Goal: Task Accomplishment & Management: Manage account settings

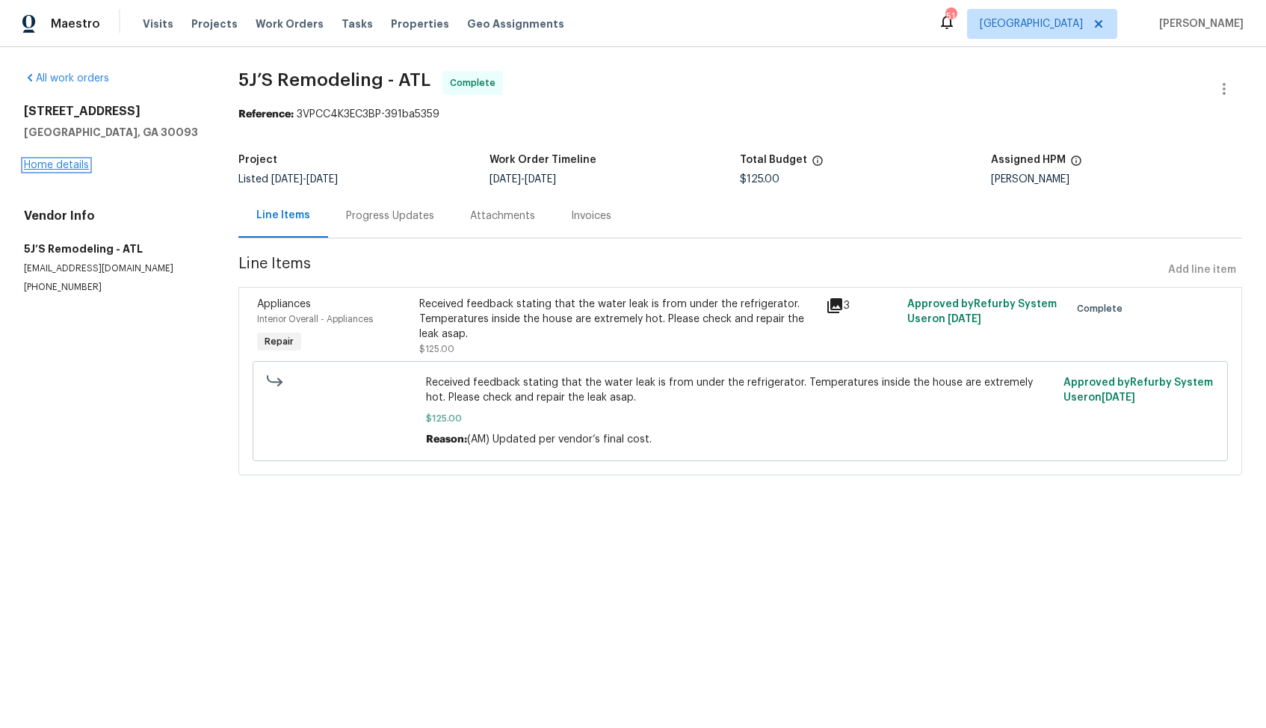
click at [70, 167] on link "Home details" at bounding box center [56, 165] width 65 height 10
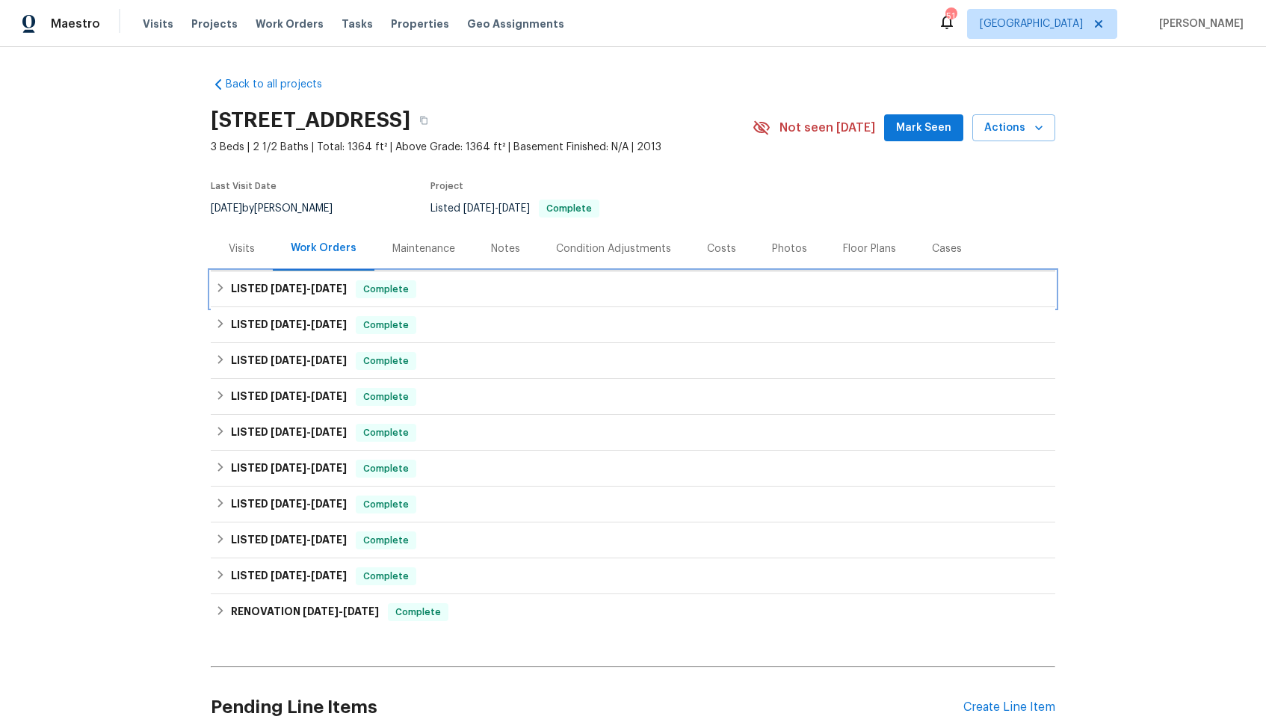
click at [282, 288] on span "[DATE]" at bounding box center [289, 288] width 36 height 10
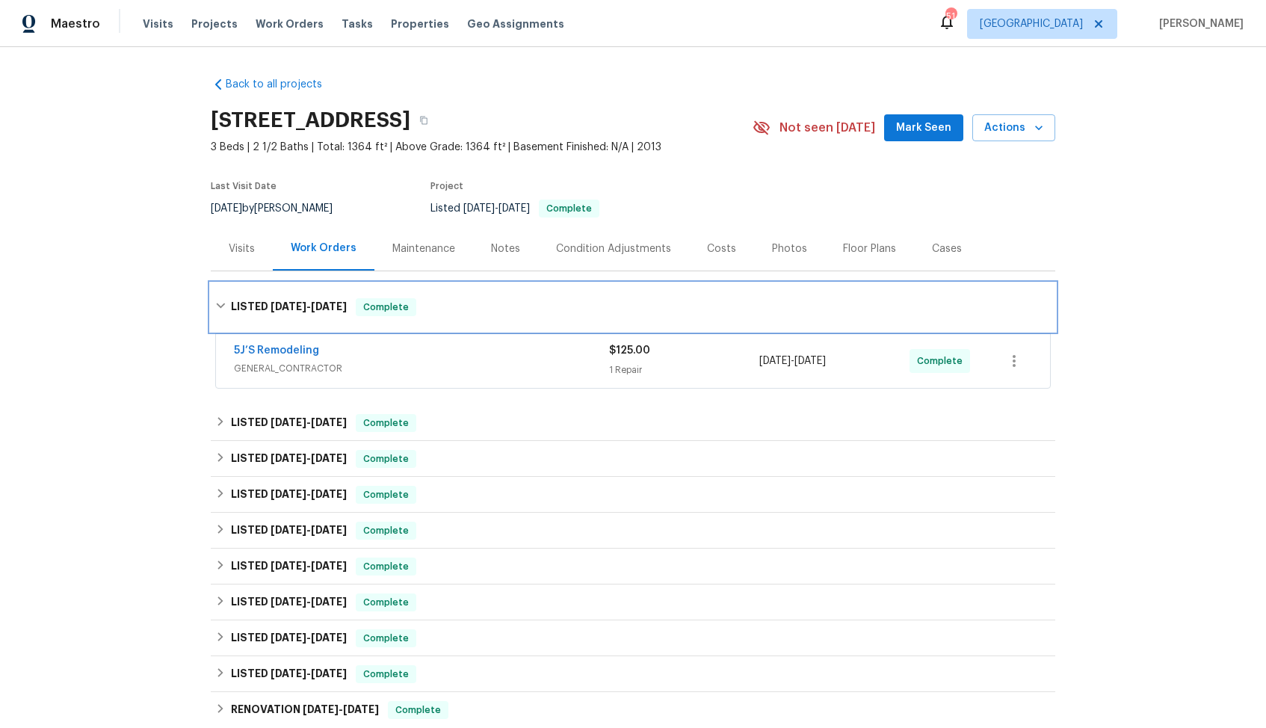
click at [275, 300] on h6 "LISTED 8/2/25 - 8/6/25" at bounding box center [289, 307] width 116 height 18
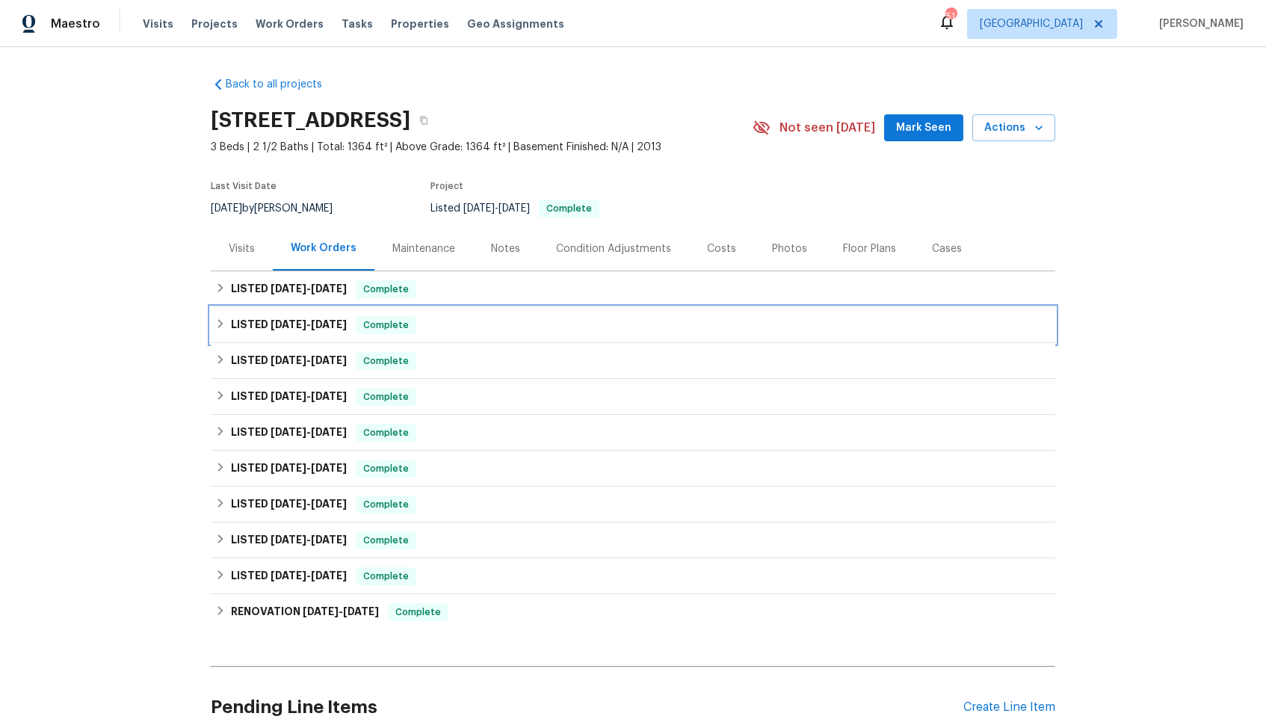
click at [269, 333] on h6 "LISTED 7/28/25 - 8/1/25" at bounding box center [289, 325] width 116 height 18
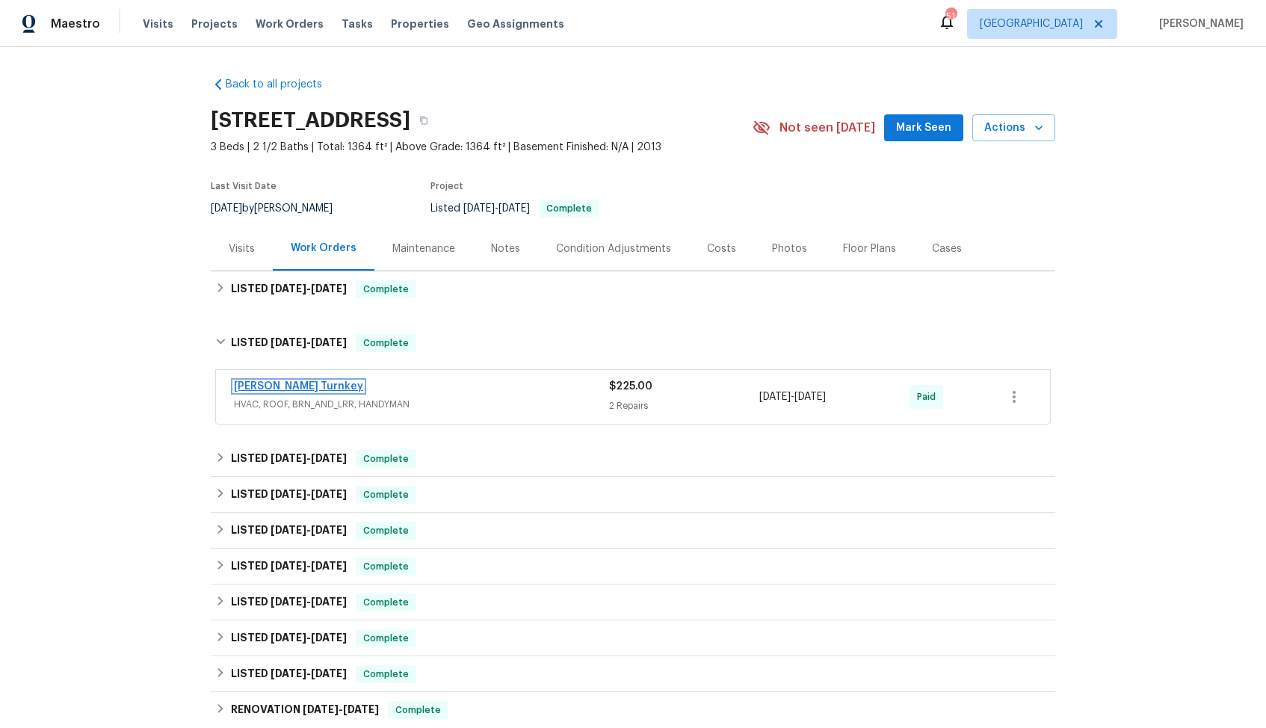
click at [291, 388] on link "[PERSON_NAME] Turnkey" at bounding box center [298, 386] width 129 height 10
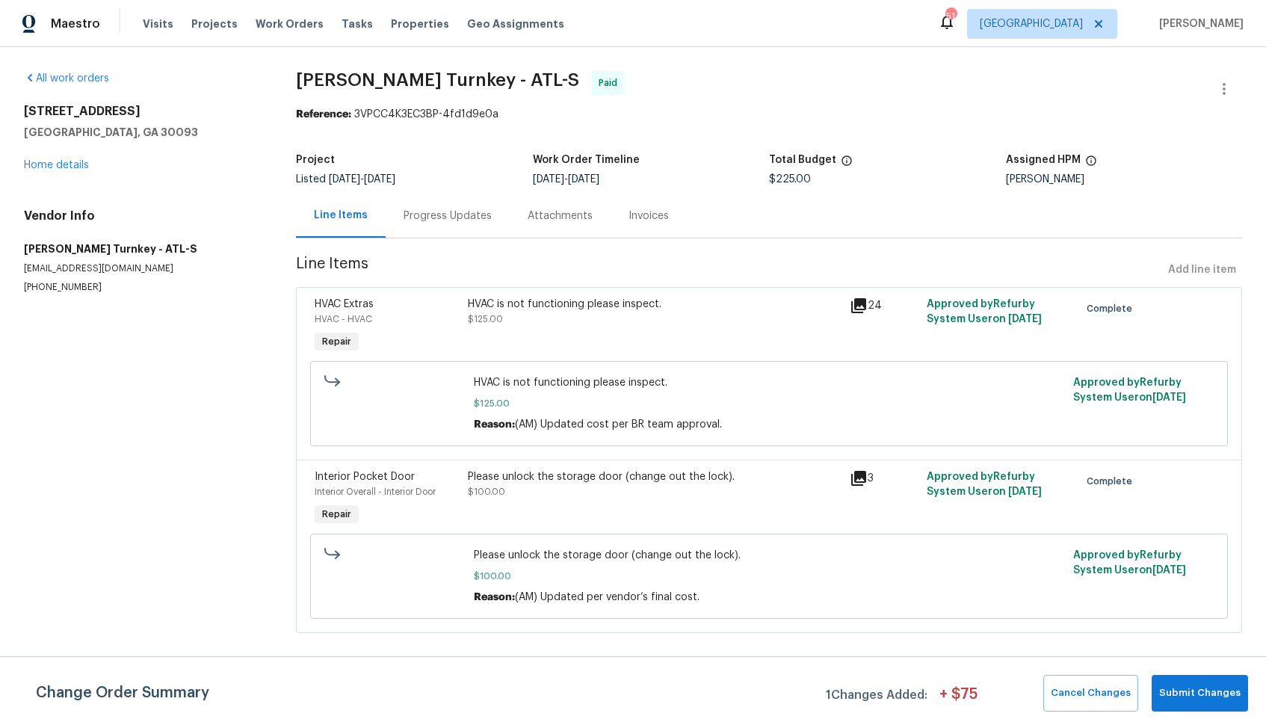
click at [510, 321] on div "HVAC is not functioning please inspect. $125.00" at bounding box center [655, 312] width 374 height 30
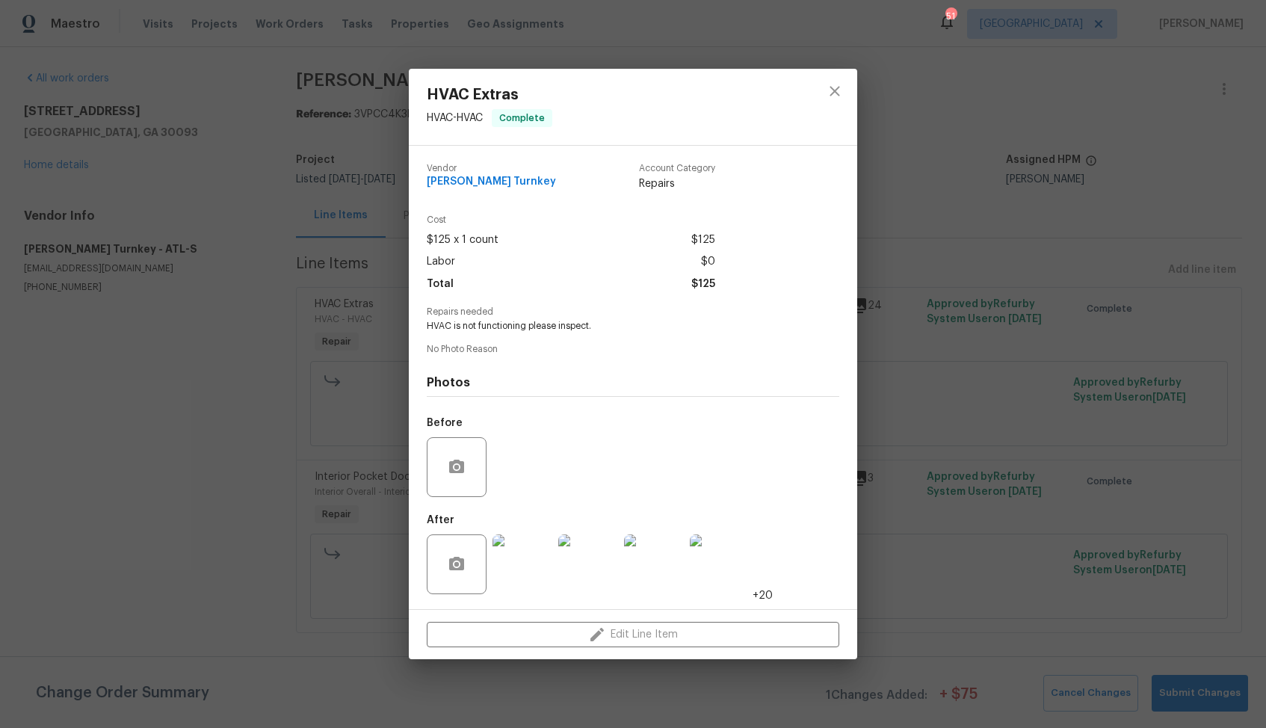
click at [230, 392] on div "HVAC Extras HVAC - HVAC Complete Vendor Davis Turnkey Account Category Repairs …" at bounding box center [633, 364] width 1266 height 728
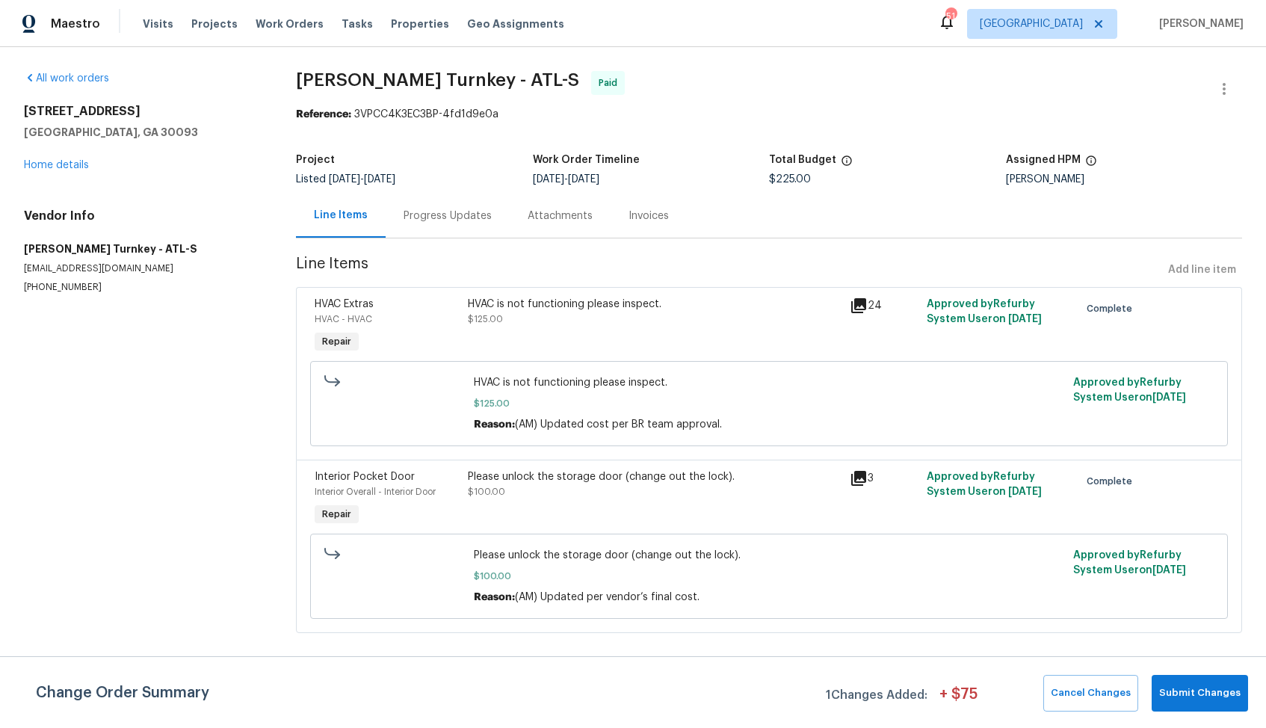
click at [453, 212] on div "Progress Updates" at bounding box center [448, 216] width 88 height 15
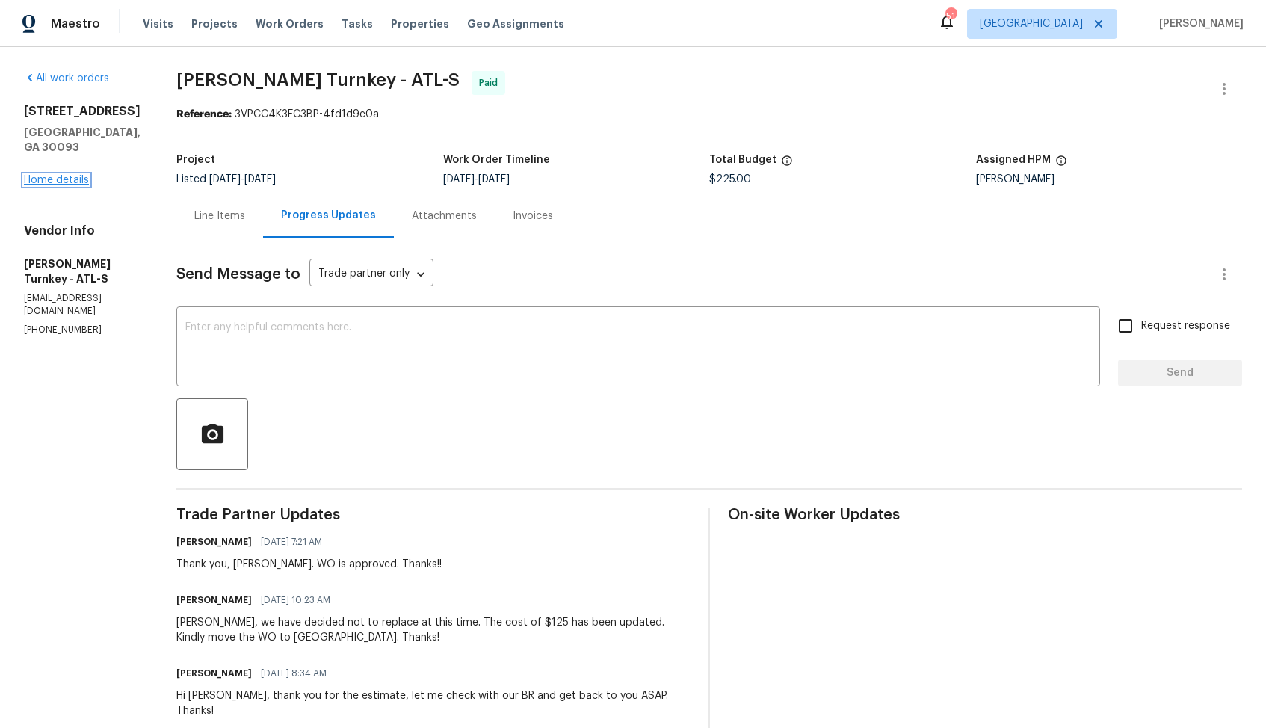
click at [44, 185] on link "Home details" at bounding box center [56, 180] width 65 height 10
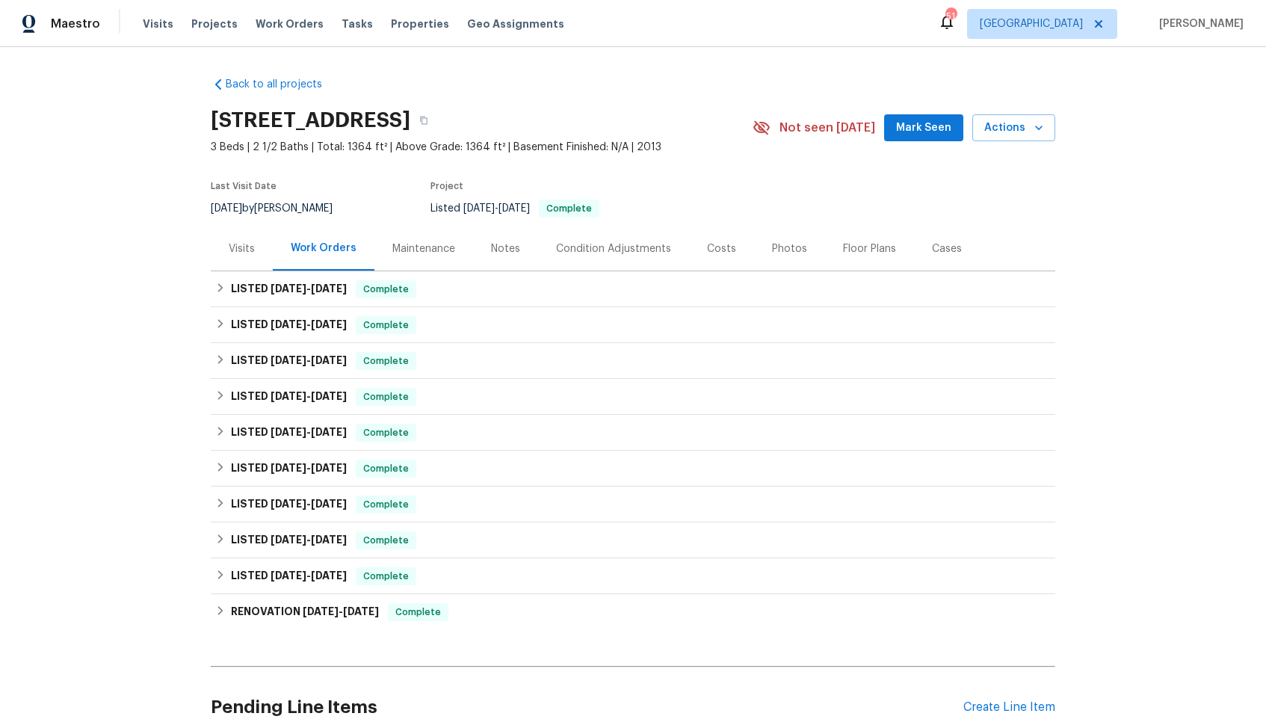
click at [943, 253] on div "Cases" at bounding box center [947, 248] width 30 height 15
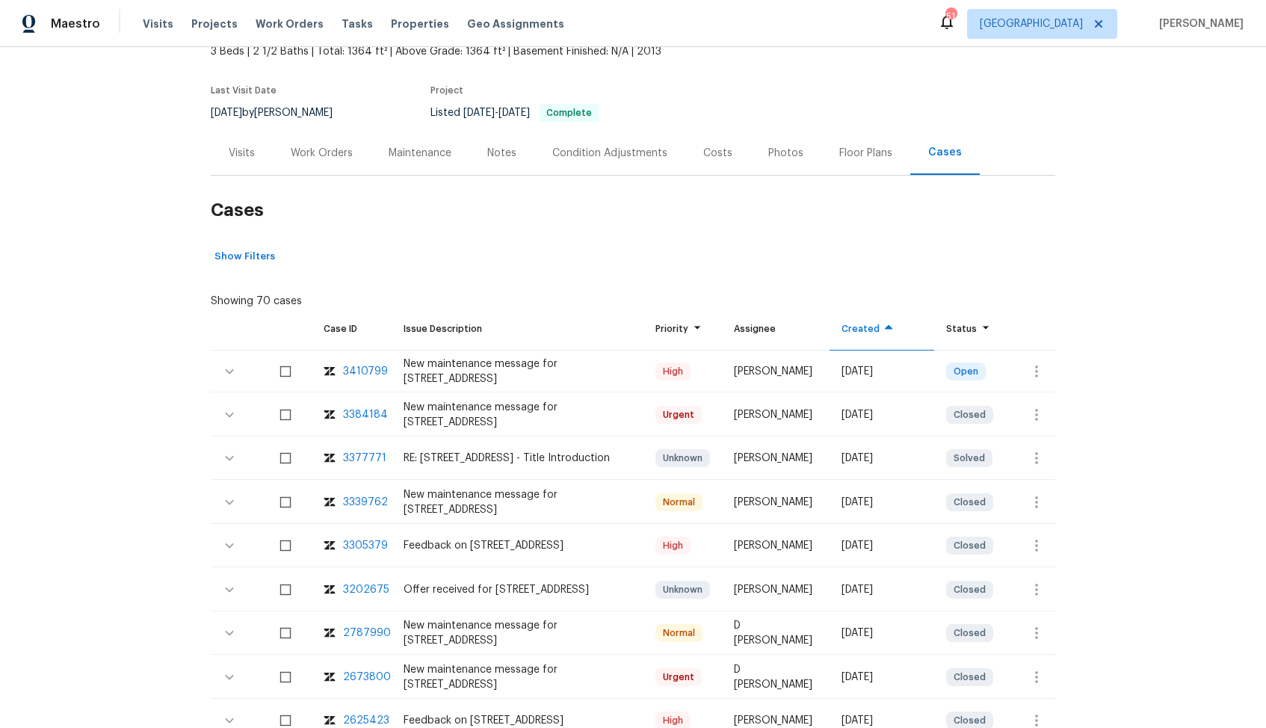
scroll to position [181, 0]
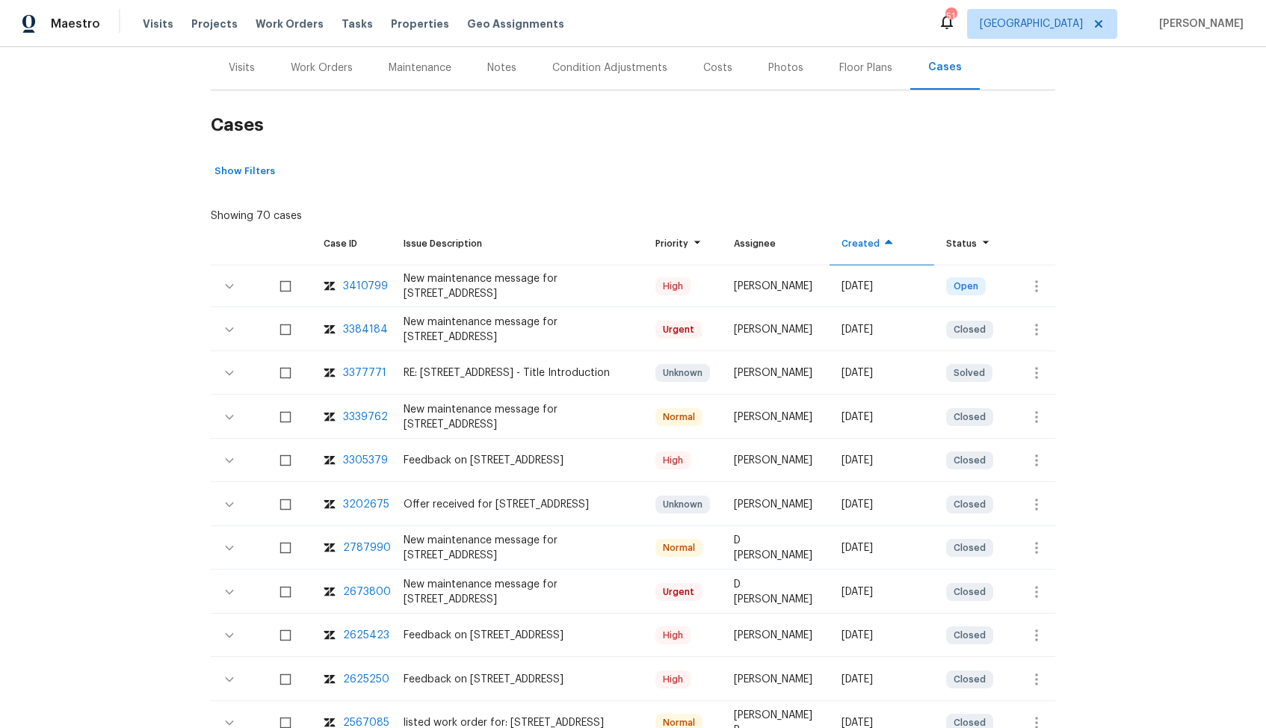
click at [362, 332] on div "3384184" at bounding box center [365, 329] width 45 height 15
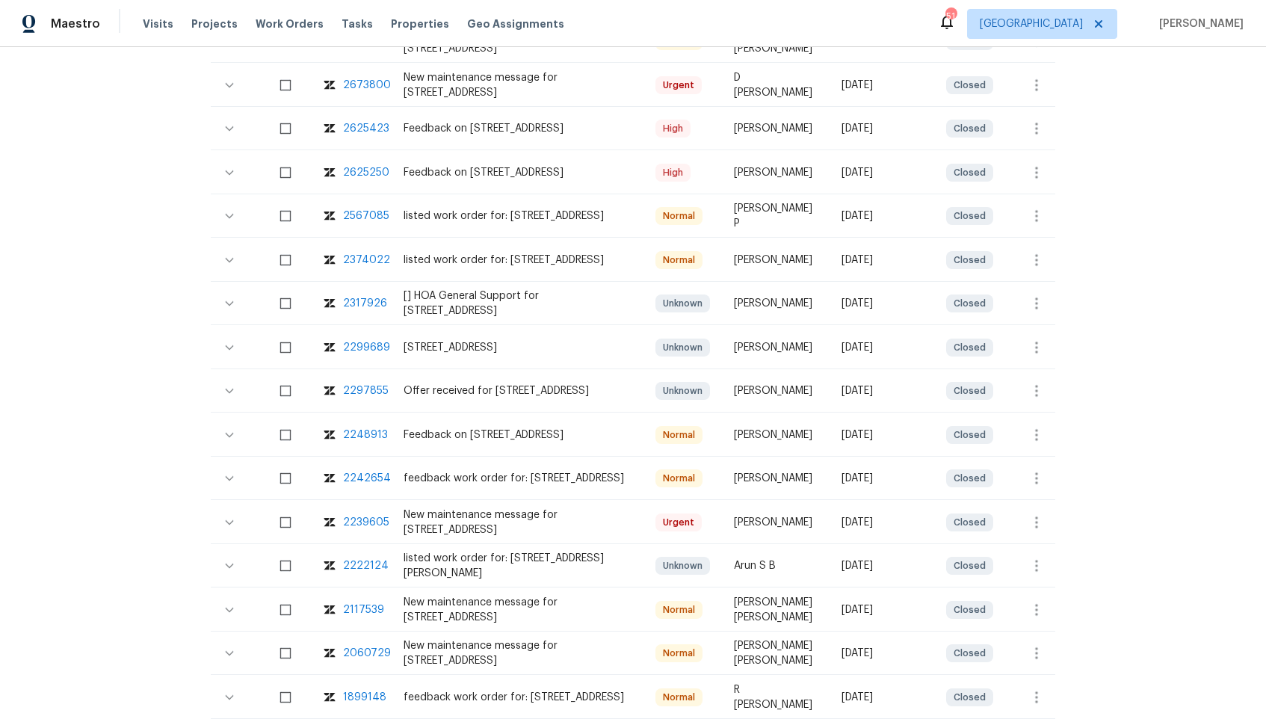
scroll to position [694, 0]
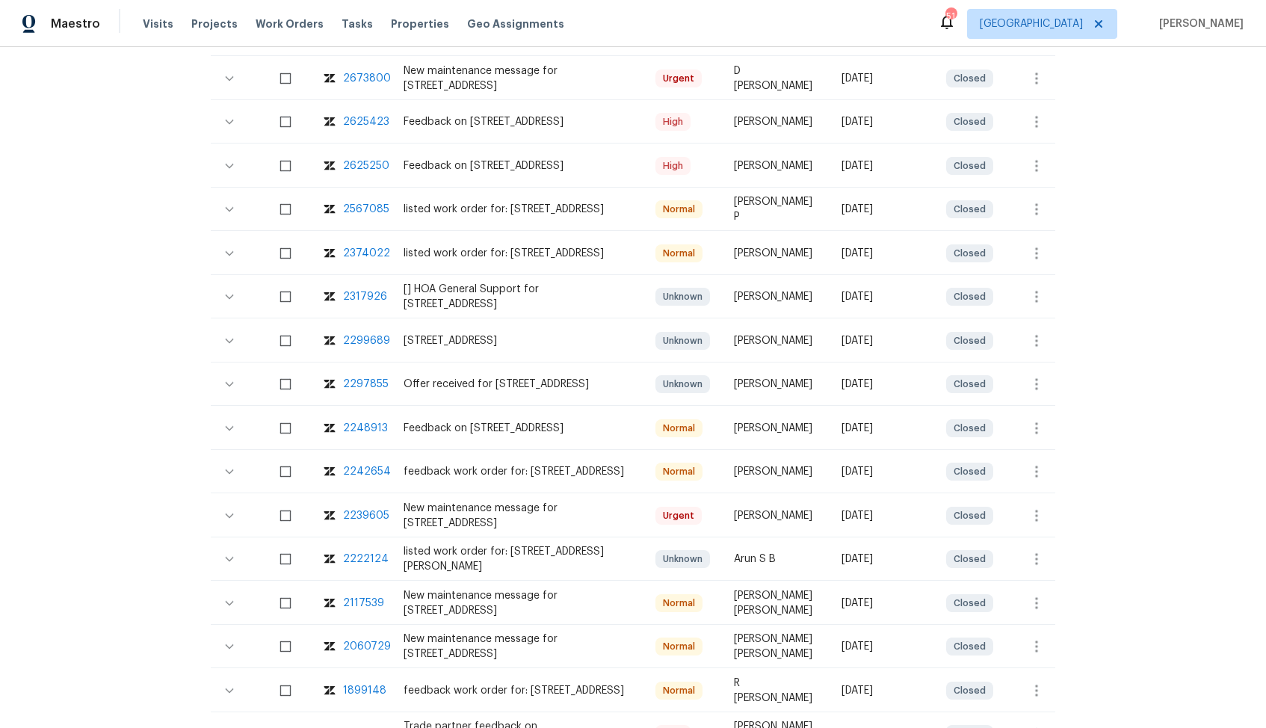
click at [358, 470] on div "2242654" at bounding box center [367, 471] width 48 height 15
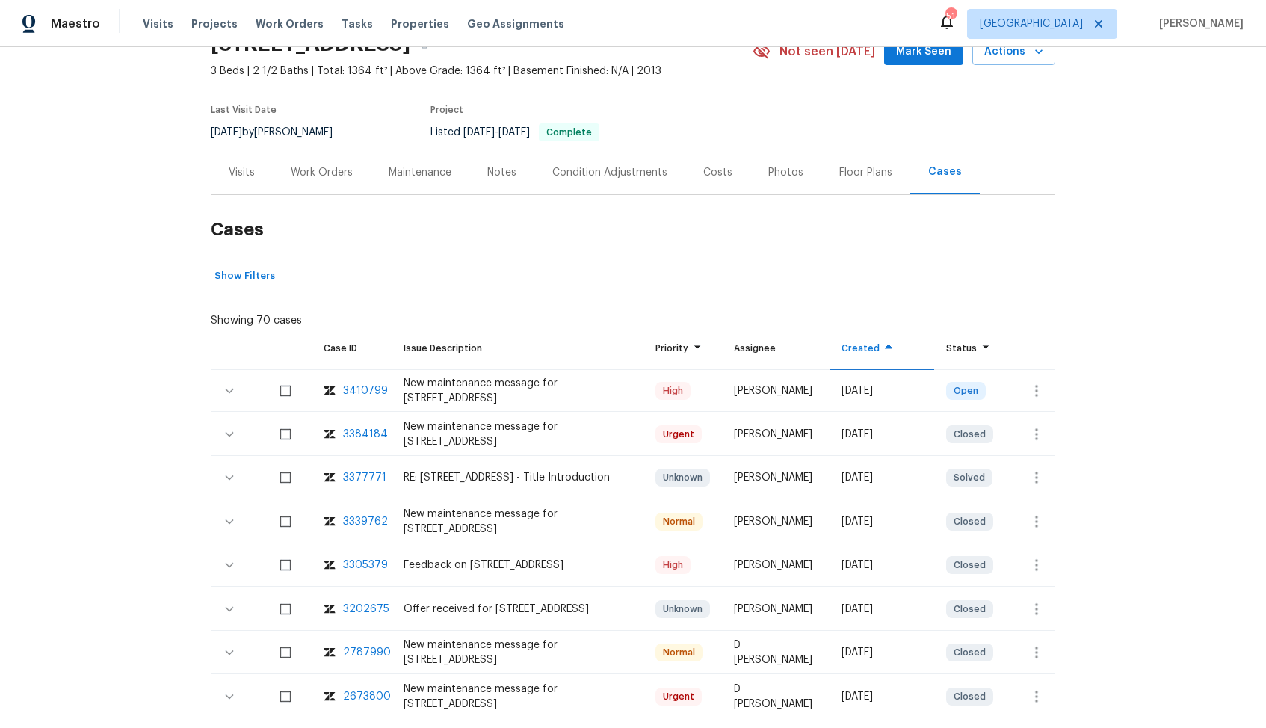
scroll to position [0, 0]
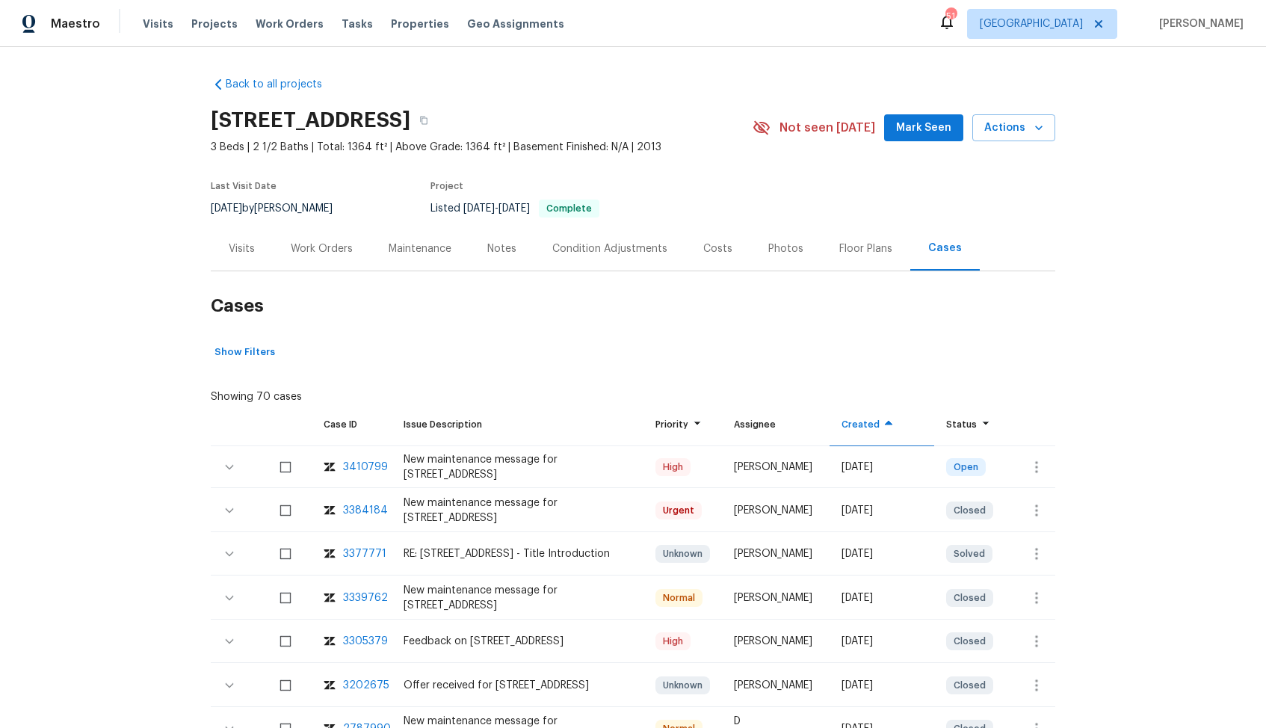
click at [308, 248] on div "Work Orders" at bounding box center [322, 248] width 62 height 15
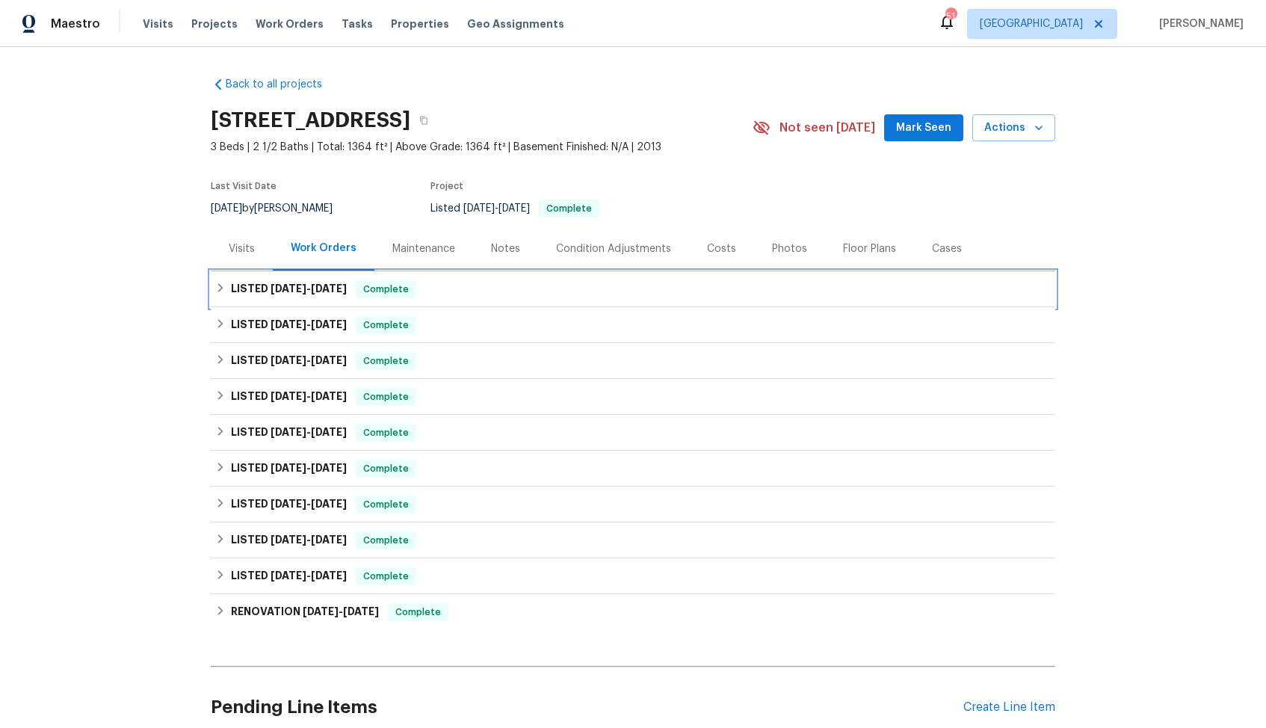
click at [321, 290] on span "[DATE]" at bounding box center [329, 288] width 36 height 10
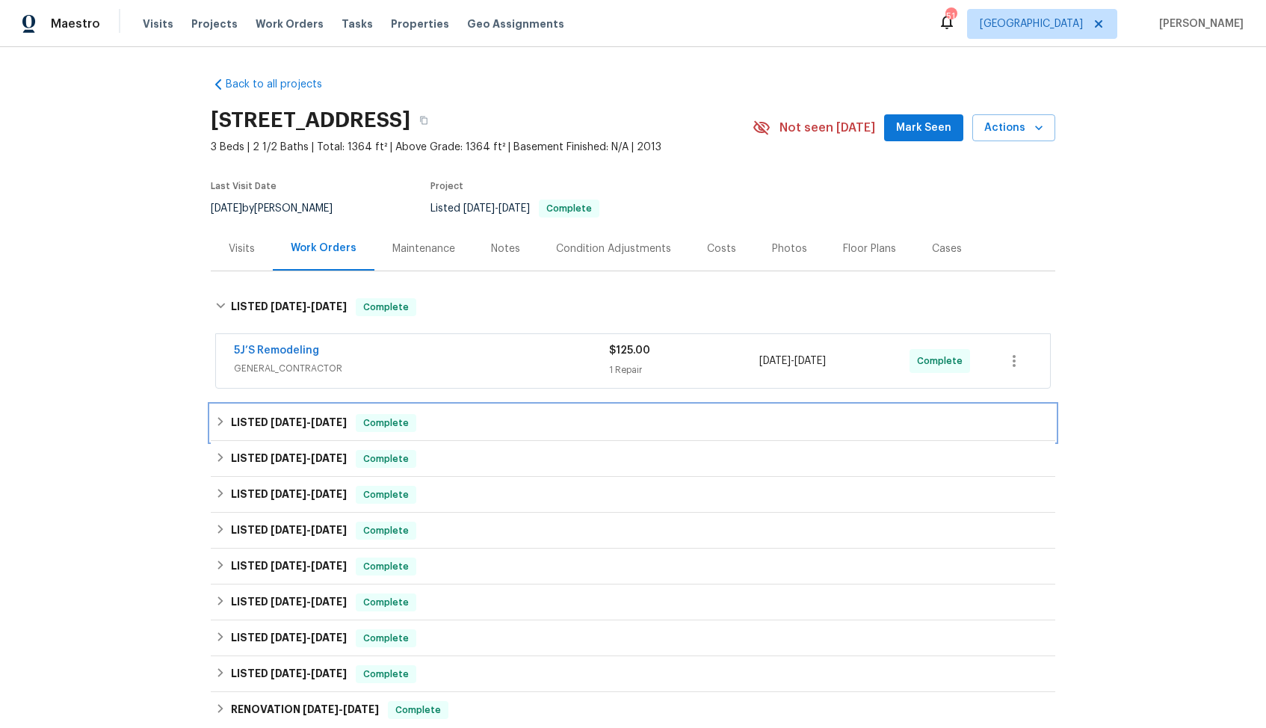
click at [290, 427] on h6 "LISTED 7/28/25 - 8/1/25" at bounding box center [289, 423] width 116 height 18
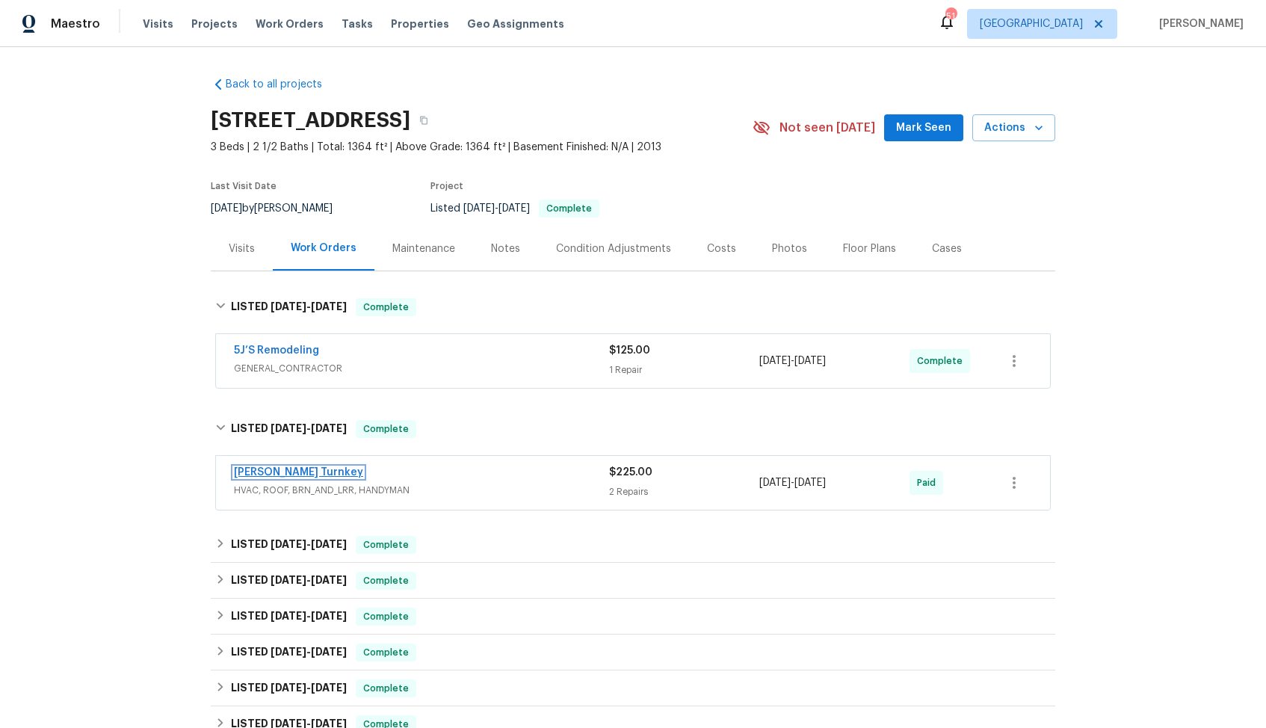
click at [259, 475] on link "Davis Turnkey" at bounding box center [298, 472] width 129 height 10
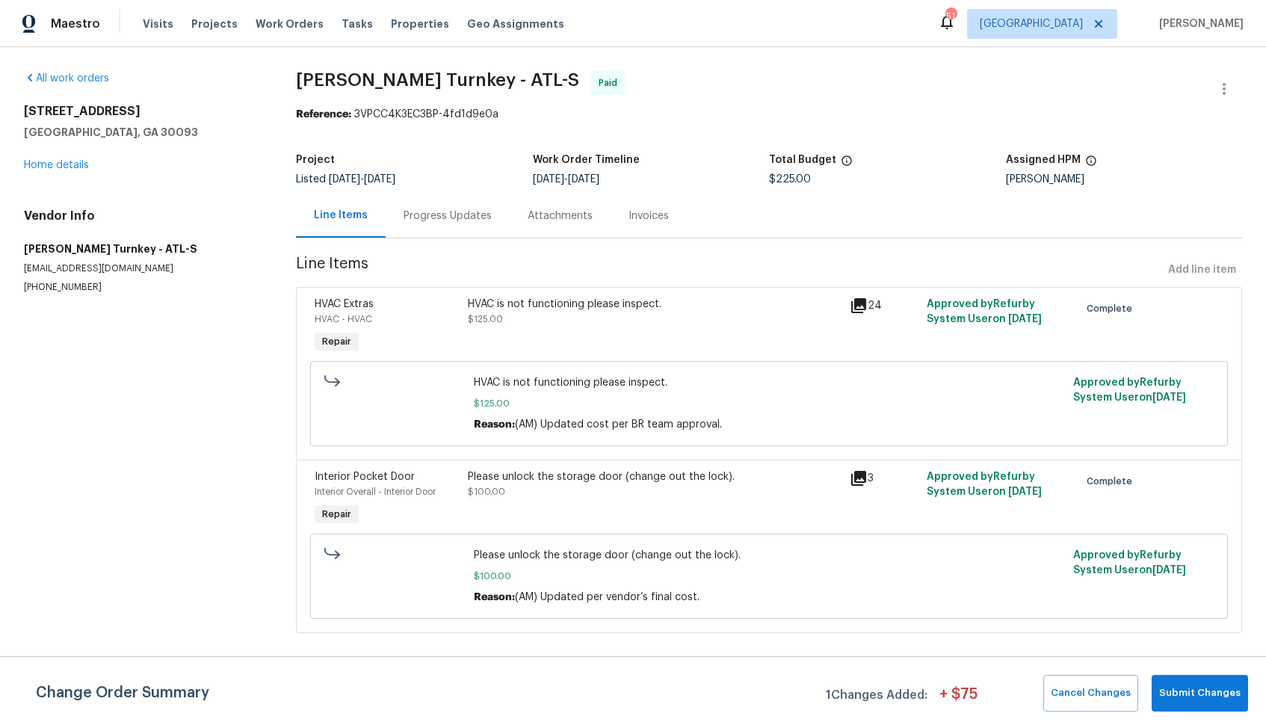
click at [436, 214] on div "Progress Updates" at bounding box center [448, 216] width 88 height 15
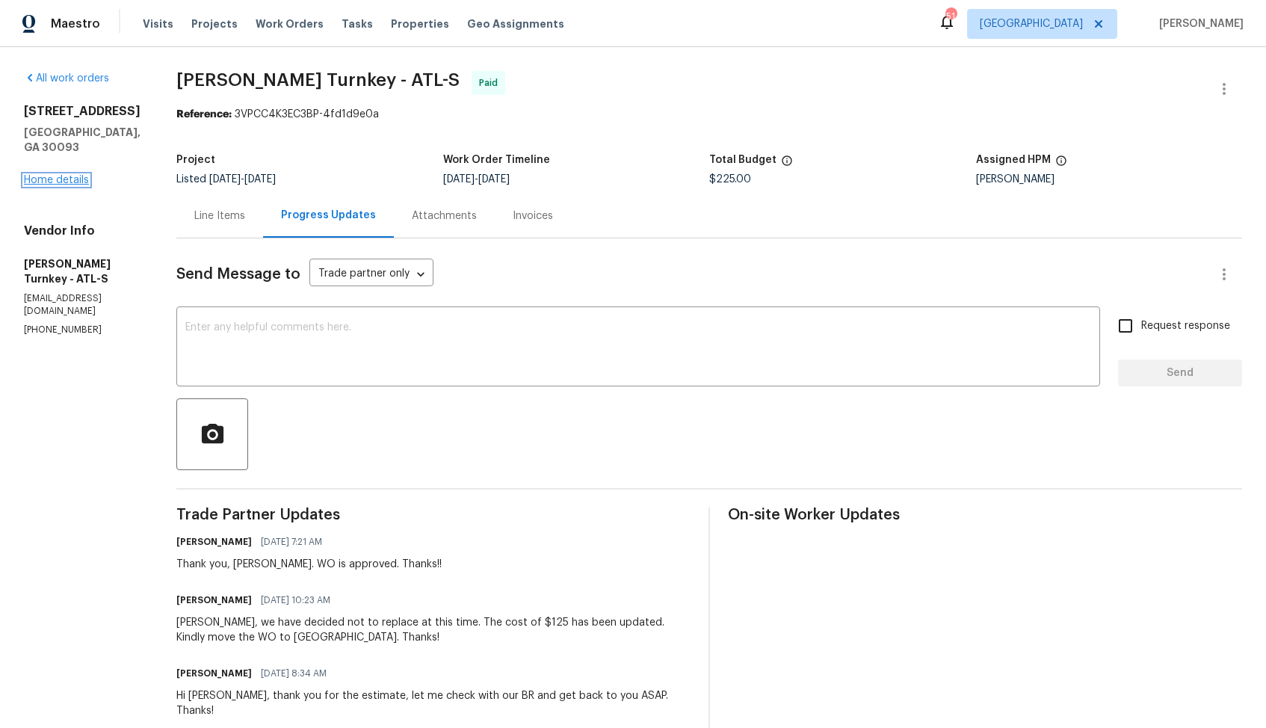
click at [36, 185] on link "Home details" at bounding box center [56, 180] width 65 height 10
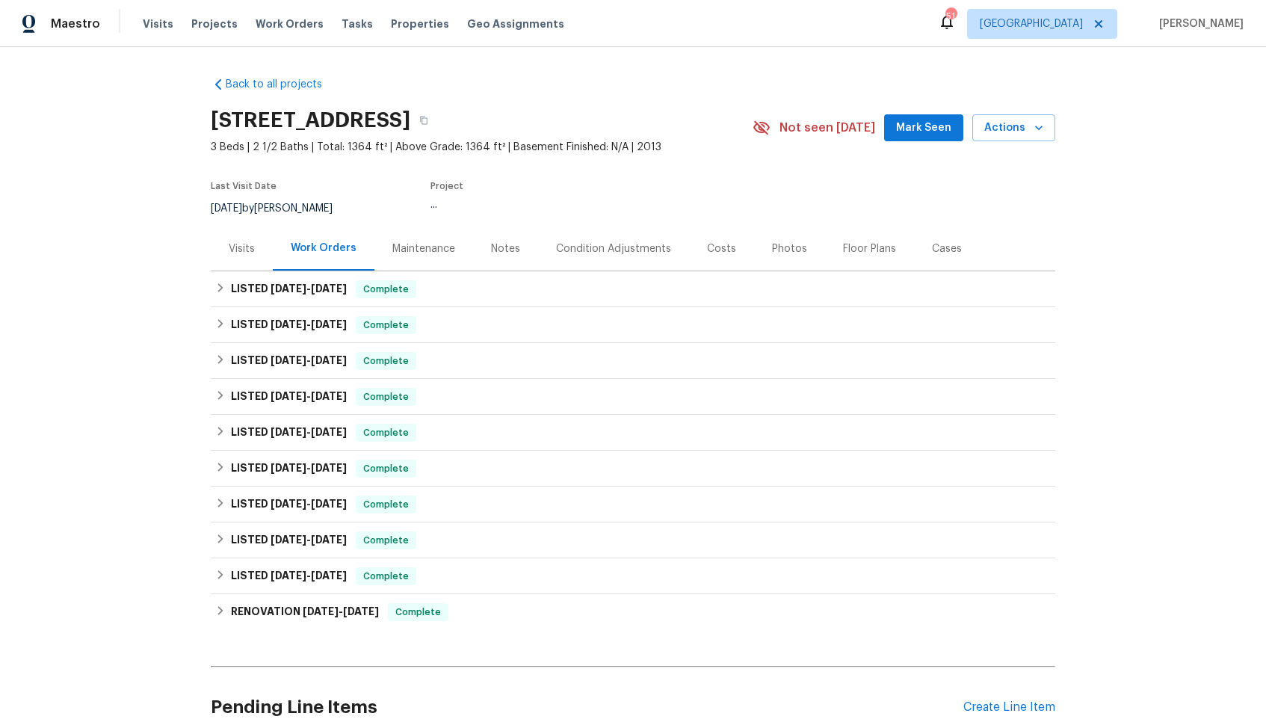
click at [941, 247] on div "Cases" at bounding box center [947, 248] width 30 height 15
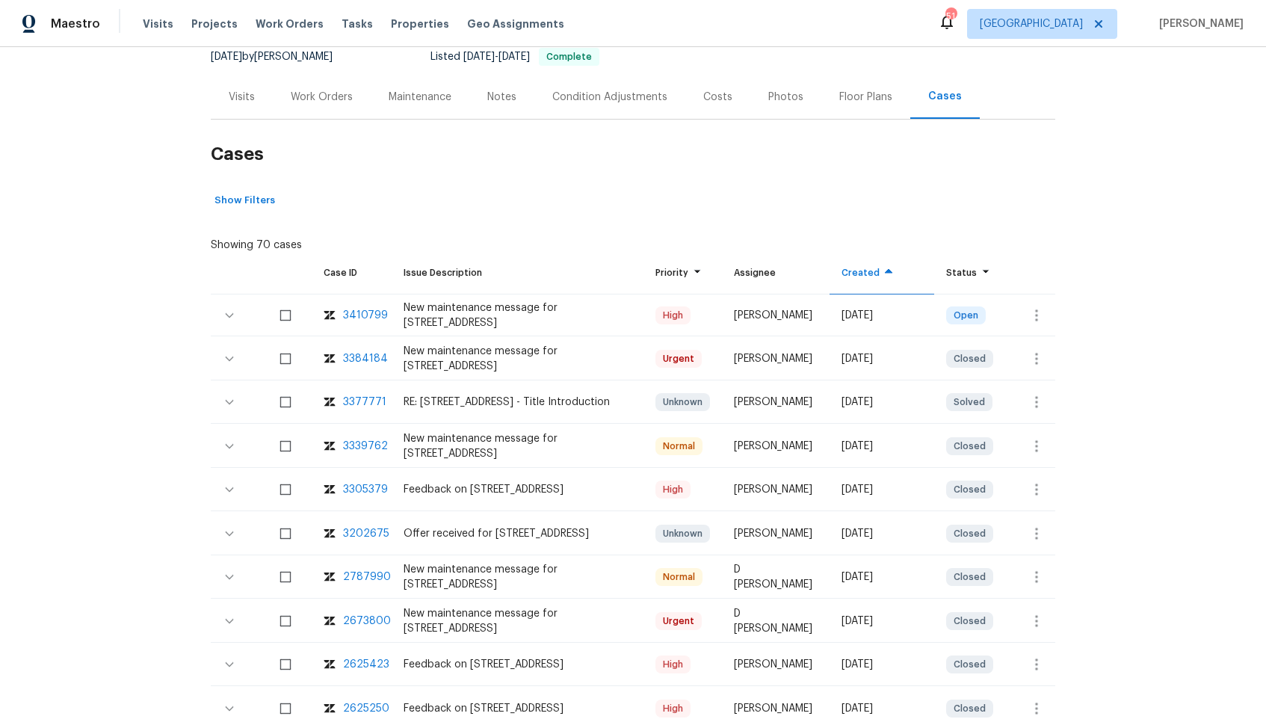
scroll to position [152, 0]
click at [358, 356] on div "3384184" at bounding box center [365, 357] width 45 height 15
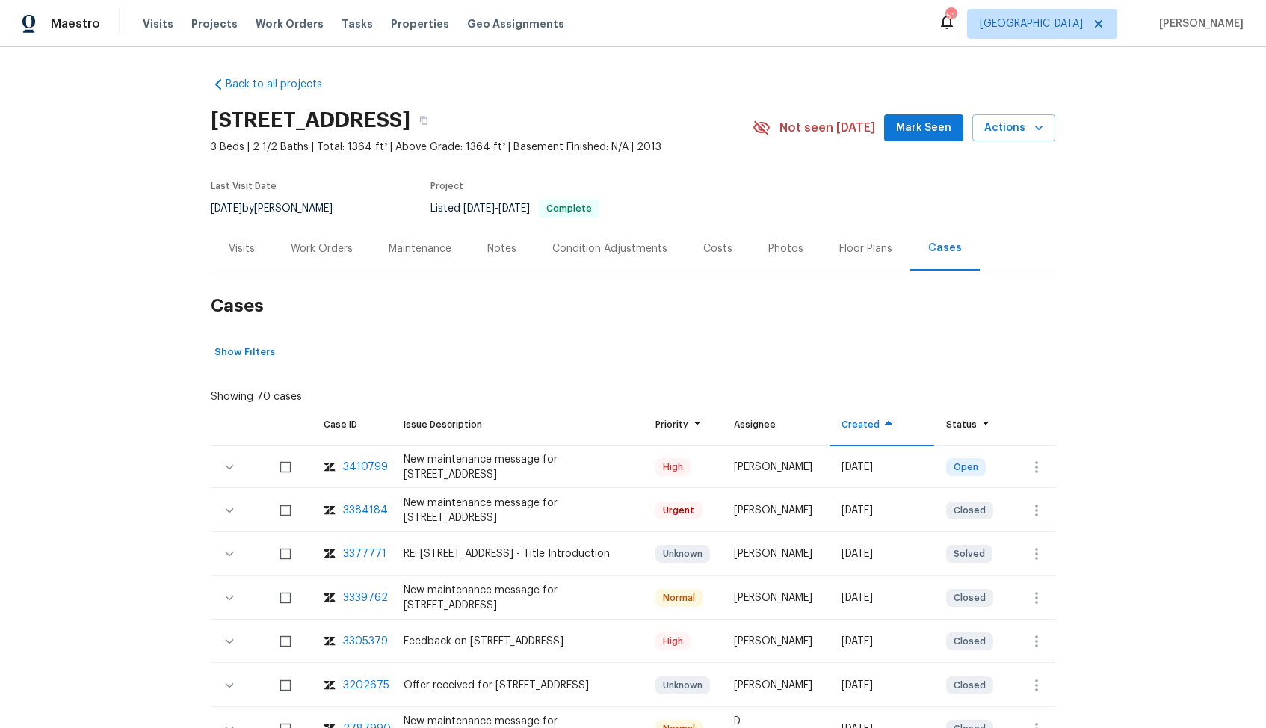
click at [318, 248] on div "Work Orders" at bounding box center [322, 248] width 62 height 15
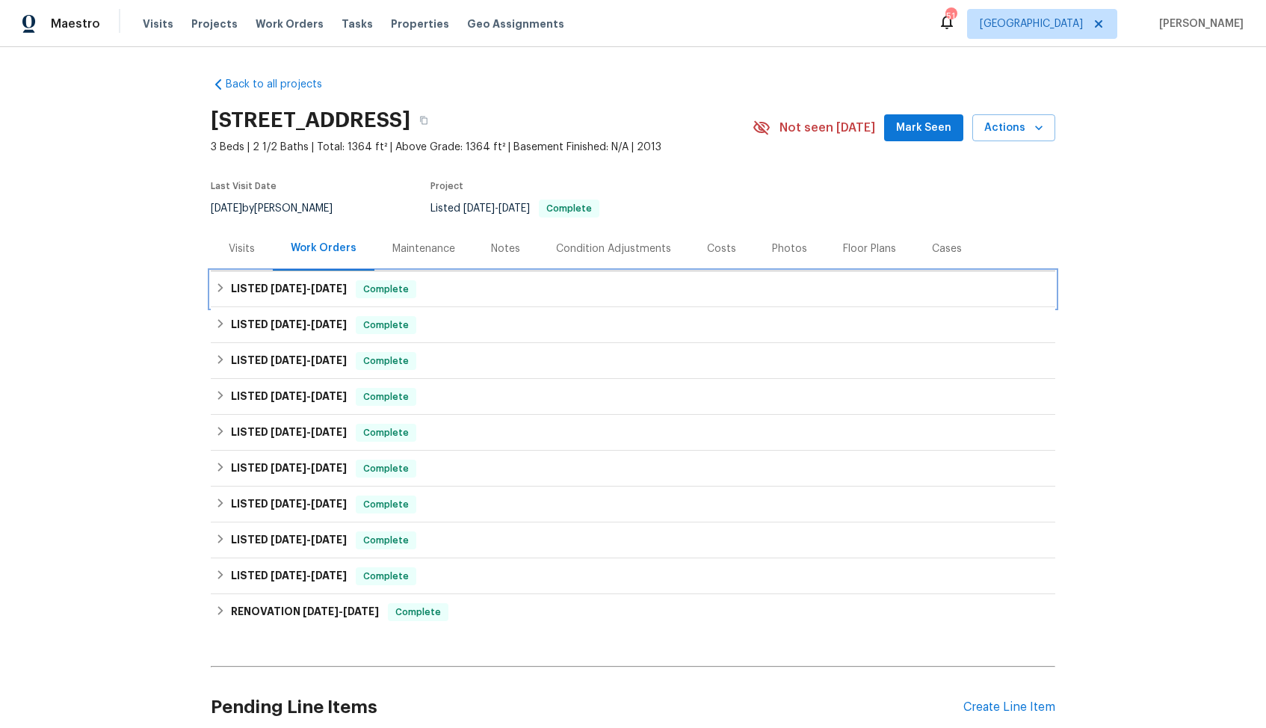
click at [452, 284] on div "LISTED 8/2/25 - 8/6/25 Complete" at bounding box center [633, 289] width 836 height 18
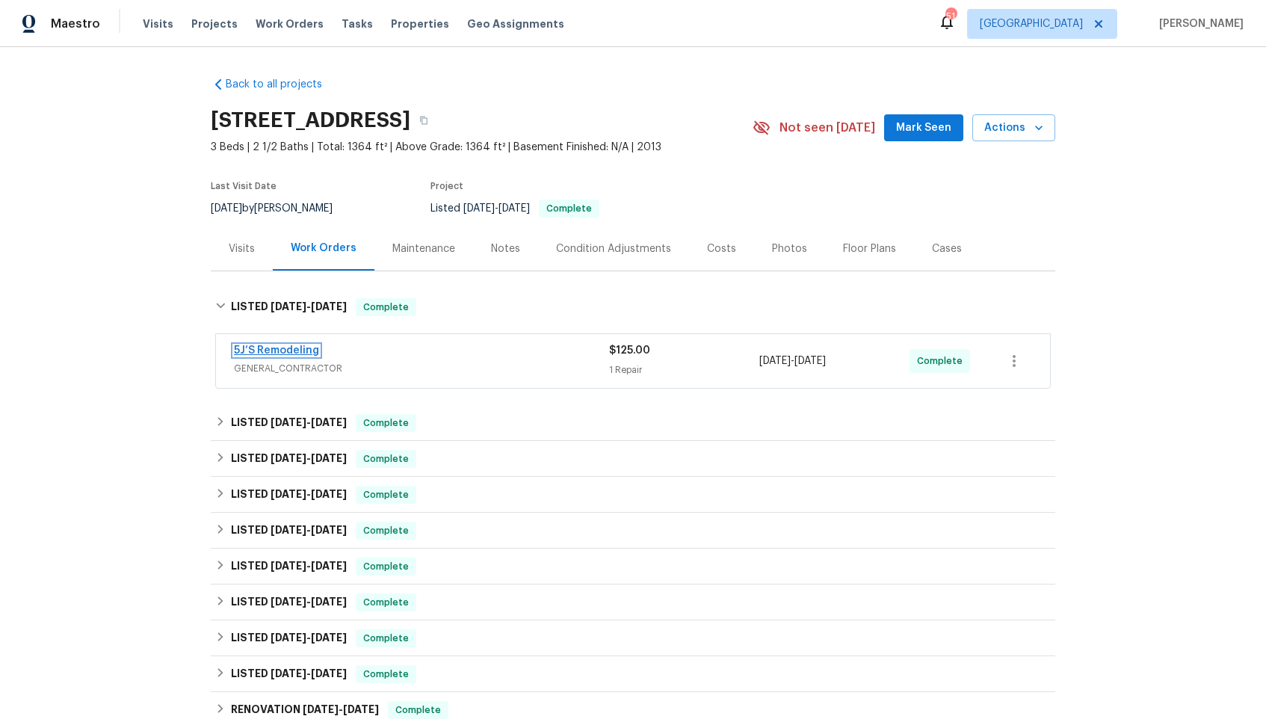
click at [299, 350] on link "5J’S Remodeling" at bounding box center [276, 350] width 85 height 10
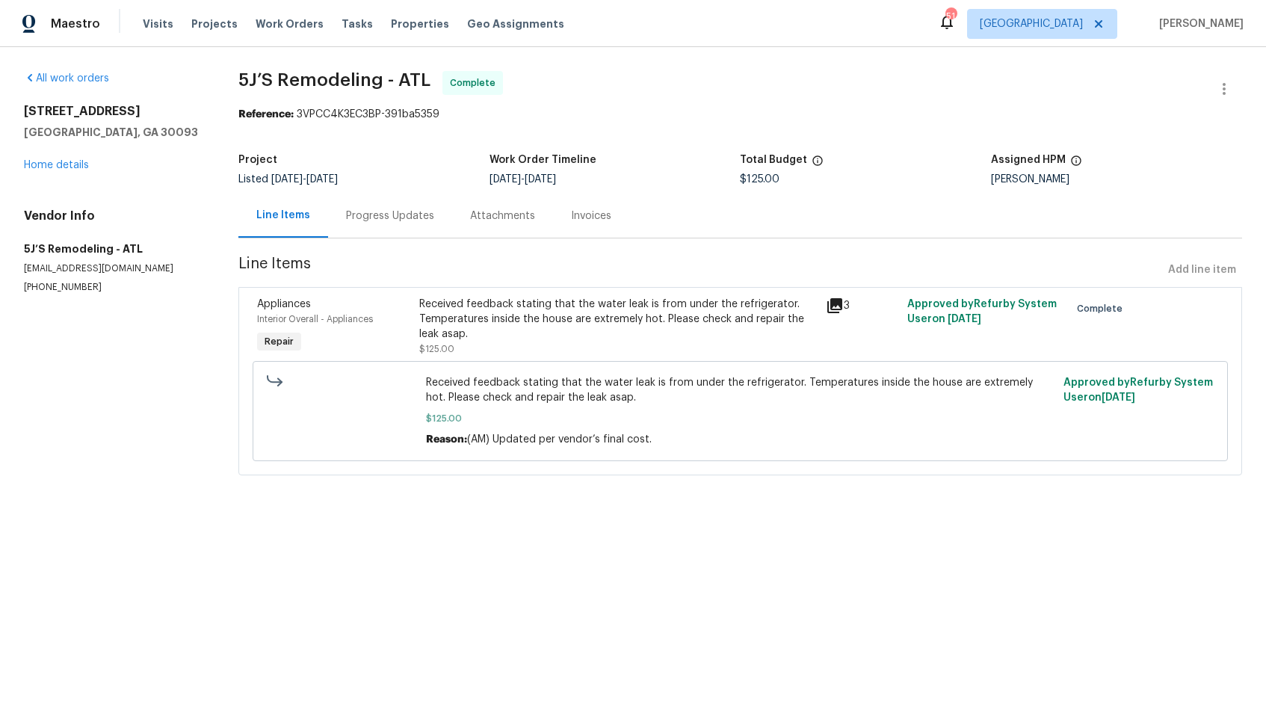
click at [387, 227] on div "Progress Updates" at bounding box center [390, 216] width 124 height 44
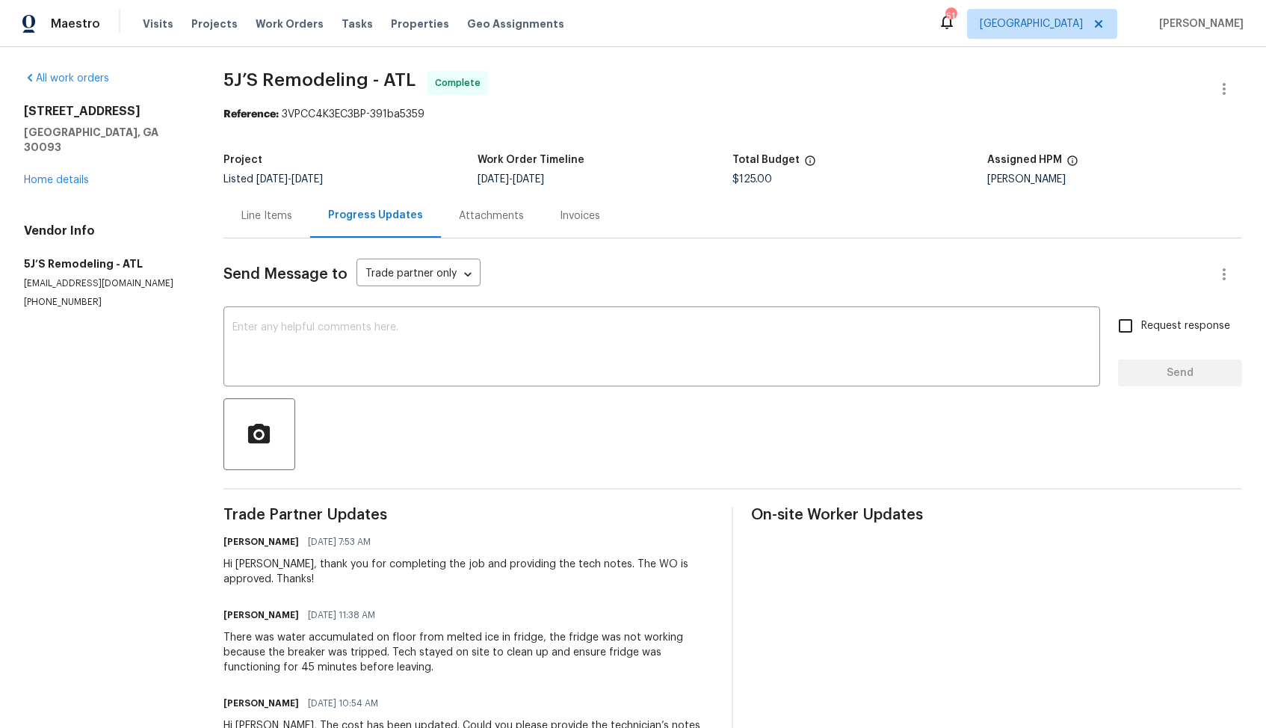
click at [262, 217] on div "Line Items" at bounding box center [266, 216] width 51 height 15
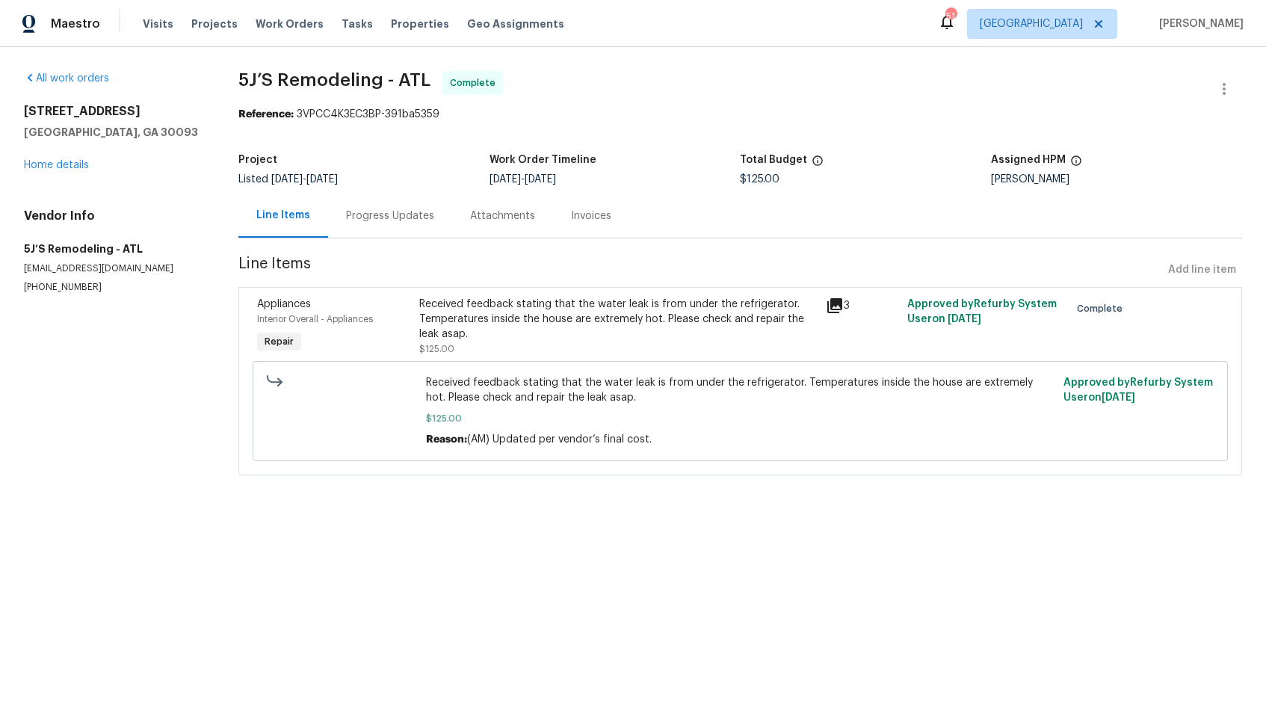
click at [567, 342] on div "Received feedback stating that the water leak is from under the refrigerator. T…" at bounding box center [618, 327] width 398 height 60
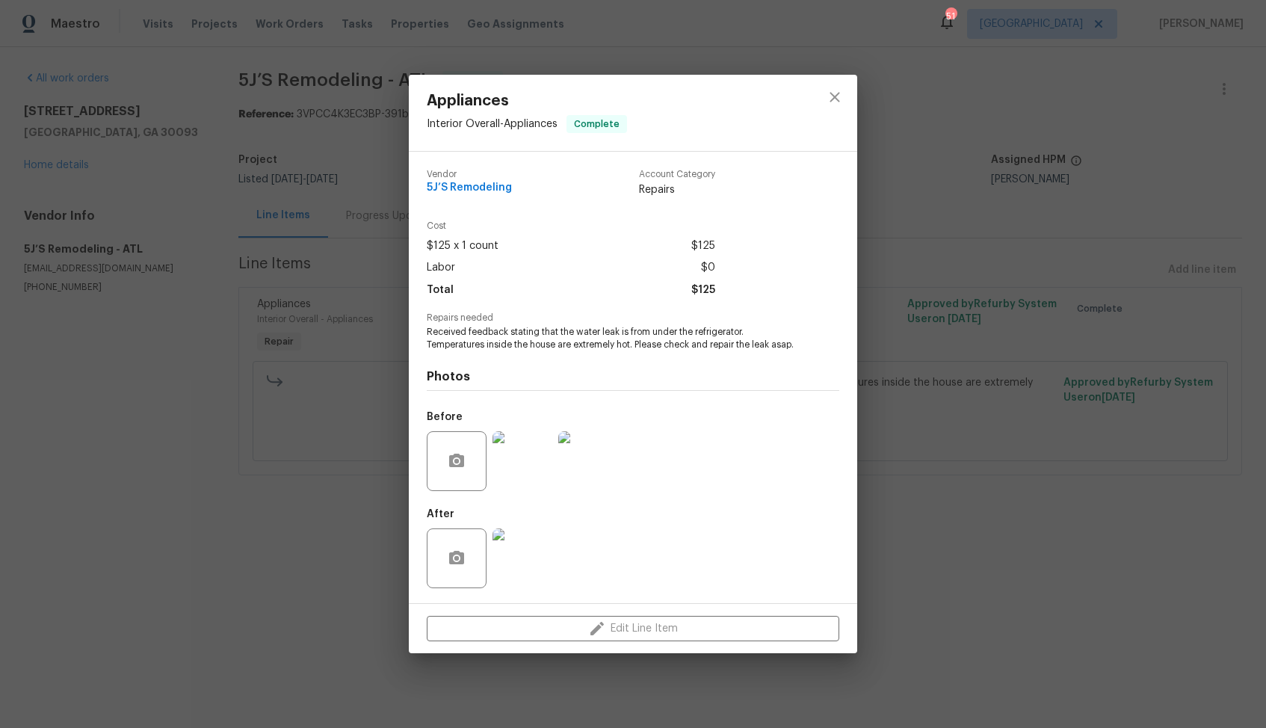
click at [174, 525] on div "Appliances Interior Overall - Appliances Complete Vendor 5J’S Remodeling Accoun…" at bounding box center [633, 364] width 1266 height 728
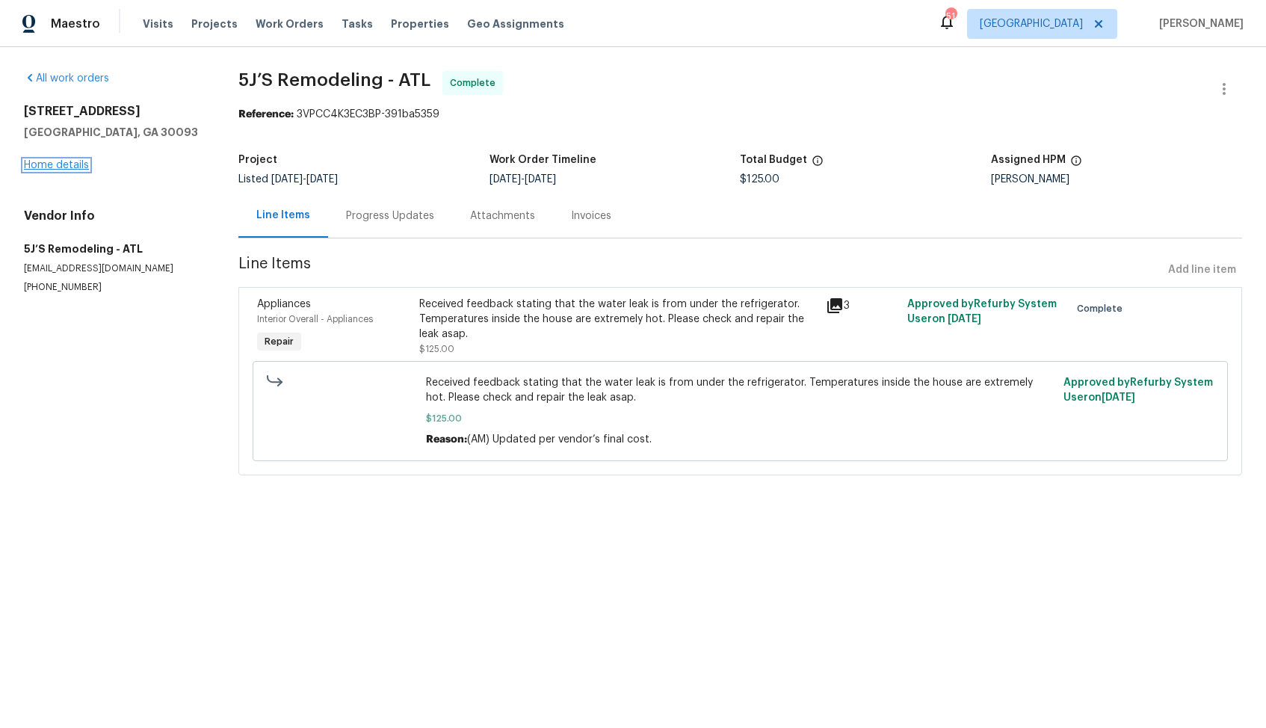
click at [43, 166] on link "Home details" at bounding box center [56, 165] width 65 height 10
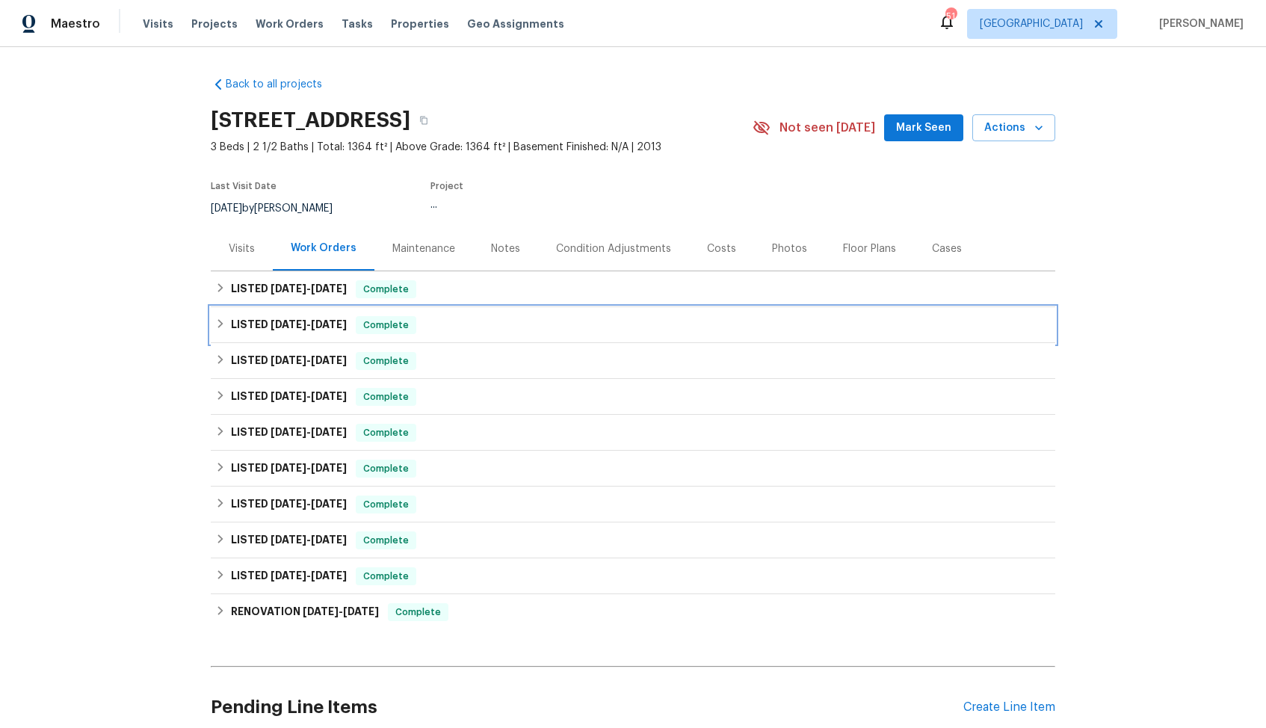
click at [323, 326] on span "8/1/25" at bounding box center [329, 324] width 36 height 10
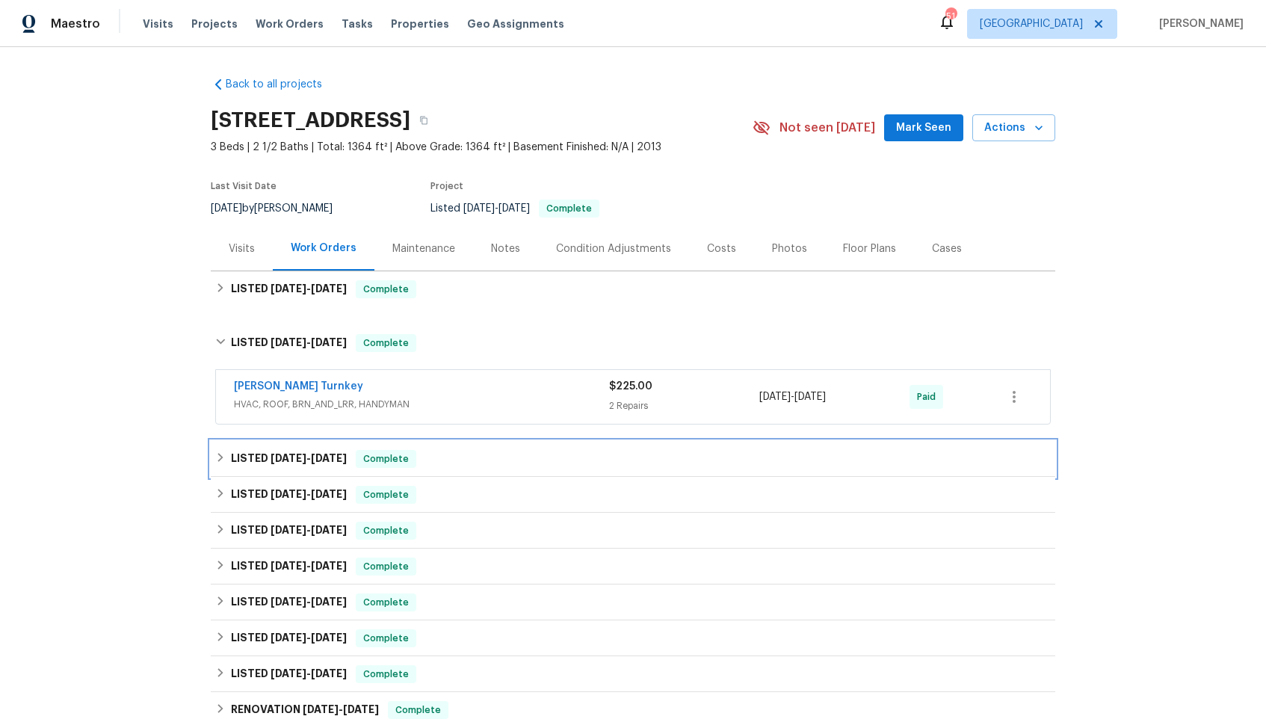
click at [304, 457] on span "11/7/24 - 4/5/25" at bounding box center [309, 458] width 76 height 10
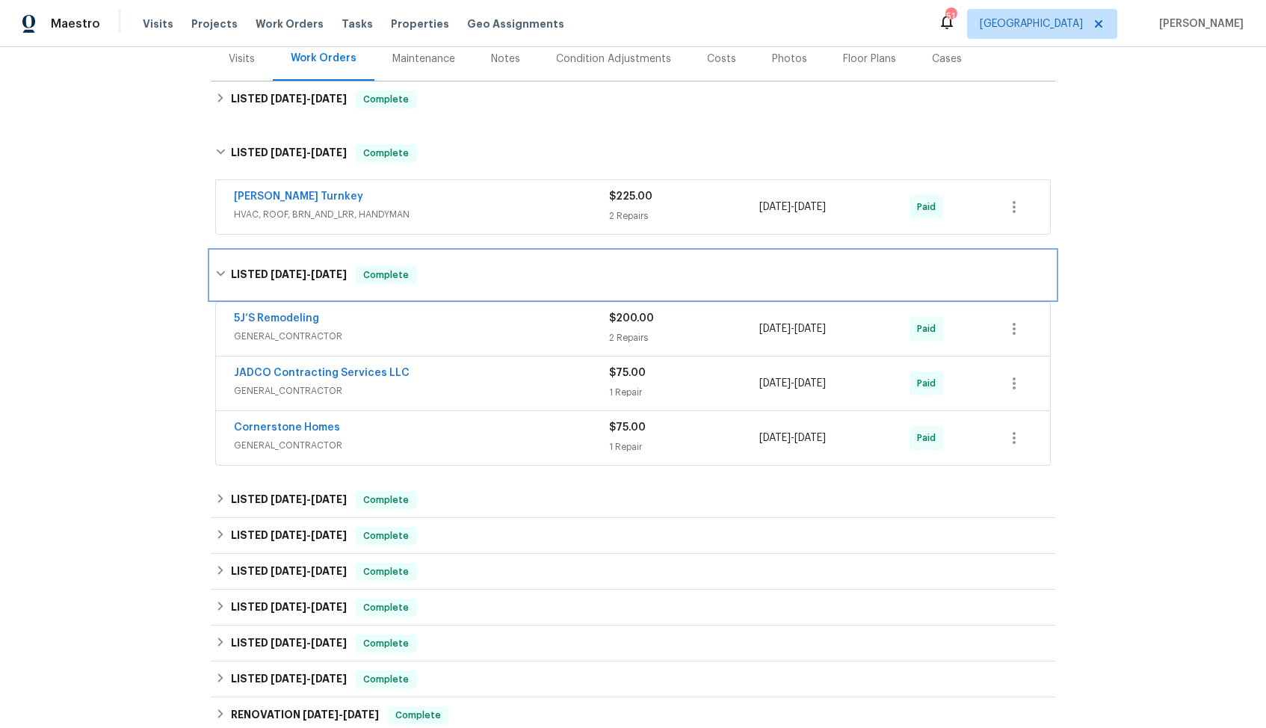
scroll to position [193, 0]
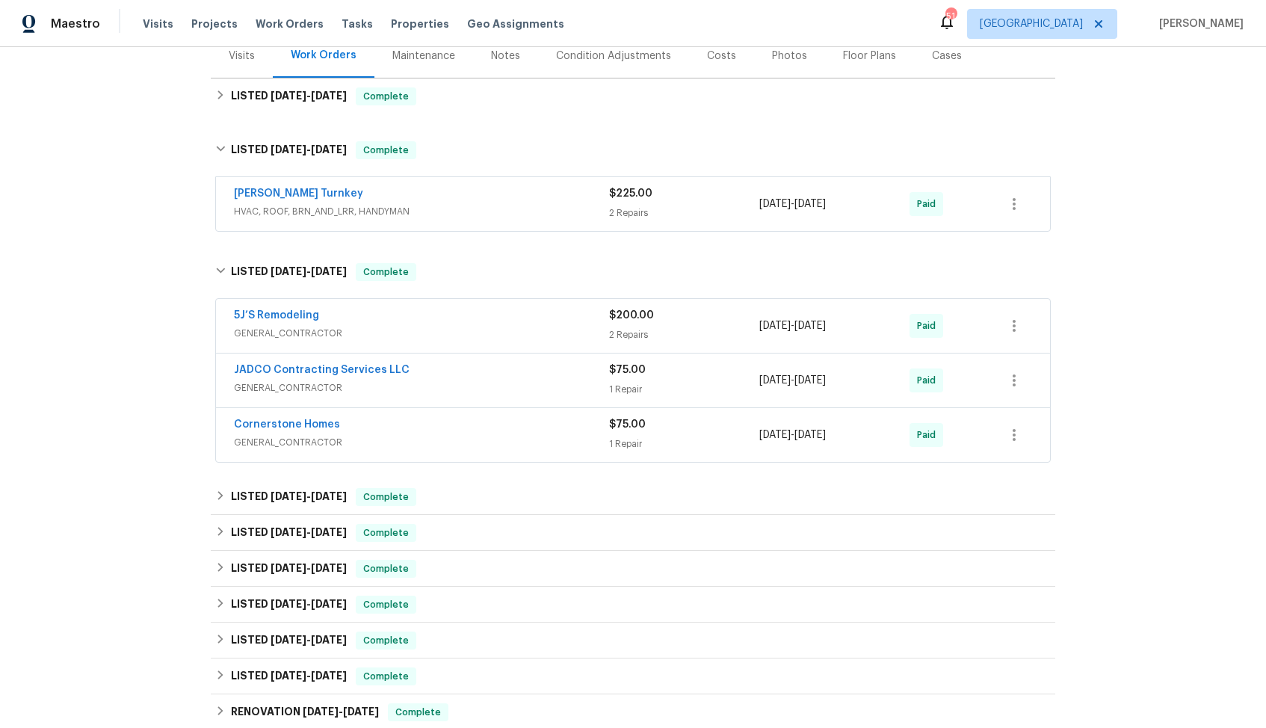
click at [401, 317] on div "5J’S Remodeling" at bounding box center [421, 317] width 375 height 18
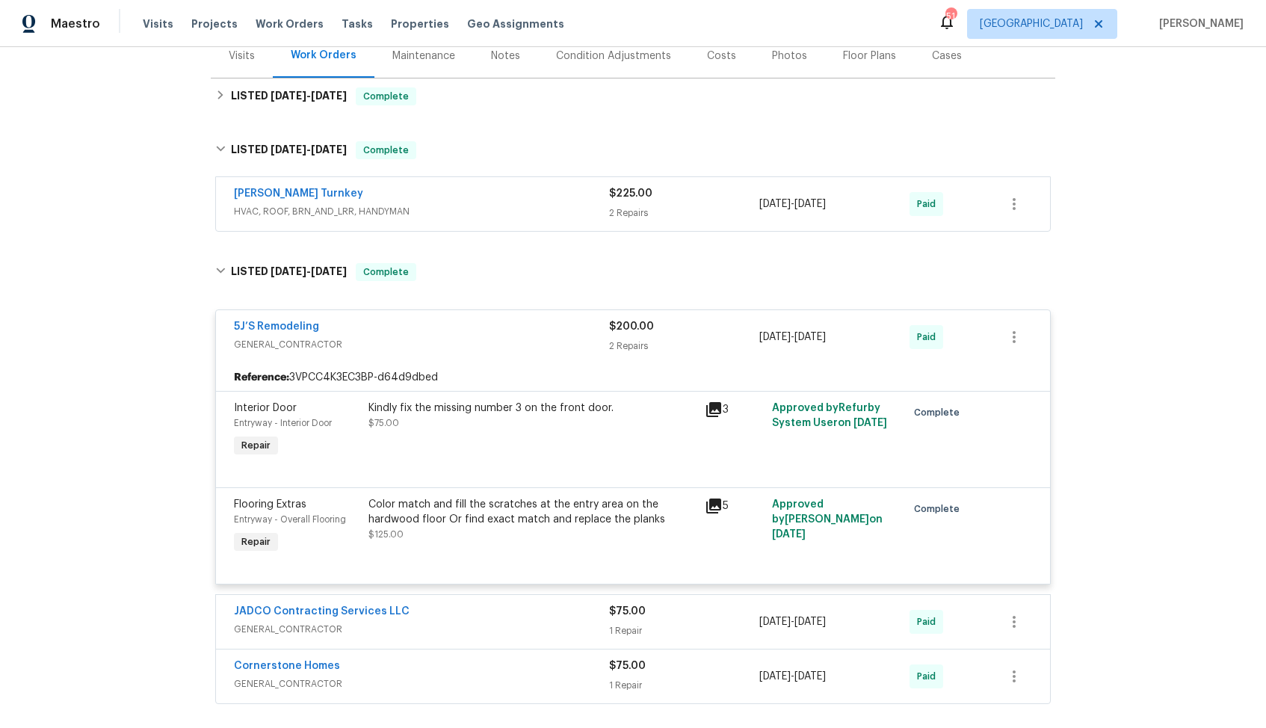
click at [374, 329] on div "5J’S Remodeling" at bounding box center [421, 328] width 375 height 18
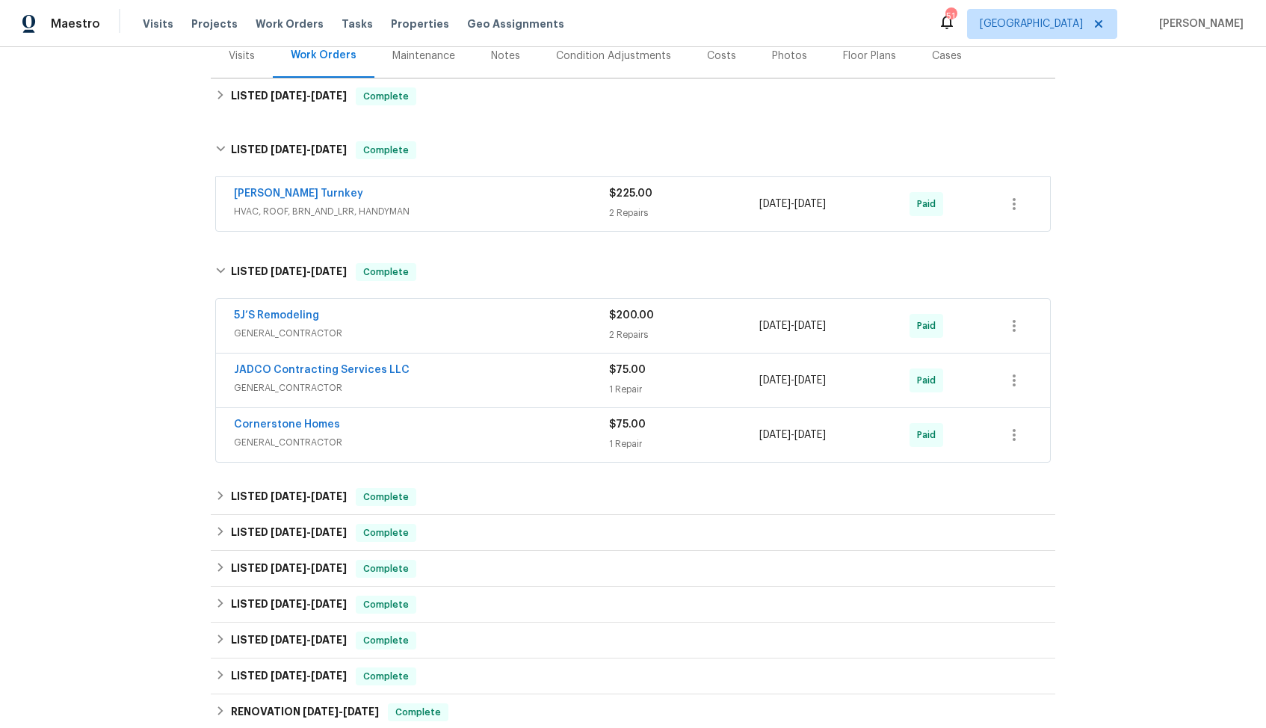
click at [439, 366] on div "JADCO Contracting Services LLC" at bounding box center [421, 371] width 375 height 18
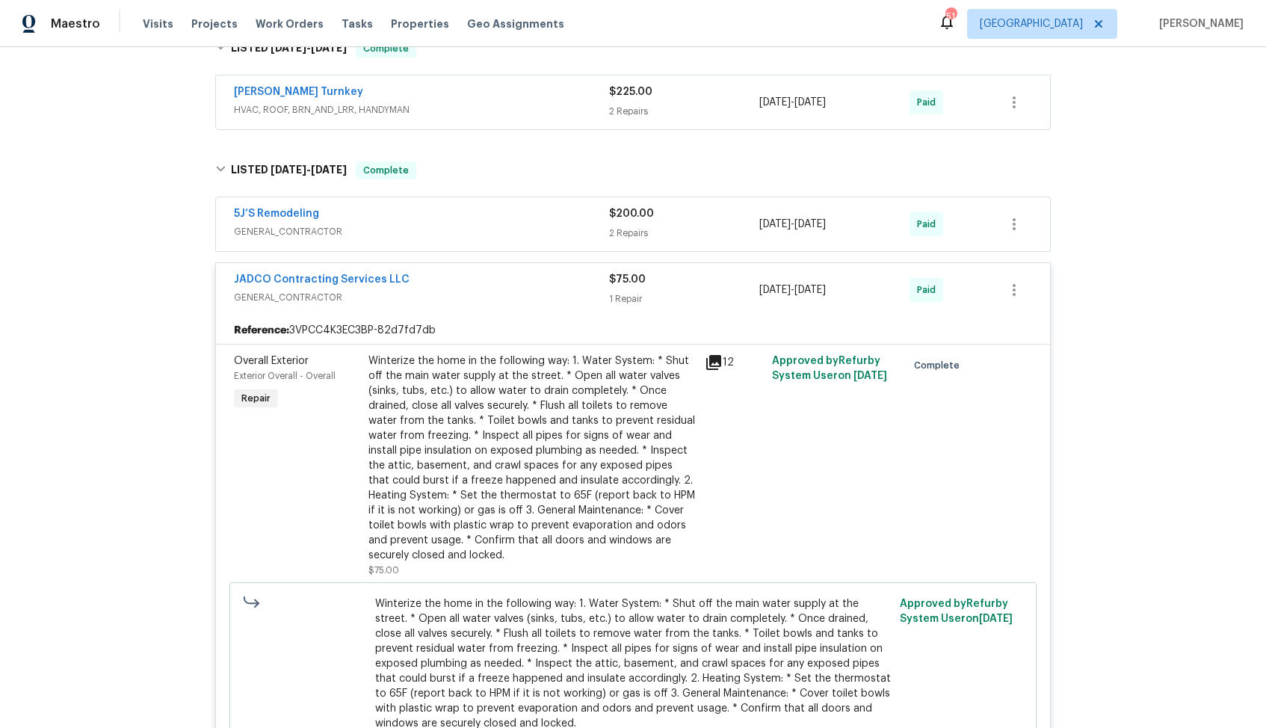
scroll to position [292, 0]
click at [435, 280] on div "JADCO Contracting Services LLC" at bounding box center [421, 283] width 375 height 18
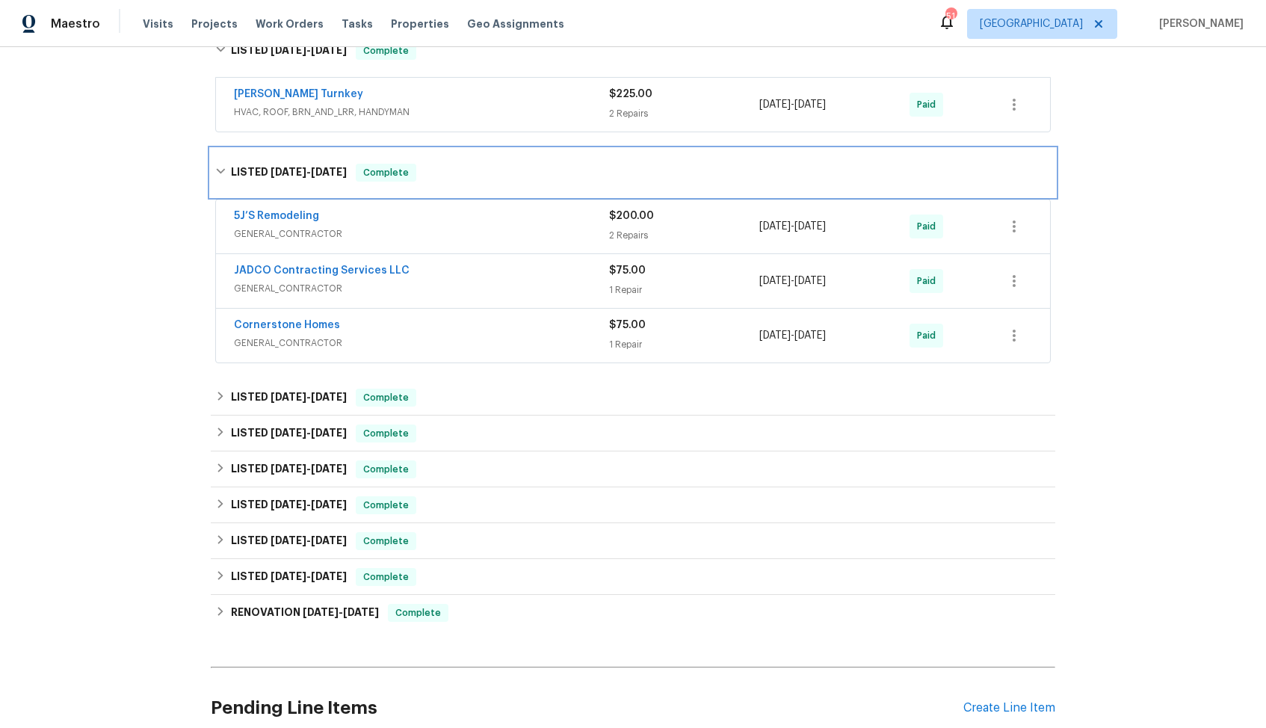
click at [435, 172] on div "LISTED 11/7/24 - 4/5/25 Complete" at bounding box center [633, 173] width 836 height 18
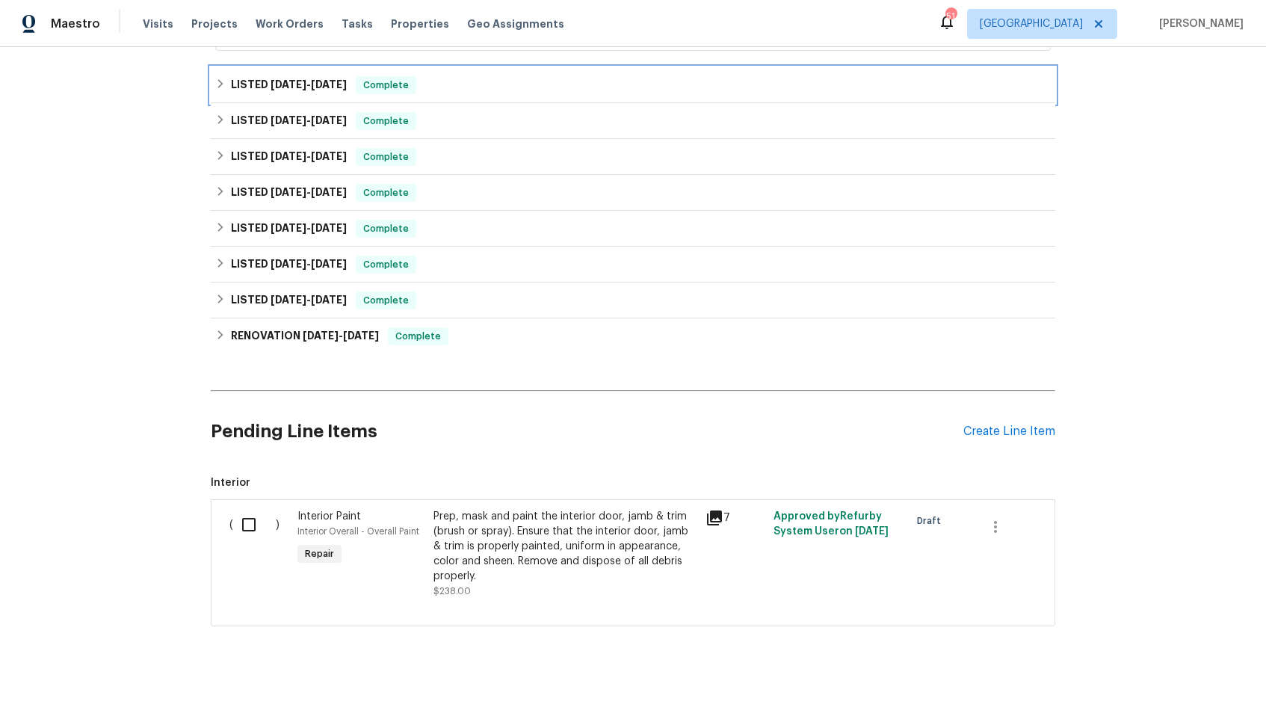
scroll to position [0, 0]
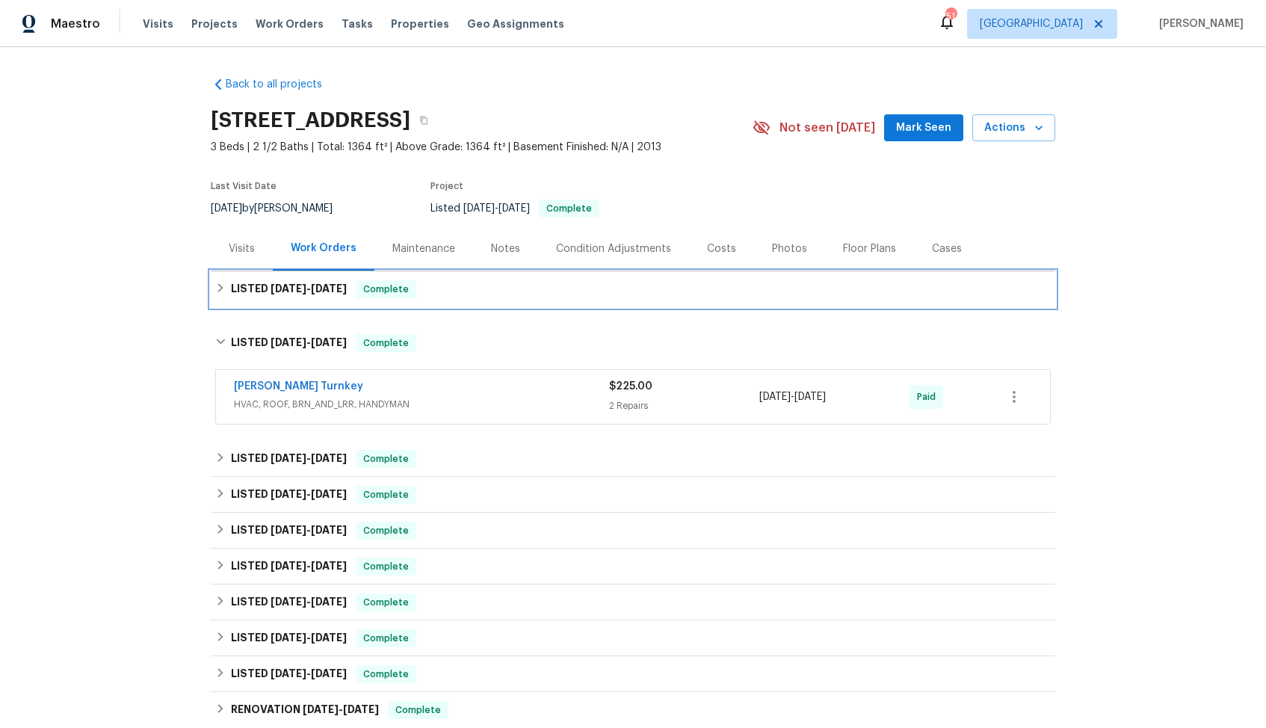
click at [479, 291] on div "LISTED 8/2/25 - 8/6/25 Complete" at bounding box center [633, 289] width 836 height 18
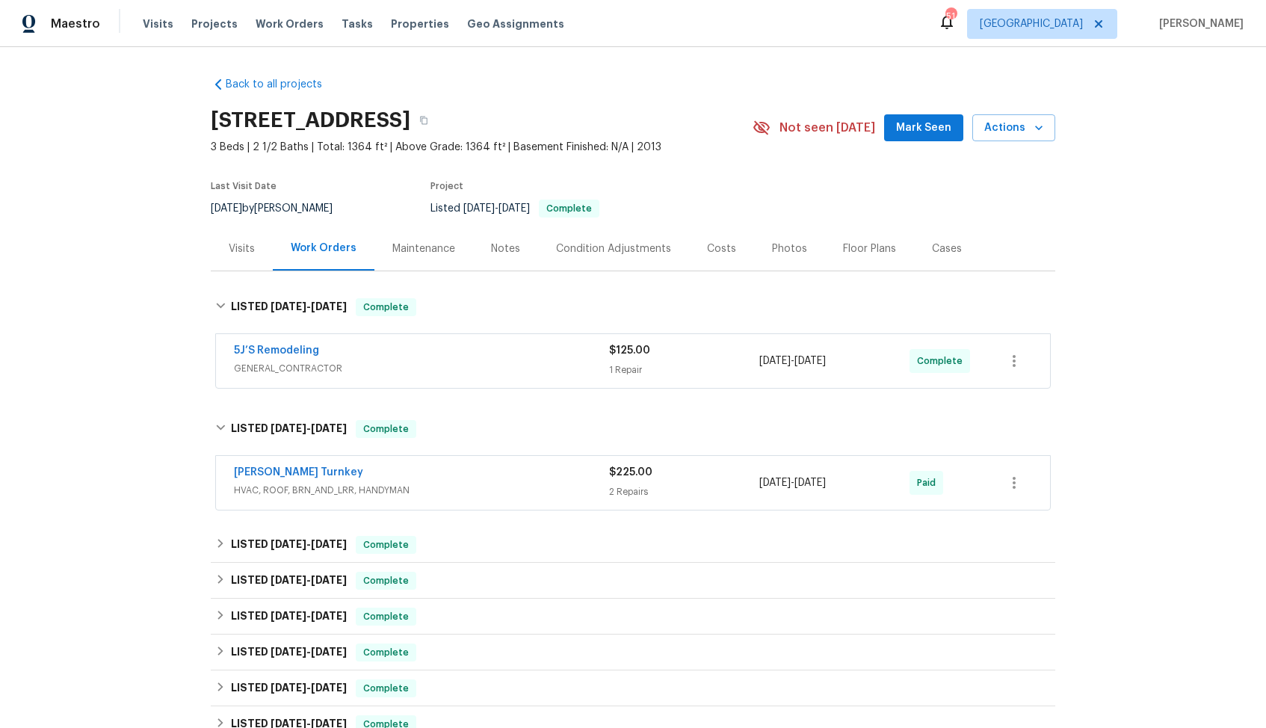
click at [420, 350] on div "5J’S Remodeling" at bounding box center [421, 352] width 375 height 18
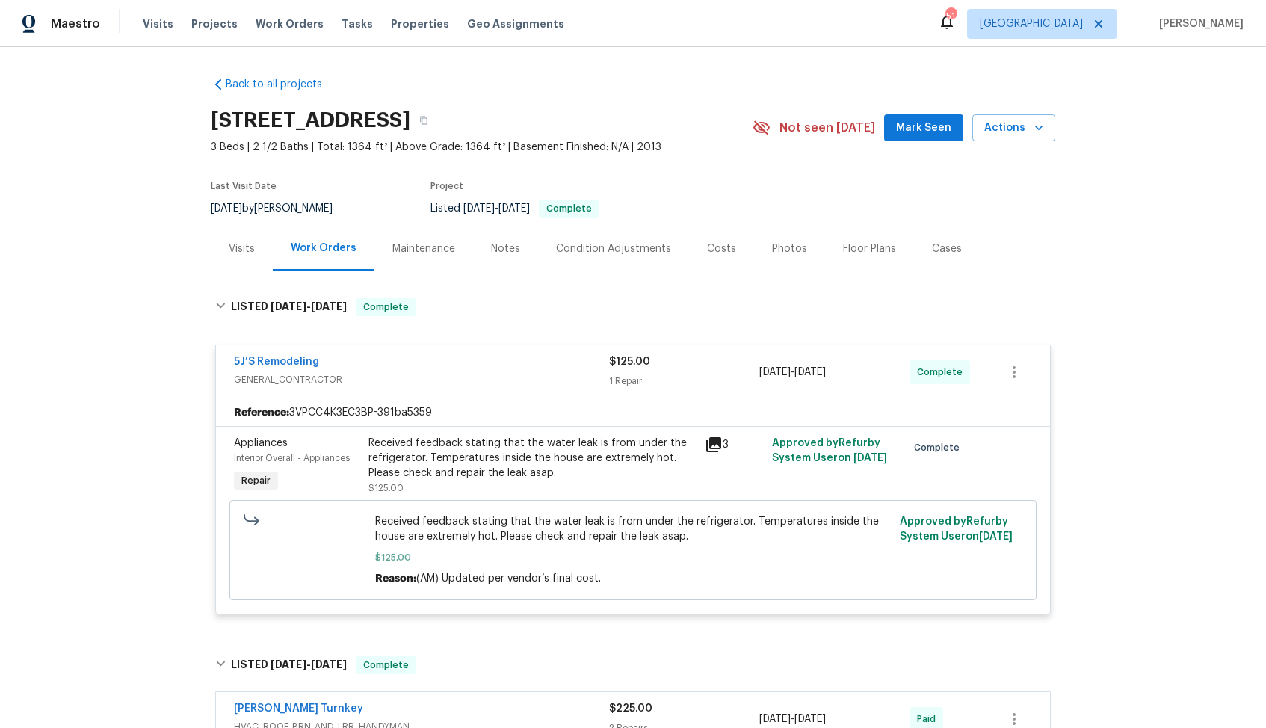
click at [403, 360] on div "5J’S Remodeling" at bounding box center [421, 363] width 375 height 18
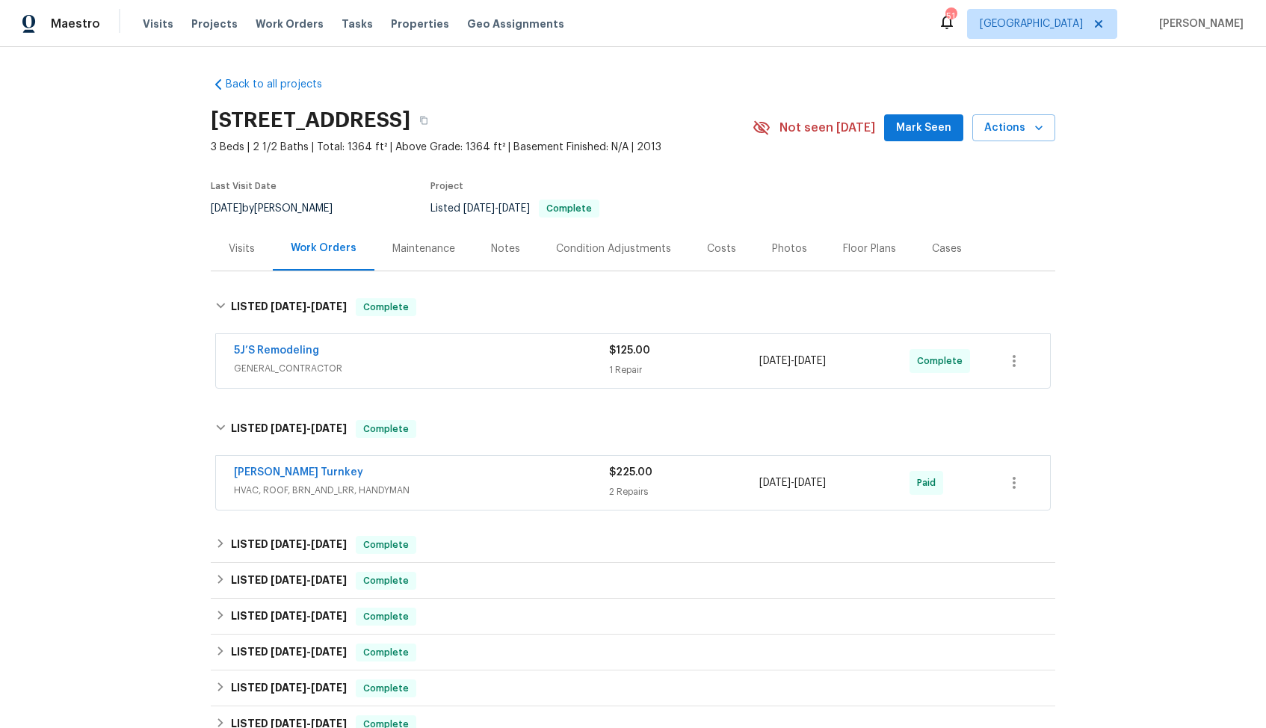
click at [406, 473] on div "Davis Turnkey" at bounding box center [421, 474] width 375 height 18
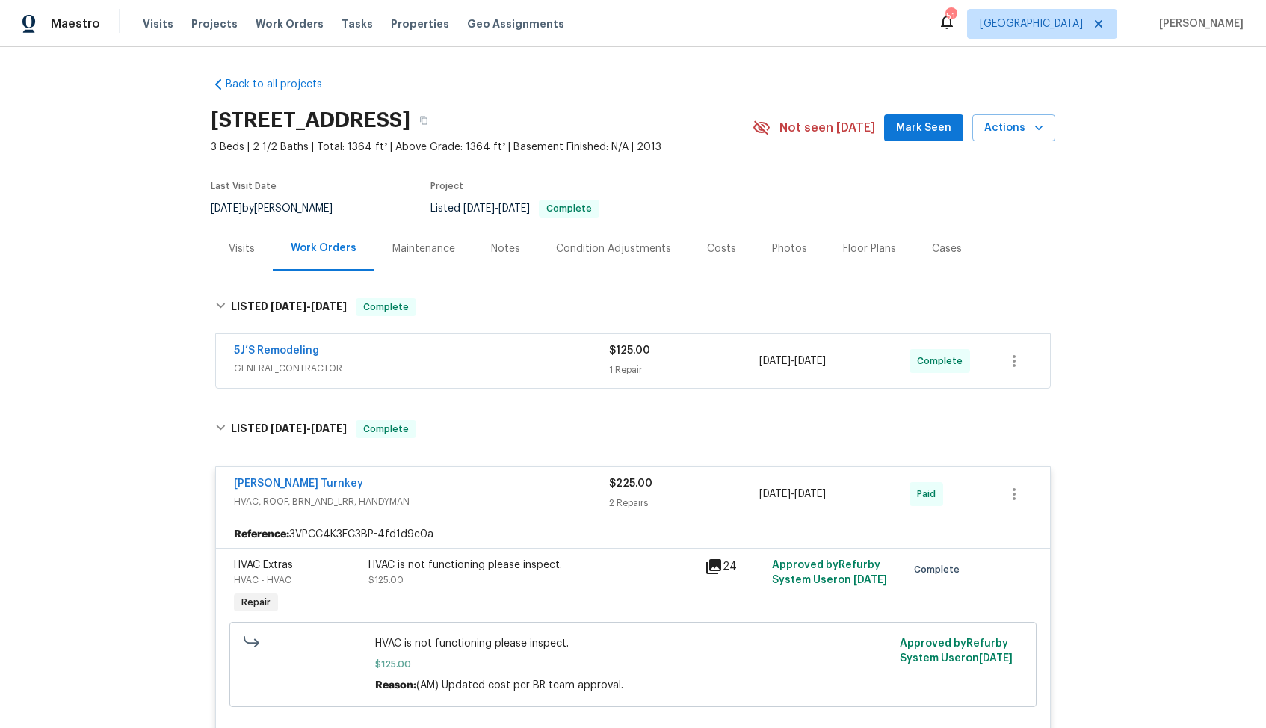
click at [930, 258] on div "Cases" at bounding box center [947, 248] width 66 height 44
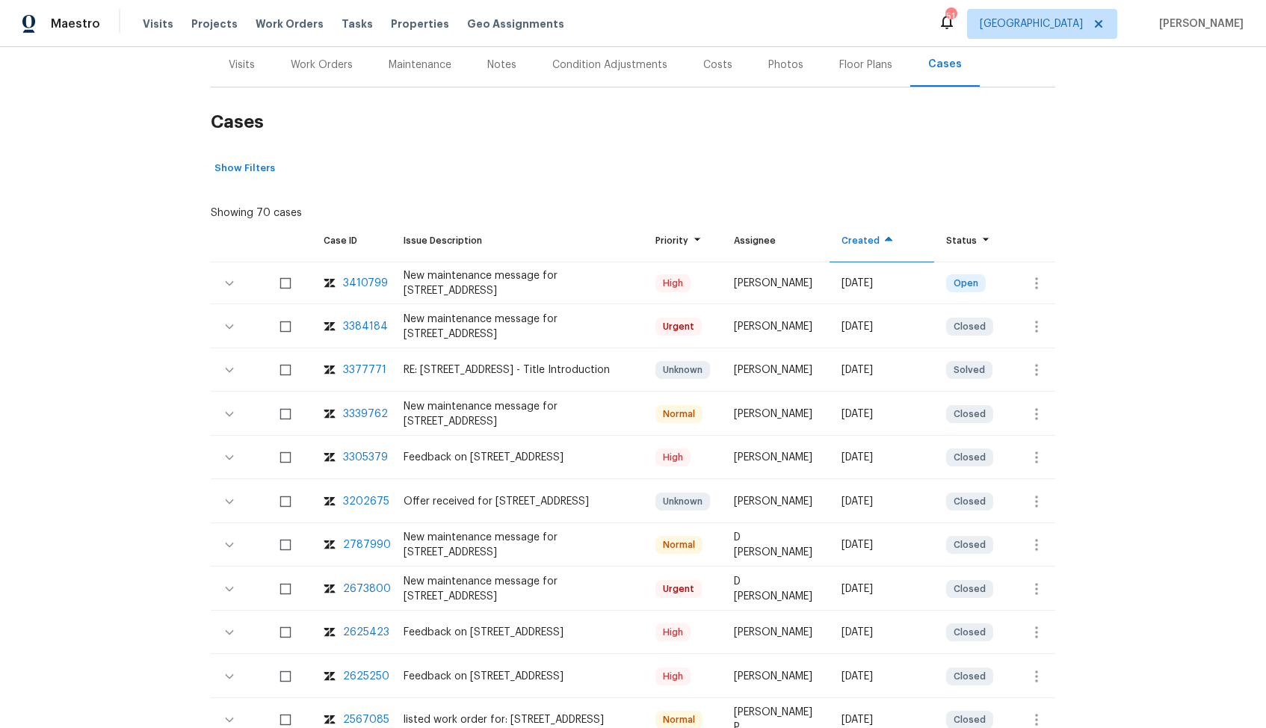
scroll to position [185, 0]
click at [363, 322] on div "3384184" at bounding box center [365, 325] width 45 height 15
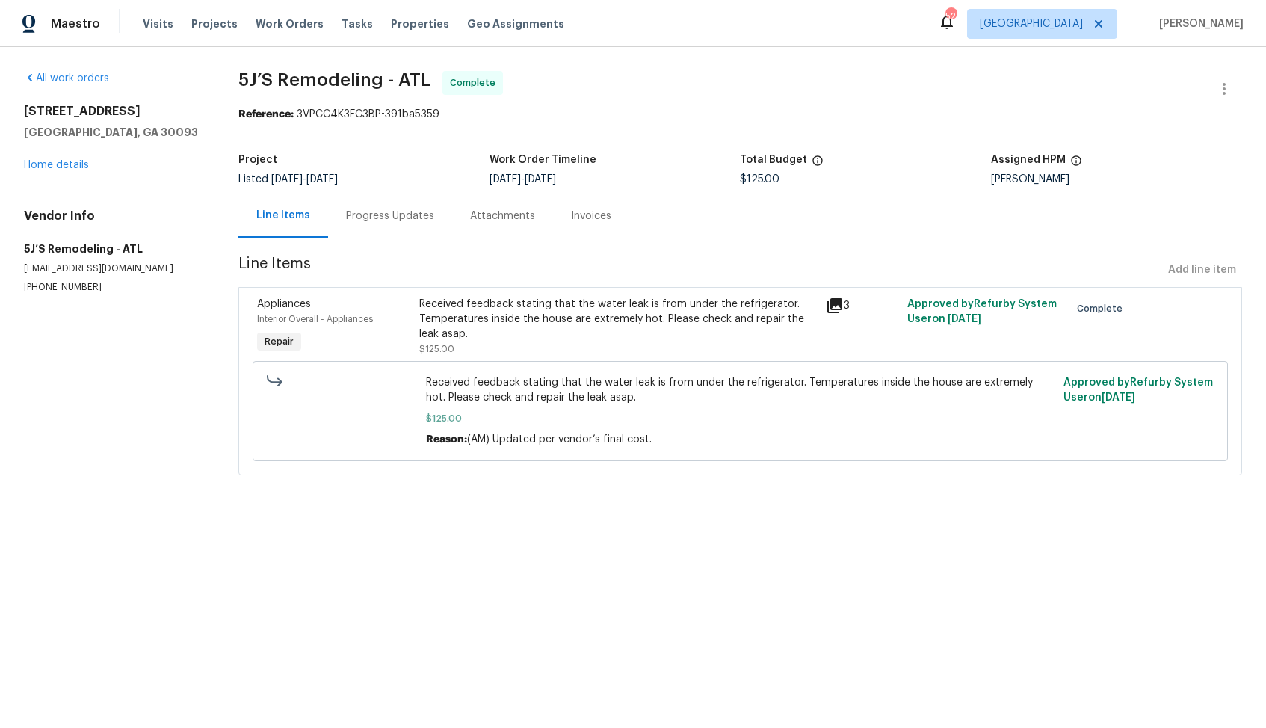
click at [379, 214] on div "Progress Updates" at bounding box center [390, 216] width 88 height 15
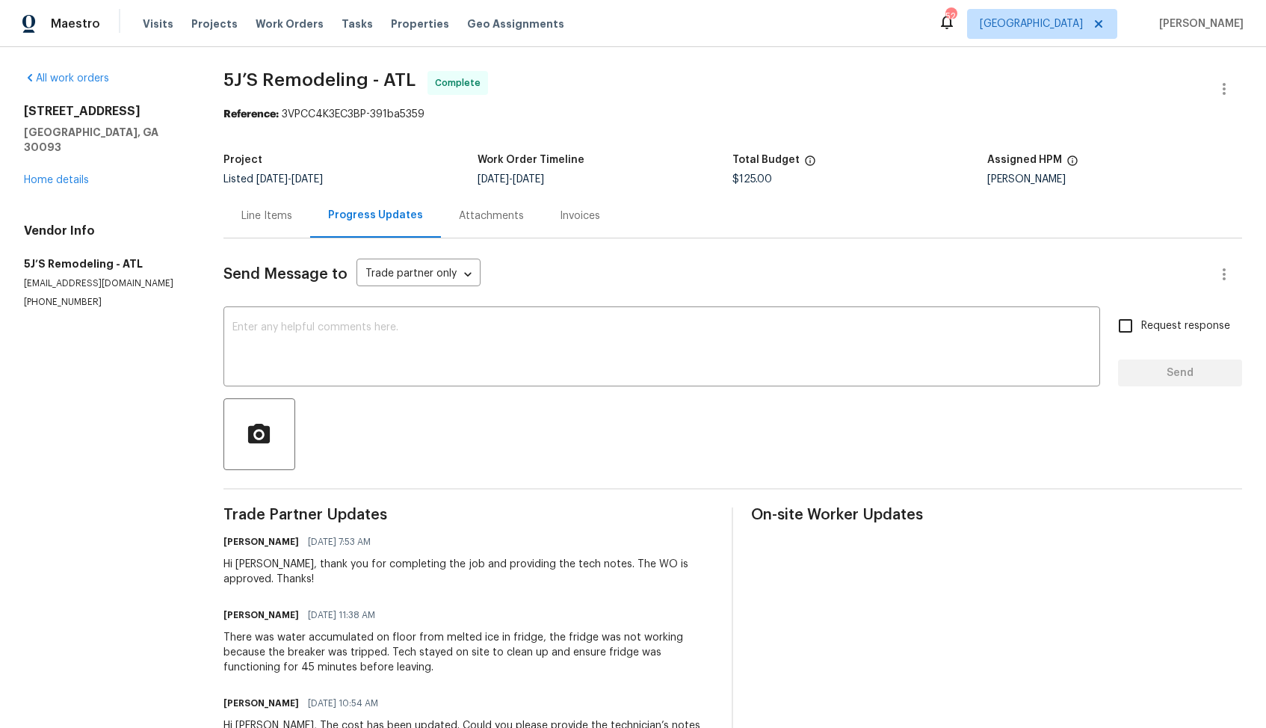
click at [265, 214] on div "Line Items" at bounding box center [266, 216] width 51 height 15
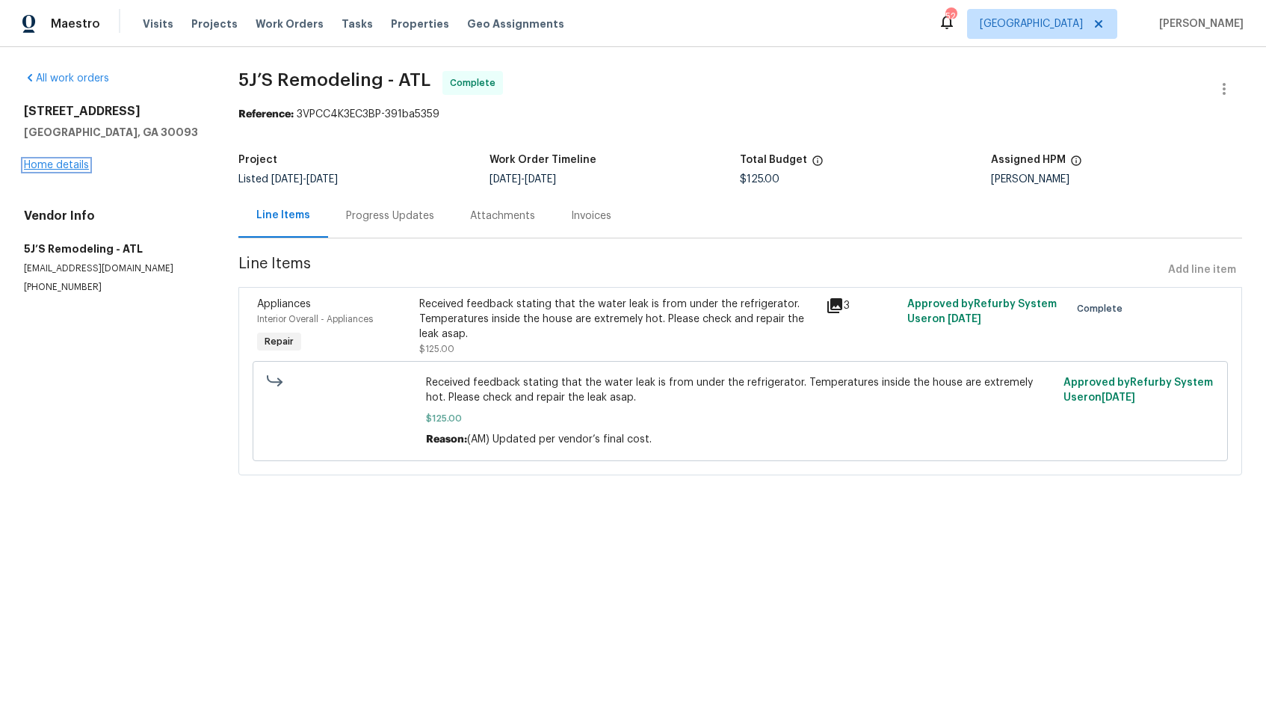
click at [80, 164] on link "Home details" at bounding box center [56, 165] width 65 height 10
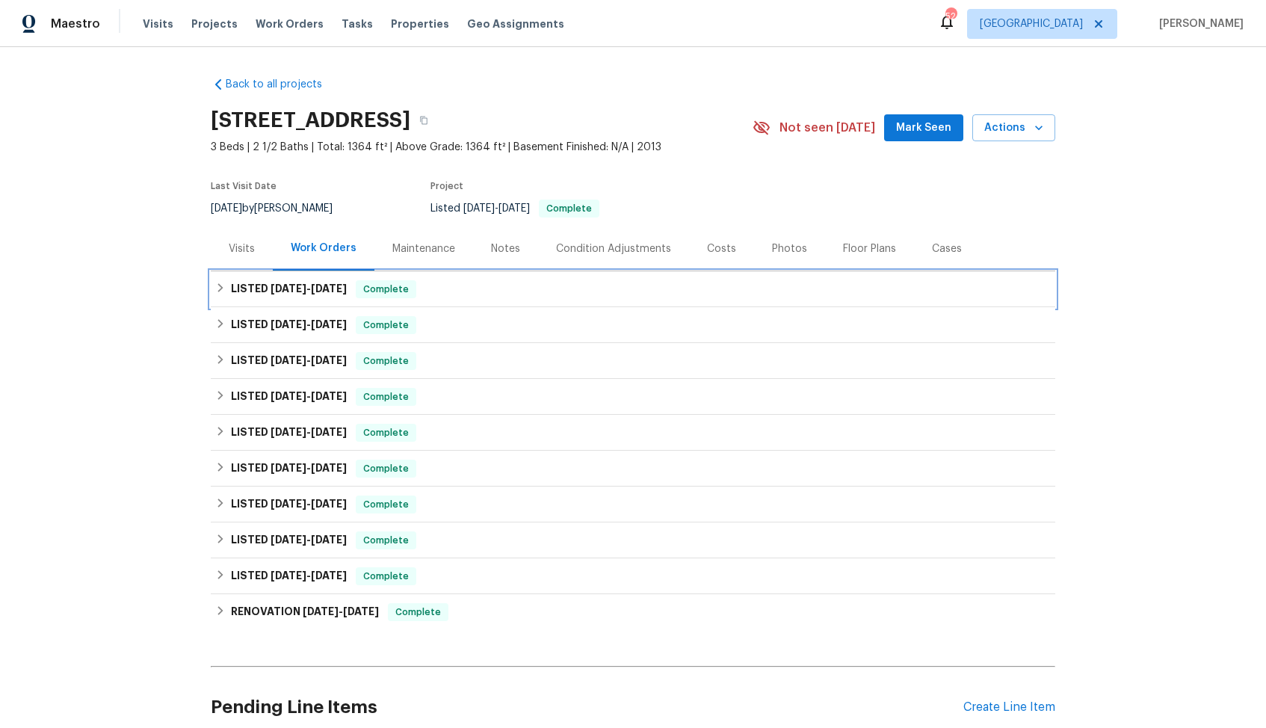
click at [468, 284] on div "LISTED 8/2/25 - 8/6/25 Complete" at bounding box center [633, 289] width 836 height 18
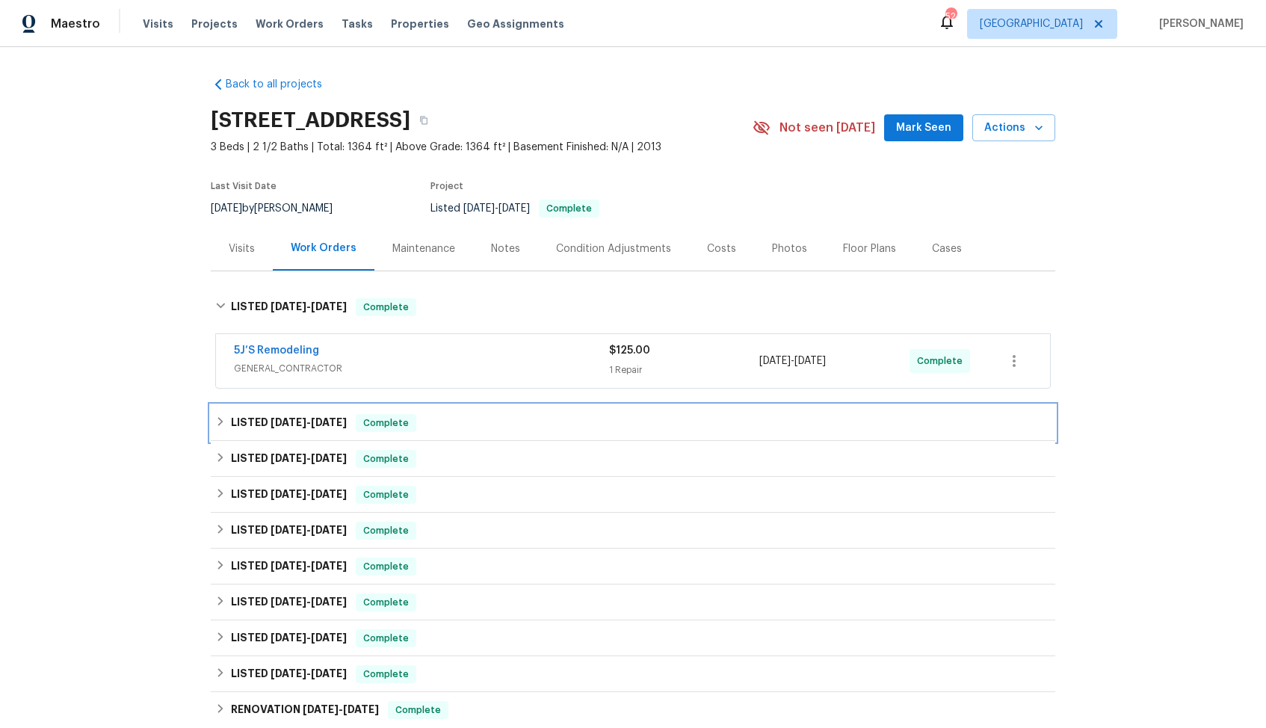
click at [427, 431] on div "LISTED 7/28/25 - 8/1/25 Complete" at bounding box center [633, 423] width 836 height 18
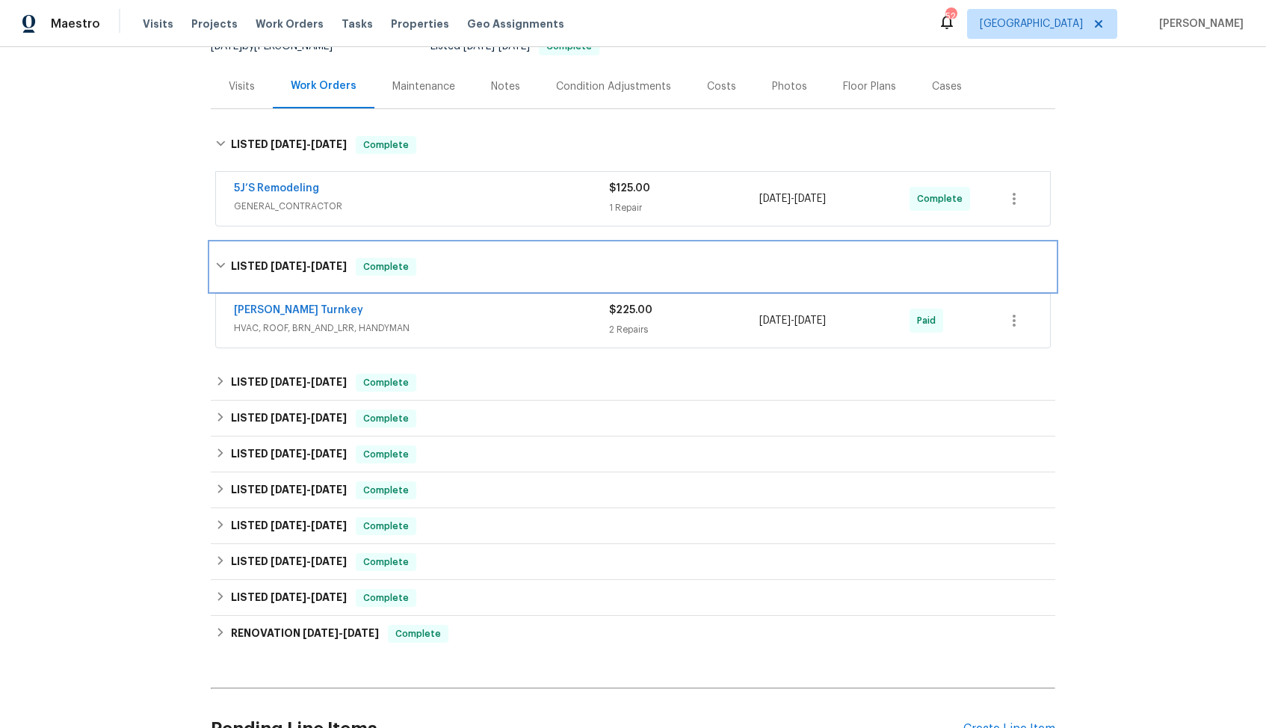
scroll to position [163, 0]
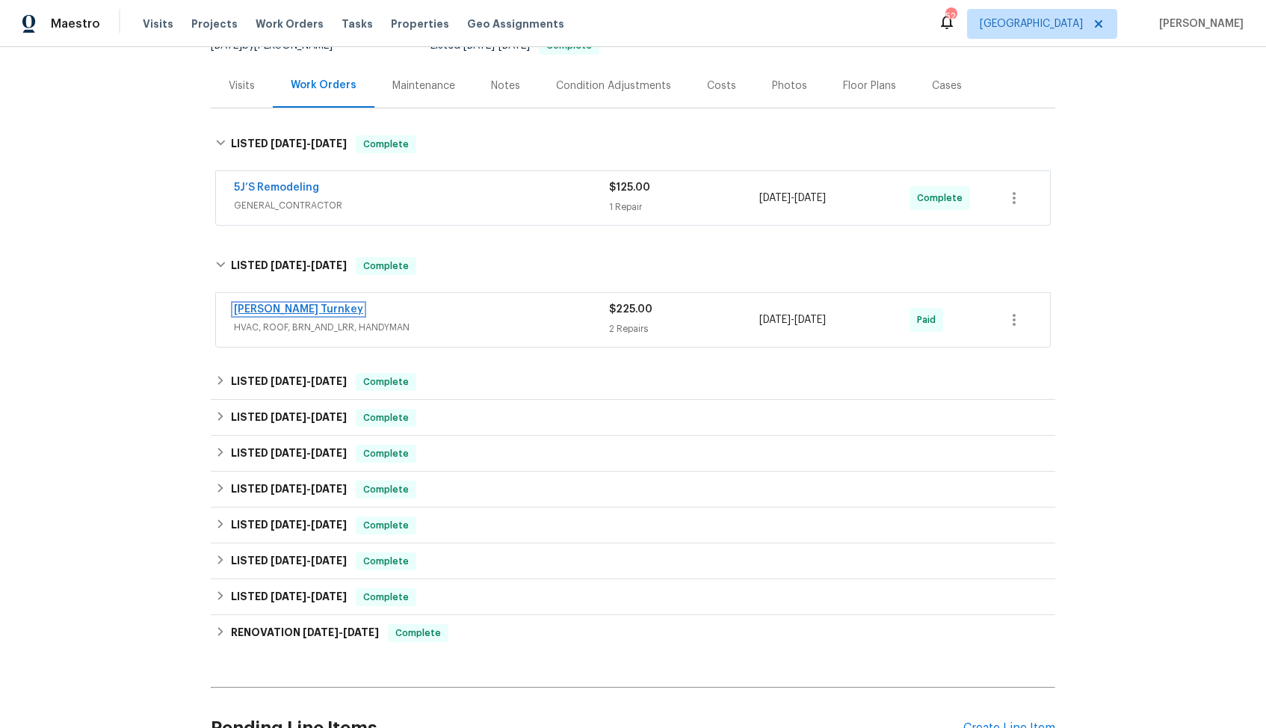
click at [282, 307] on link "Davis Turnkey" at bounding box center [298, 309] width 129 height 10
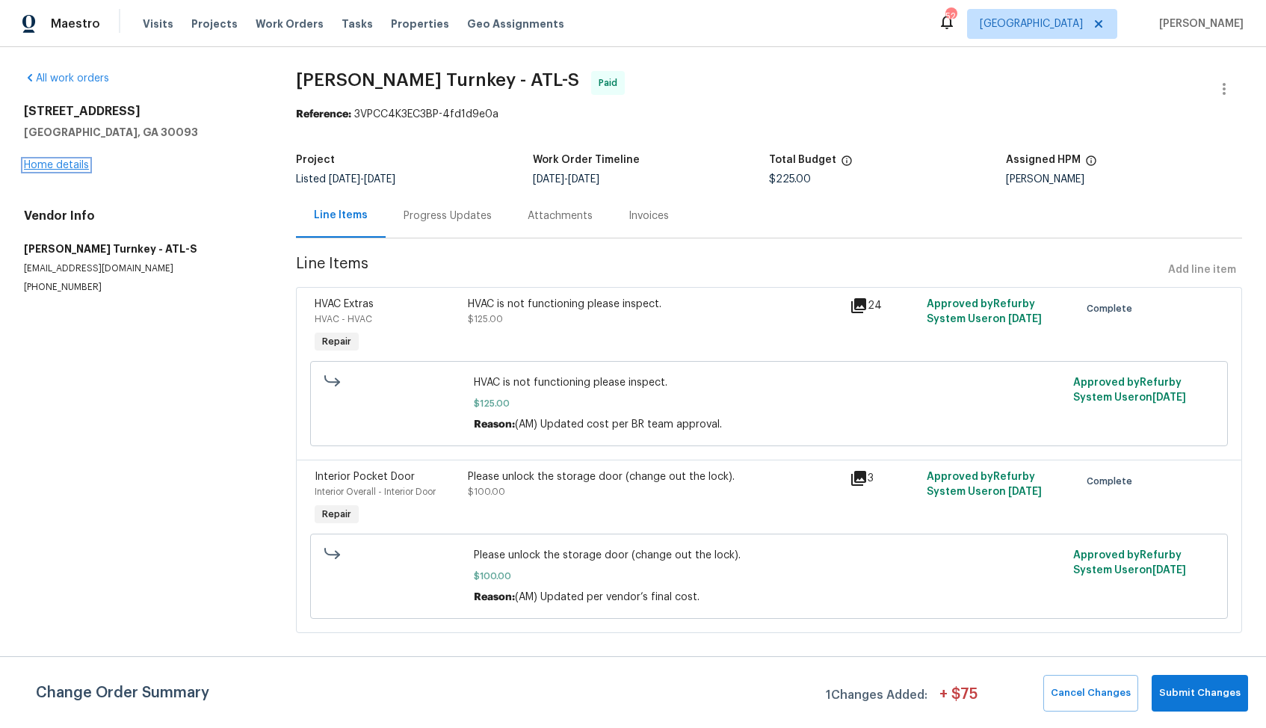
click at [34, 169] on link "Home details" at bounding box center [56, 165] width 65 height 10
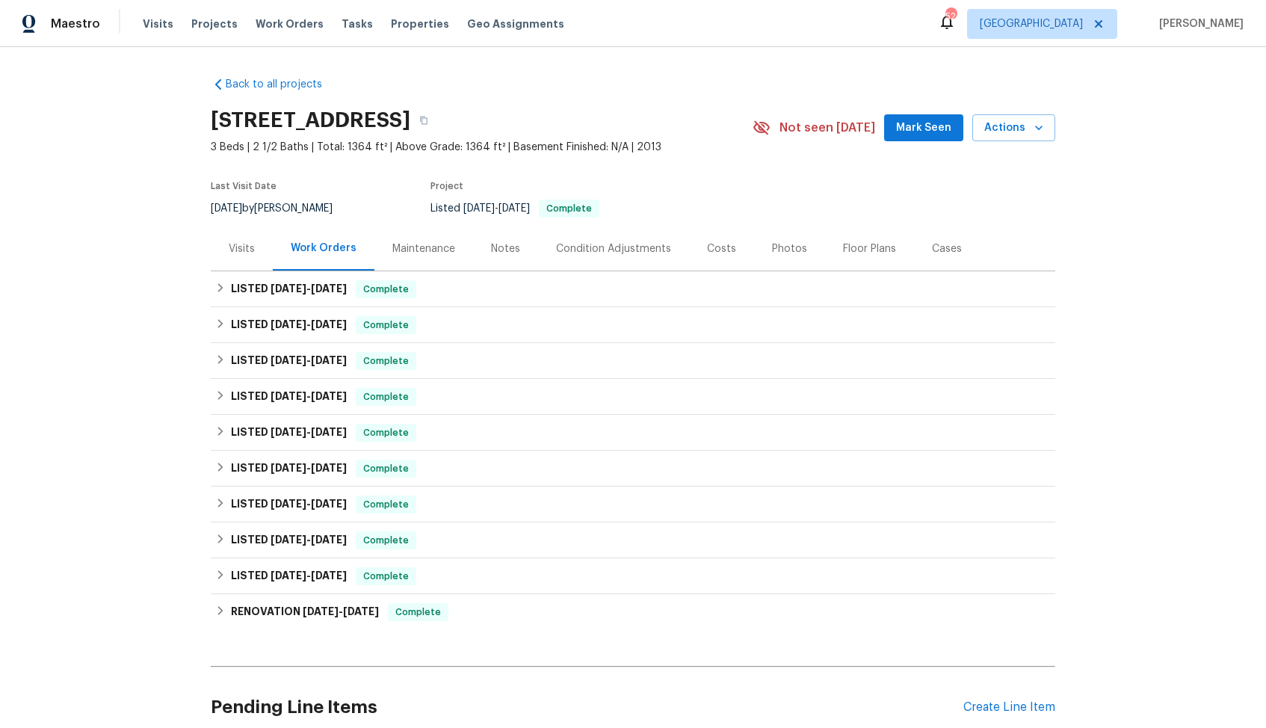
click at [960, 250] on div "Cases" at bounding box center [947, 248] width 66 height 44
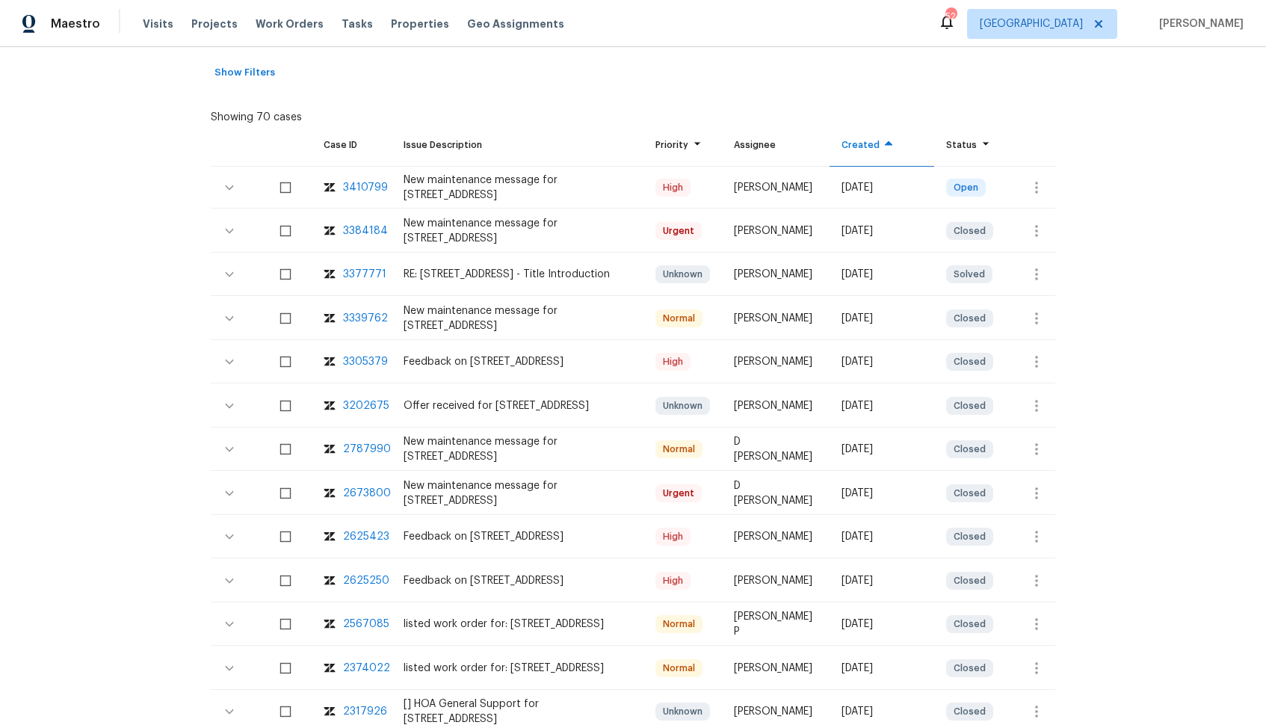
scroll to position [277, 0]
click at [357, 185] on div "3410799" at bounding box center [365, 189] width 45 height 15
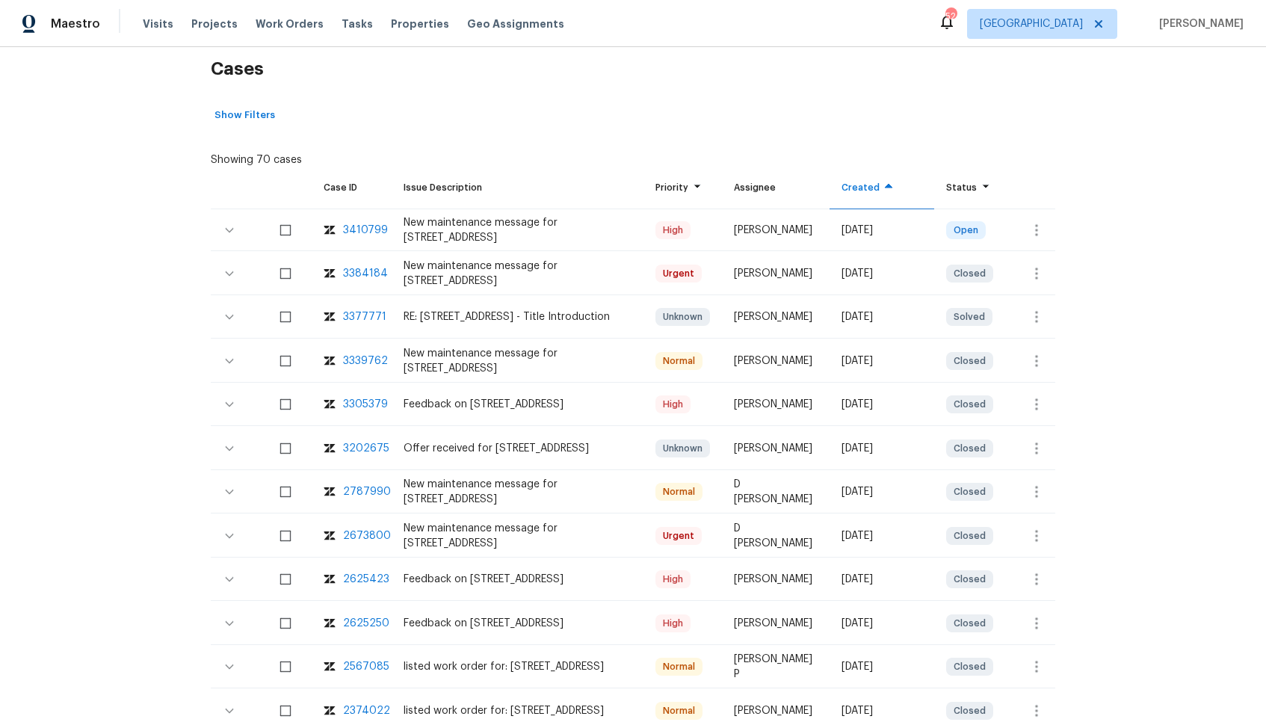
scroll to position [238, 0]
click at [360, 315] on div "3377771" at bounding box center [364, 316] width 43 height 15
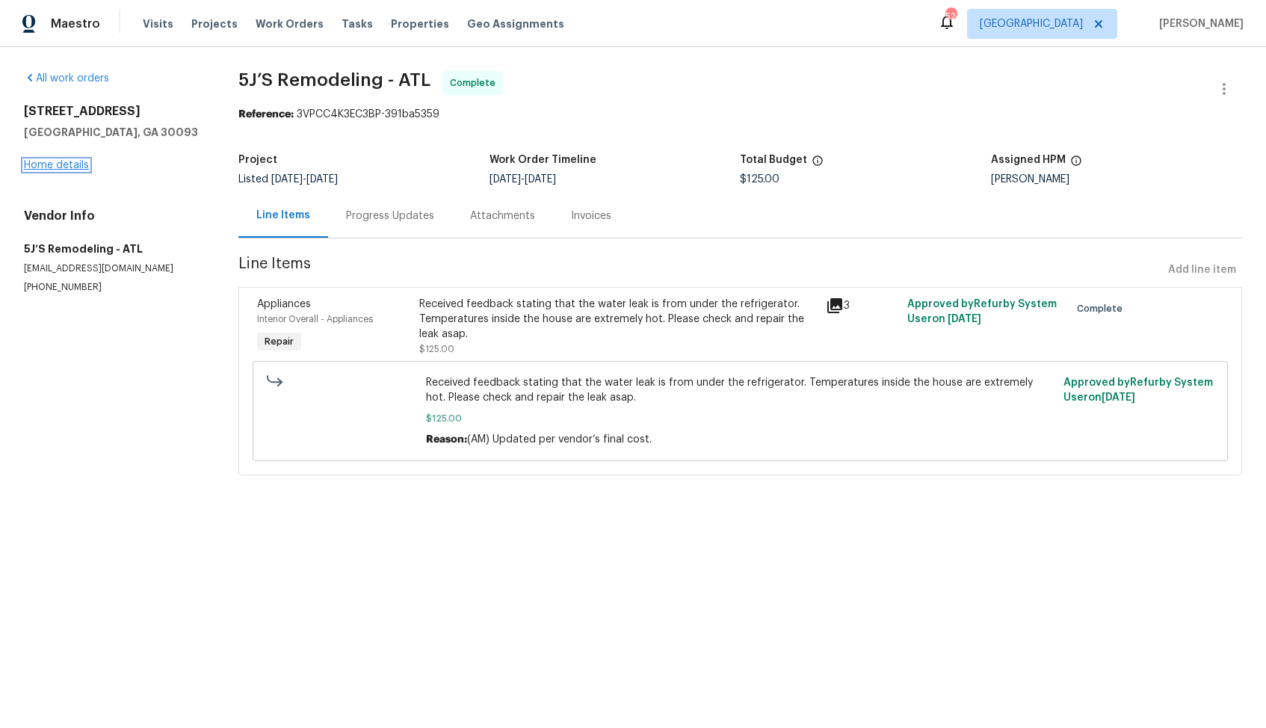
click at [52, 167] on link "Home details" at bounding box center [56, 165] width 65 height 10
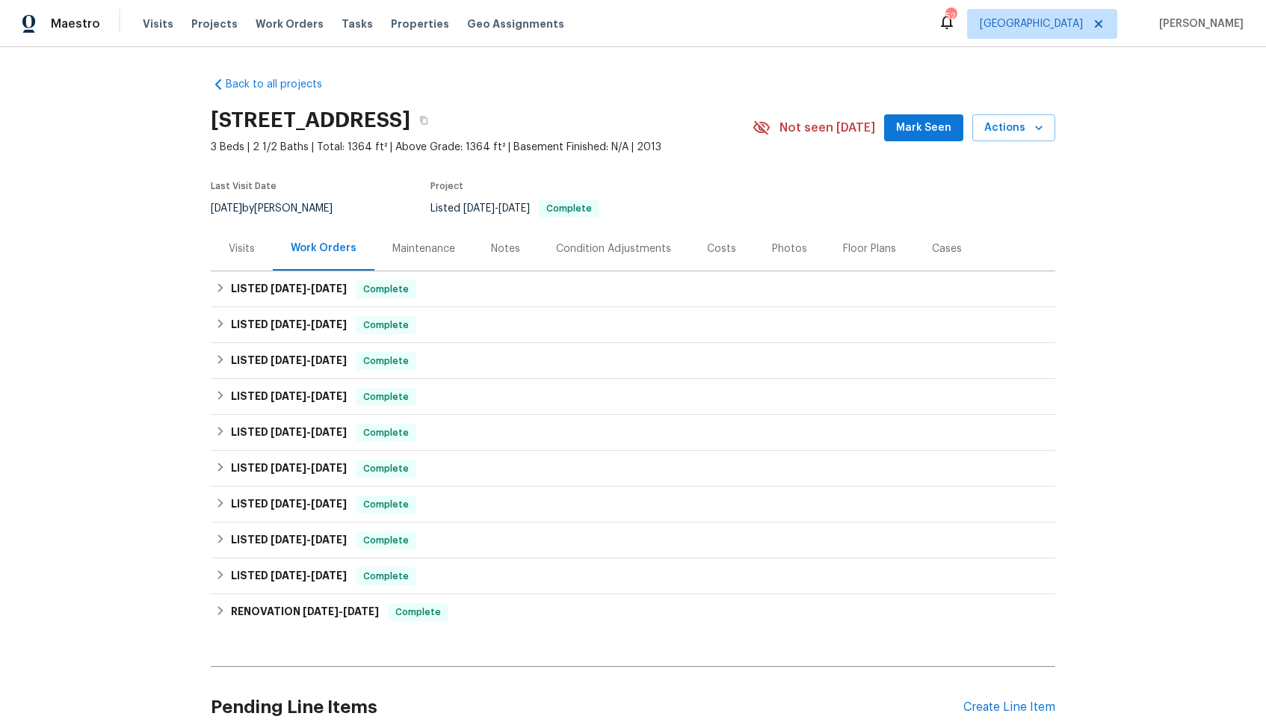
scroll to position [276, 0]
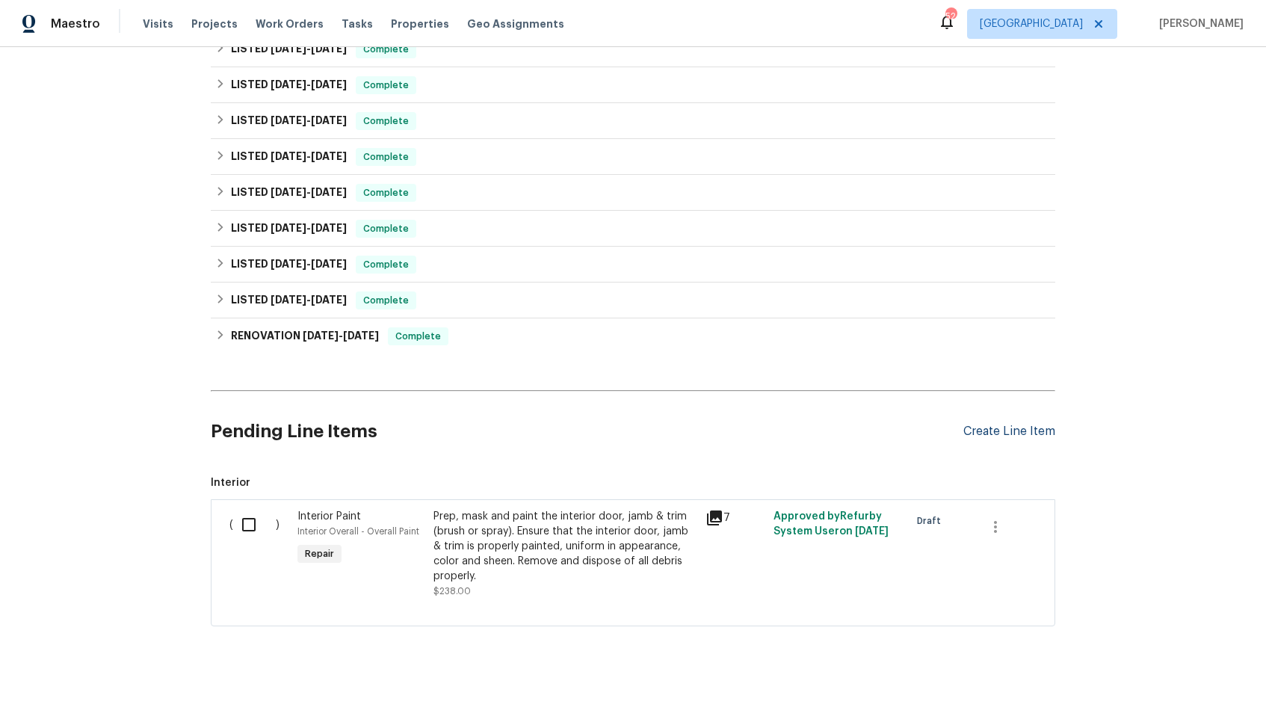
click at [1043, 431] on div "Create Line Item" at bounding box center [1009, 431] width 92 height 14
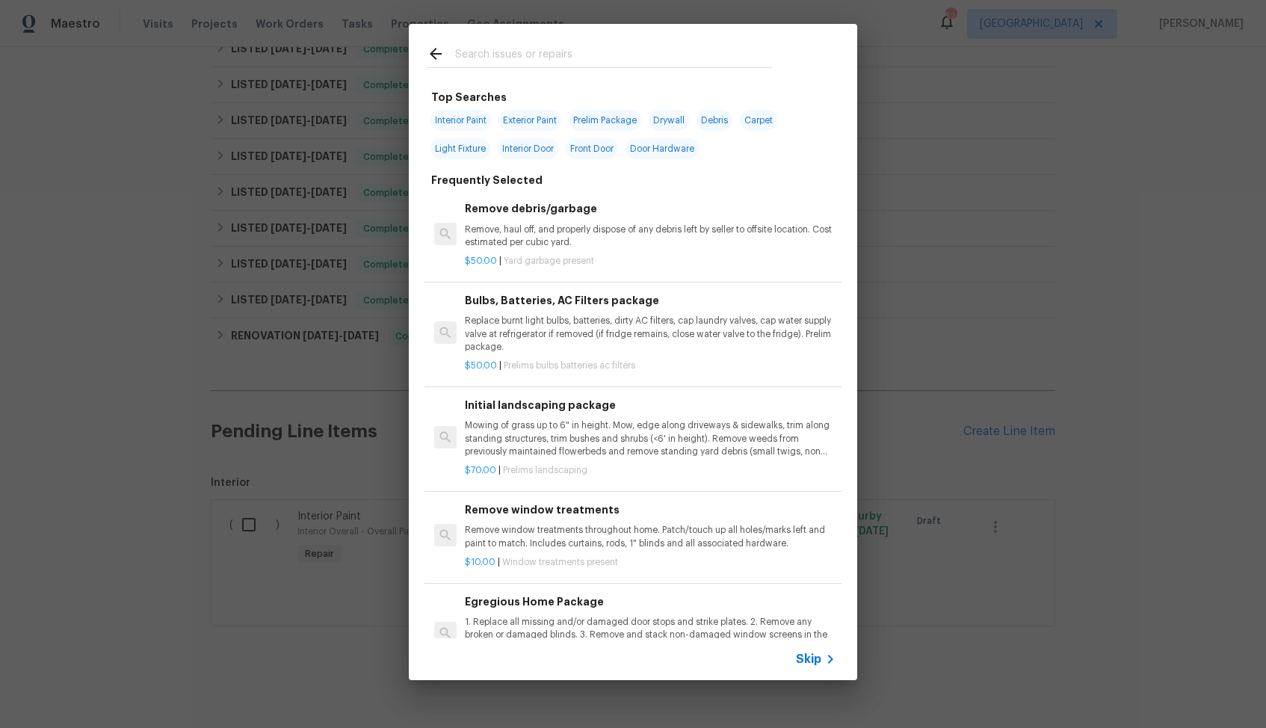
click at [516, 61] on input "text" at bounding box center [613, 56] width 317 height 22
type input "hvac"
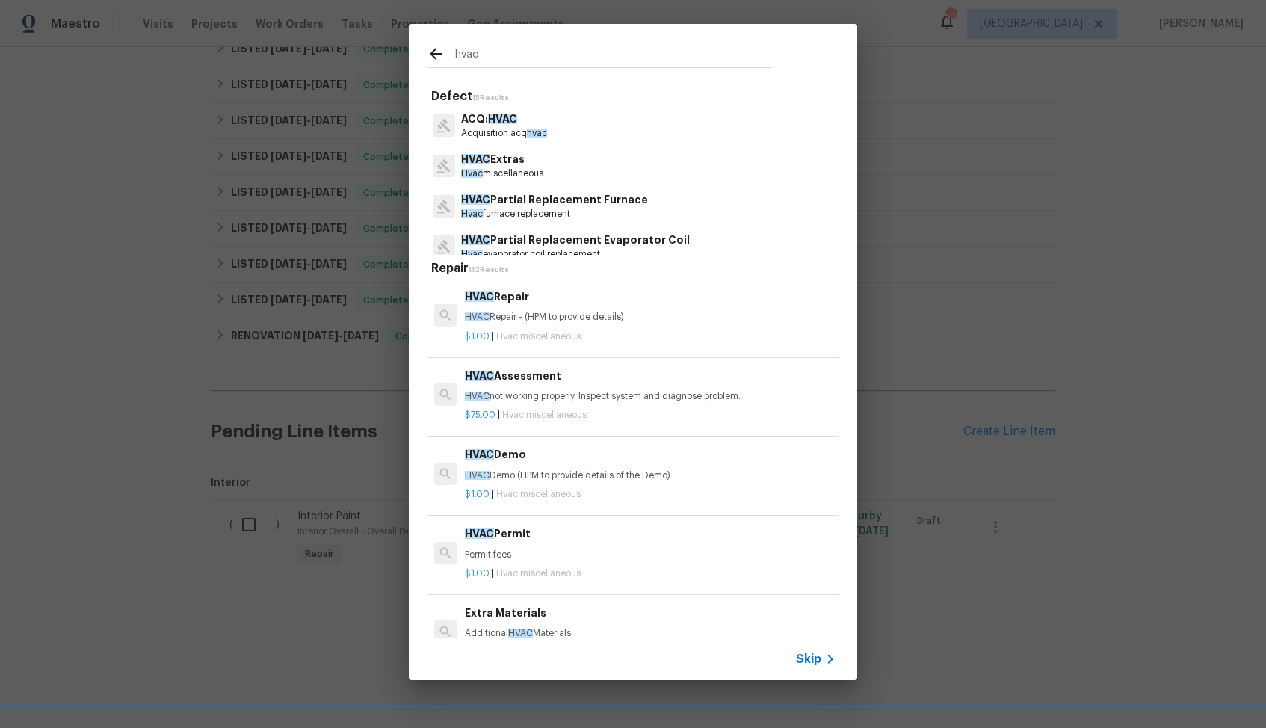
click at [495, 303] on h6 "HVAC Repair" at bounding box center [650, 296] width 371 height 16
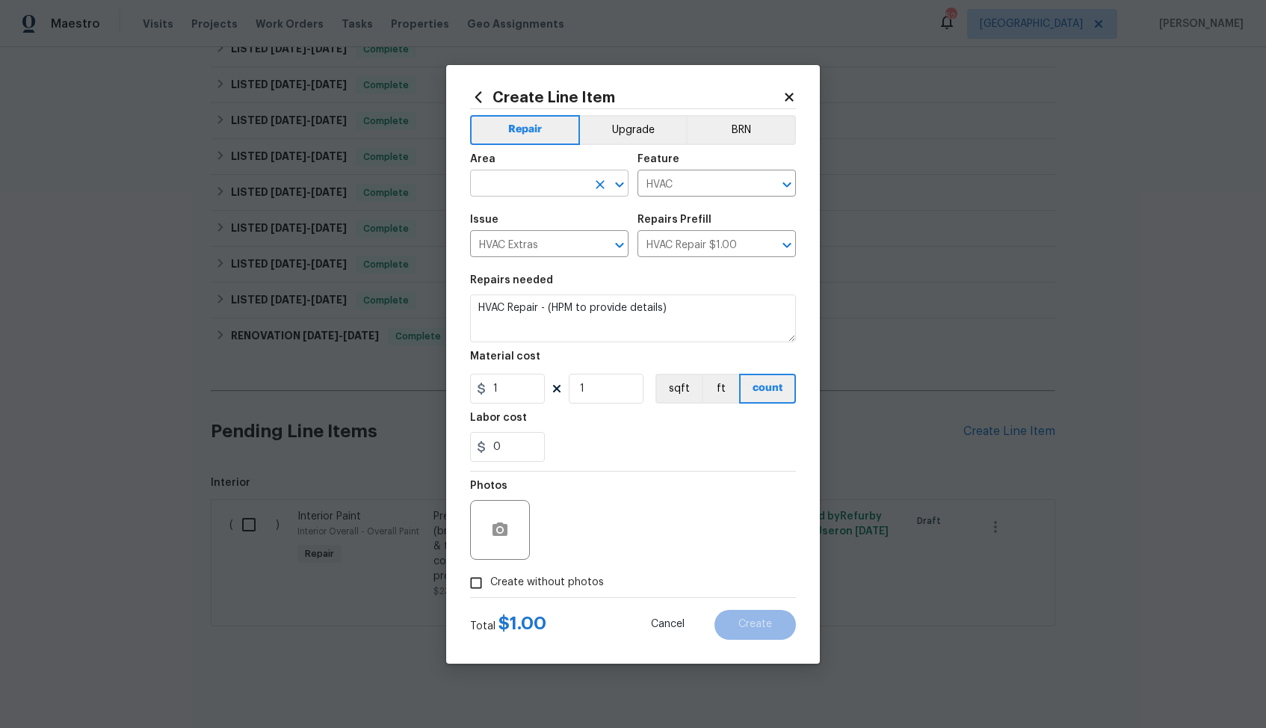
click at [516, 181] on input "text" at bounding box center [528, 184] width 117 height 23
click at [504, 223] on li "HVAC" at bounding box center [549, 218] width 158 height 25
type input "HVAC"
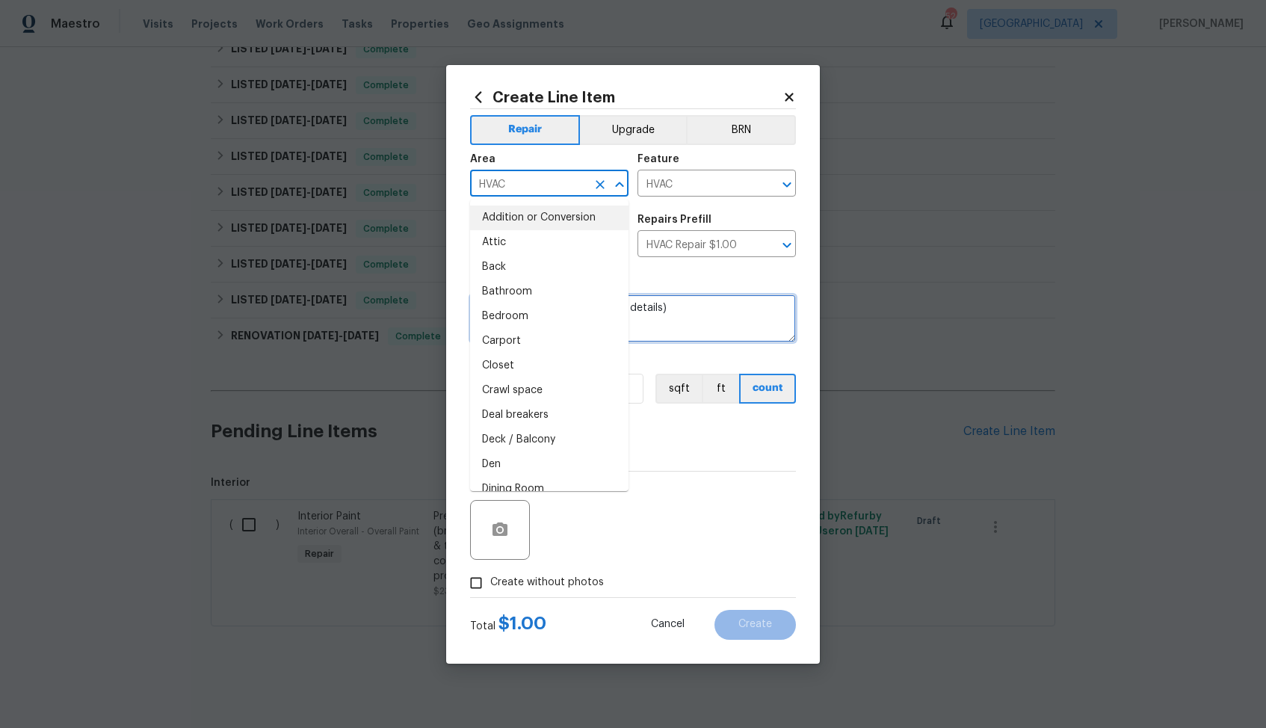
click at [665, 326] on textarea "HVAC Repair - (HPM to provide details)" at bounding box center [633, 318] width 326 height 48
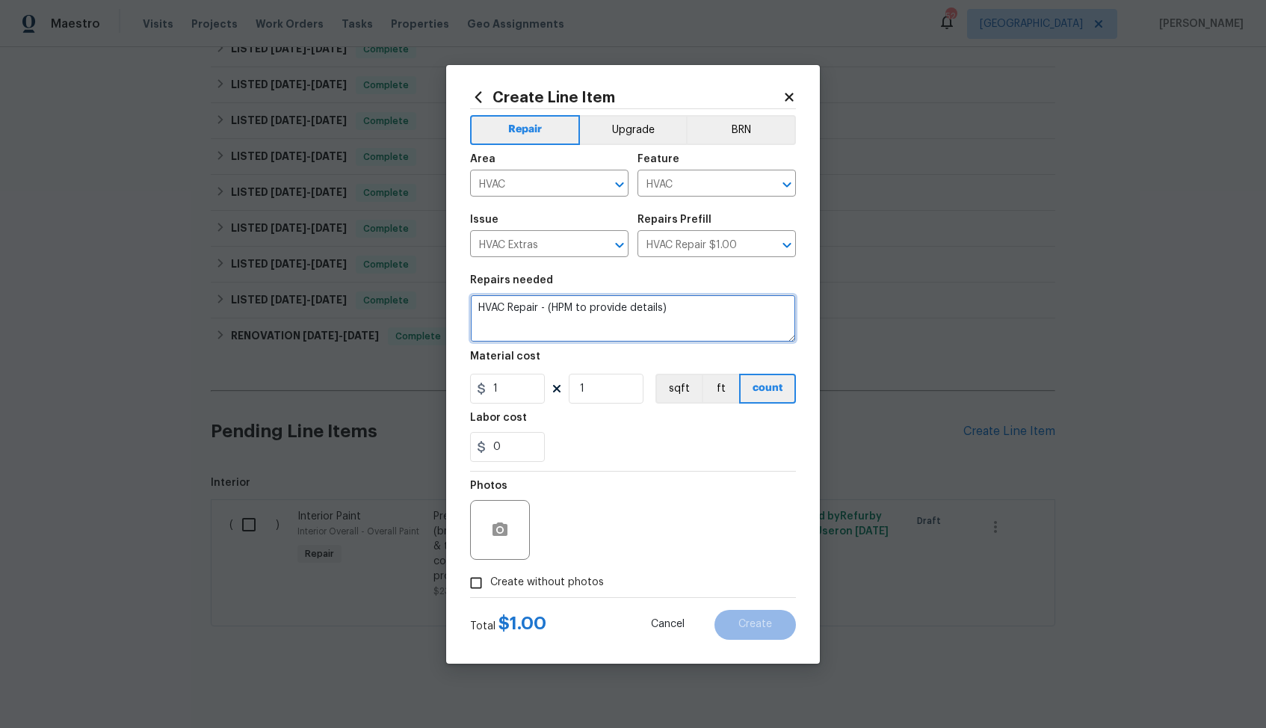
click at [665, 326] on textarea "HVAC Repair - (HPM to provide details)" at bounding box center [633, 318] width 326 height 48
paste textarea "Rework: Temperatures inside the house are very high, and the AC is not function…"
type textarea "Rework: Temperatures inside the house are very high, and the AC is not function…"
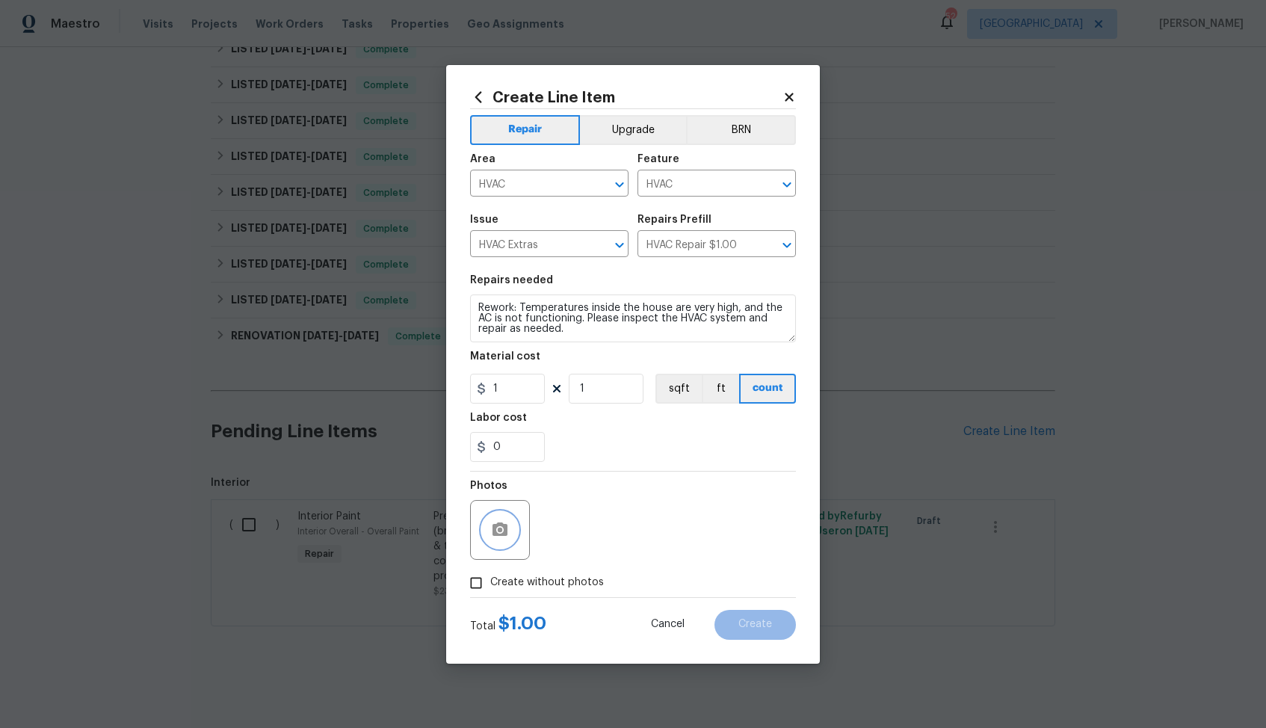
click at [508, 523] on icon "button" at bounding box center [500, 530] width 18 height 18
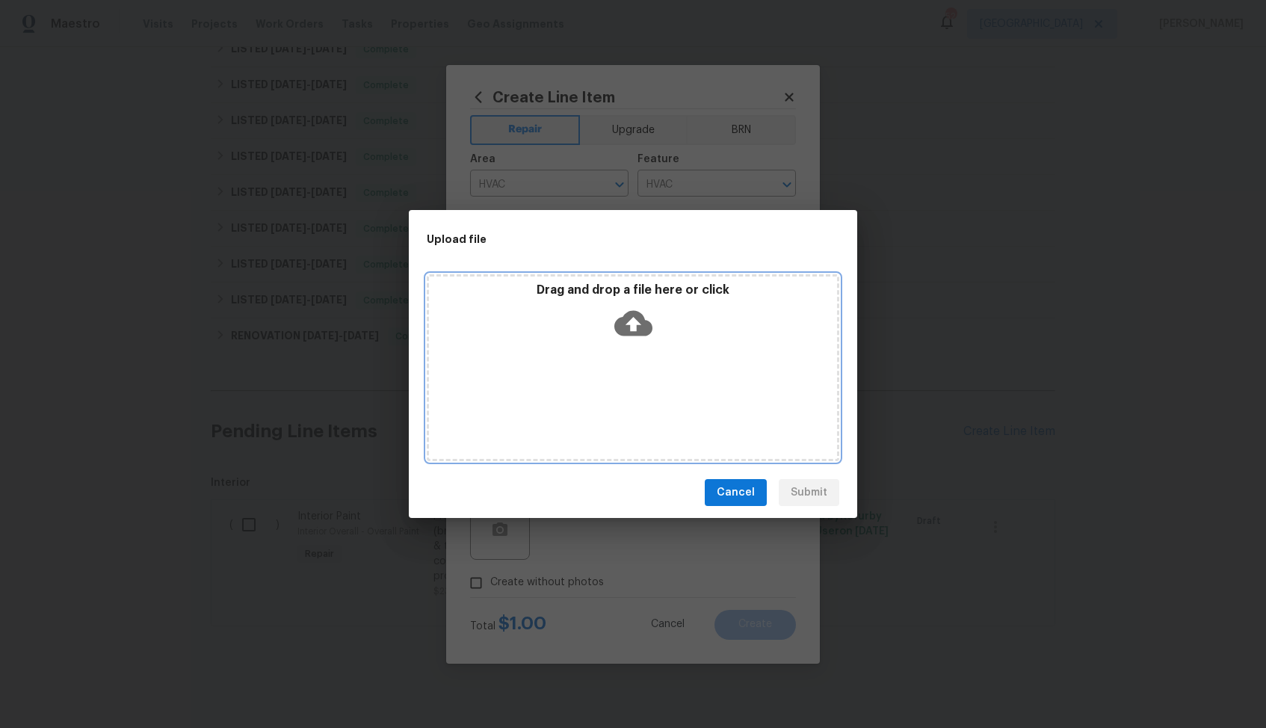
click at [637, 322] on icon at bounding box center [633, 323] width 38 height 38
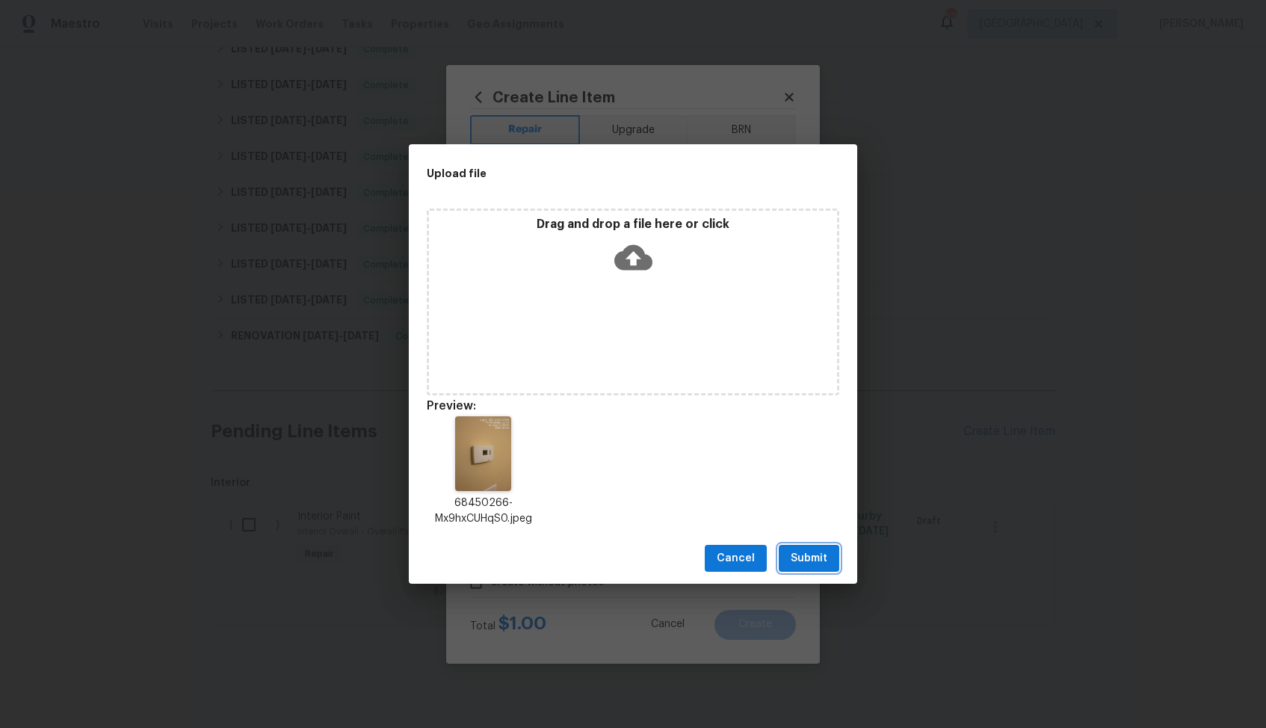
click at [821, 558] on span "Submit" at bounding box center [809, 558] width 37 height 19
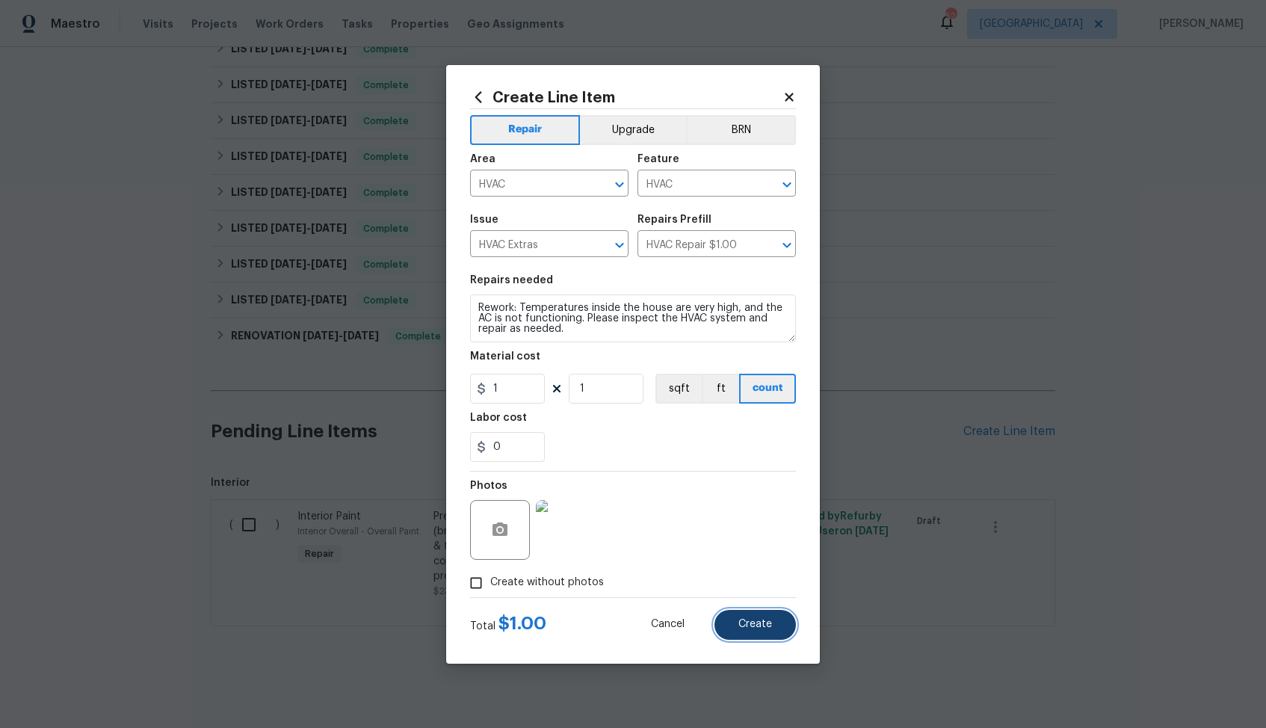
click at [770, 623] on span "Create" at bounding box center [755, 624] width 34 height 11
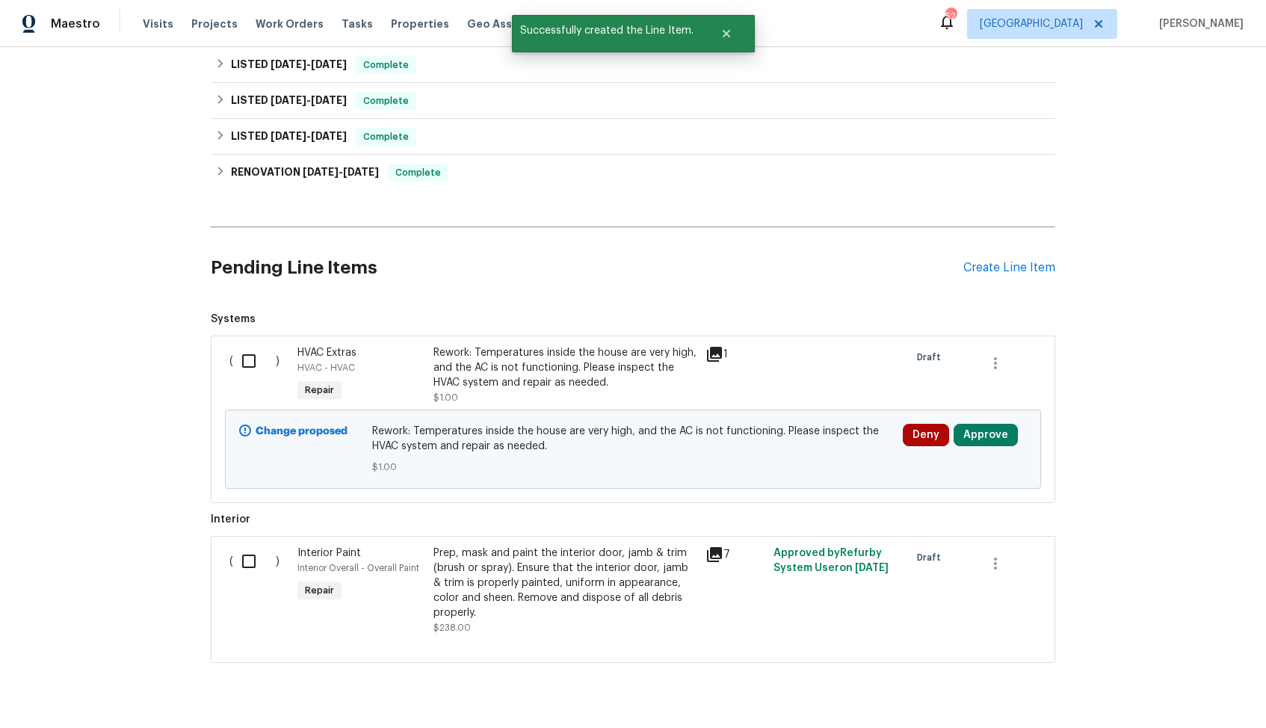
scroll to position [476, 0]
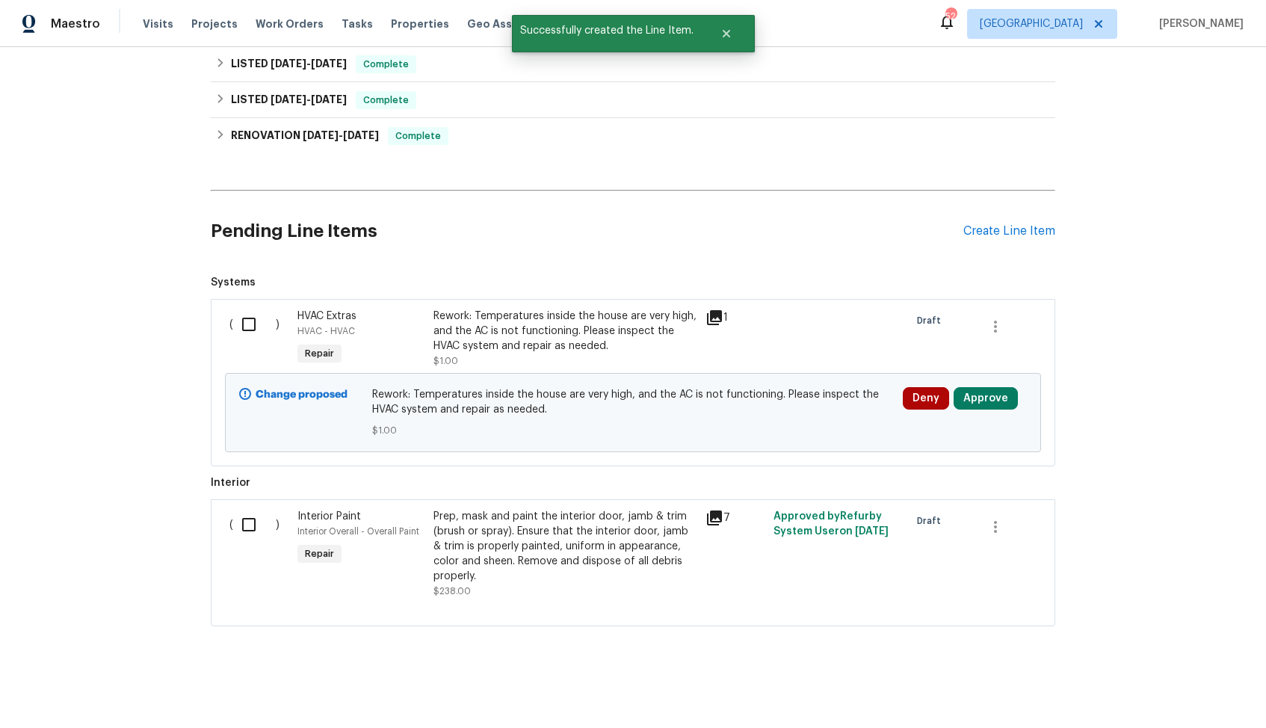
click at [244, 324] on input "checkbox" at bounding box center [254, 324] width 43 height 31
checkbox input "true"
click at [1188, 697] on span "Create Work Order" at bounding box center [1180, 691] width 99 height 19
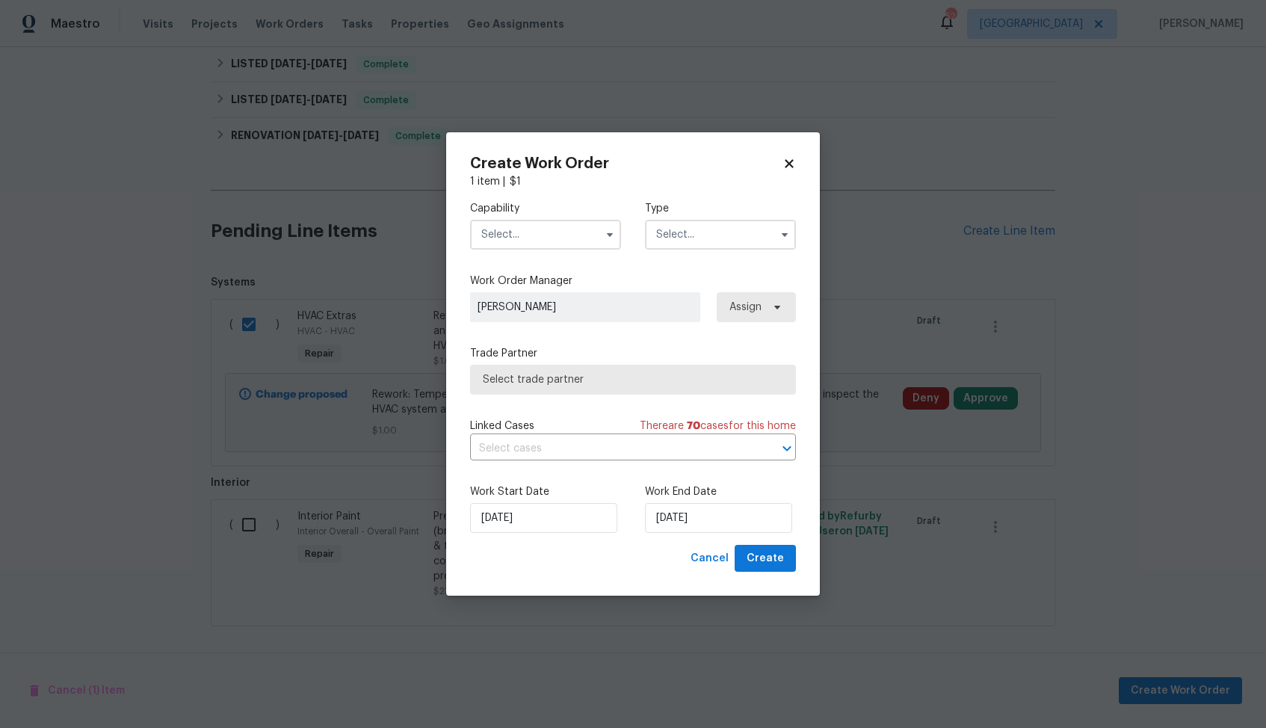
click at [543, 232] on input "text" at bounding box center [545, 235] width 151 height 30
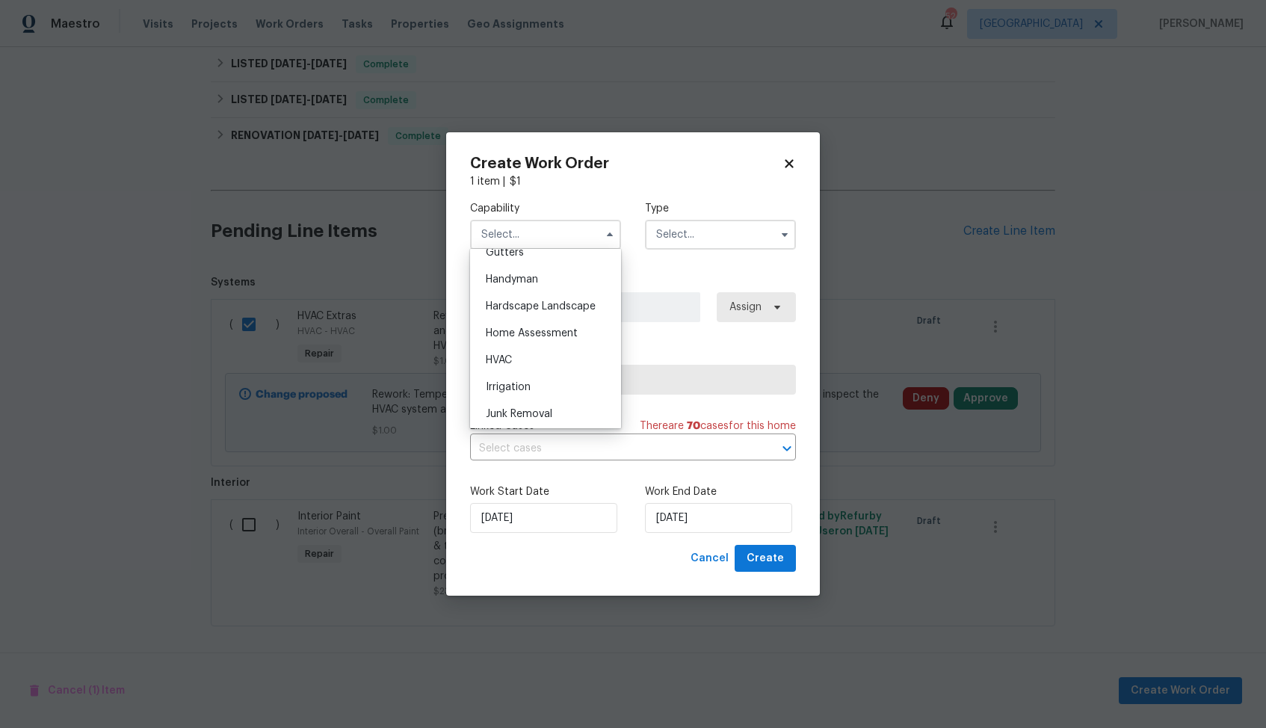
scroll to position [830, 0]
click at [523, 339] on div "HVAC" at bounding box center [545, 339] width 143 height 27
type input "HVAC"
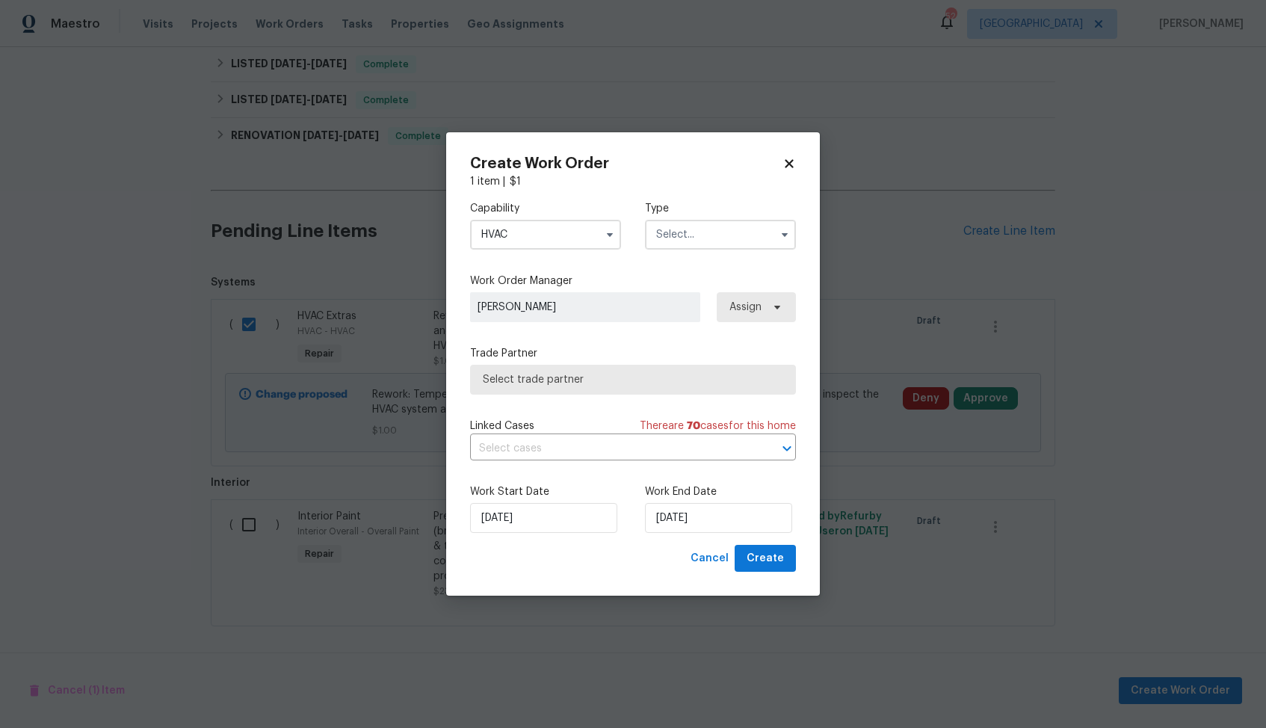
click at [702, 227] on input "text" at bounding box center [720, 235] width 151 height 30
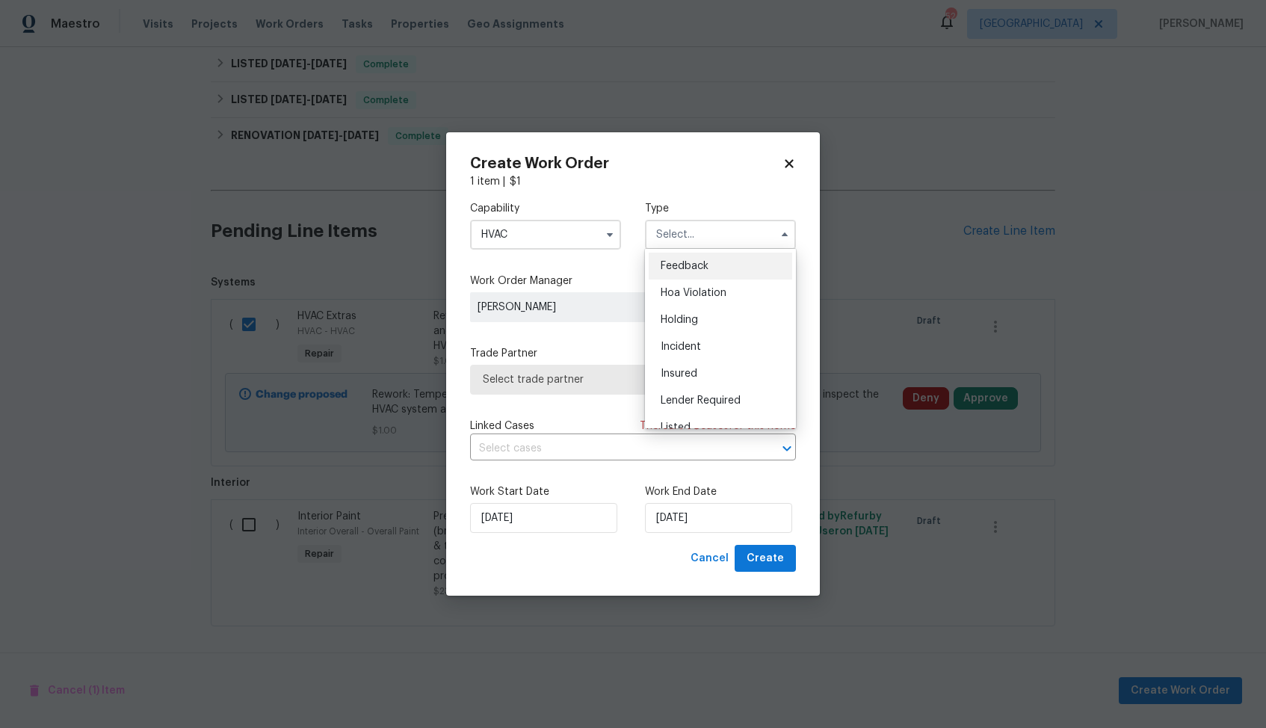
click at [698, 262] on span "Feedback" at bounding box center [685, 266] width 48 height 10
type input "Feedback"
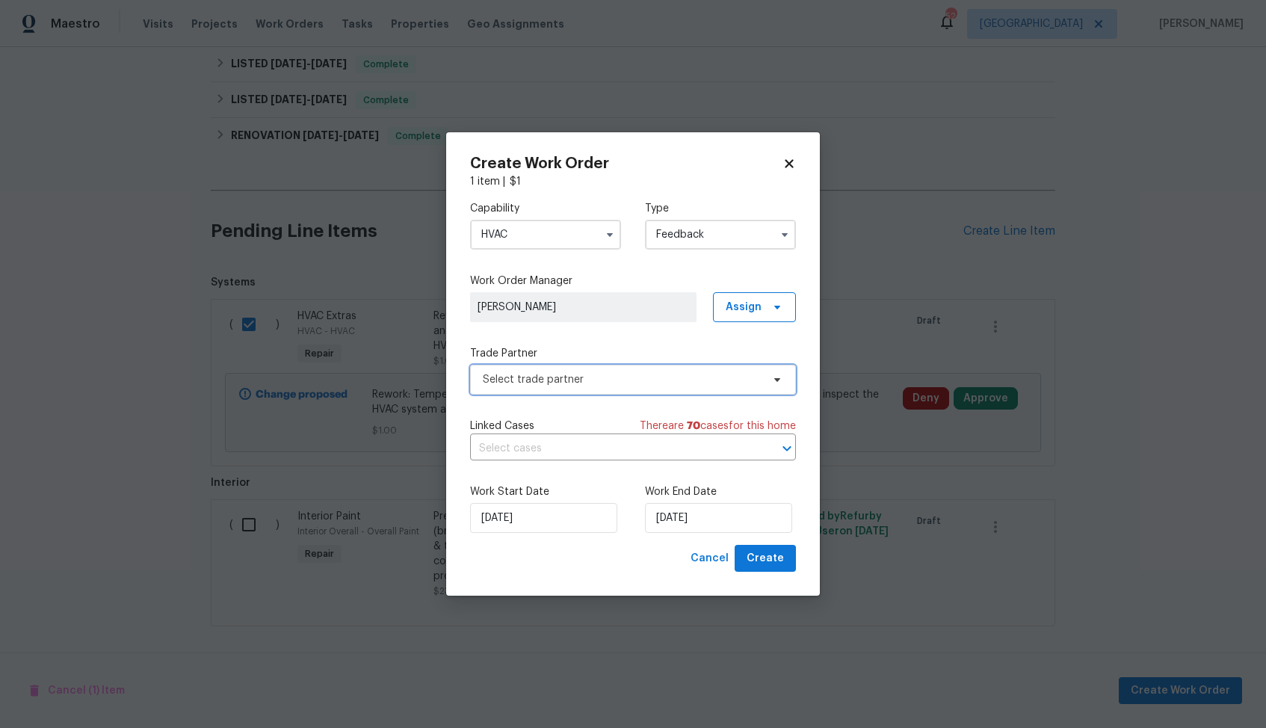
click at [587, 386] on span "Select trade partner" at bounding box center [622, 379] width 279 height 15
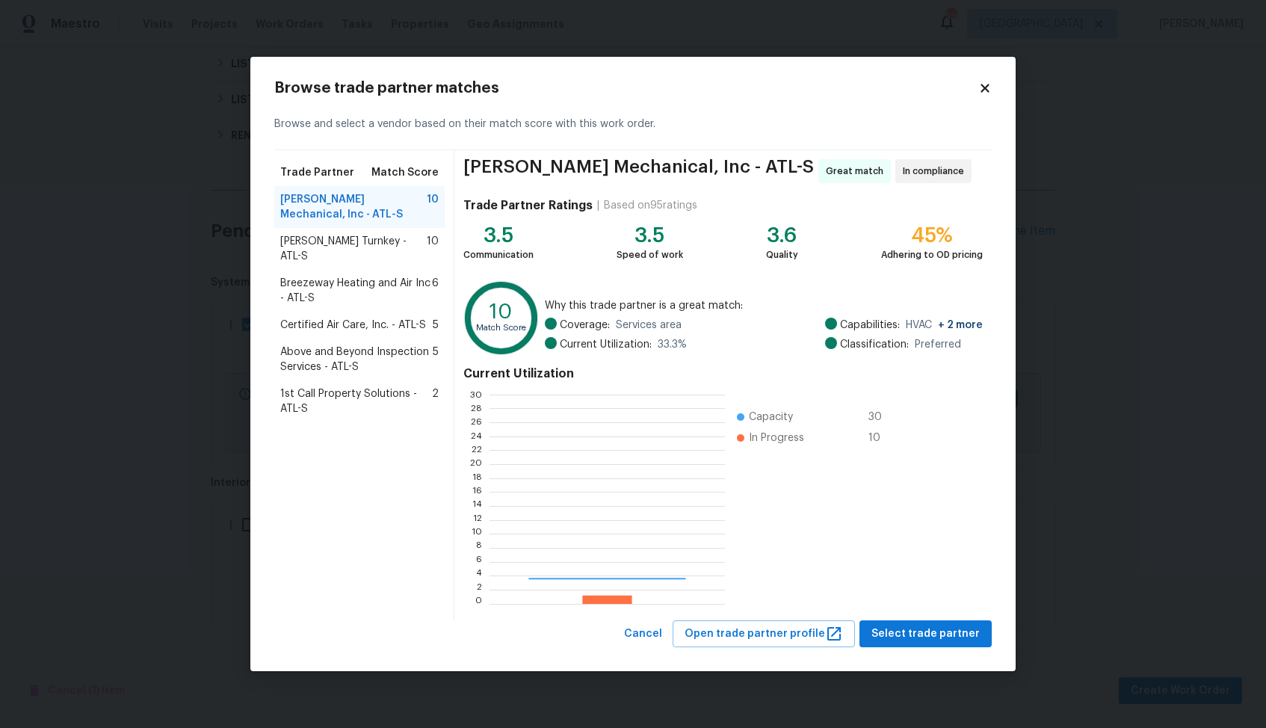
scroll to position [209, 235]
click at [313, 243] on span "Davis Turnkey - ATL-S" at bounding box center [353, 249] width 146 height 30
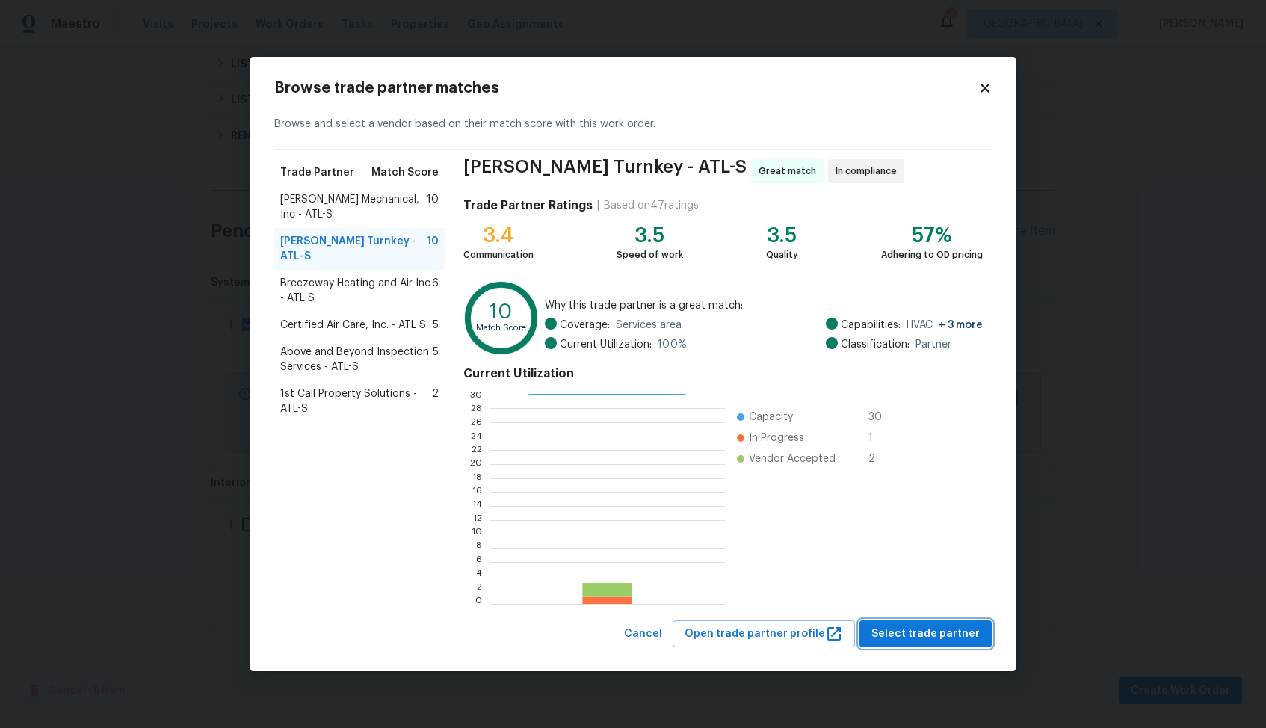
click at [912, 634] on span "Select trade partner" at bounding box center [925, 634] width 108 height 19
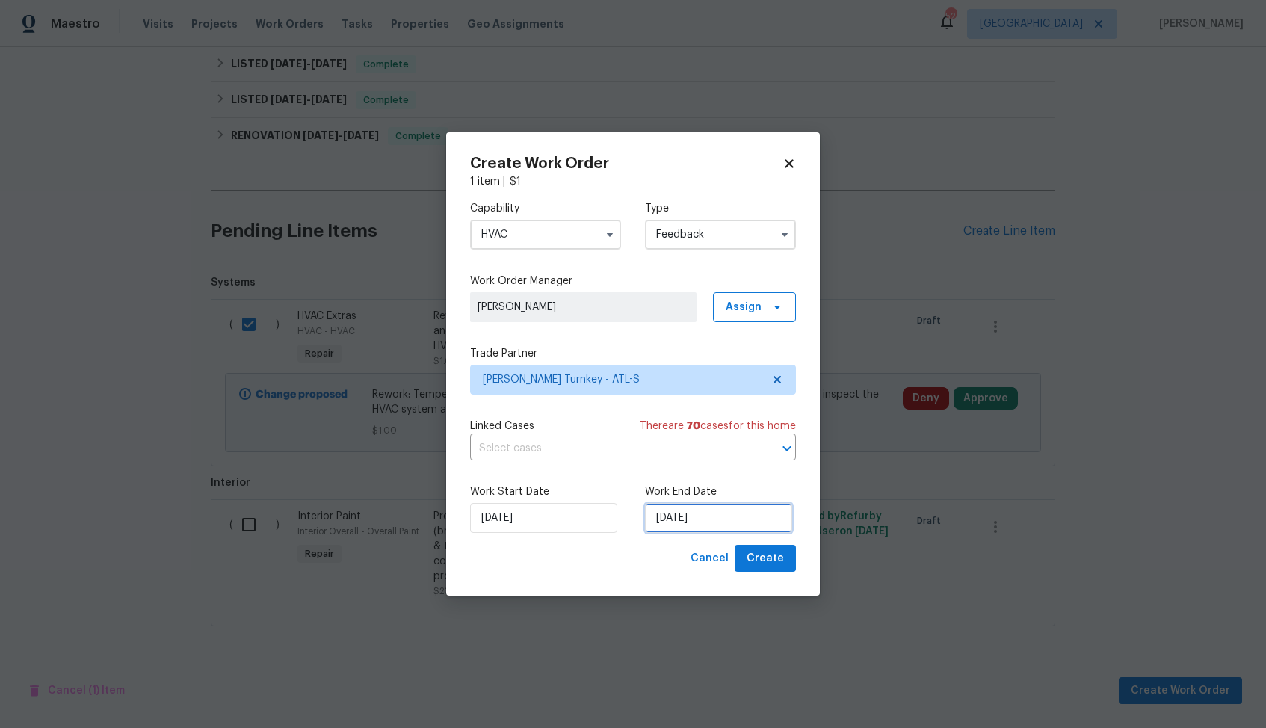
click at [702, 518] on input "14/08/2025" at bounding box center [718, 518] width 147 height 30
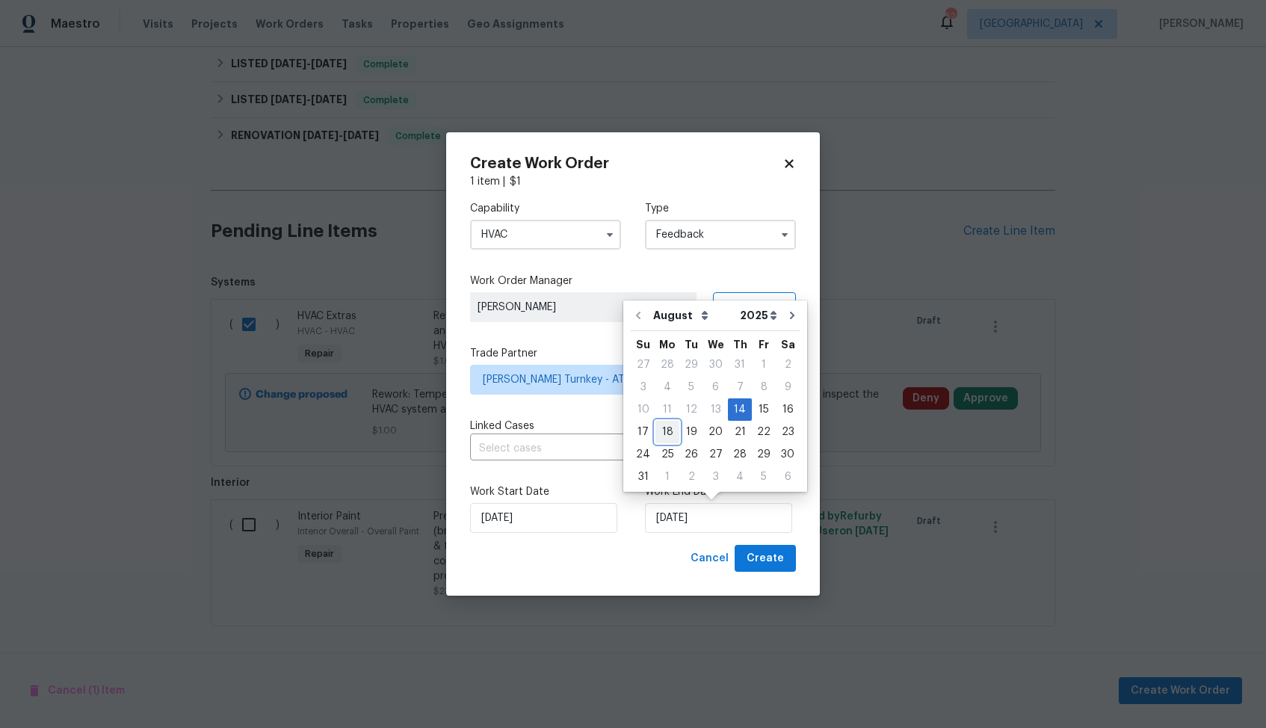
click at [659, 432] on div "18" at bounding box center [667, 431] width 24 height 21
type input "18/08/2025"
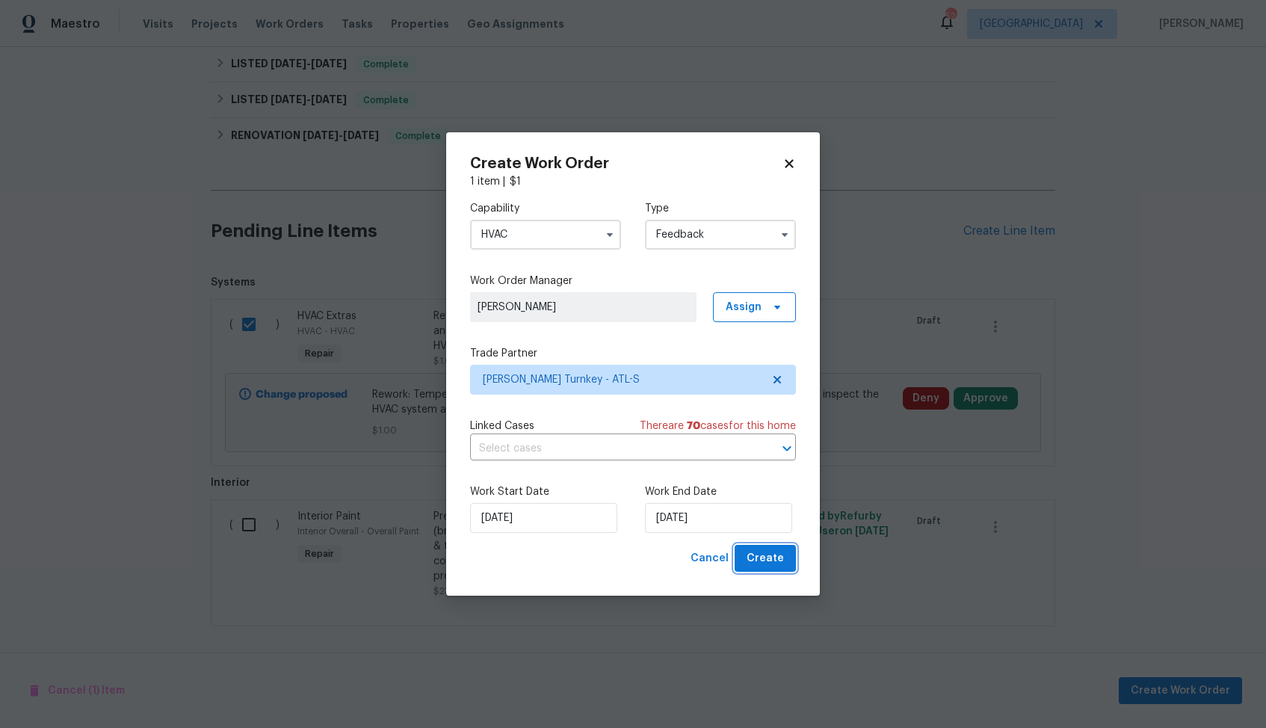
click at [766, 562] on span "Create" at bounding box center [765, 558] width 37 height 19
checkbox input "false"
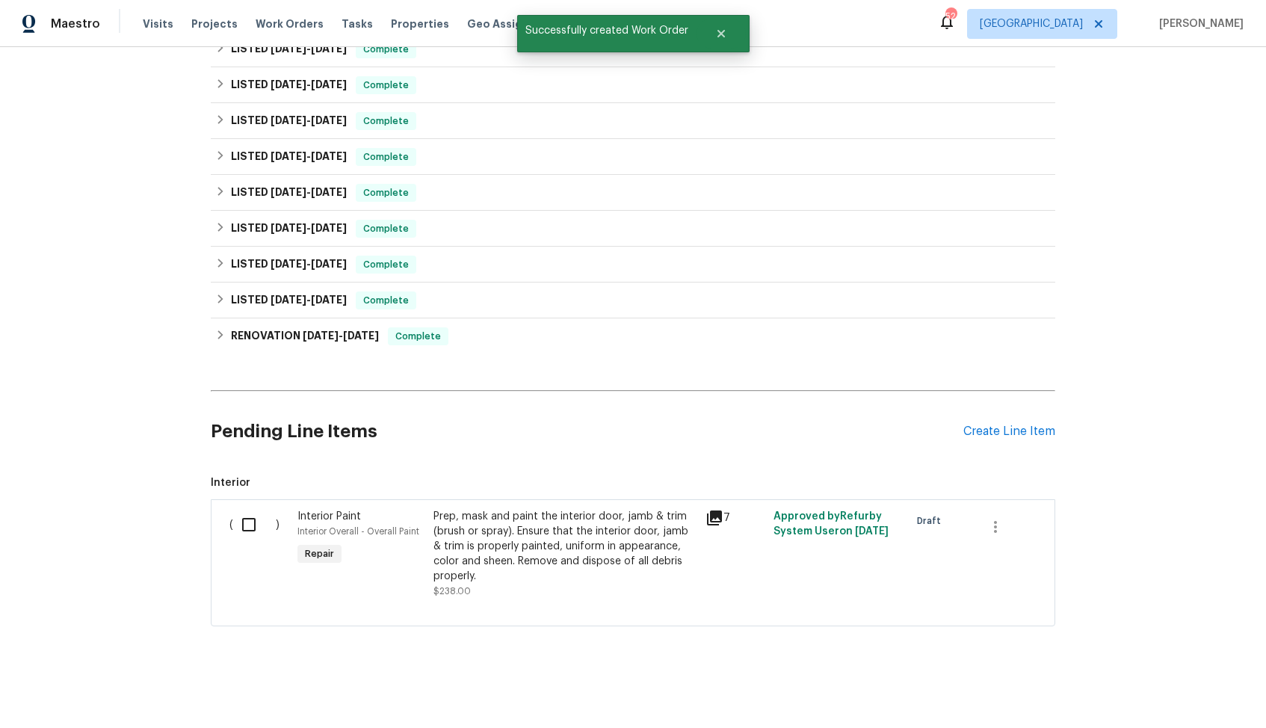
scroll to position [0, 0]
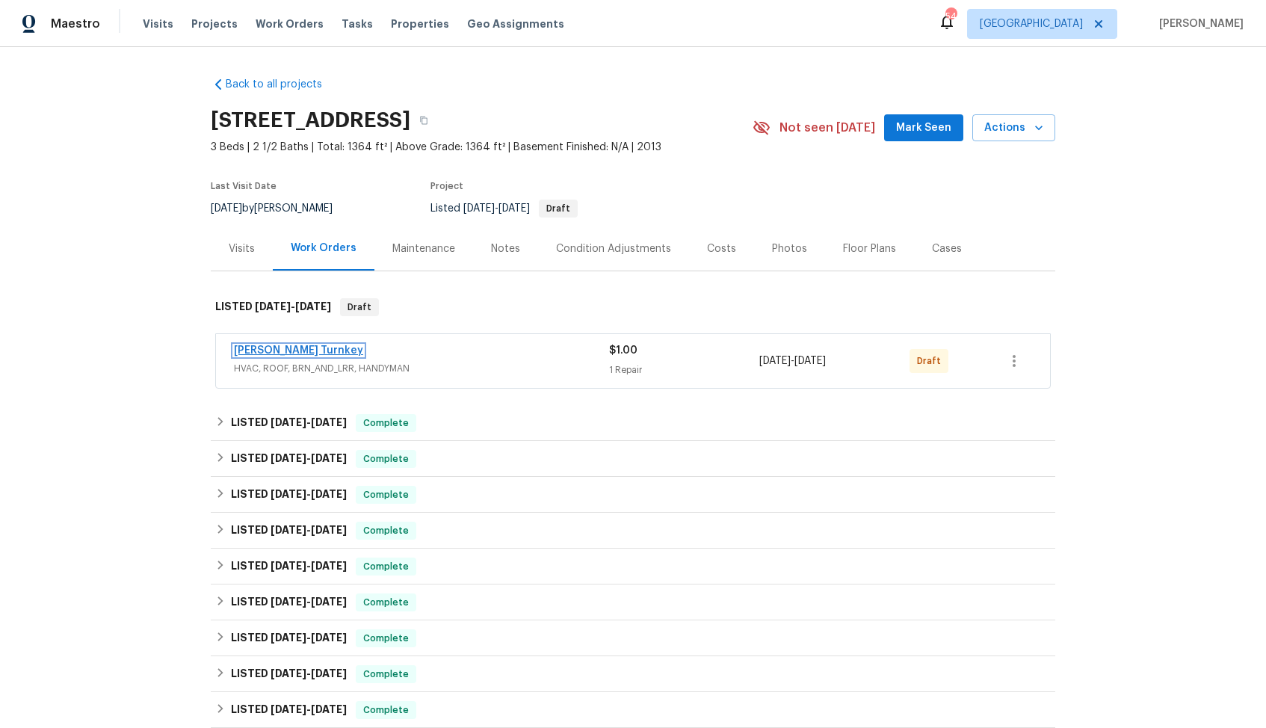
click at [273, 349] on link "[PERSON_NAME] Turnkey" at bounding box center [298, 350] width 129 height 10
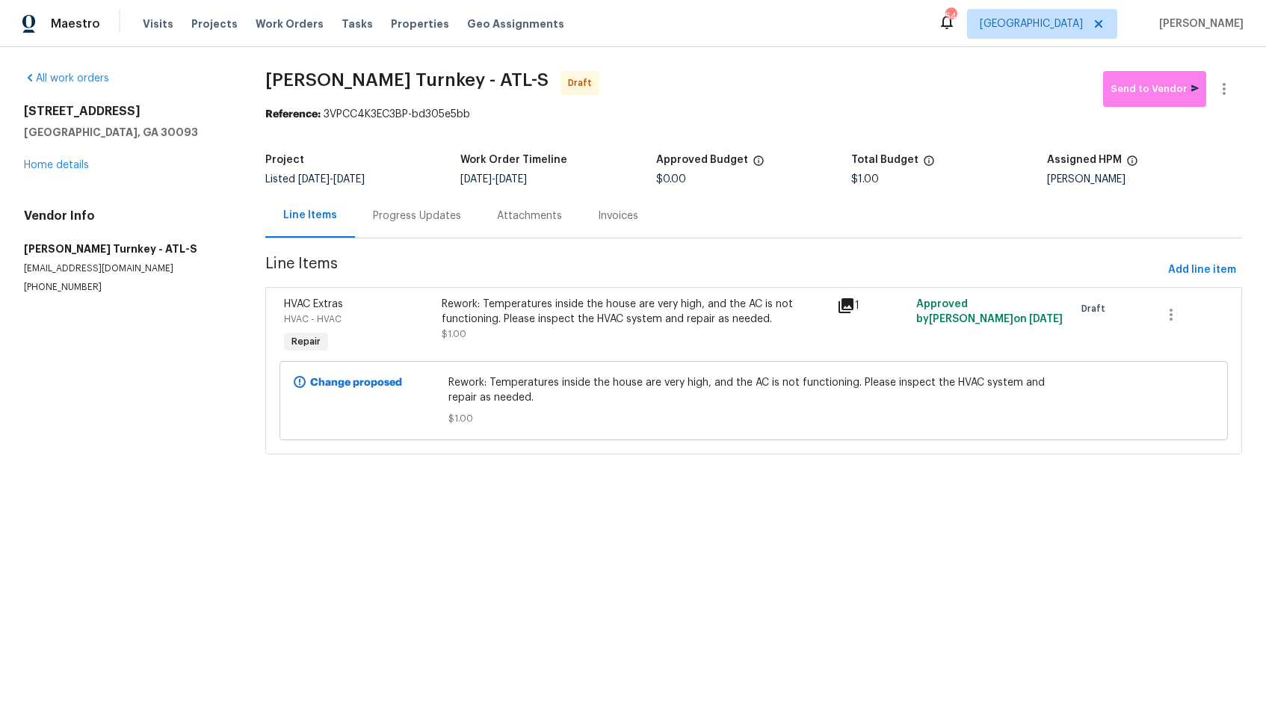
click at [425, 212] on div "Progress Updates" at bounding box center [417, 216] width 88 height 15
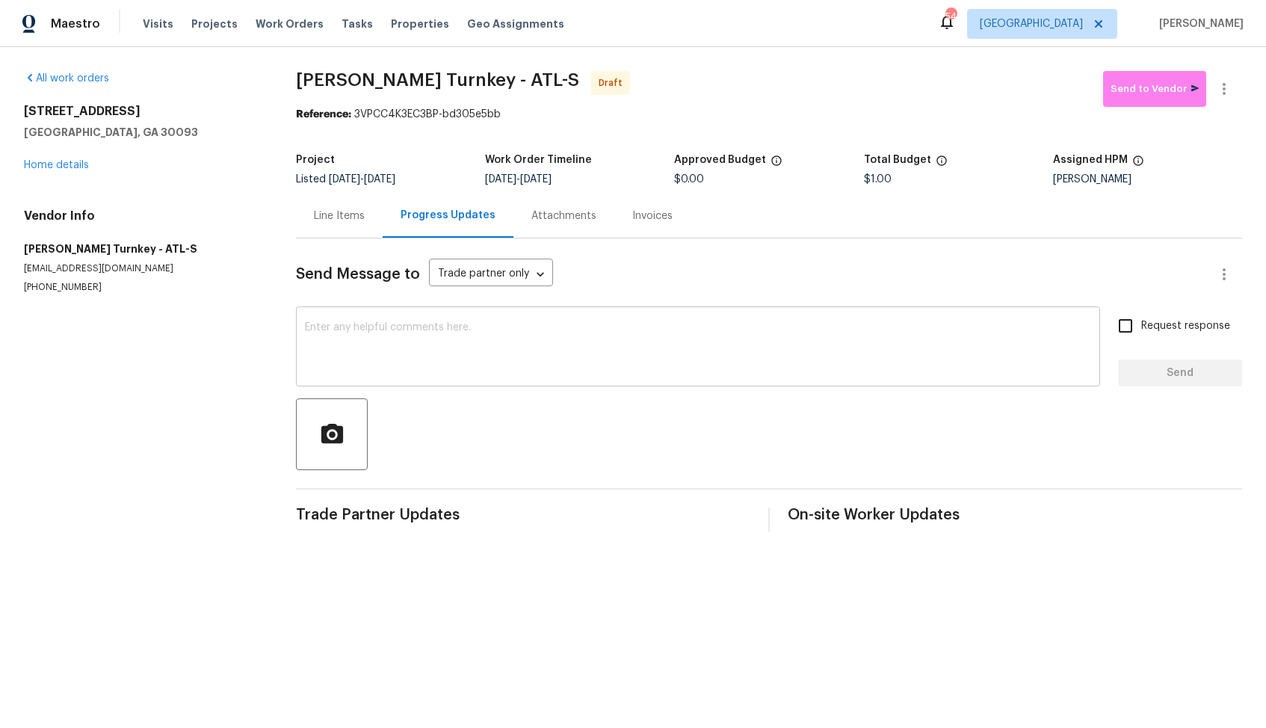
click at [407, 356] on textarea at bounding box center [698, 348] width 786 height 52
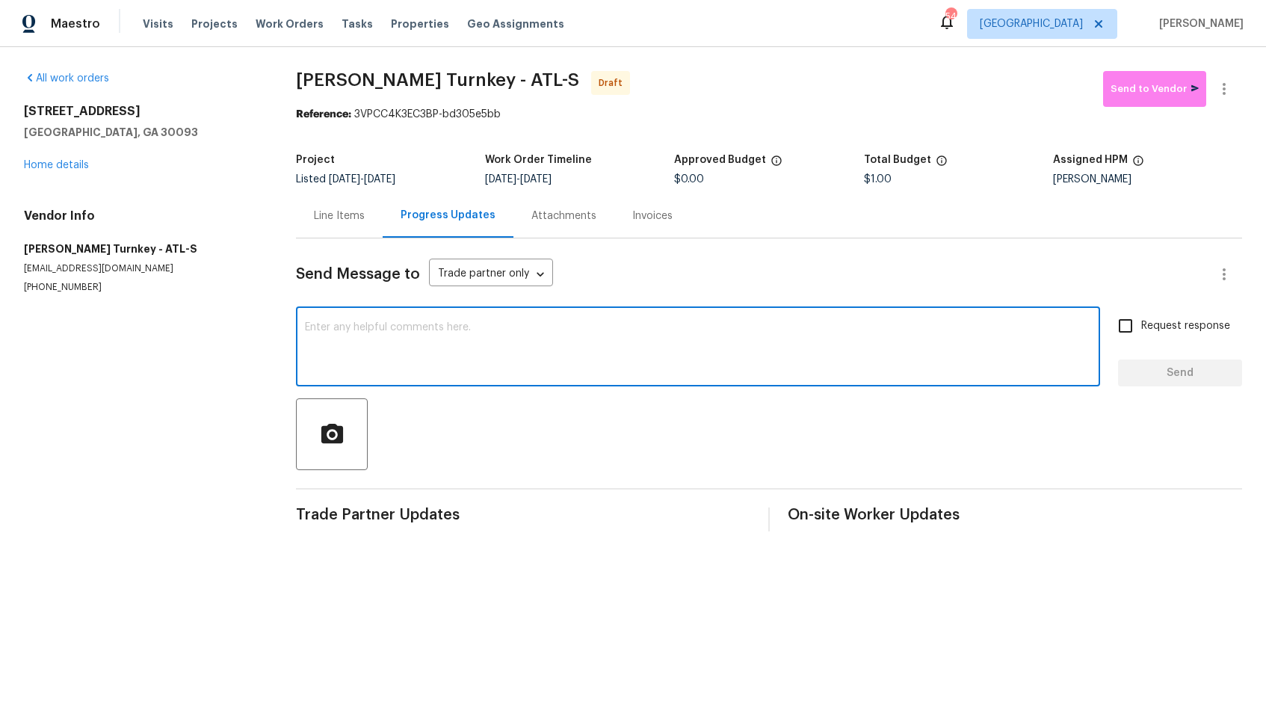
click at [373, 349] on textarea at bounding box center [698, 348] width 786 height 52
paste textarea "Hi, this is Arvind with Opendoor. I’m confirming you received the WO for the pr…"
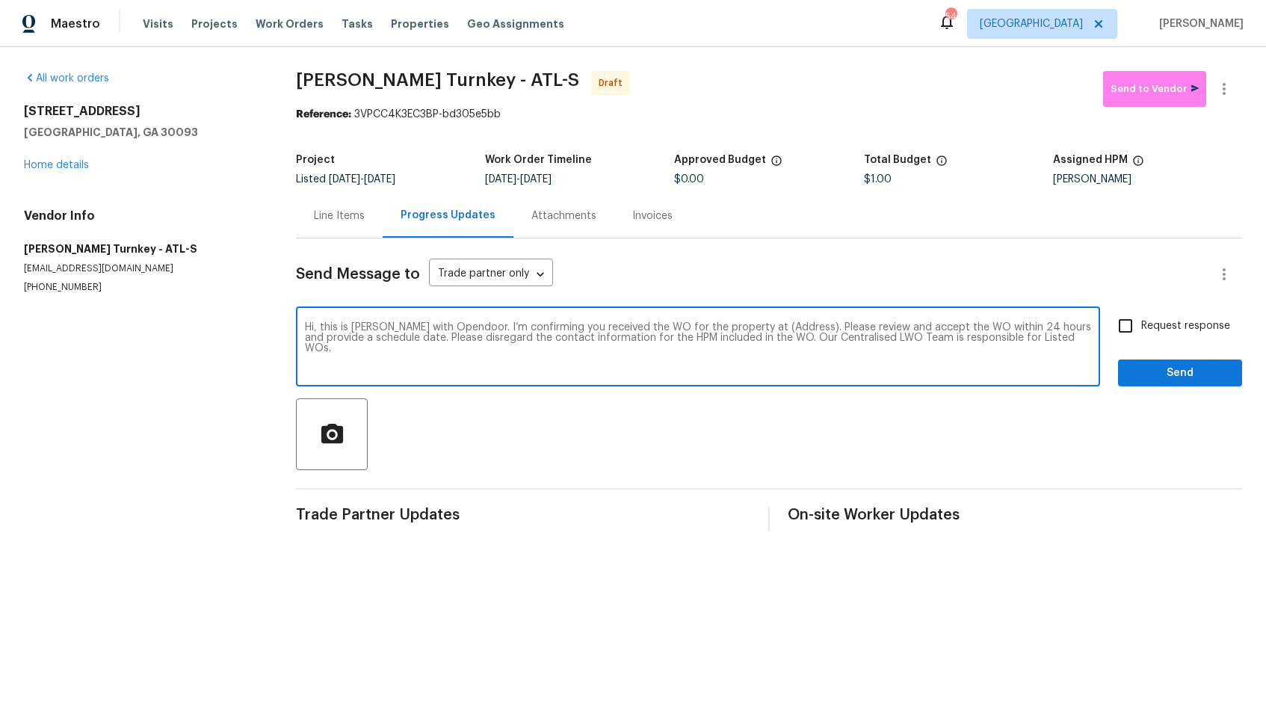
drag, startPoint x: 782, startPoint y: 327, endPoint x: 737, endPoint y: 325, distance: 45.6
click at [737, 325] on textarea "Hi, this is Arvind with Opendoor. I’m confirming you received the WO for the pr…" at bounding box center [698, 348] width 786 height 52
paste textarea "[STREET_ADDRESS]"
type textarea "Hi, this is Arvind with Opendoor. I’m confirming you received the WO for the pr…"
click at [1121, 327] on input "Request response" at bounding box center [1125, 325] width 31 height 31
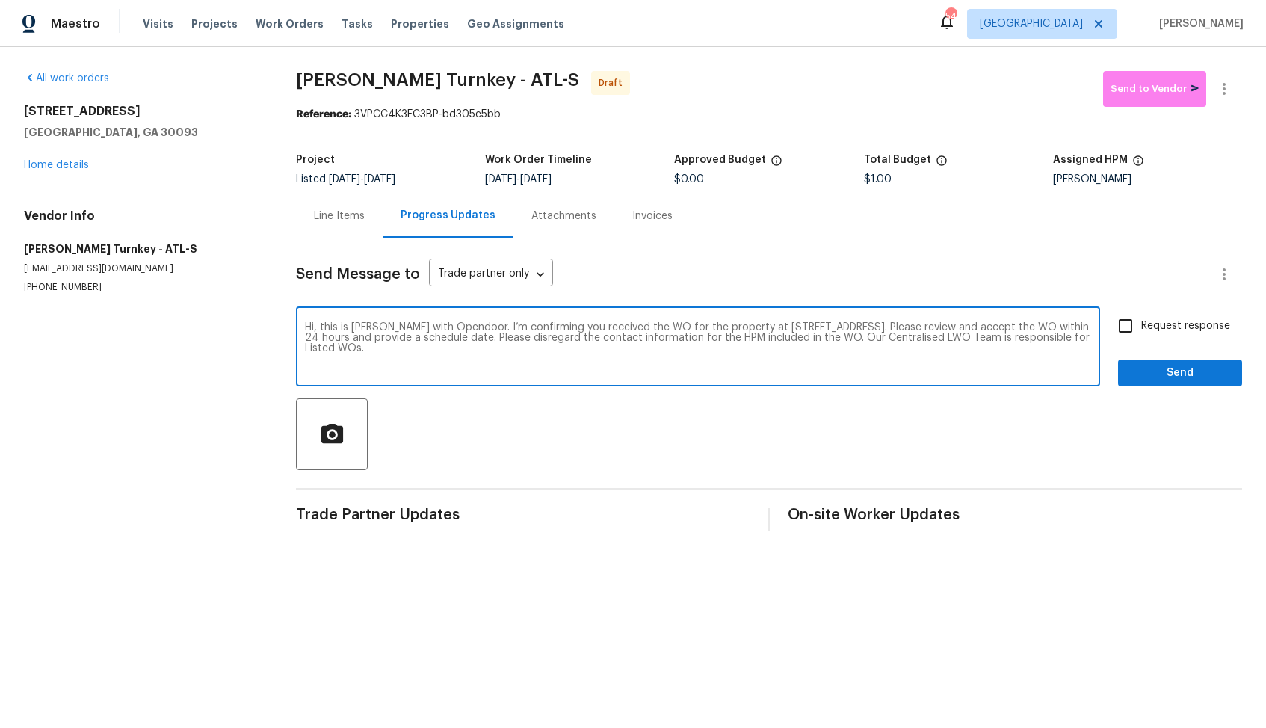
checkbox input "true"
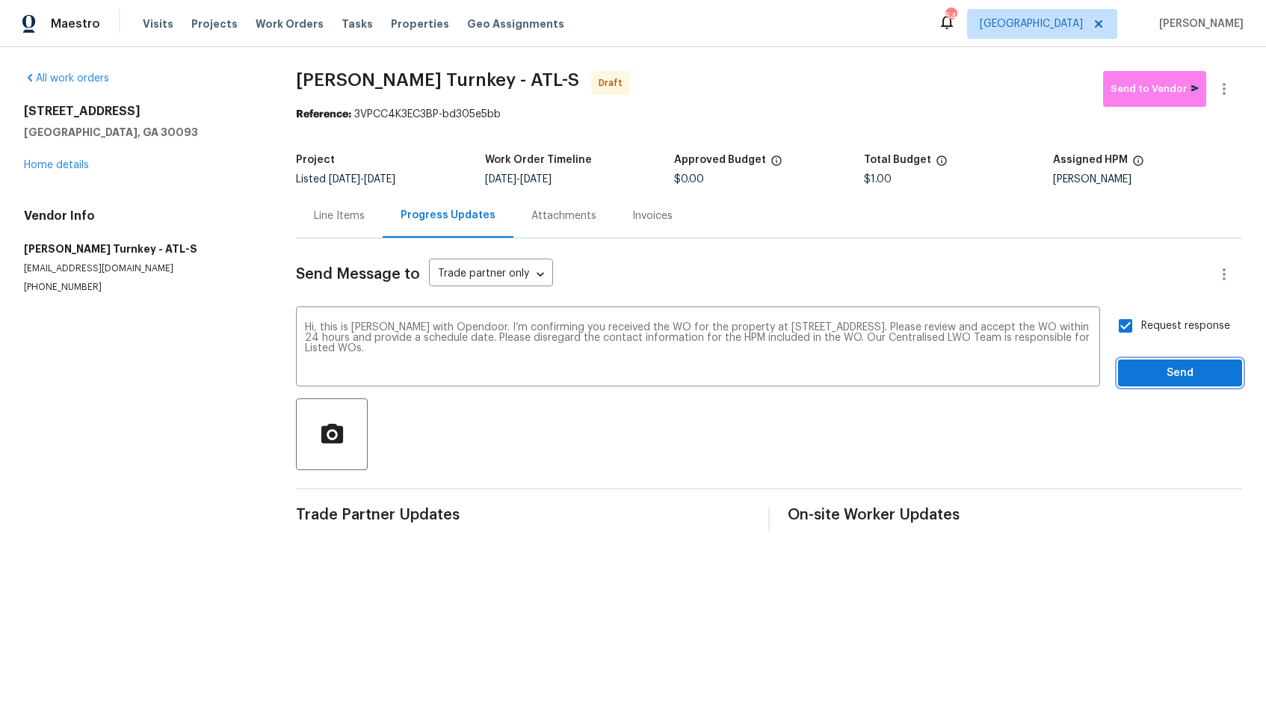
click at [1159, 385] on button "Send" at bounding box center [1180, 373] width 124 height 28
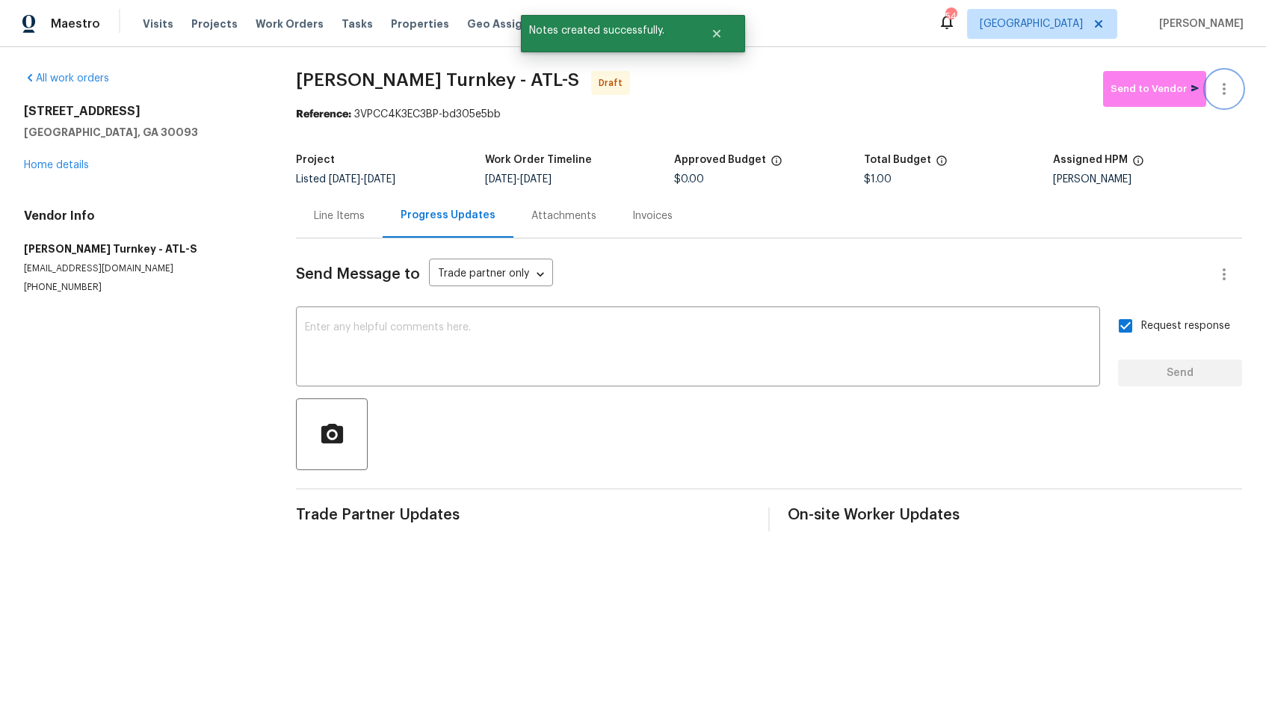
click at [1238, 85] on button "button" at bounding box center [1224, 89] width 36 height 36
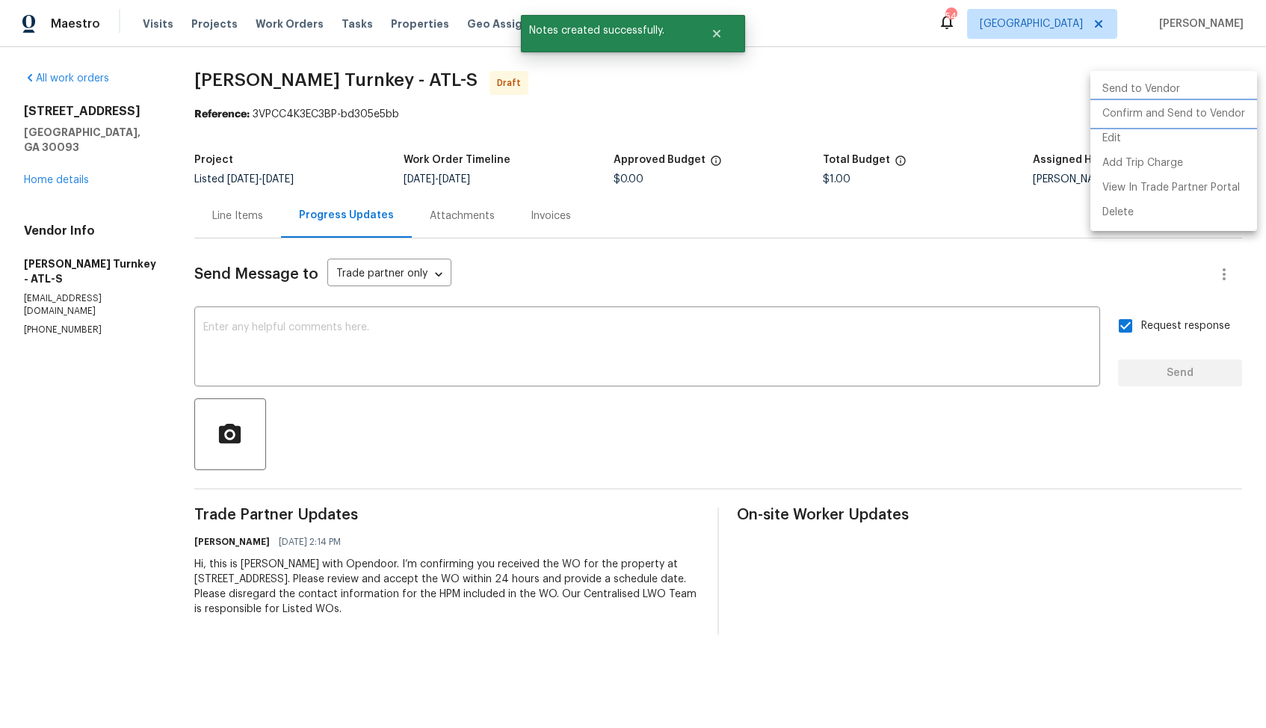
click at [1111, 118] on li "Confirm and Send to Vendor" at bounding box center [1173, 114] width 167 height 25
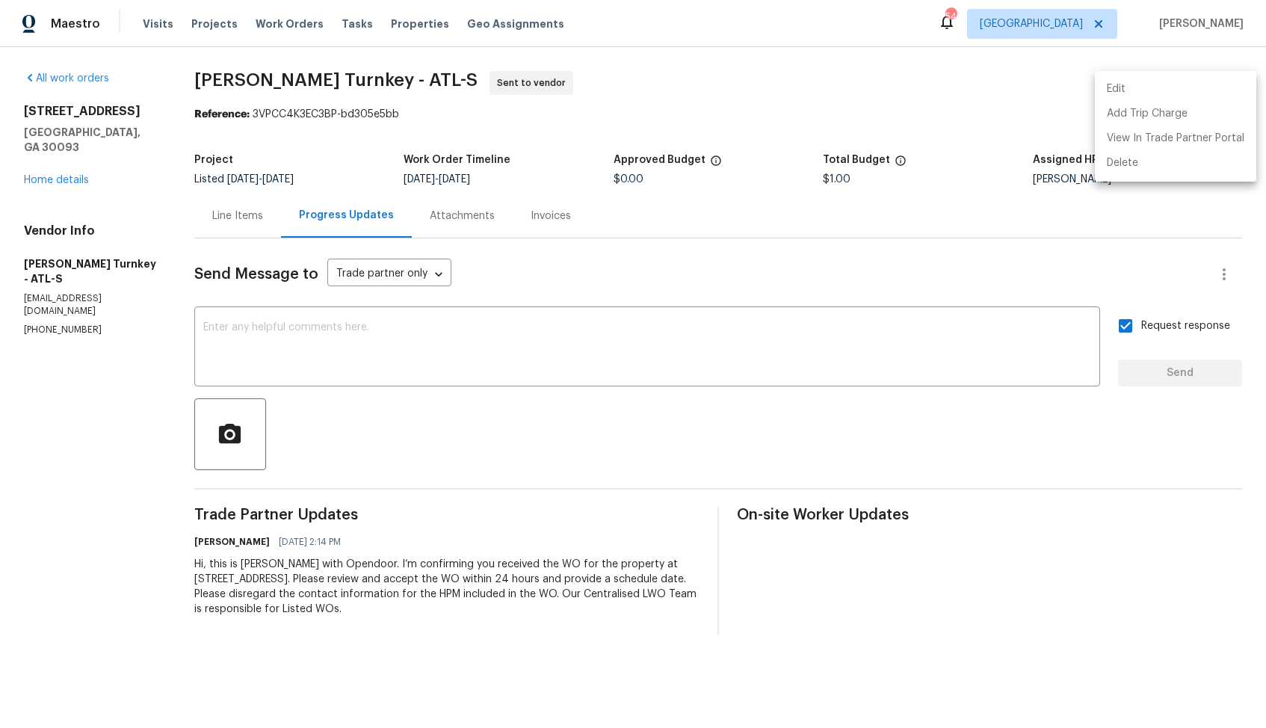
click at [888, 110] on div at bounding box center [633, 364] width 1266 height 728
click at [456, 131] on section "Davis Turnkey - ATL-S Sent to vendor Reference: 3VPCC4K3EC3BP-bd305e5bb Project…" at bounding box center [718, 352] width 1048 height 563
drag, startPoint x: 249, startPoint y: 116, endPoint x: 478, endPoint y: 120, distance: 229.5
click at [478, 120] on div "Reference: 3VPCC4K3EC3BP-bd305e5bb" at bounding box center [718, 114] width 1048 height 15
copy div "3VPCC4K3EC3BP-bd305e5bb"
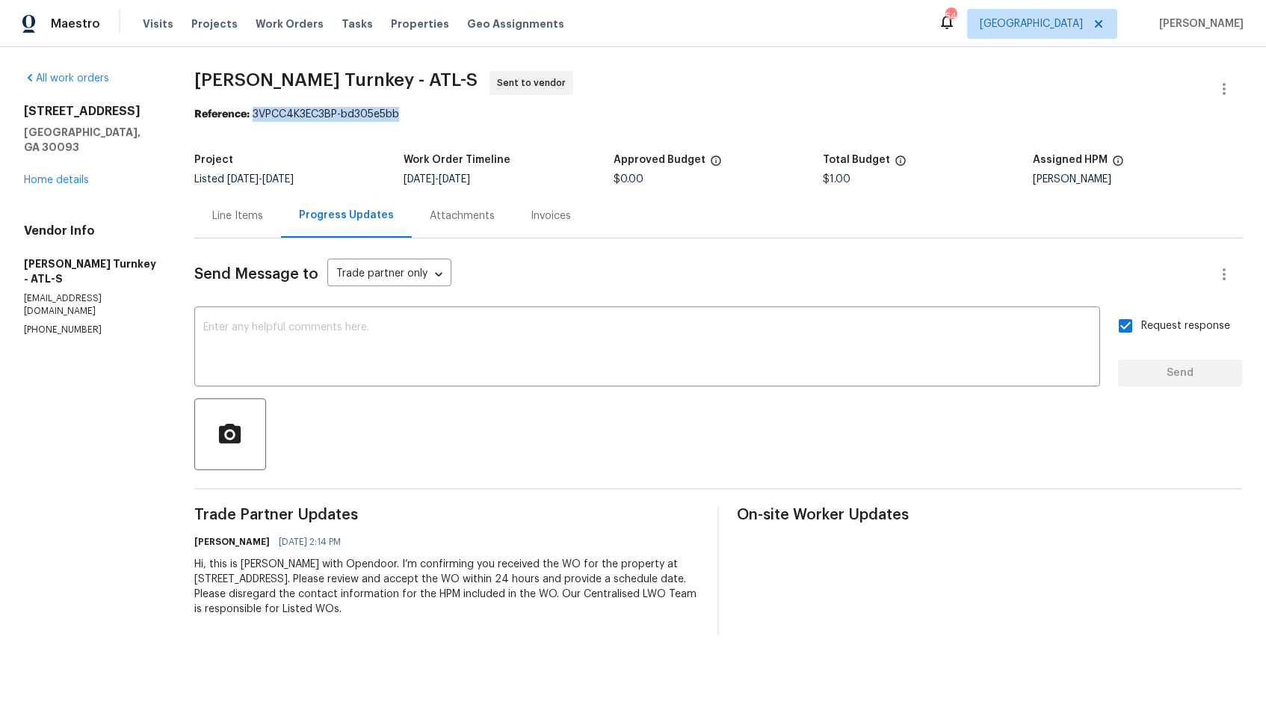
click at [362, 137] on section "Davis Turnkey - ATL-S Sent to vendor Reference: 3VPCC4K3EC3BP-bd305e5bb Project…" at bounding box center [718, 352] width 1048 height 563
click at [60, 175] on link "Home details" at bounding box center [56, 180] width 65 height 10
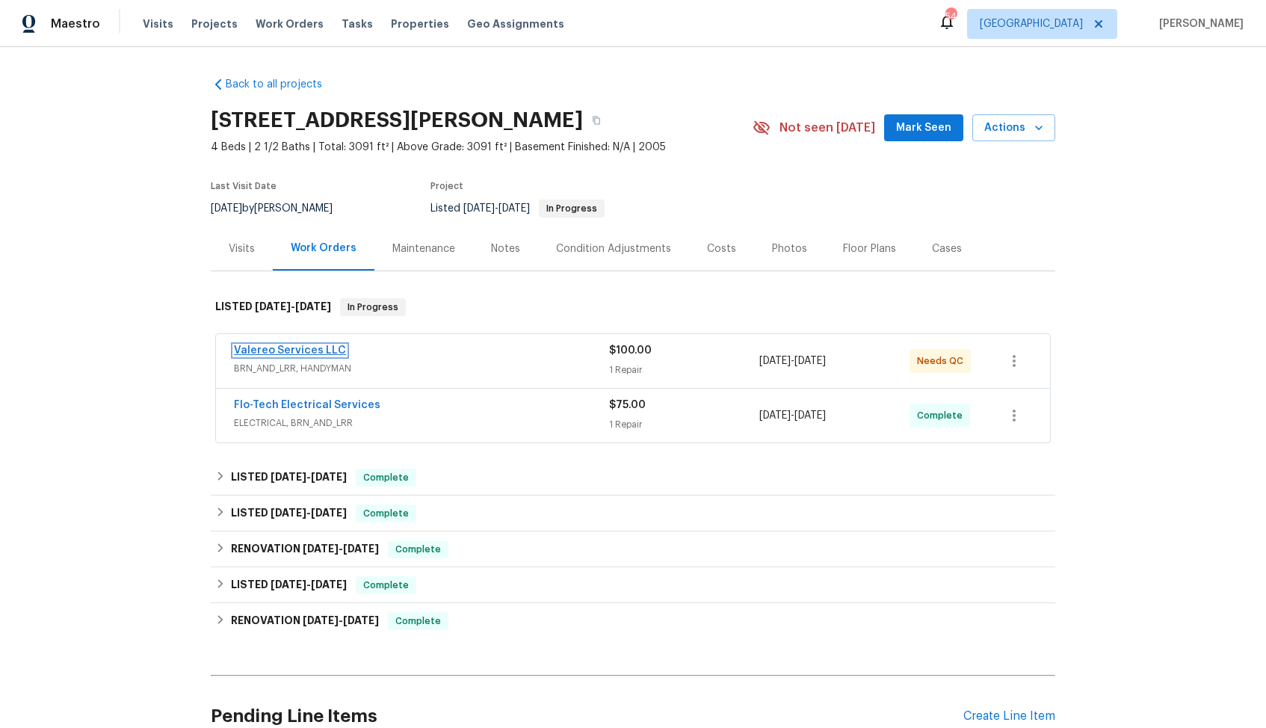
click at [305, 350] on link "Valereo Services LLC" at bounding box center [290, 350] width 112 height 10
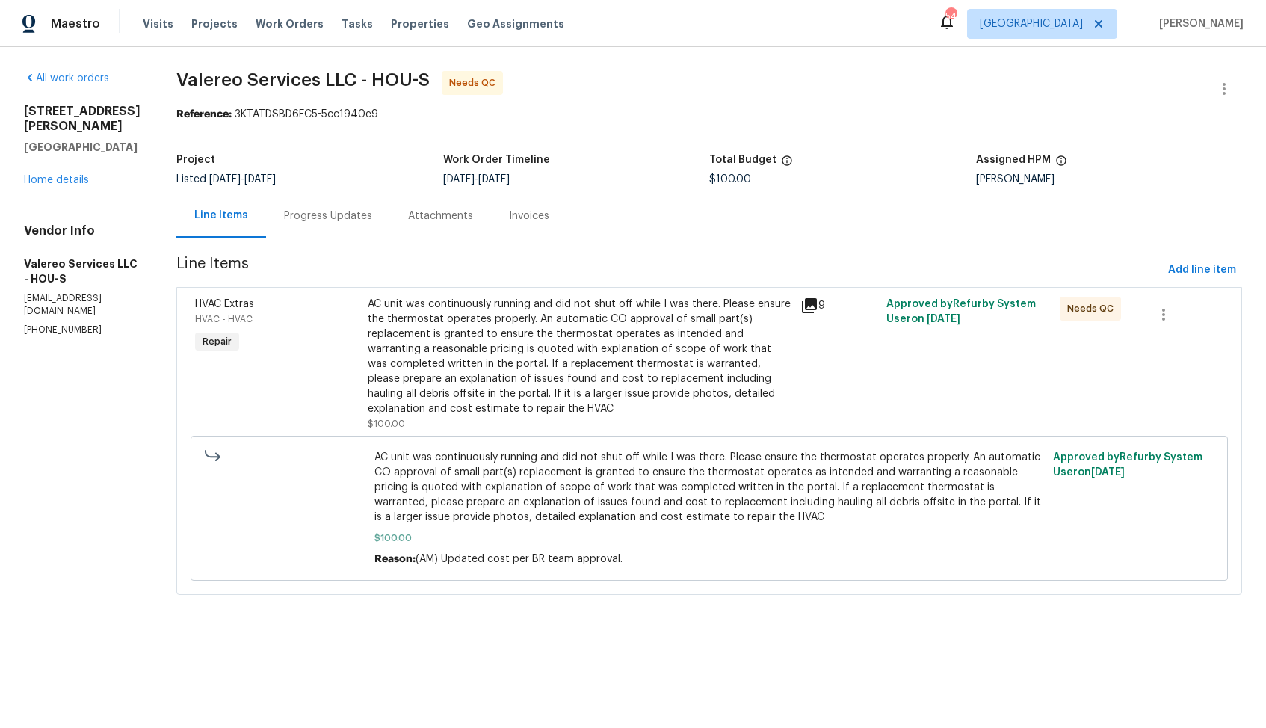
click at [311, 220] on div "Progress Updates" at bounding box center [328, 216] width 88 height 15
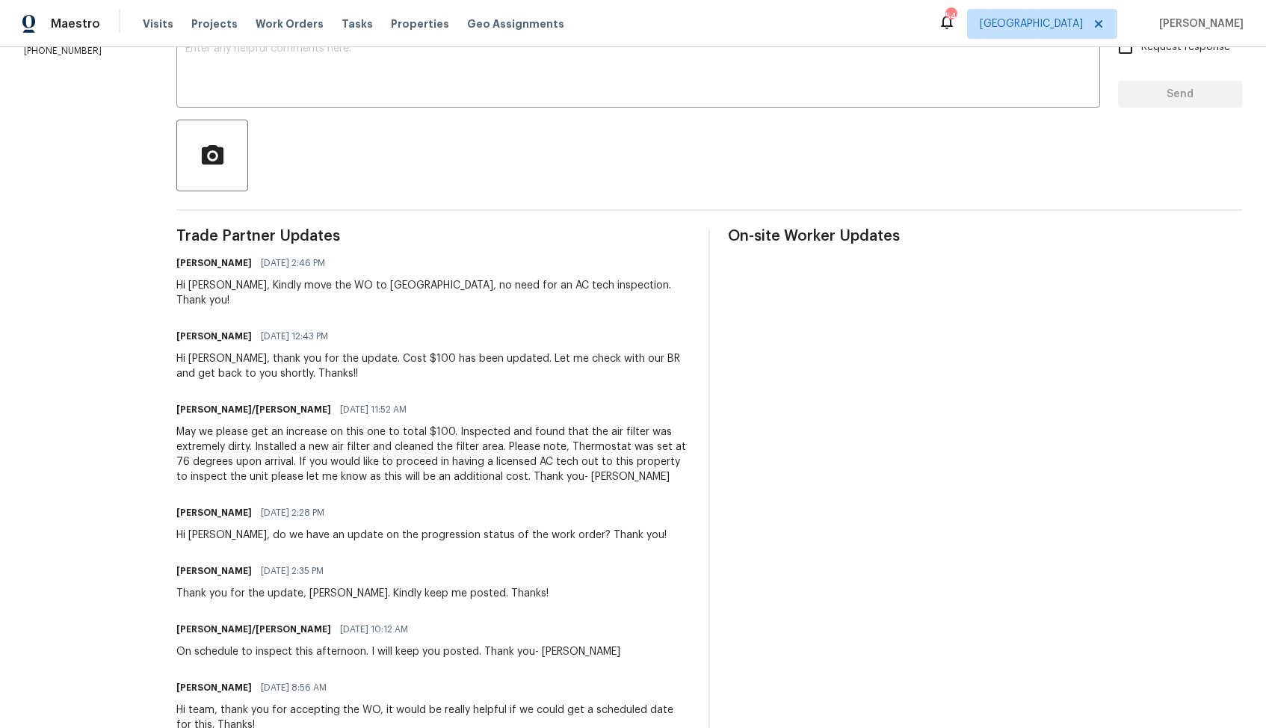
scroll to position [414, 0]
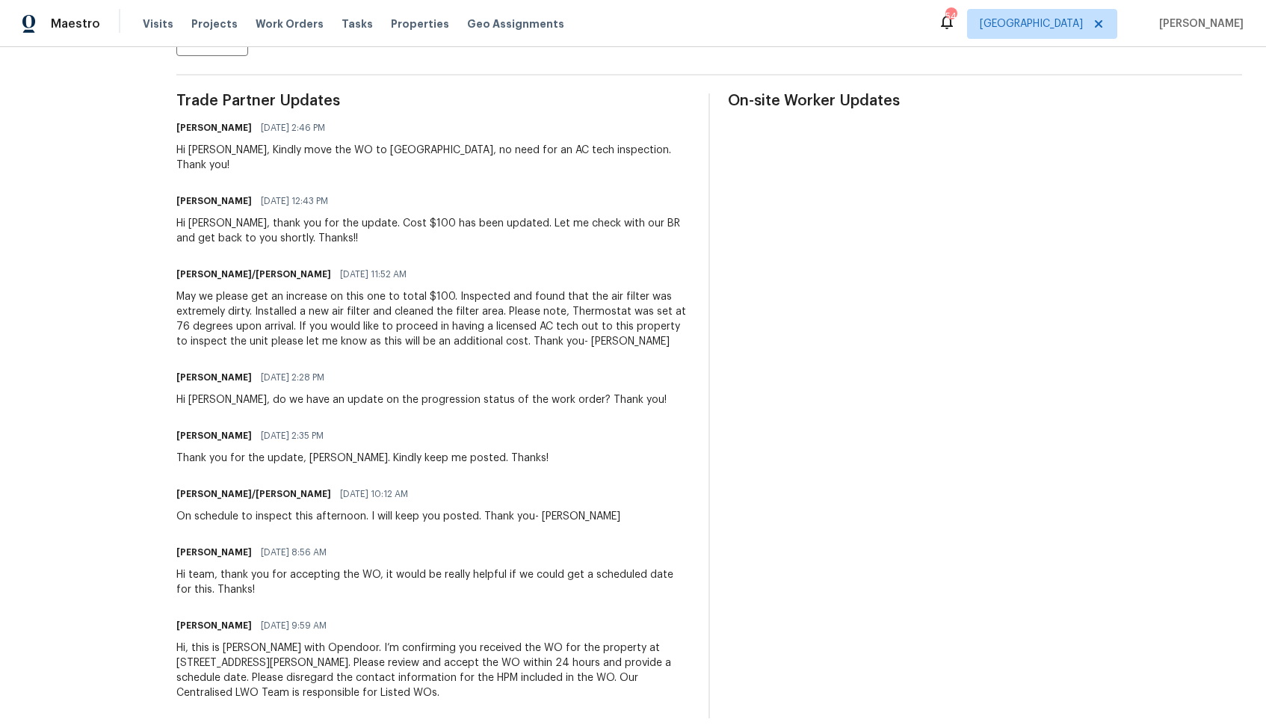
click at [537, 297] on div "May we please get an increase on this one to total $100. Inspected and found th…" at bounding box center [433, 319] width 514 height 60
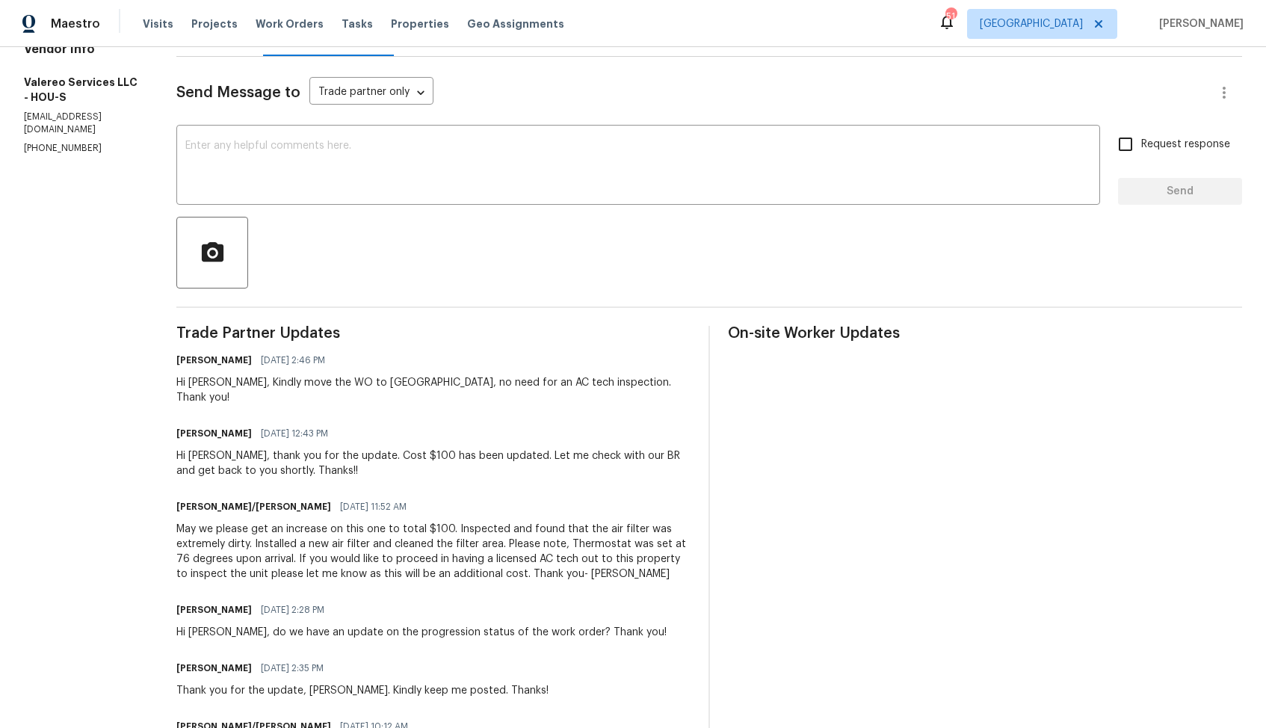
scroll to position [0, 0]
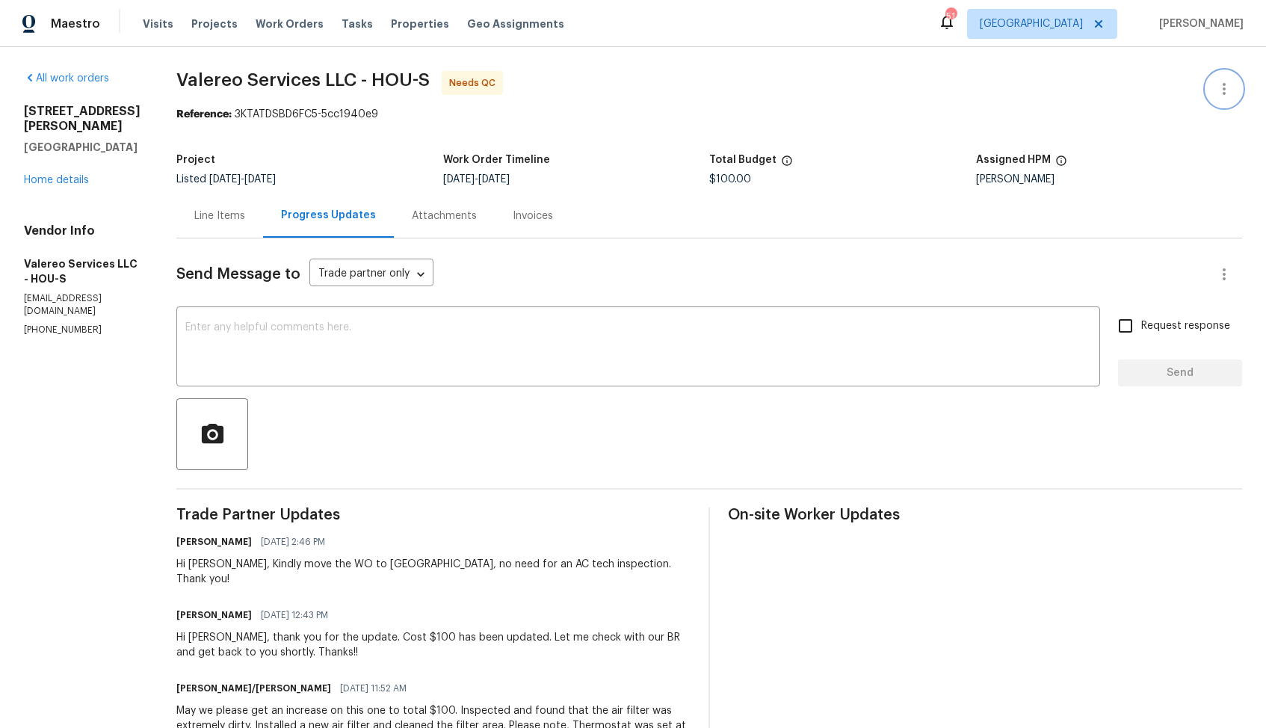
click at [1214, 95] on button "button" at bounding box center [1224, 89] width 36 height 36
click at [1125, 89] on li "Edit" at bounding box center [1175, 89] width 161 height 25
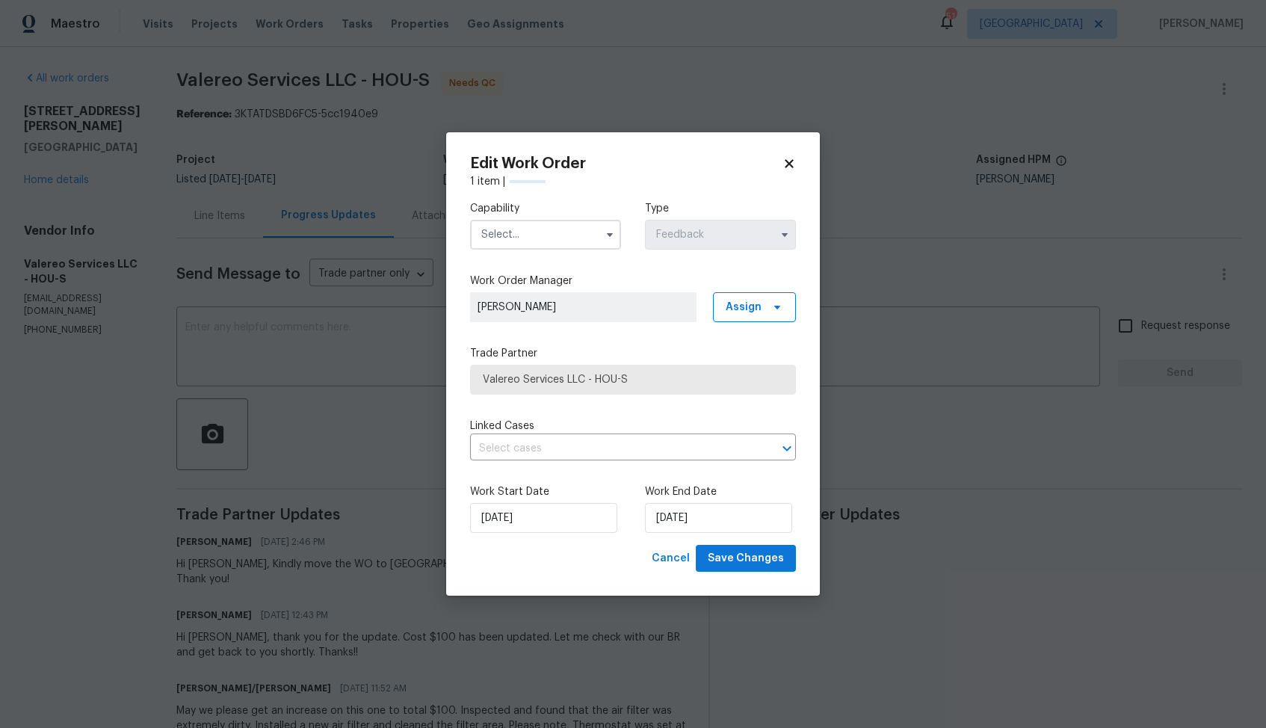
click at [544, 240] on input "text" at bounding box center [545, 235] width 151 height 30
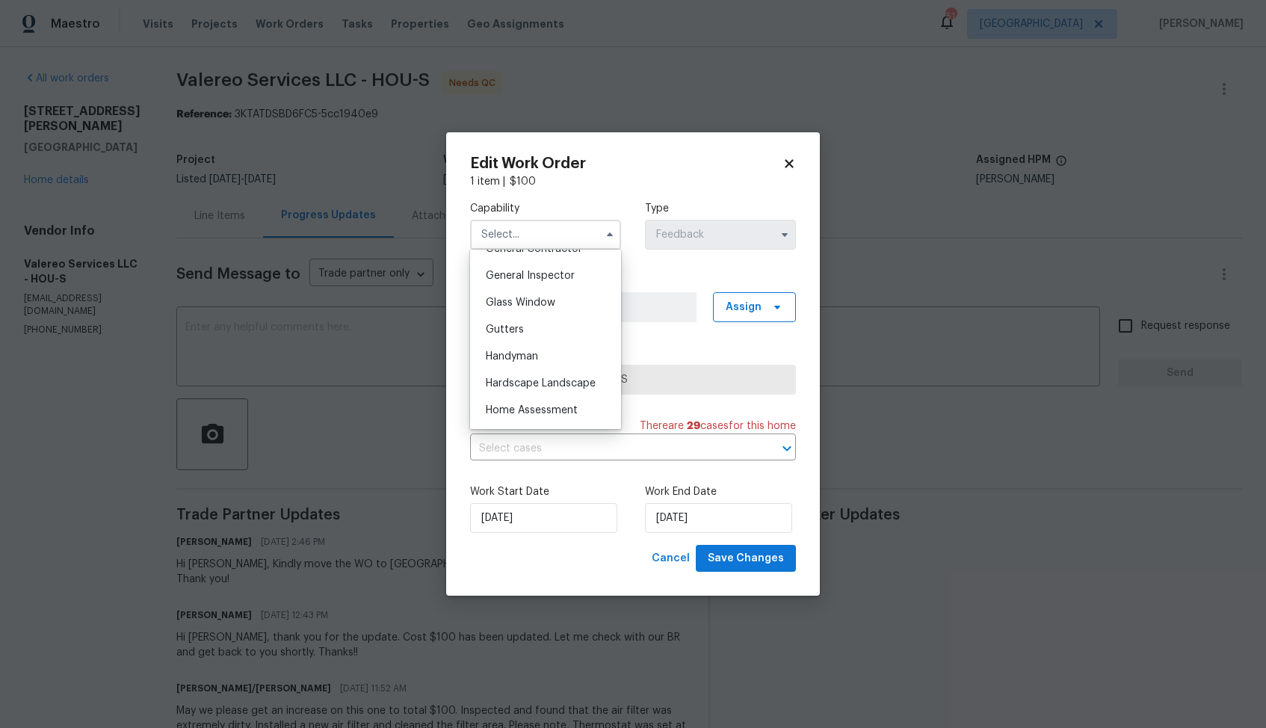
scroll to position [736, 0]
click at [526, 350] on span "Handyman" at bounding box center [512, 353] width 52 height 10
type input "Handyman"
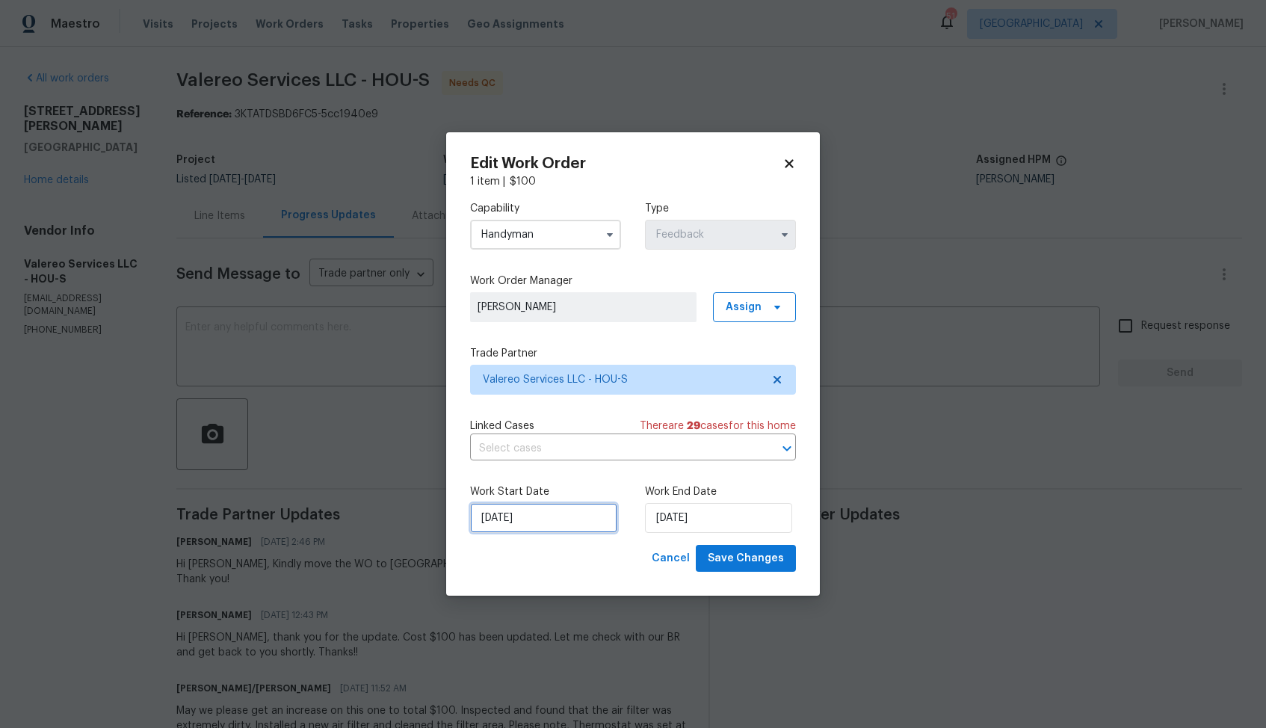
click at [560, 528] on input "[DATE]" at bounding box center [543, 518] width 147 height 30
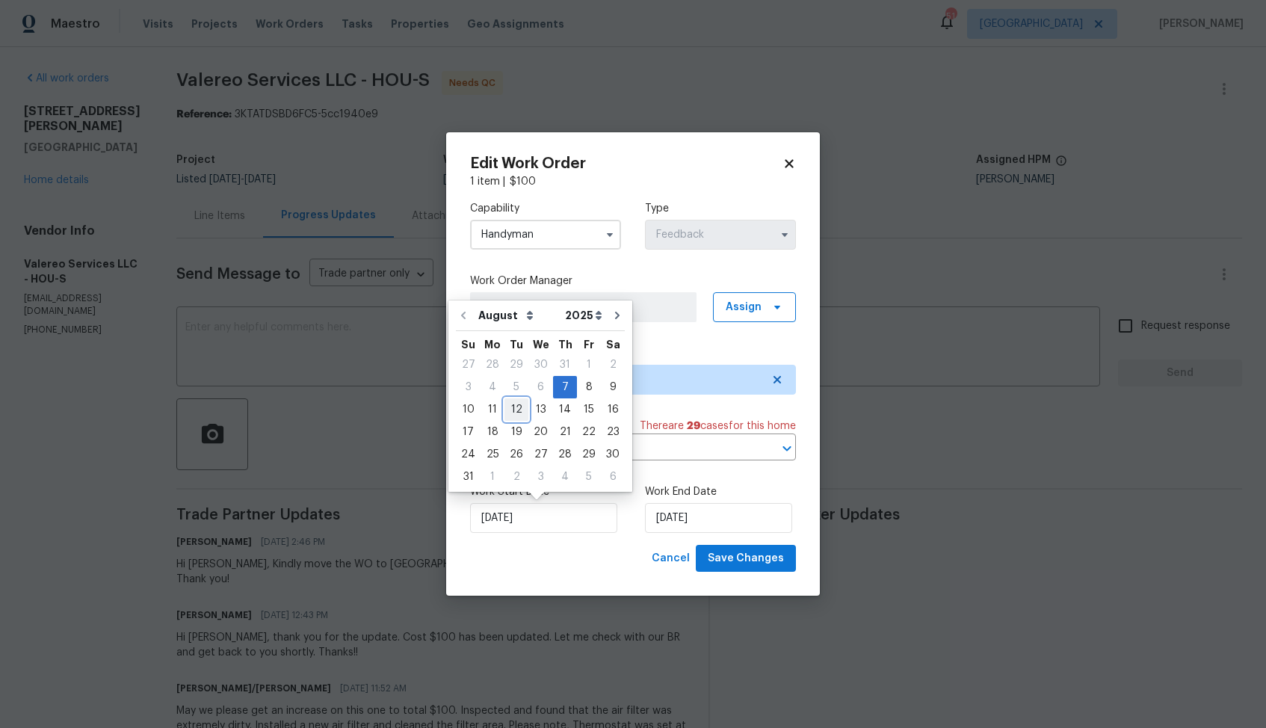
click at [513, 407] on div "12" at bounding box center [516, 409] width 24 height 21
type input "[DATE]"
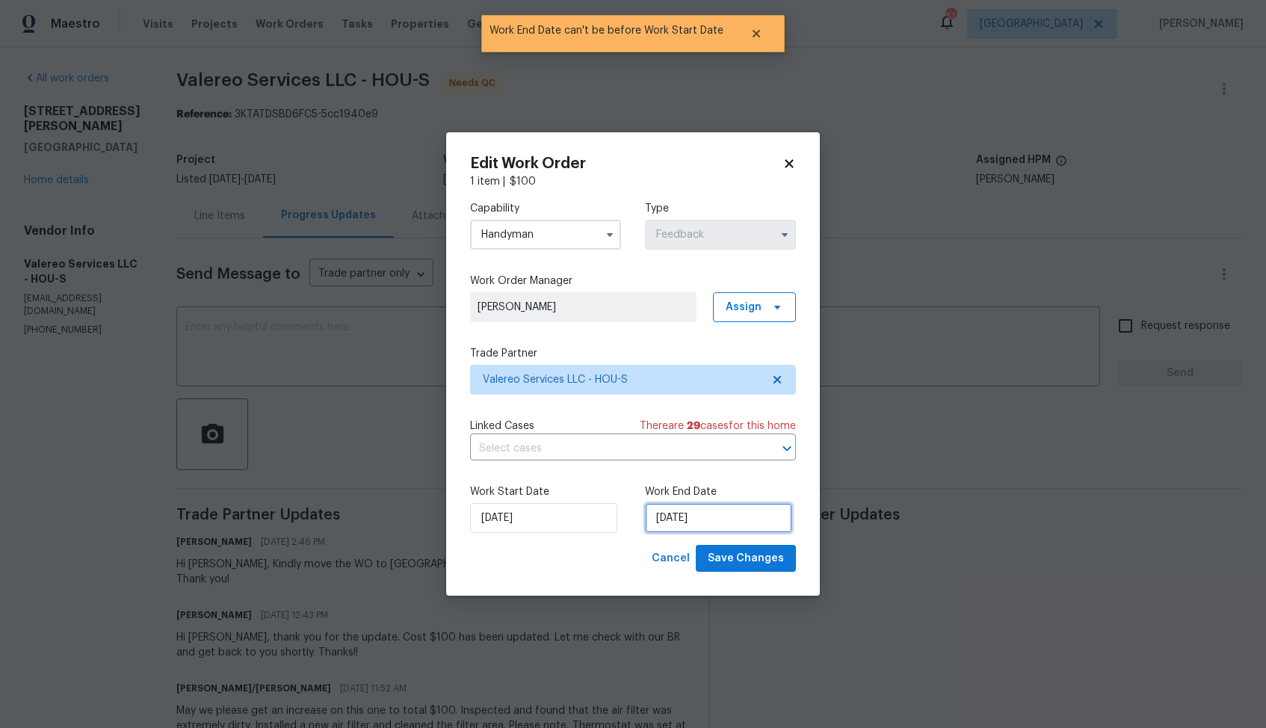
click at [696, 515] on input "[DATE]" at bounding box center [718, 518] width 147 height 30
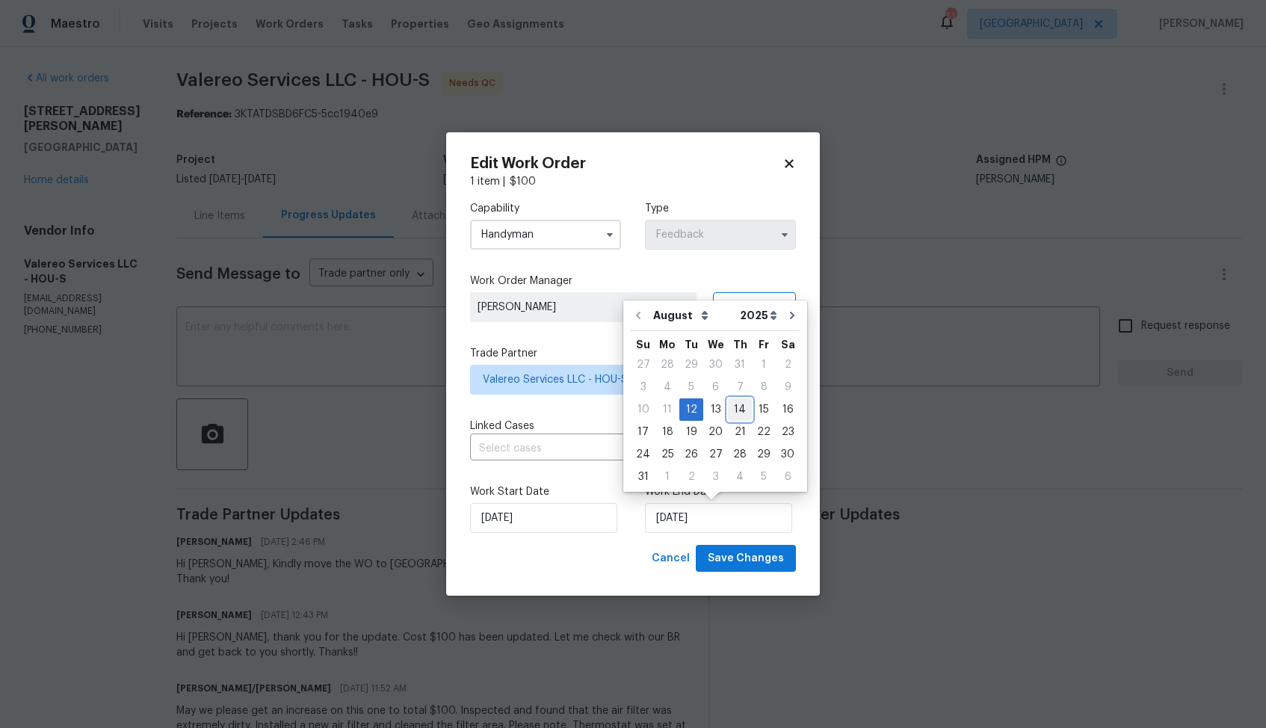
click at [735, 416] on div "14" at bounding box center [740, 409] width 24 height 21
type input "[DATE]"
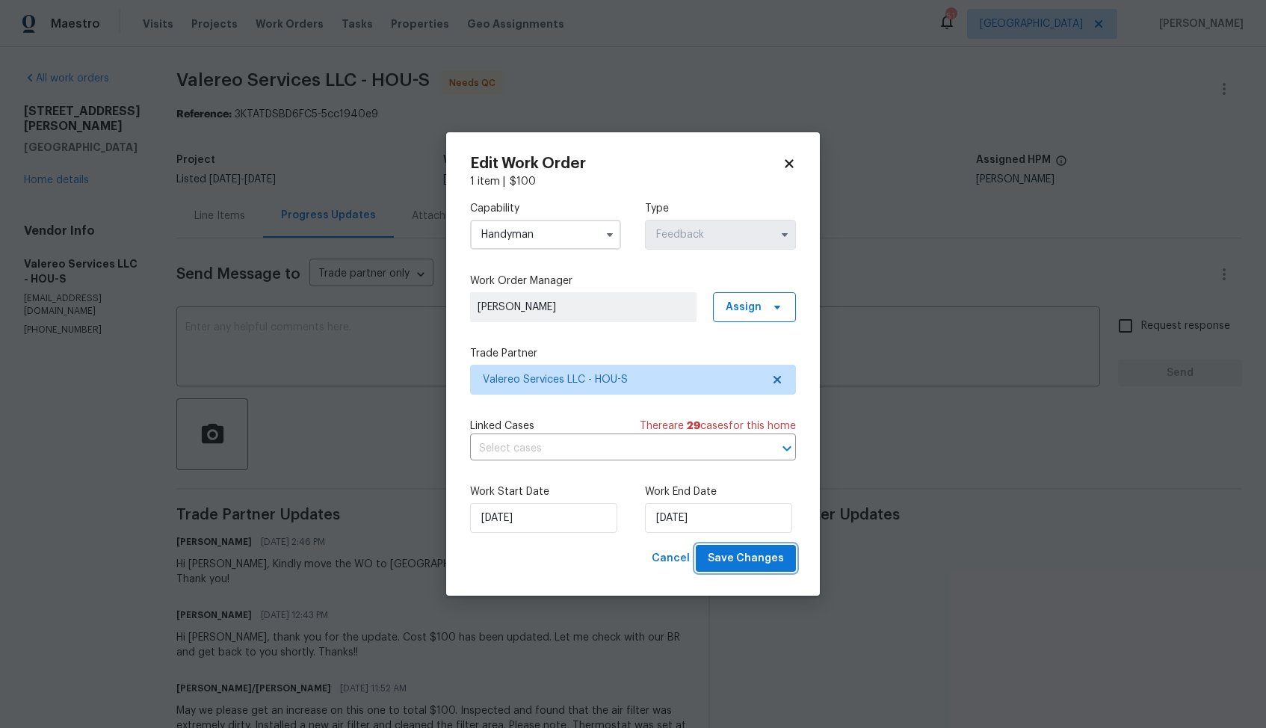
click at [745, 561] on span "Save Changes" at bounding box center [746, 558] width 76 height 19
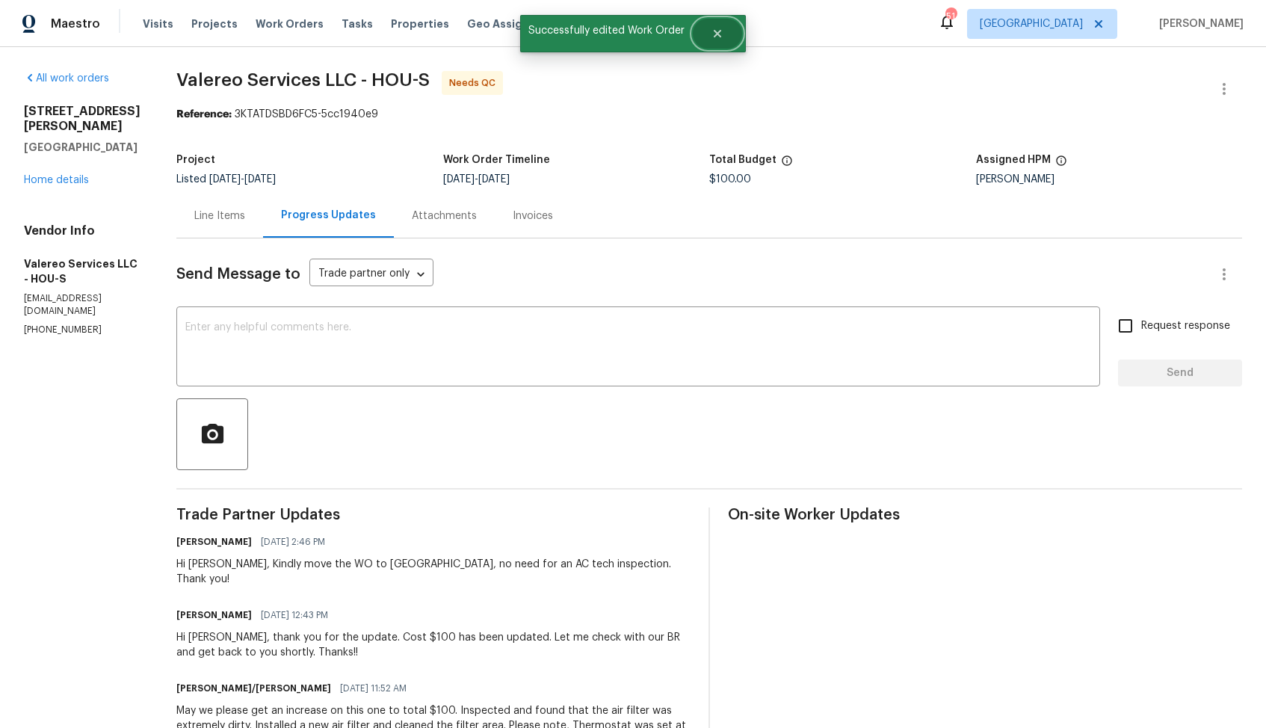
click at [717, 28] on icon "Close" at bounding box center [717, 34] width 12 height 12
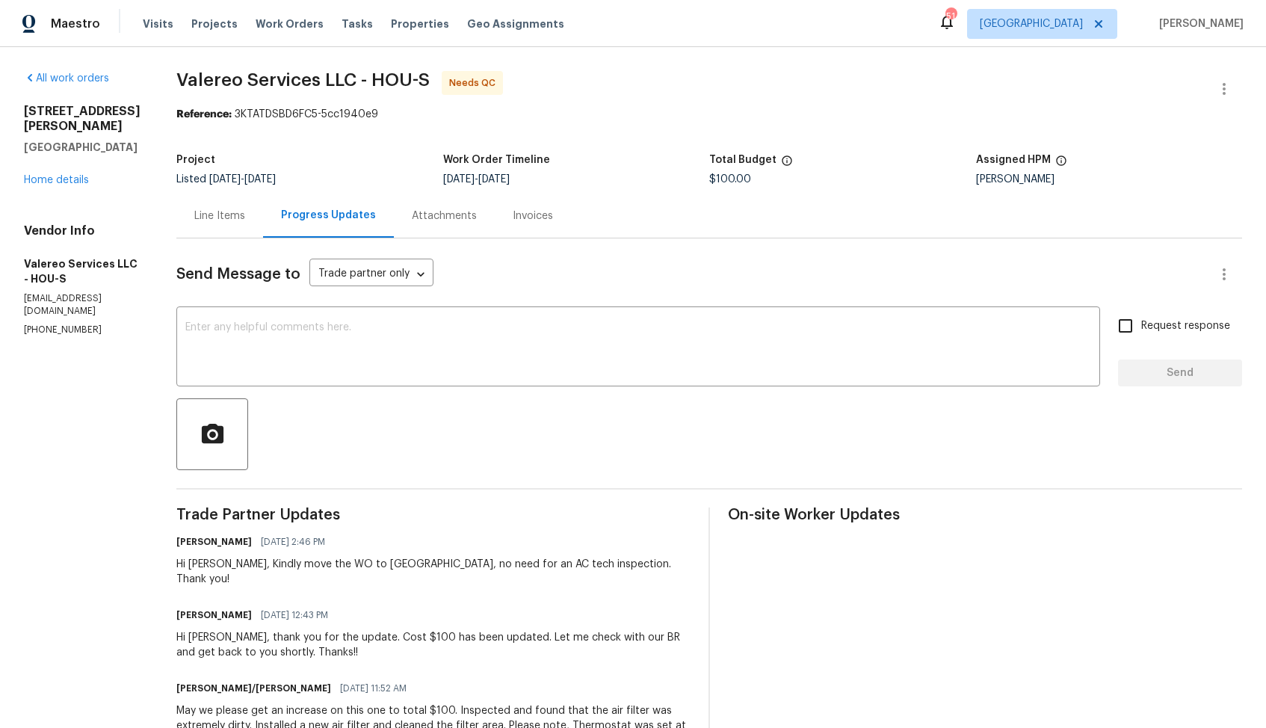
click at [200, 566] on div "Hi [PERSON_NAME], Kindly move the WO to [GEOGRAPHIC_DATA], no need for an AC te…" at bounding box center [433, 572] width 514 height 30
copy div "[PERSON_NAME]"
click at [374, 346] on textarea at bounding box center [638, 348] width 906 height 52
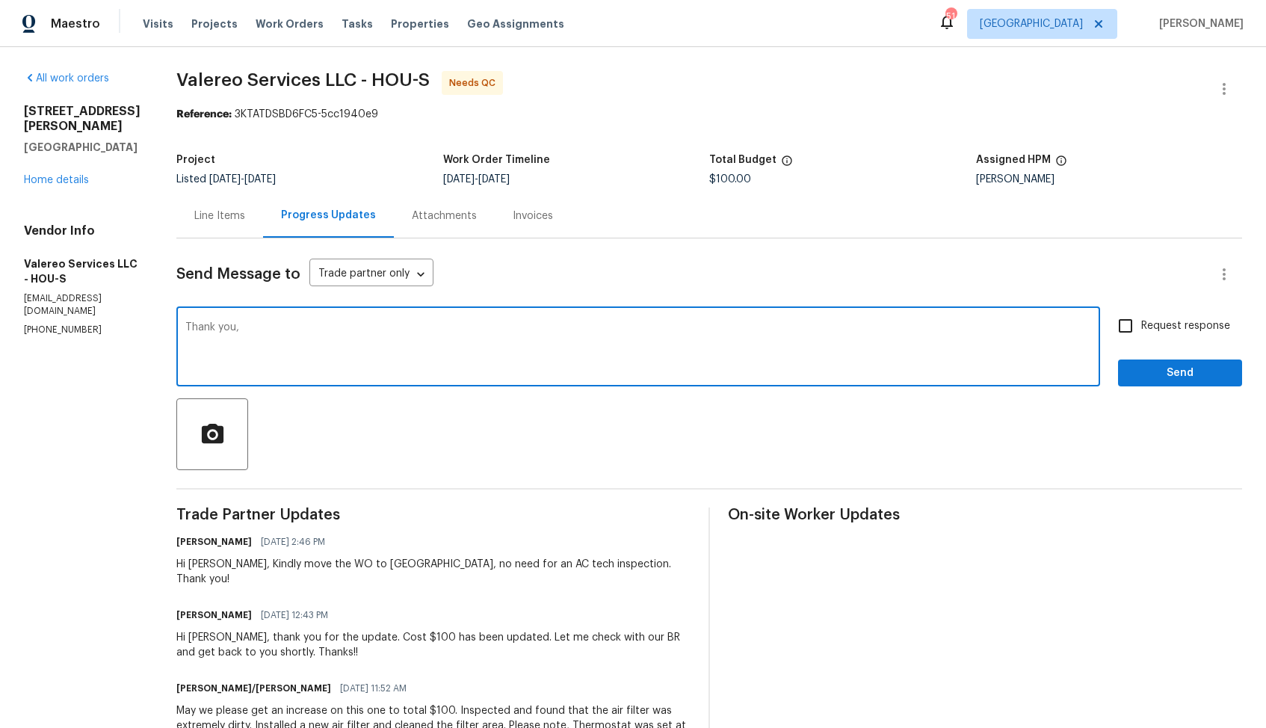
paste textarea "[PERSON_NAME]"
type textarea "Thank you, [PERSON_NAME]. WO is approved. Thanks!"
click at [1162, 372] on span "Send" at bounding box center [1180, 373] width 100 height 19
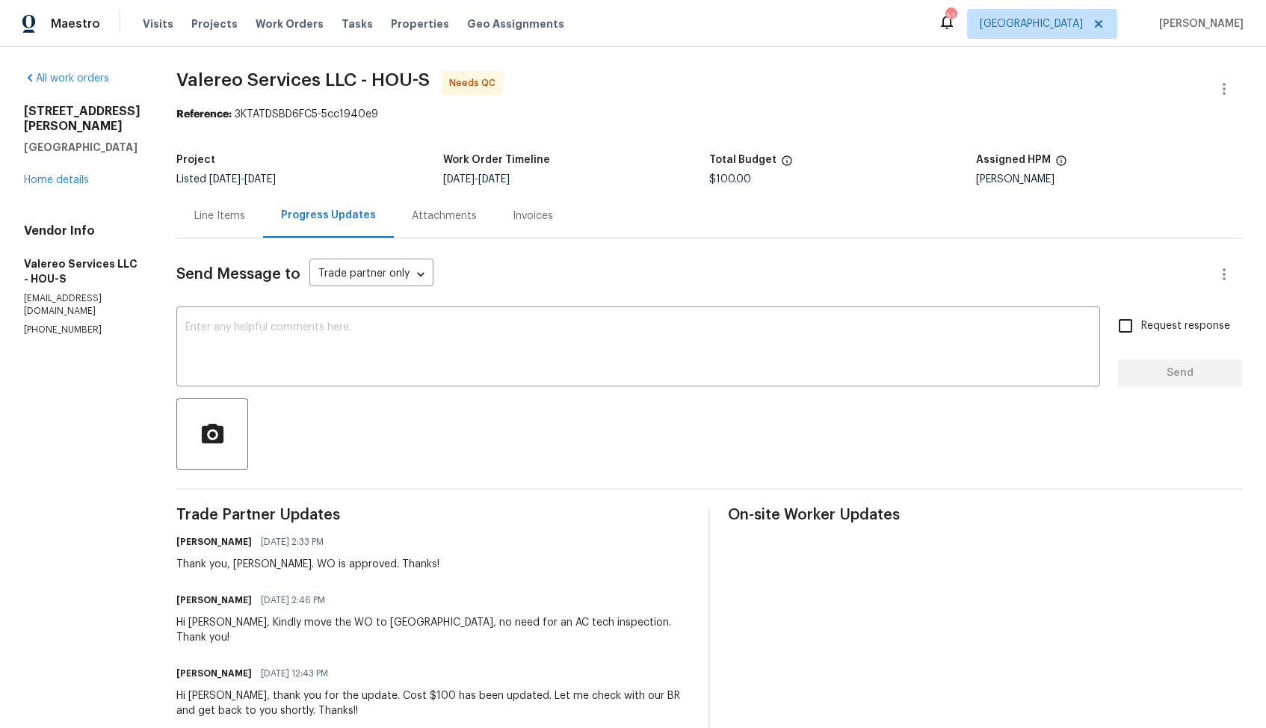
click at [227, 222] on div "Line Items" at bounding box center [219, 216] width 51 height 15
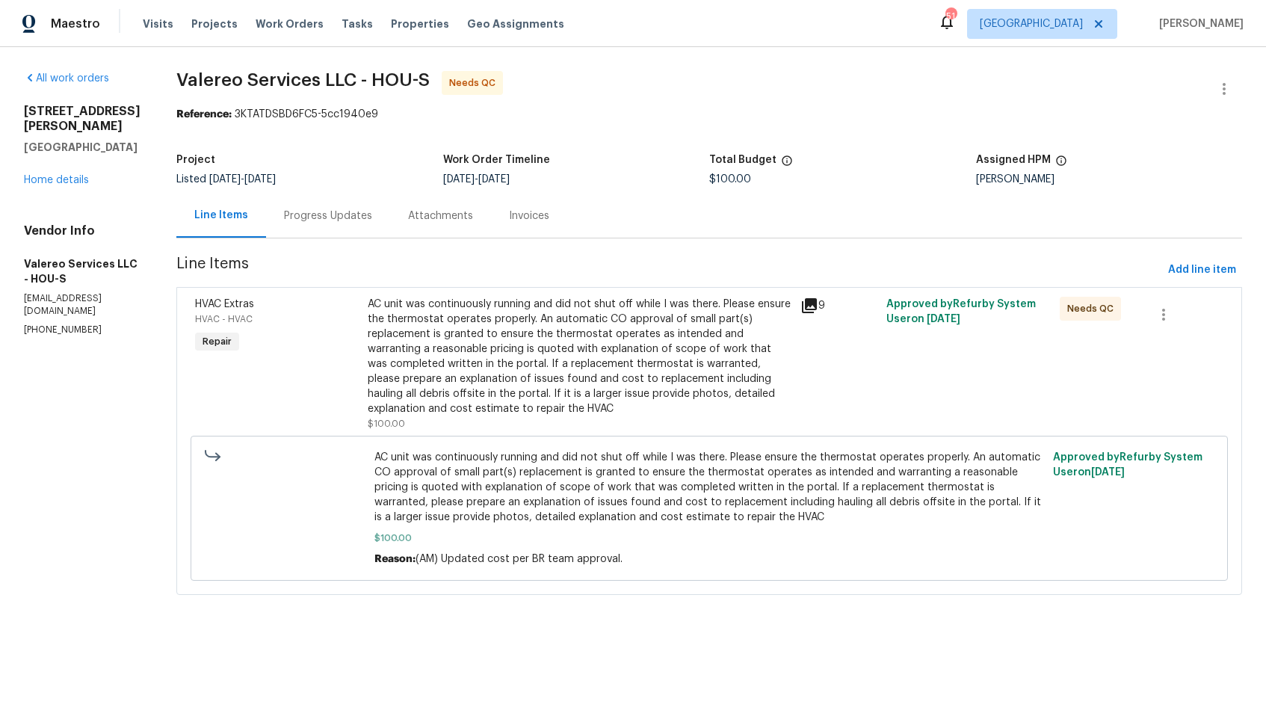
click at [605, 354] on div "AC unit was continuously running and did not shut off while I was there. Please…" at bounding box center [579, 357] width 423 height 120
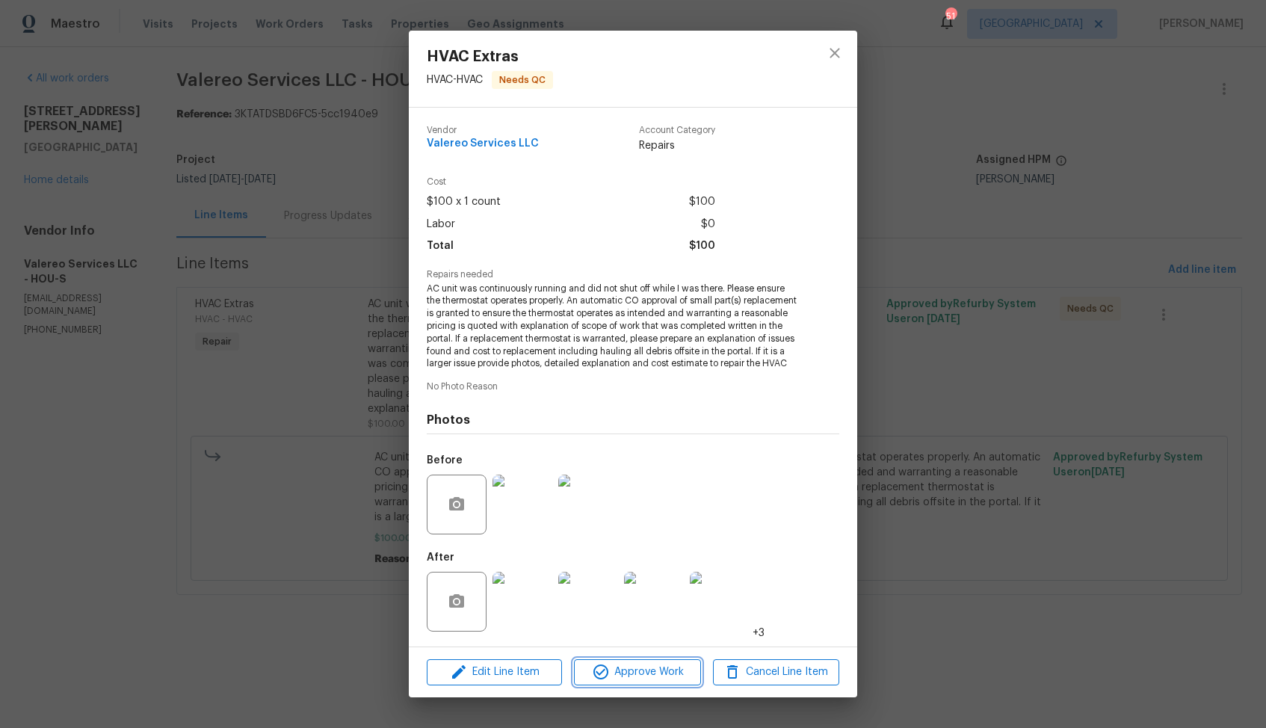
click at [636, 682] on span "Approve Work" at bounding box center [636, 672] width 117 height 19
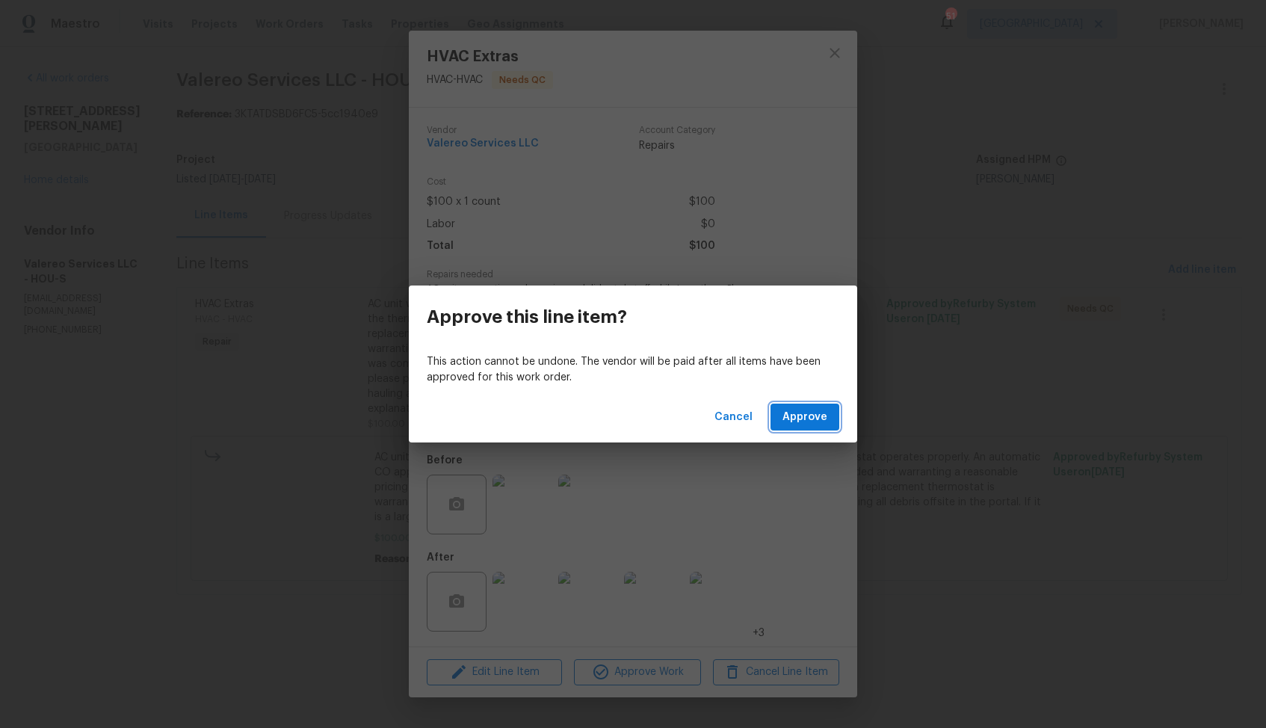
click at [815, 418] on span "Approve" at bounding box center [804, 417] width 45 height 19
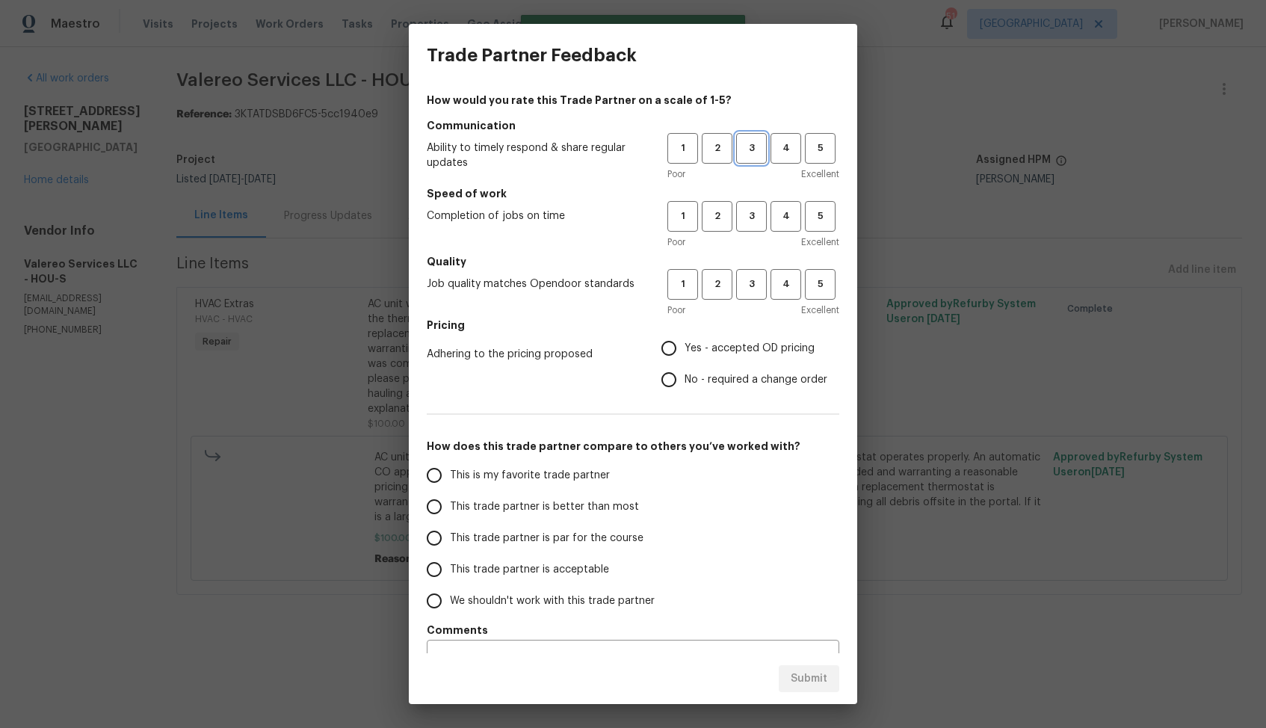
click at [751, 157] on button "3" at bounding box center [751, 148] width 31 height 31
click at [757, 222] on span "3" at bounding box center [752, 216] width 28 height 17
click at [757, 271] on button "3" at bounding box center [751, 284] width 31 height 31
click at [692, 378] on span "No - required a change order" at bounding box center [756, 380] width 143 height 16
click at [685, 378] on input "No - required a change order" at bounding box center [668, 379] width 31 height 31
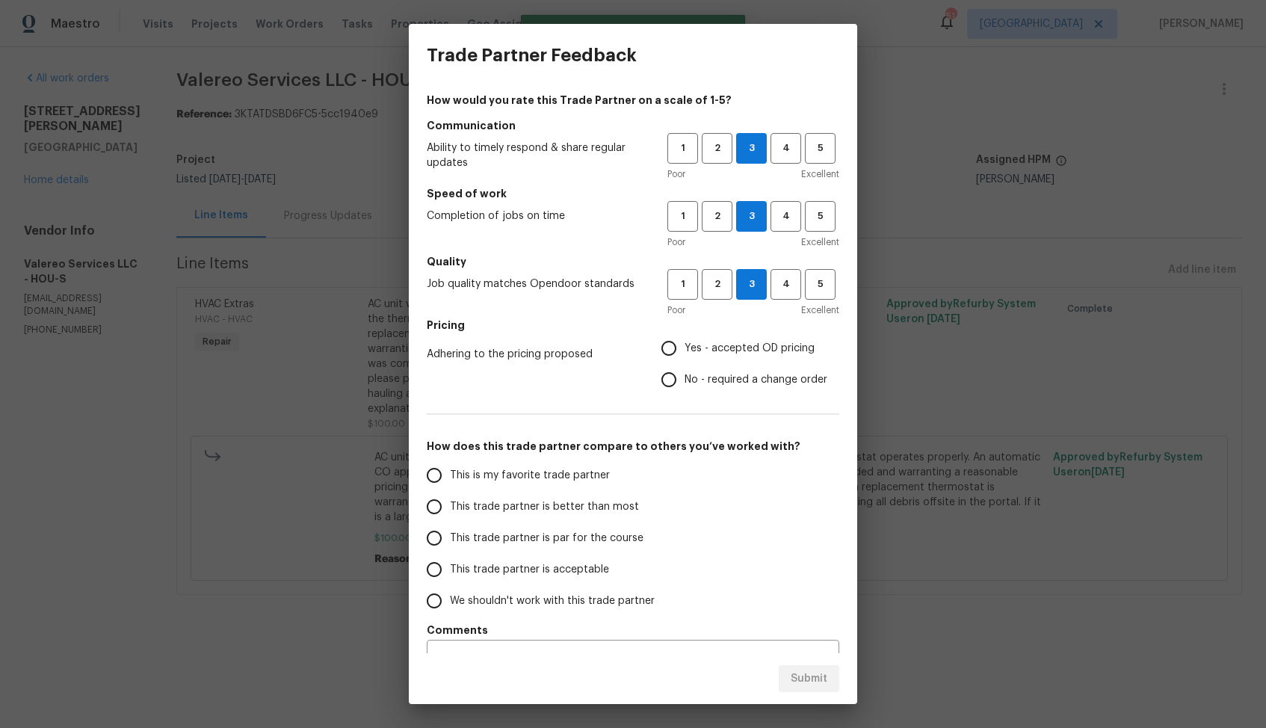
radio input "true"
click at [558, 500] on span "This trade partner is better than most" at bounding box center [544, 507] width 189 height 16
click at [450, 500] on input "This trade partner is better than most" at bounding box center [434, 506] width 31 height 31
click at [797, 676] on span "Submit" at bounding box center [809, 679] width 37 height 19
radio input "true"
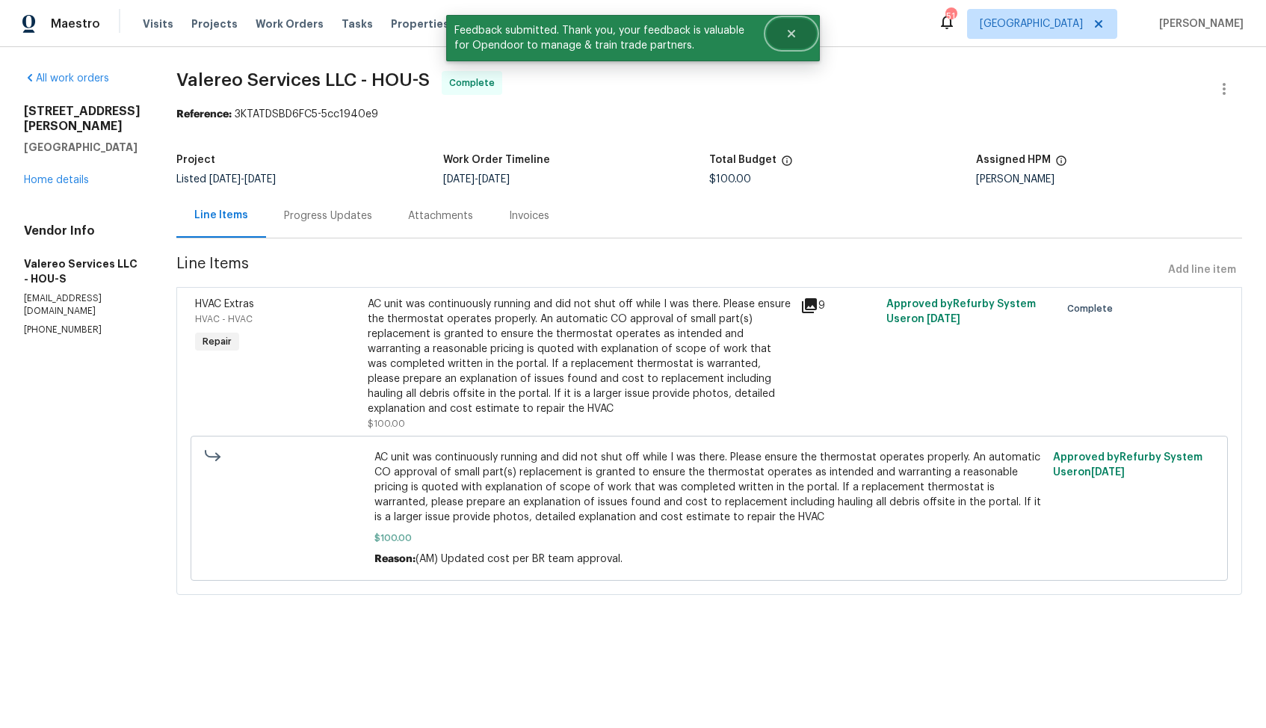
click at [800, 31] on button "Close" at bounding box center [791, 34] width 49 height 30
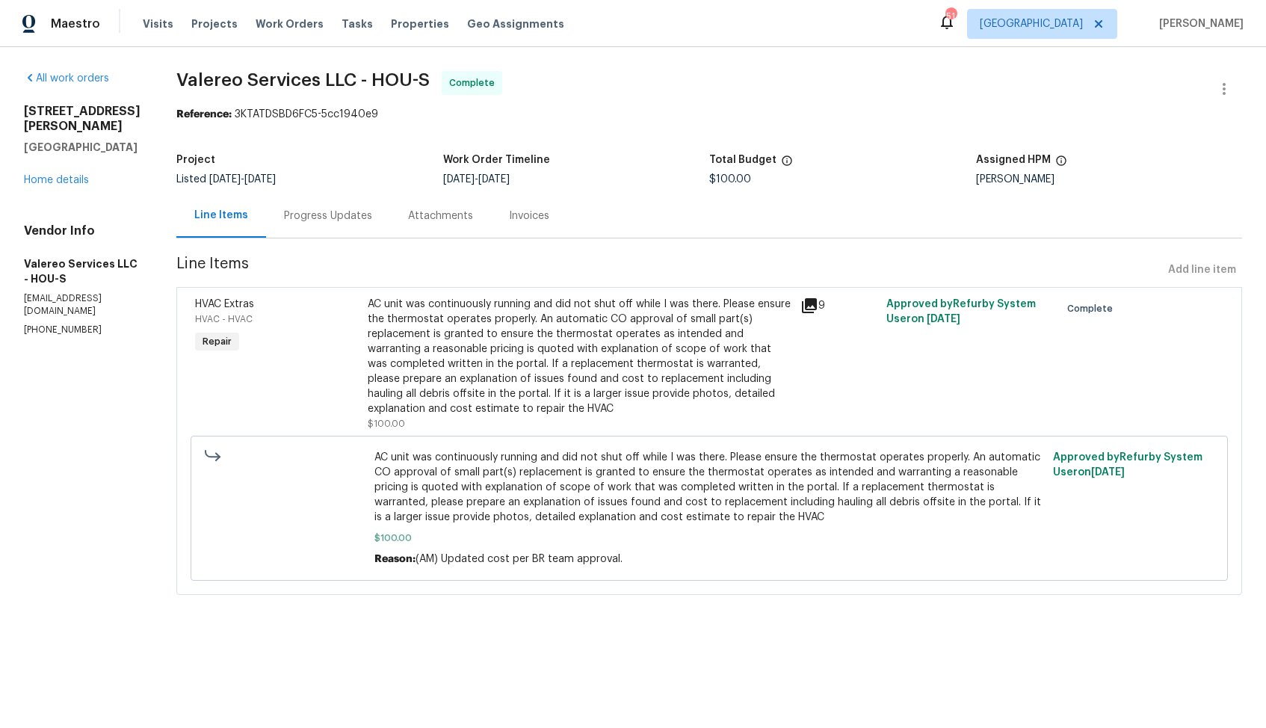
click at [58, 188] on div "5514 Baldwin Elm St Richmond, TX 77407 Home details" at bounding box center [82, 146] width 117 height 84
click at [66, 185] on link "Home details" at bounding box center [56, 180] width 65 height 10
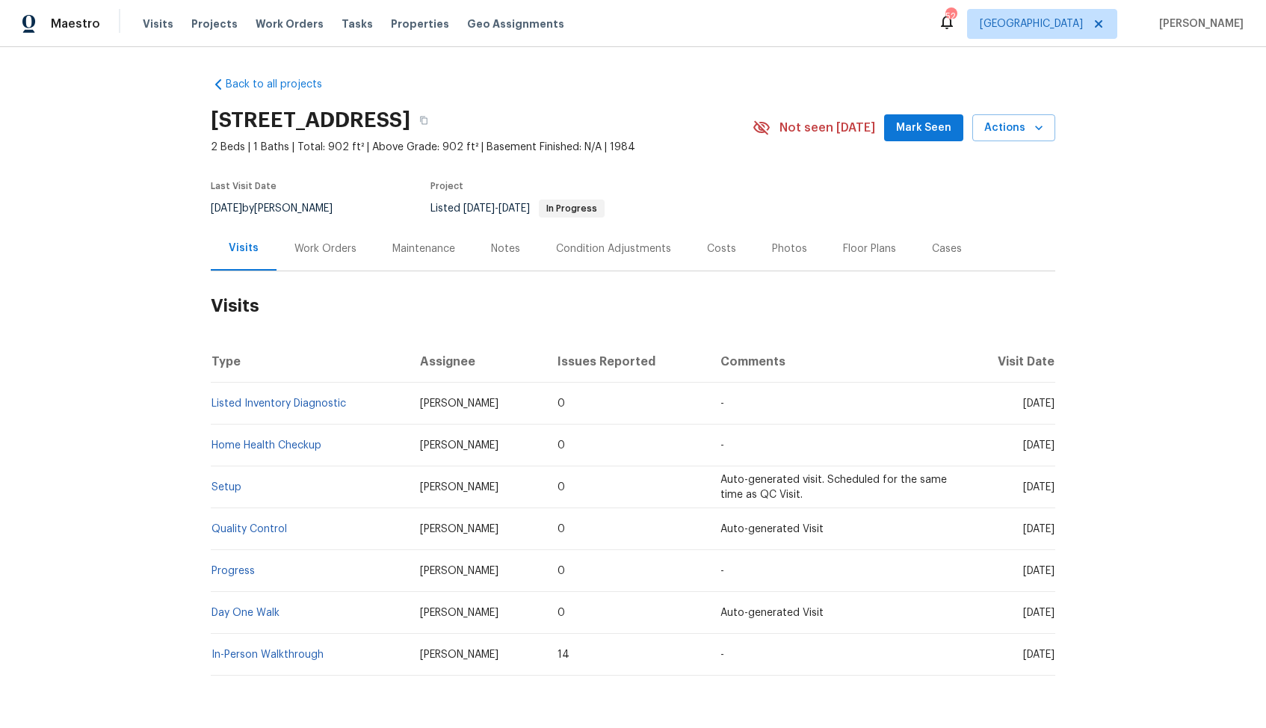
click at [336, 241] on div "Work Orders" at bounding box center [325, 248] width 62 height 15
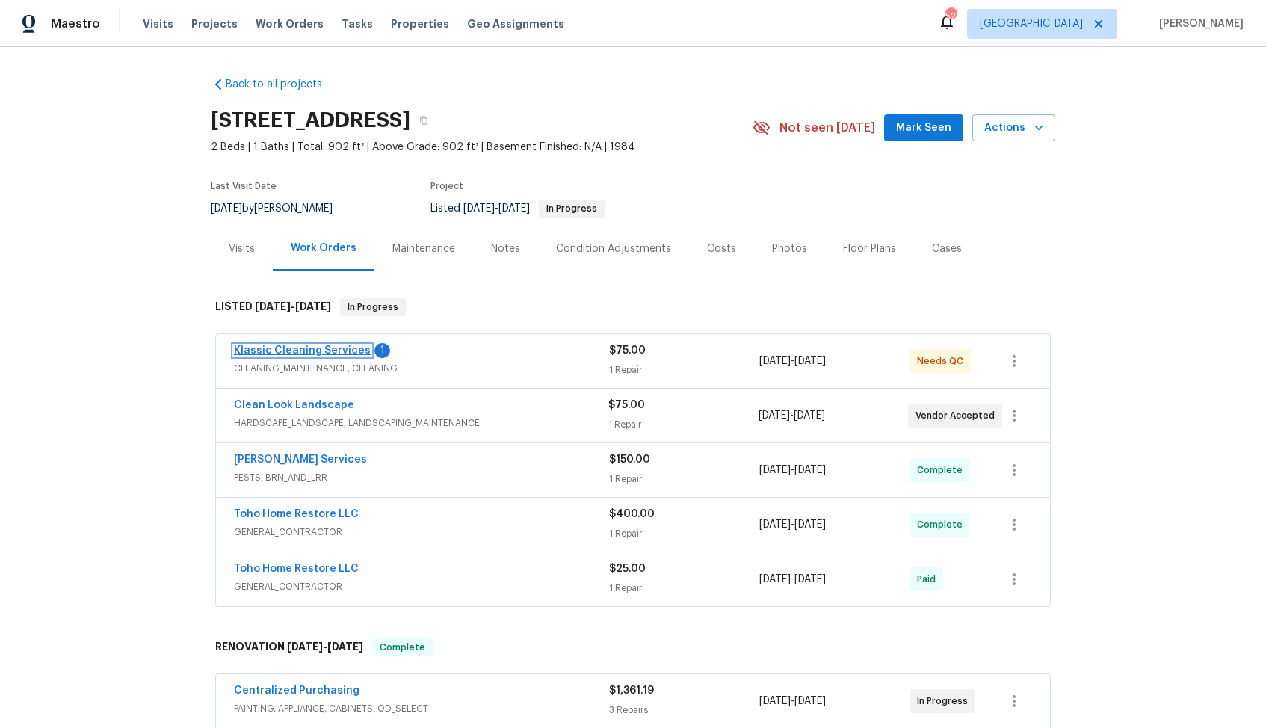
click at [289, 349] on link "Klassic Cleaning Services" at bounding box center [302, 350] width 137 height 10
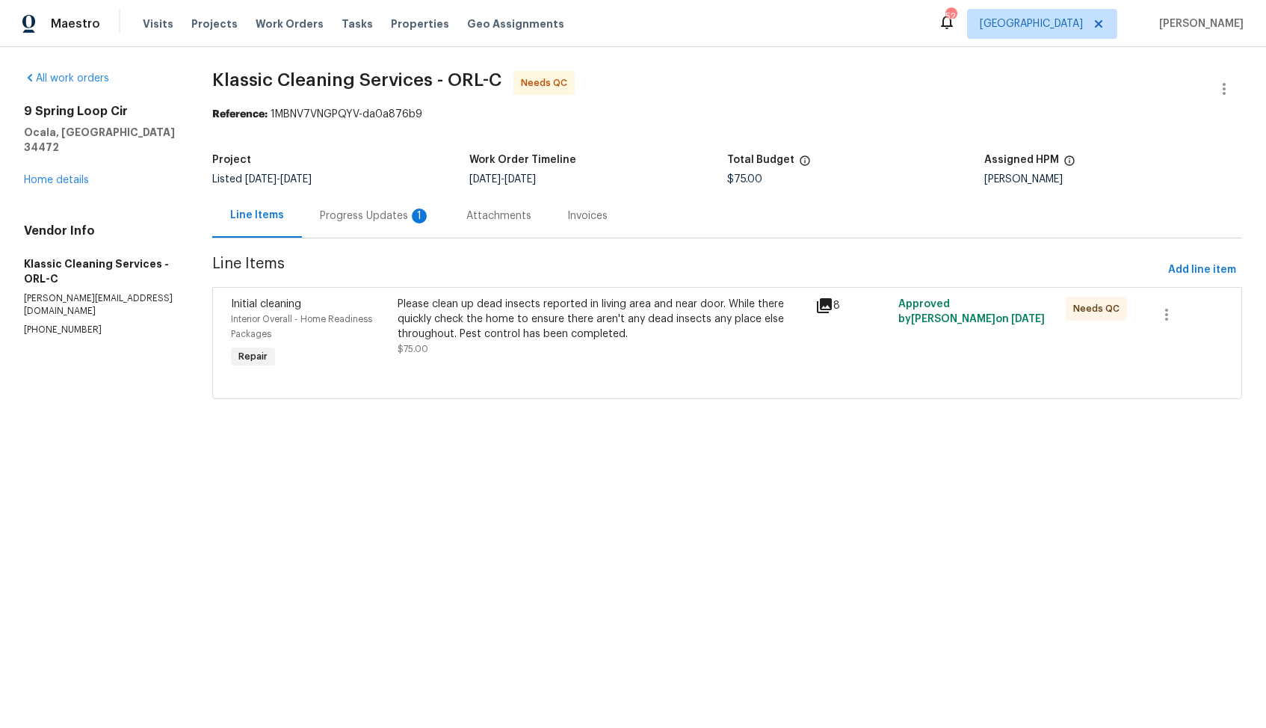
click at [363, 209] on div "Progress Updates 1" at bounding box center [375, 216] width 111 height 15
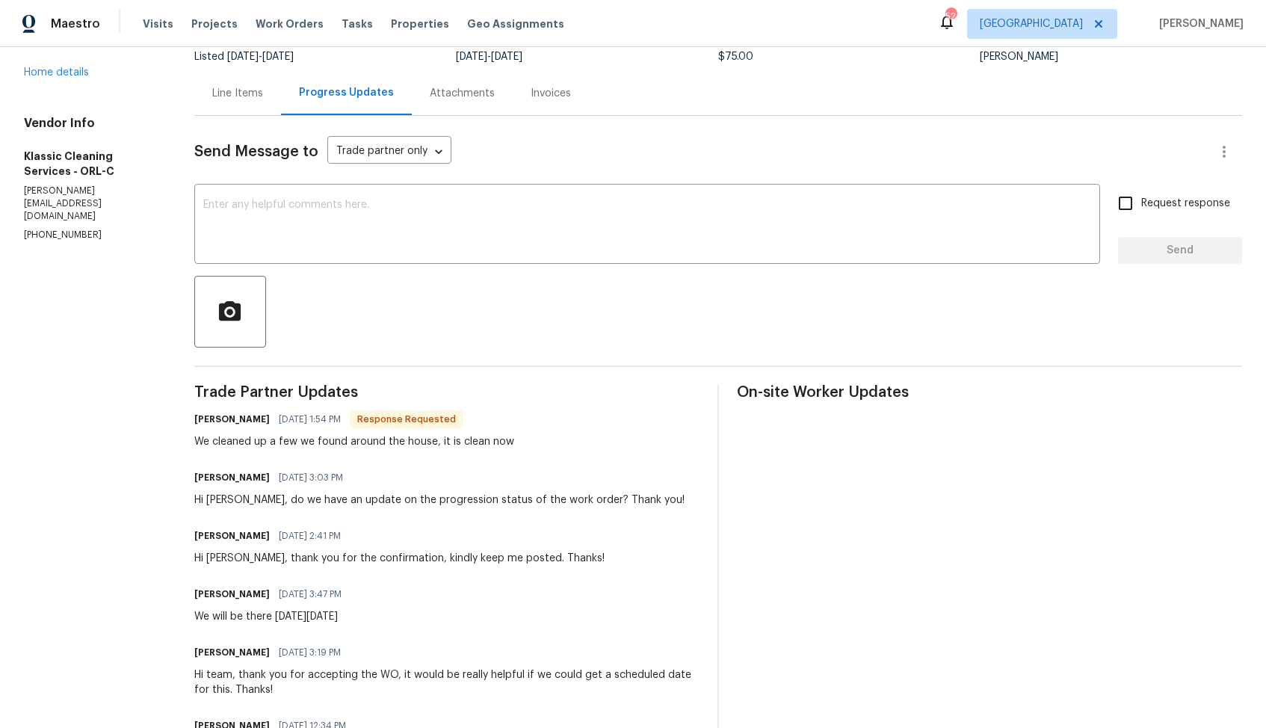
scroll to position [120, 0]
click at [280, 451] on div "We cleaned up a few we found around the house, it is clean now" at bounding box center [354, 443] width 320 height 15
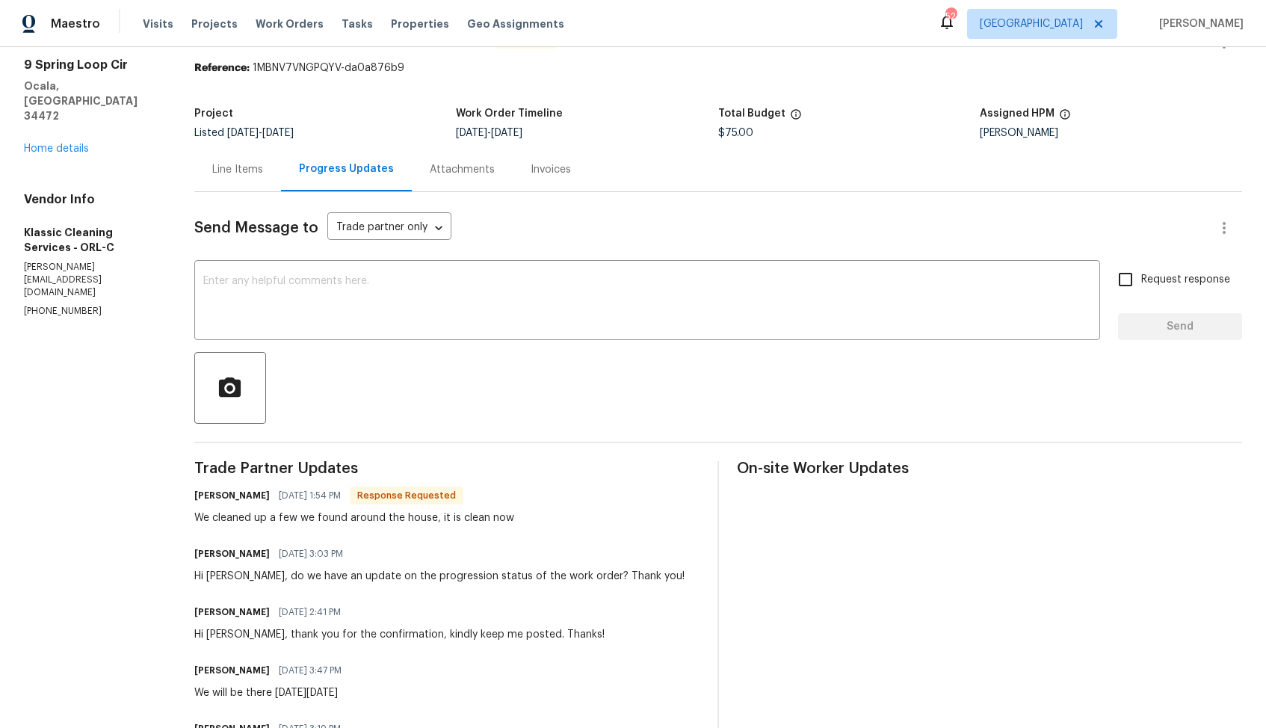
scroll to position [0, 0]
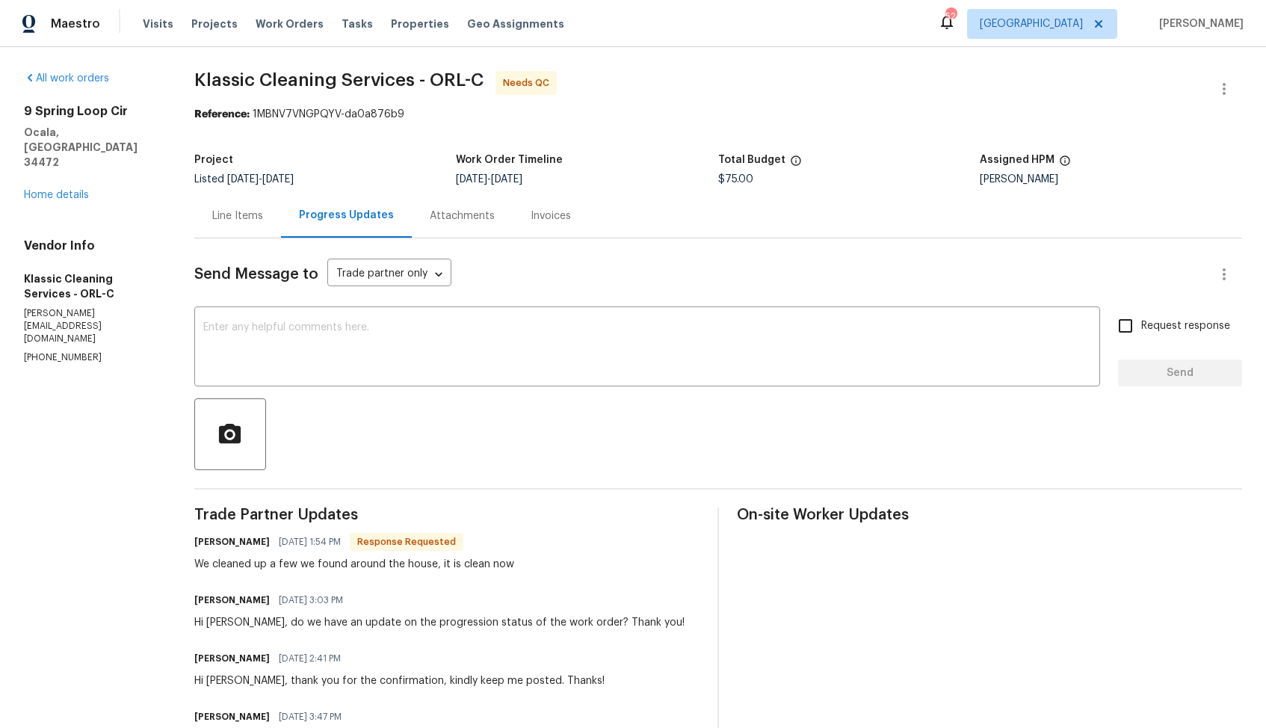
click at [244, 217] on div "Line Items" at bounding box center [237, 216] width 51 height 15
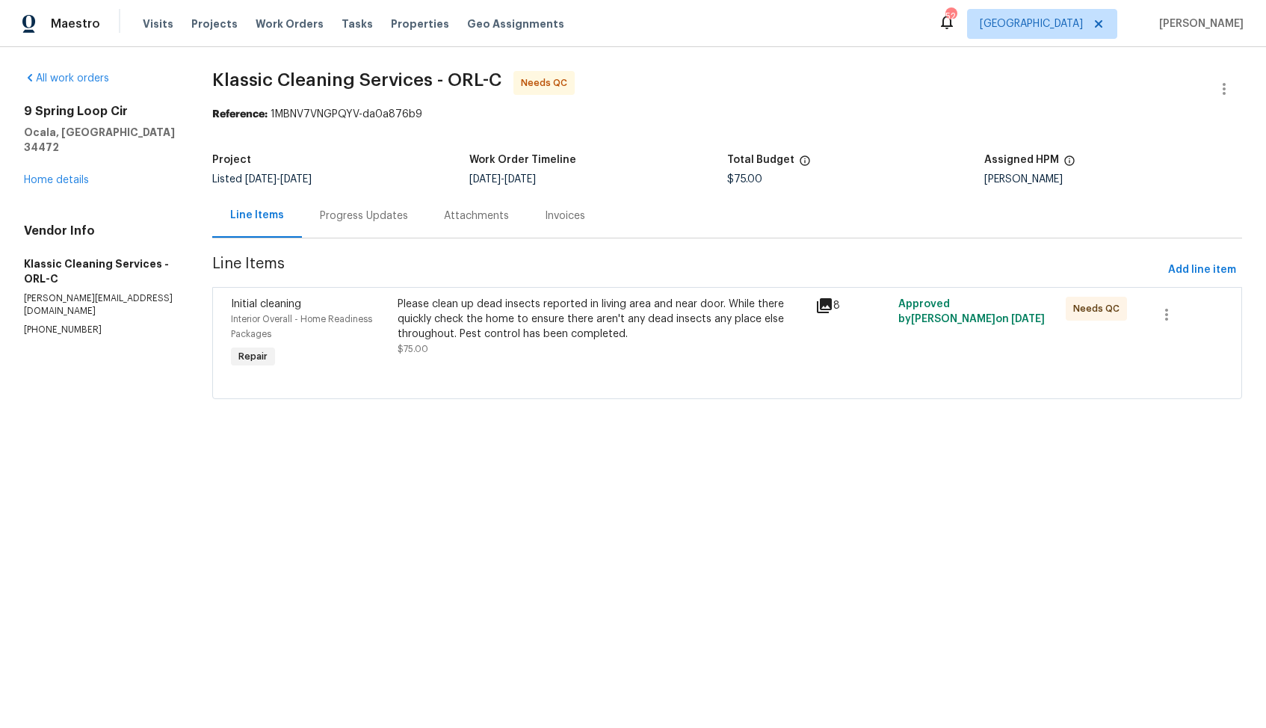
click at [476, 345] on div "Please clean up dead insects reported in living area and near door. While there…" at bounding box center [602, 327] width 408 height 60
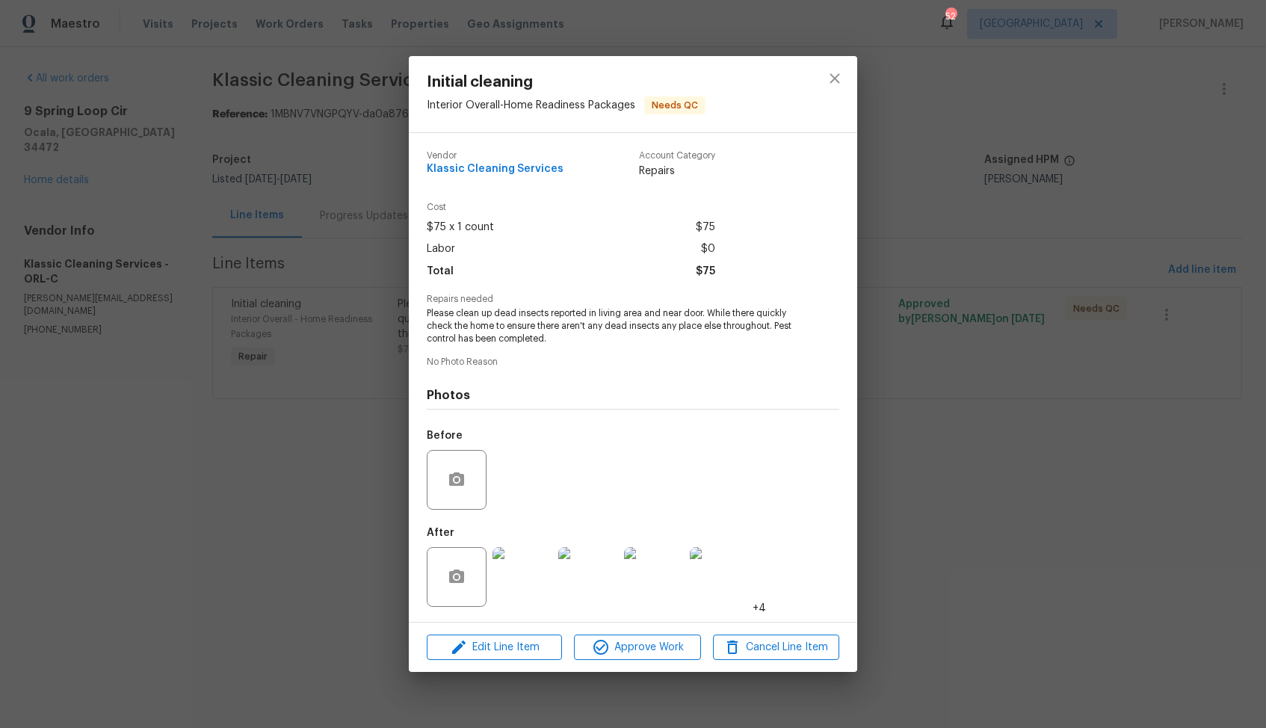
click at [522, 569] on img at bounding box center [522, 577] width 60 height 60
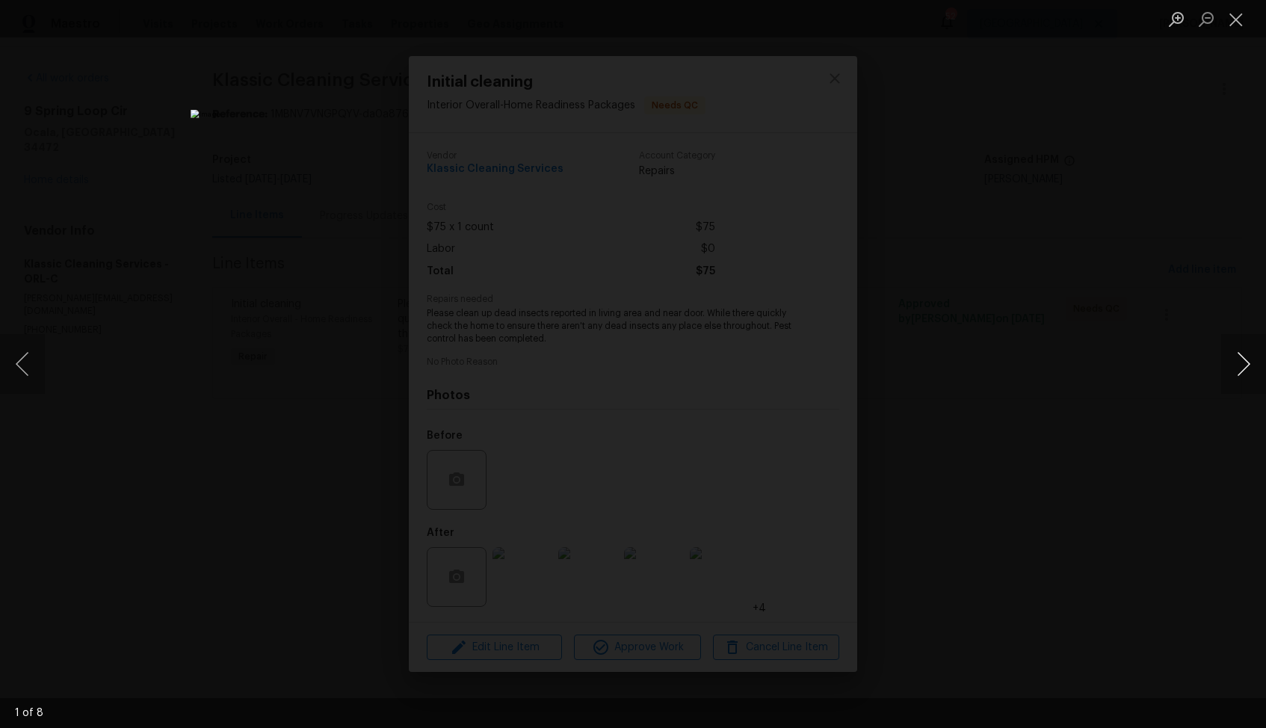
click at [1251, 365] on button "Next image" at bounding box center [1243, 364] width 45 height 60
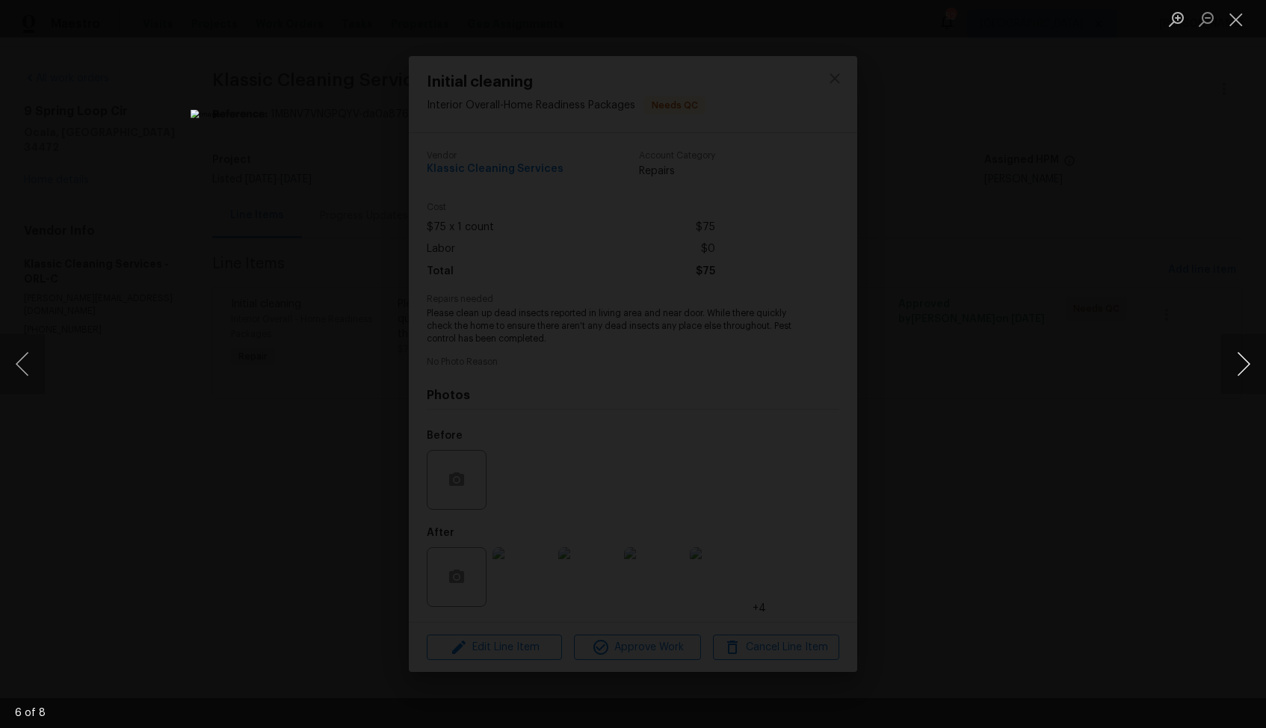
click at [1251, 365] on button "Next image" at bounding box center [1243, 364] width 45 height 60
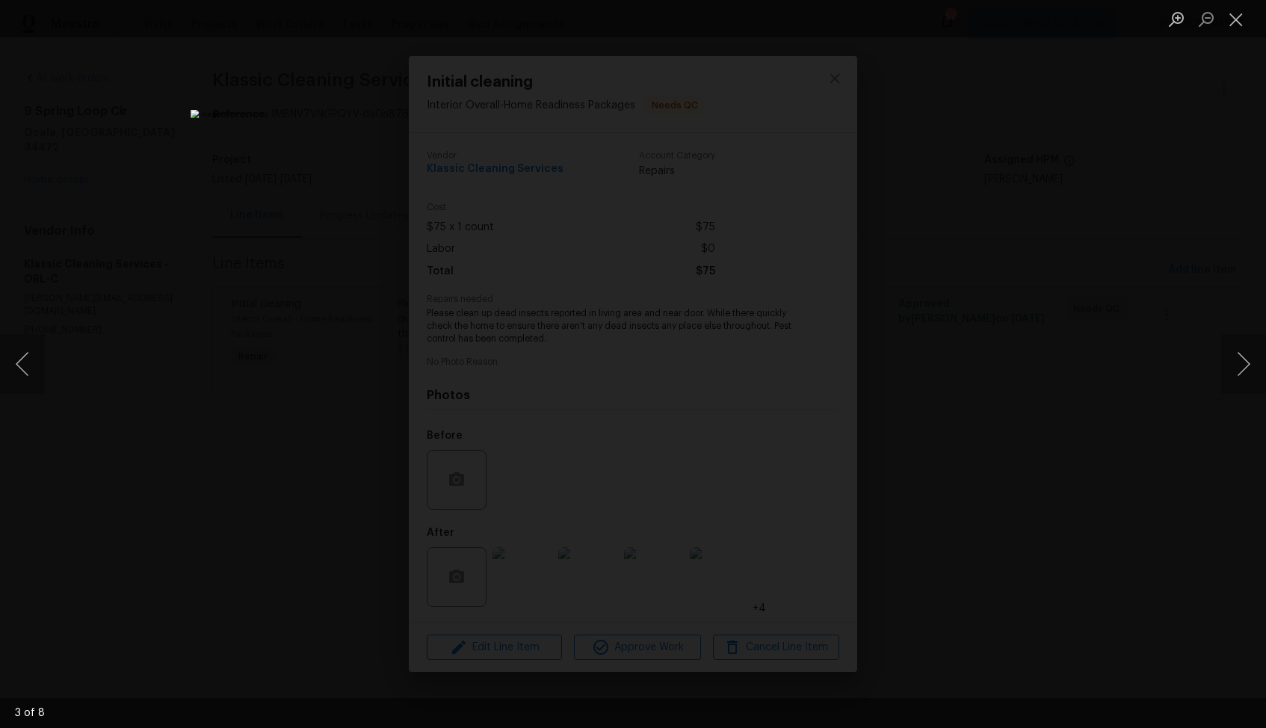
click at [1101, 397] on div "Lightbox" at bounding box center [633, 364] width 1266 height 728
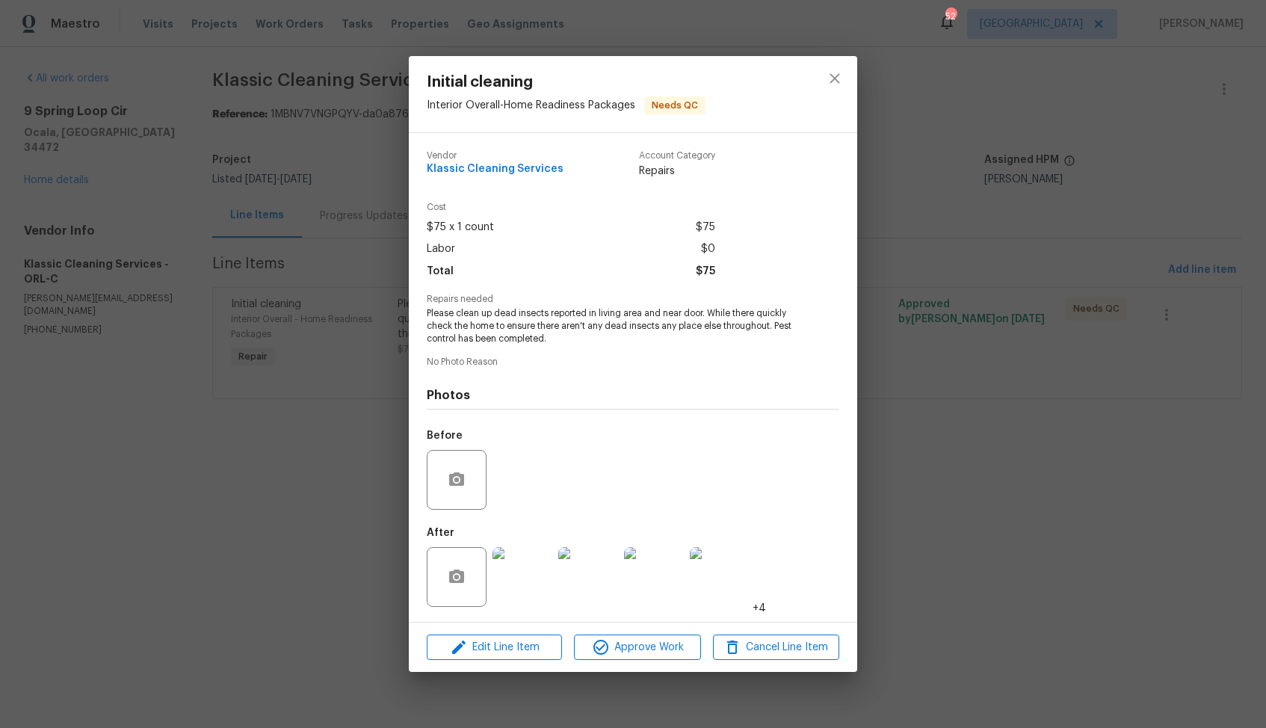
click at [1025, 418] on div "Initial cleaning Interior Overall - Home Readiness Packages Needs QC Vendor Kla…" at bounding box center [633, 364] width 1266 height 728
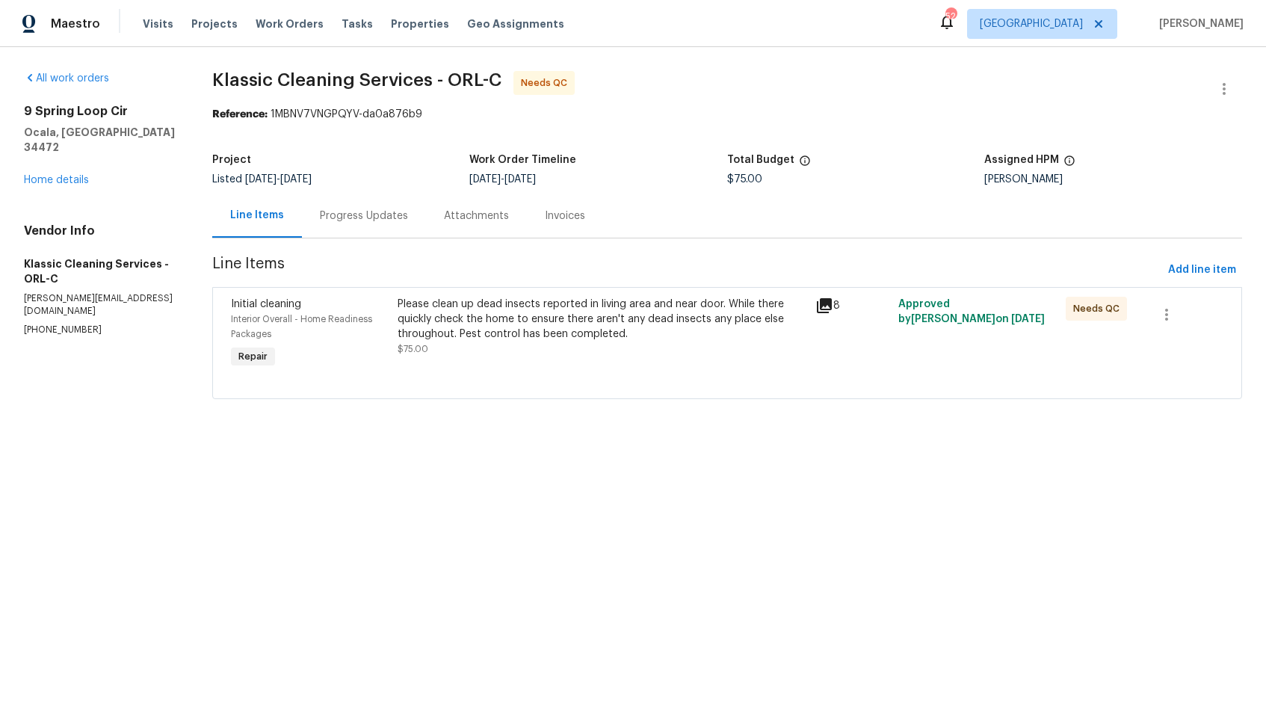
click at [363, 221] on div "Progress Updates" at bounding box center [364, 216] width 88 height 15
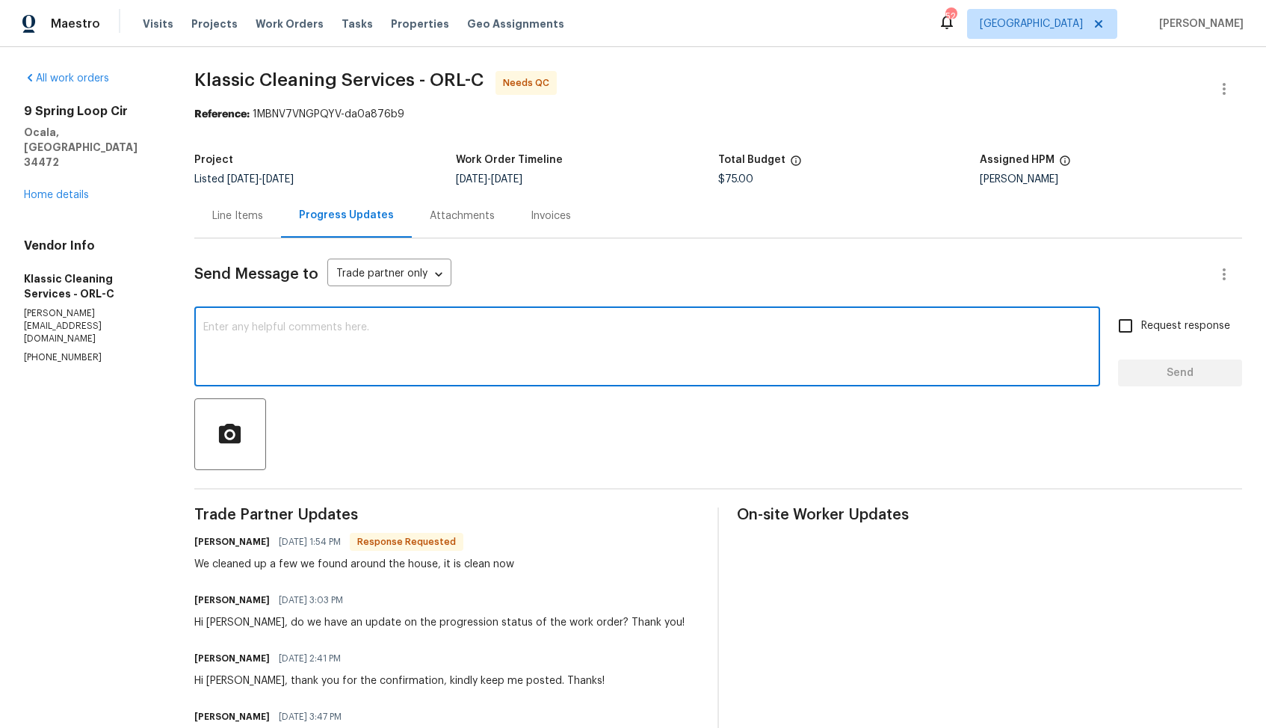
click at [683, 322] on textarea at bounding box center [647, 348] width 888 height 52
click at [1224, 96] on icon "button" at bounding box center [1224, 89] width 18 height 18
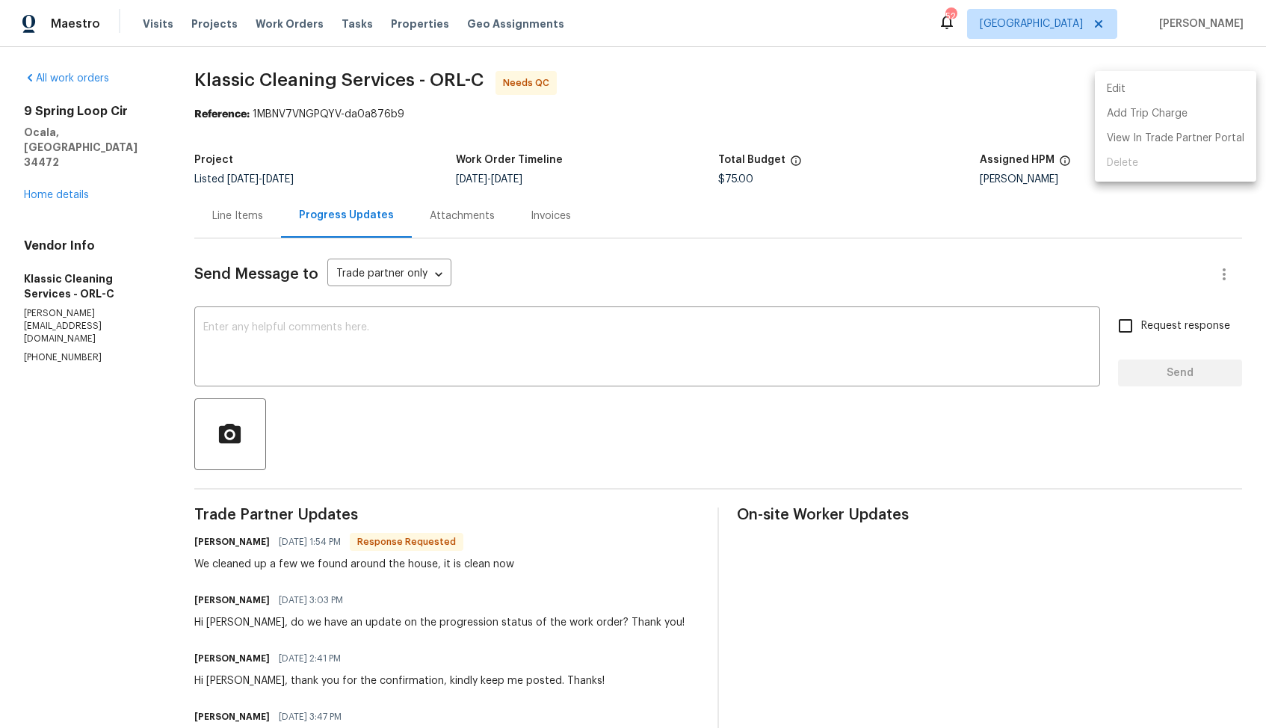
click at [1145, 96] on li "Edit" at bounding box center [1175, 89] width 161 height 25
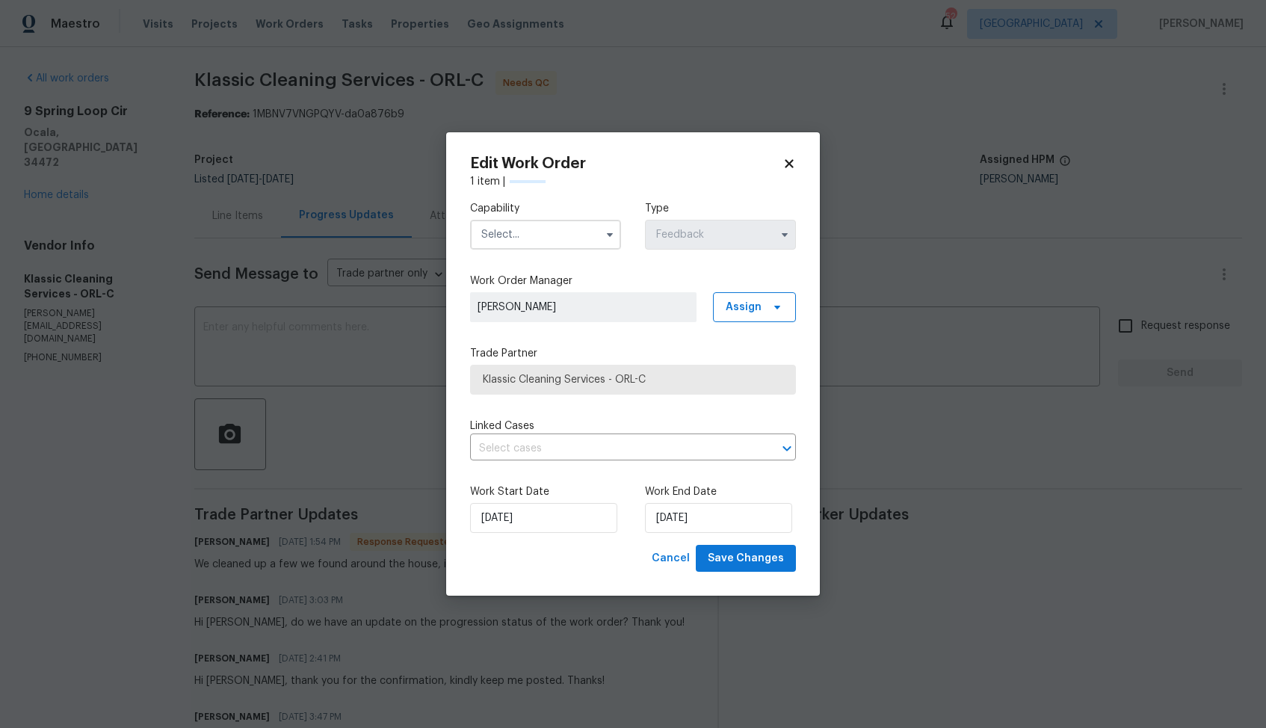
click at [576, 241] on input "text" at bounding box center [545, 235] width 151 height 30
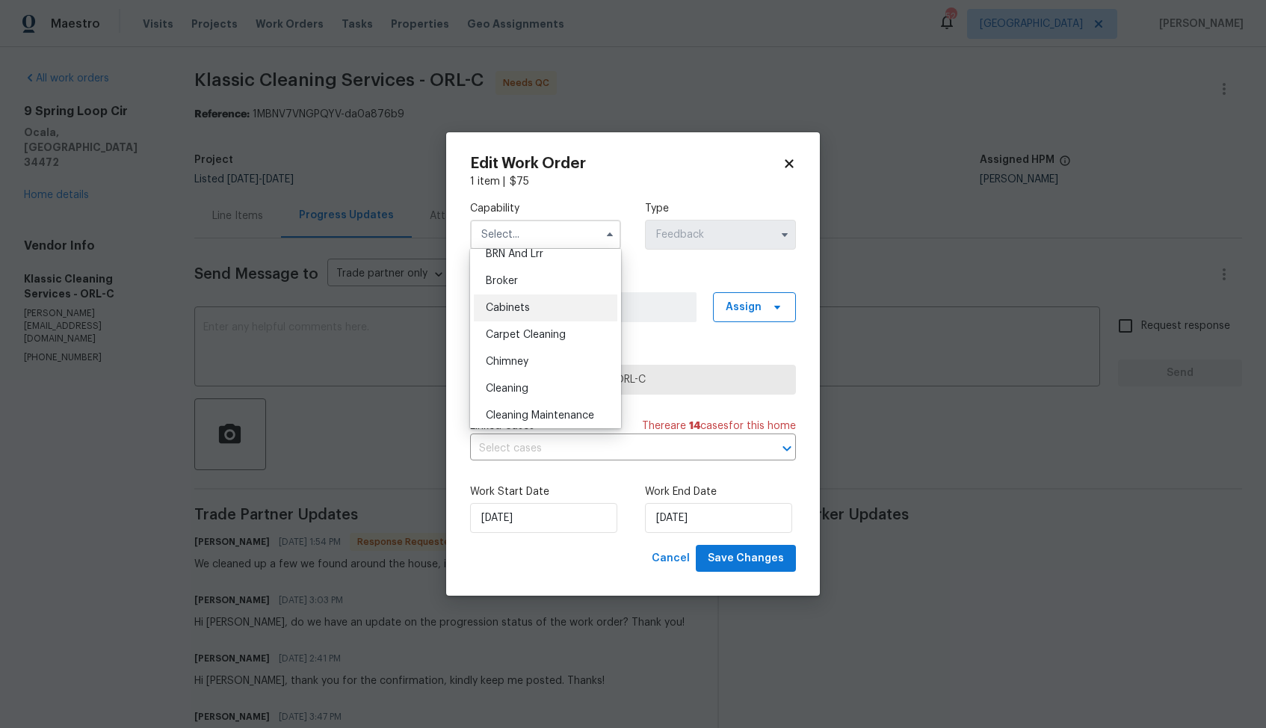
scroll to position [94, 0]
click at [534, 385] on div "Cleaning" at bounding box center [545, 387] width 143 height 27
type input "Cleaning"
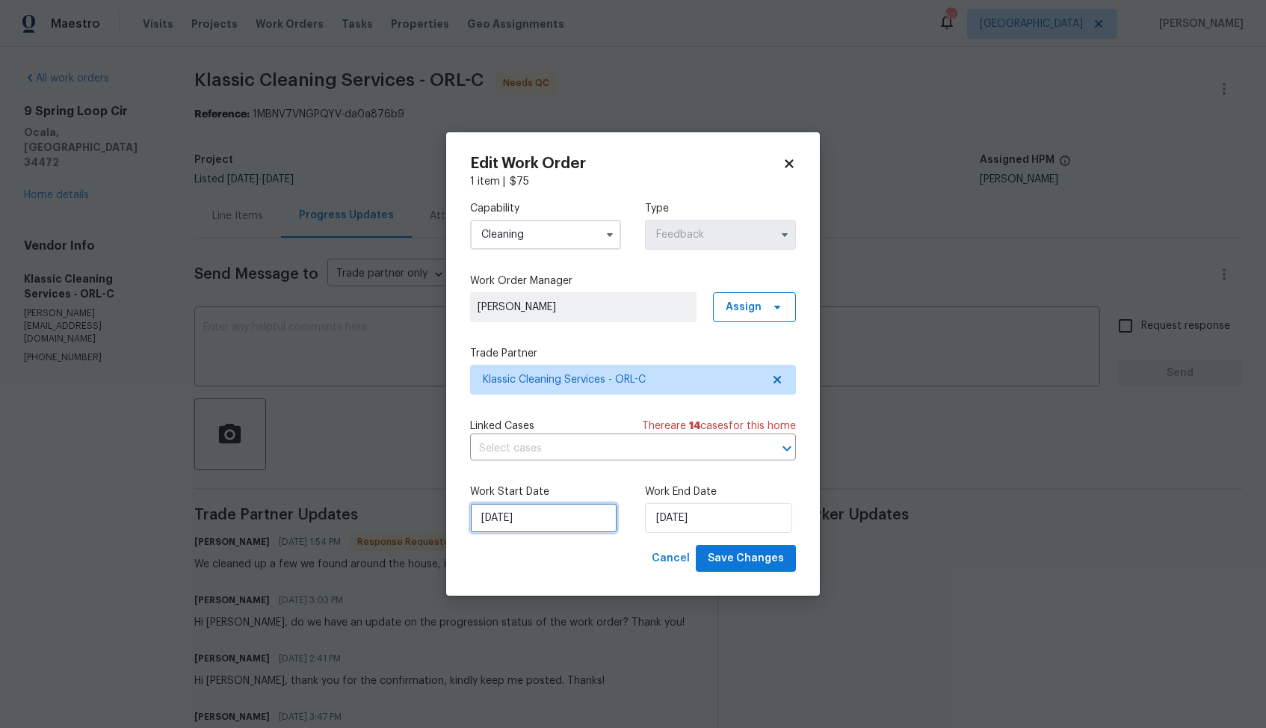
click at [556, 519] on input "08/08/2025" at bounding box center [543, 518] width 147 height 30
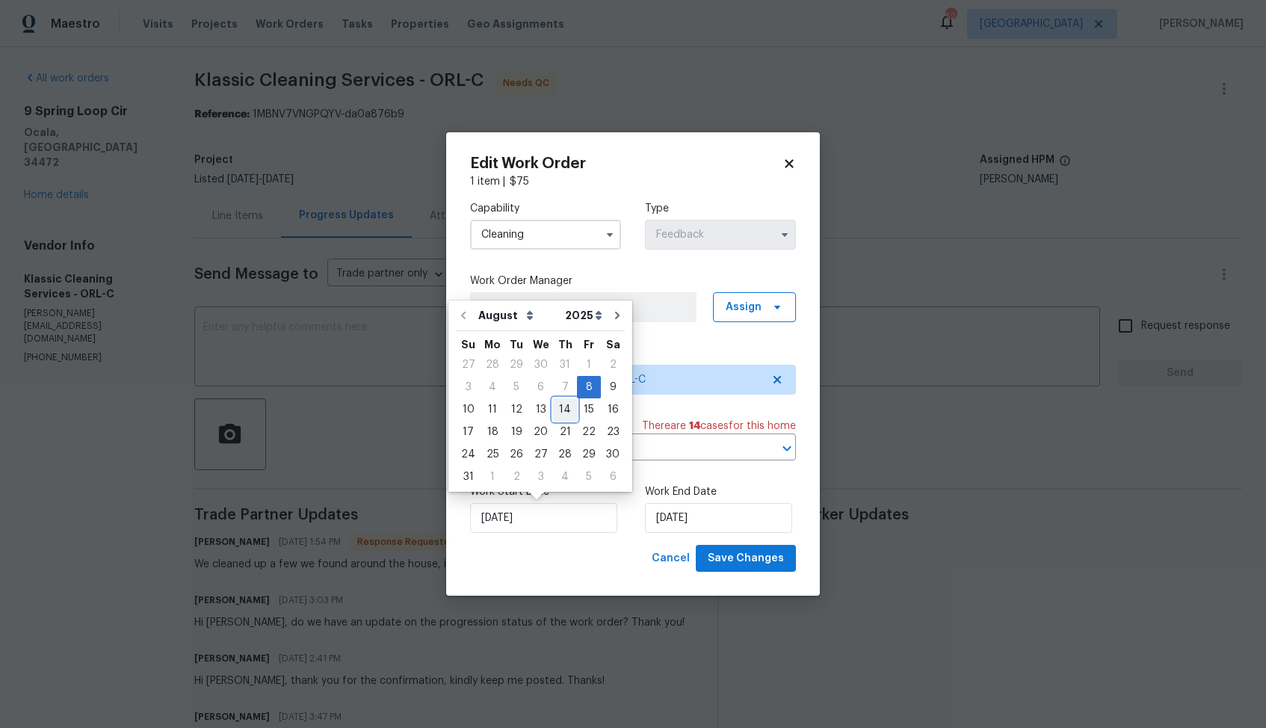
click at [560, 409] on div "14" at bounding box center [565, 409] width 24 height 21
type input "14/08/2025"
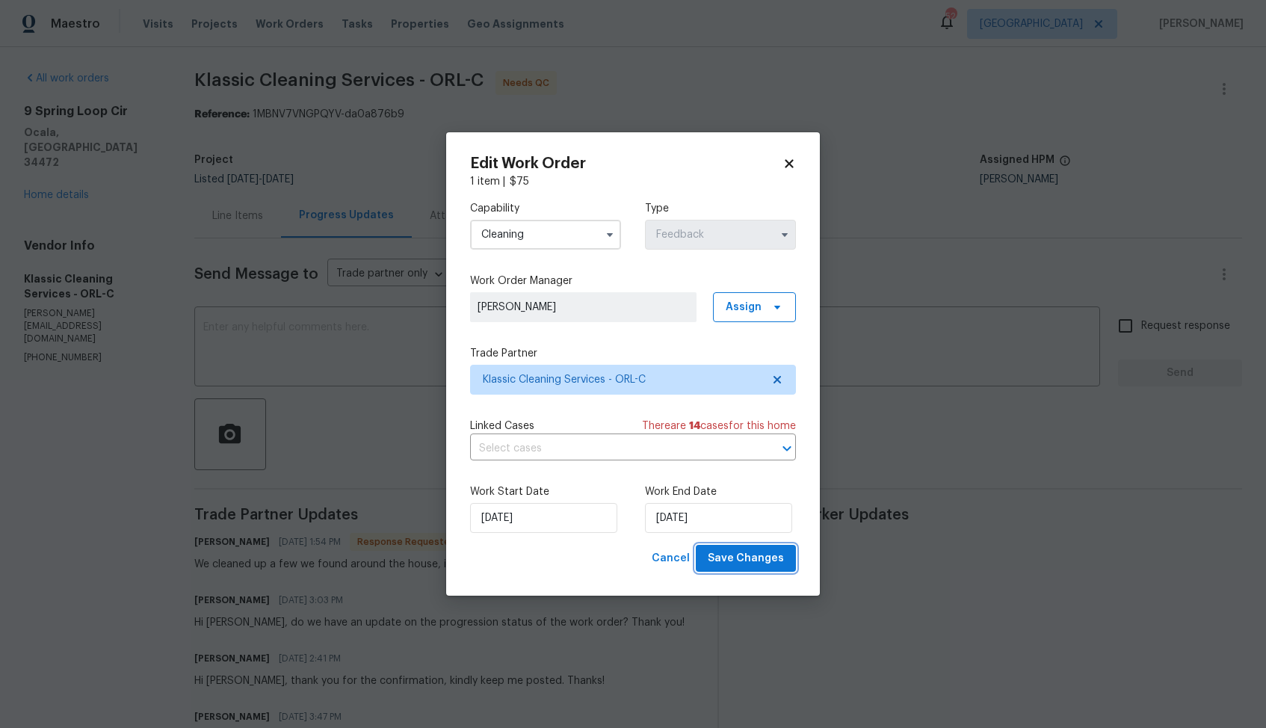
click at [738, 558] on span "Save Changes" at bounding box center [746, 558] width 76 height 19
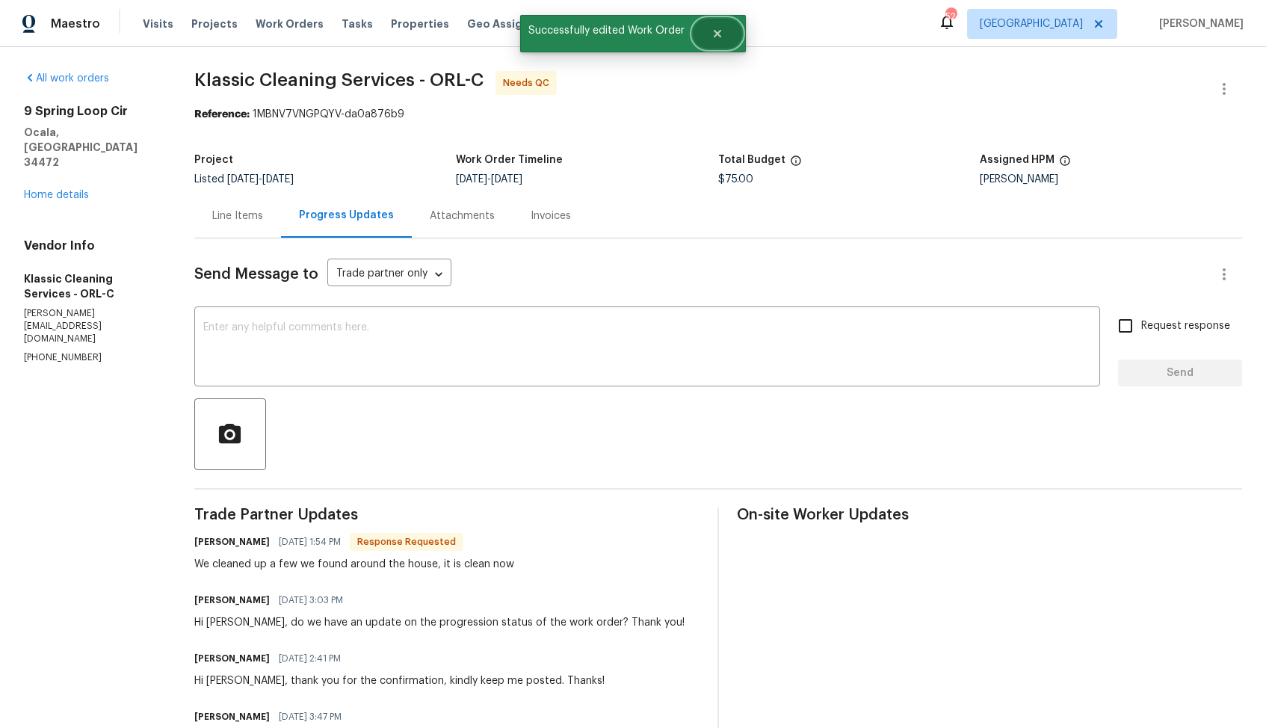
click at [726, 32] on button "Close" at bounding box center [717, 34] width 49 height 30
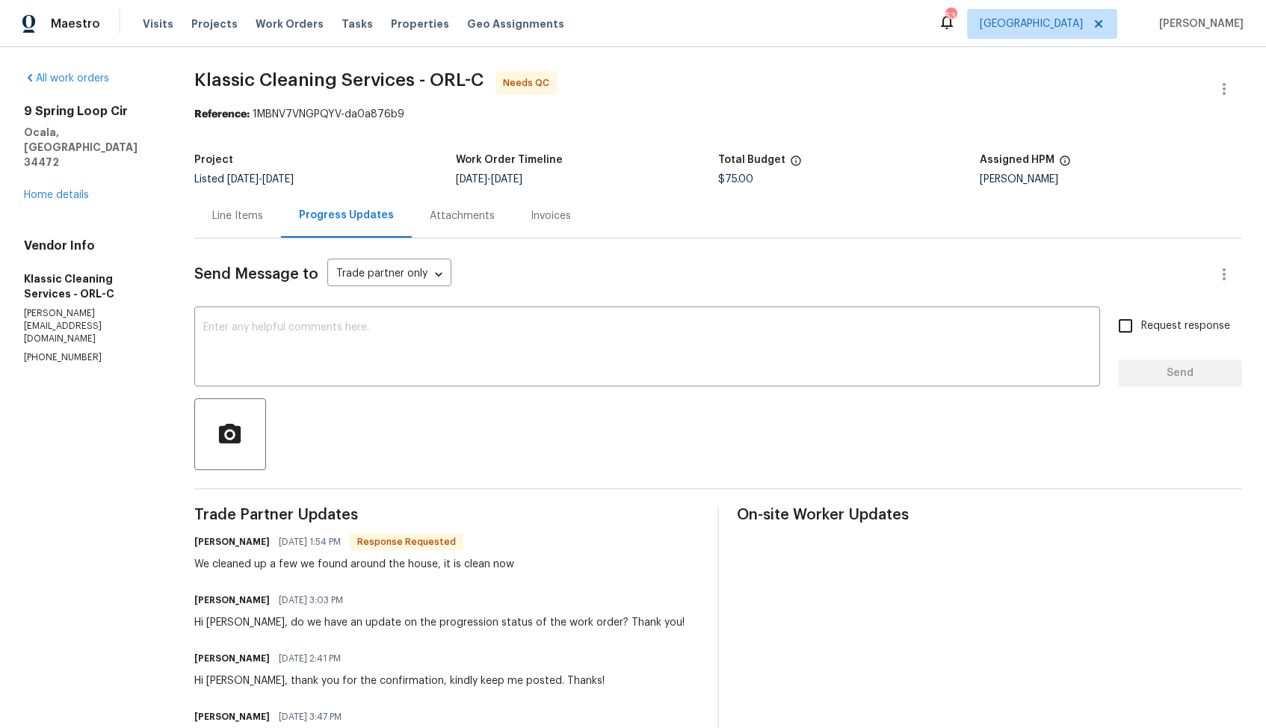
click at [229, 543] on h6 "[PERSON_NAME]" at bounding box center [231, 541] width 75 height 15
copy h6 "[PERSON_NAME]"
click at [791, 243] on div "Send Message to Trade partner only Trade partner only ​ x ​ Request response Se…" at bounding box center [718, 589] width 1048 height 702
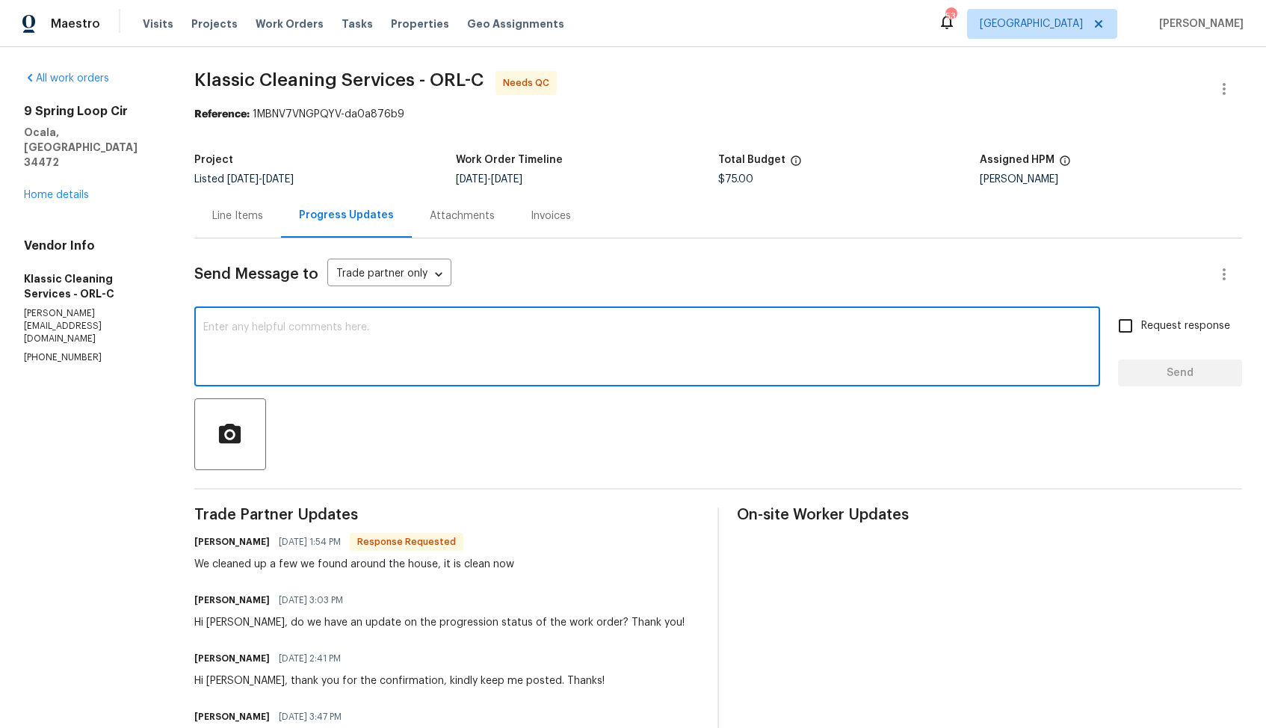
click at [499, 365] on textarea at bounding box center [647, 348] width 888 height 52
paste textarea "[PERSON_NAME]"
click at [442, 330] on textarea "Hi [PERSON_NAME], thank you for completing the job.WPO is ap" at bounding box center [647, 348] width 888 height 52
type textarea "Hi [PERSON_NAME], thank you for completing the job. WO is approved. Thanks!"
click at [1143, 375] on span "Send" at bounding box center [1180, 373] width 100 height 19
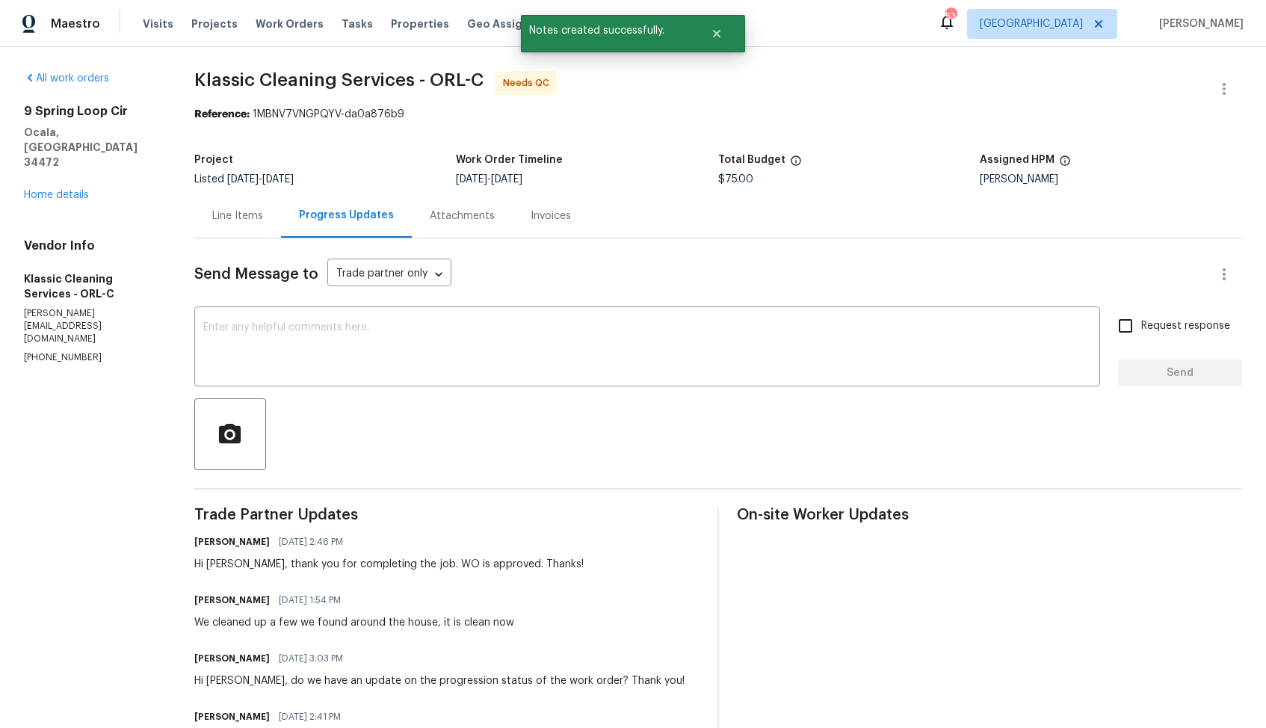
click at [256, 214] on div "Line Items" at bounding box center [237, 216] width 51 height 15
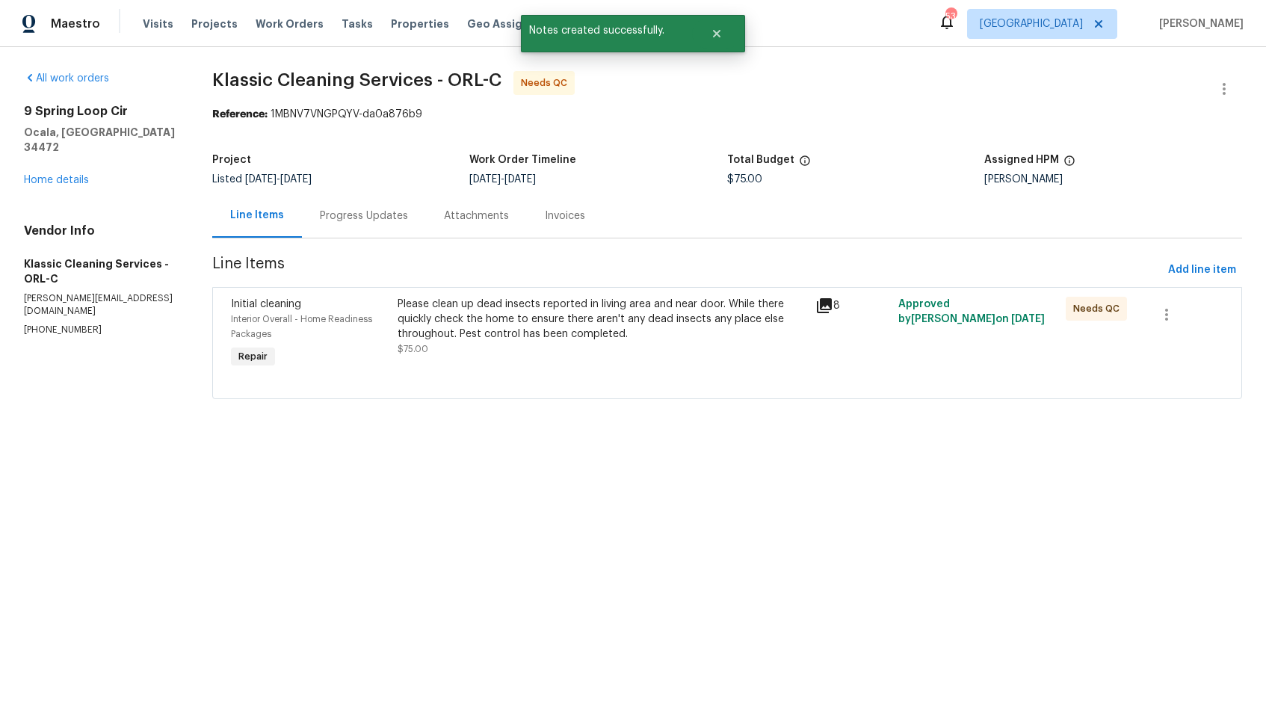
click at [525, 341] on div "Please clean up dead insects reported in living area and near door. While there…" at bounding box center [602, 319] width 408 height 45
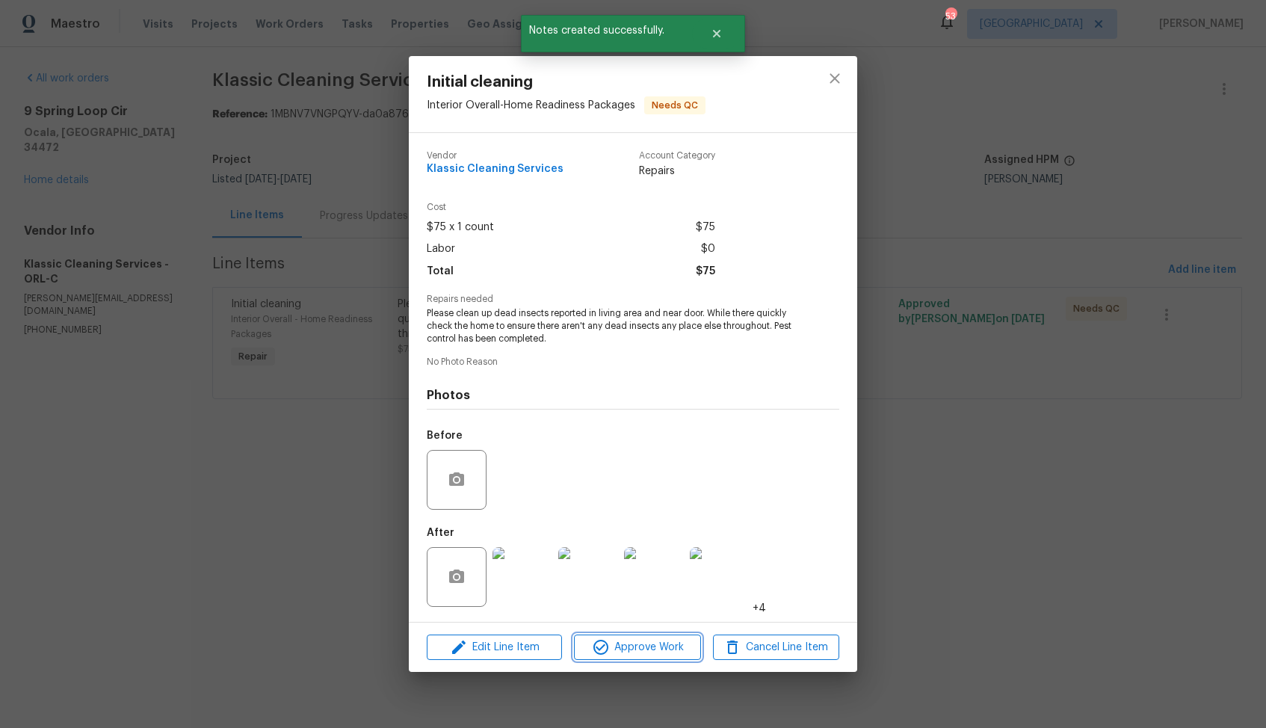
click at [646, 640] on span "Approve Work" at bounding box center [636, 647] width 117 height 19
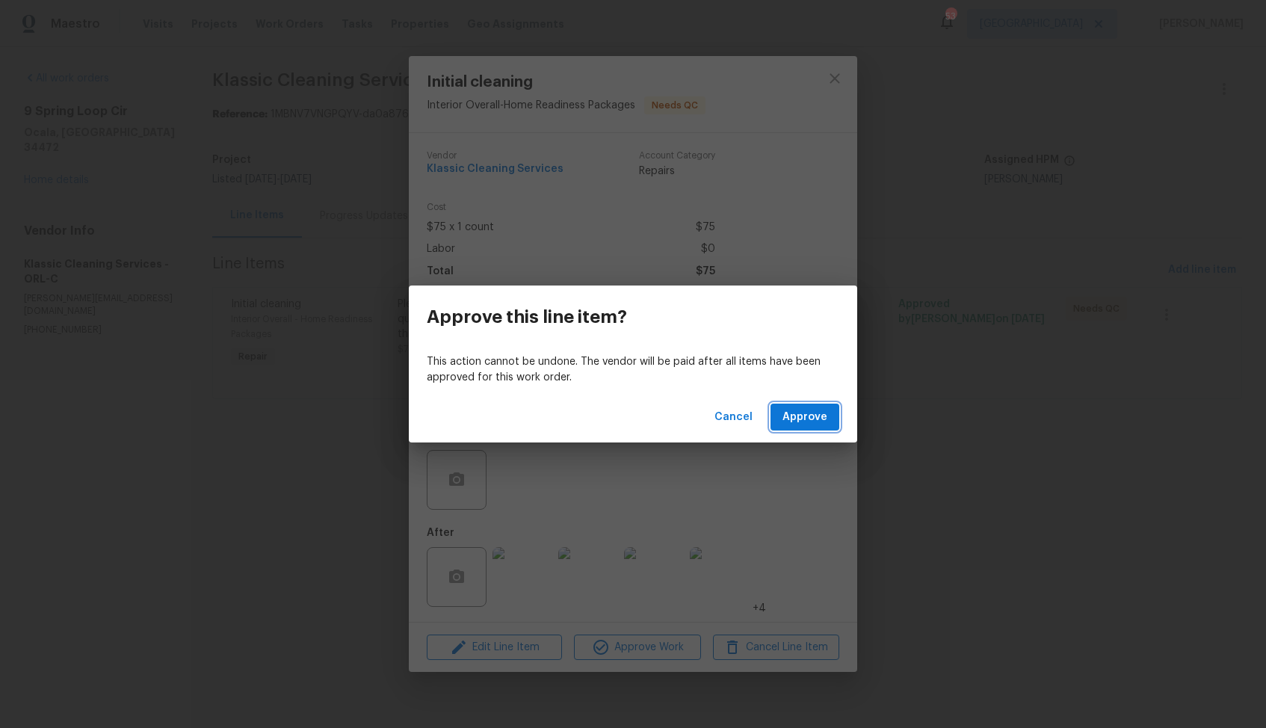
click at [806, 416] on span "Approve" at bounding box center [804, 417] width 45 height 19
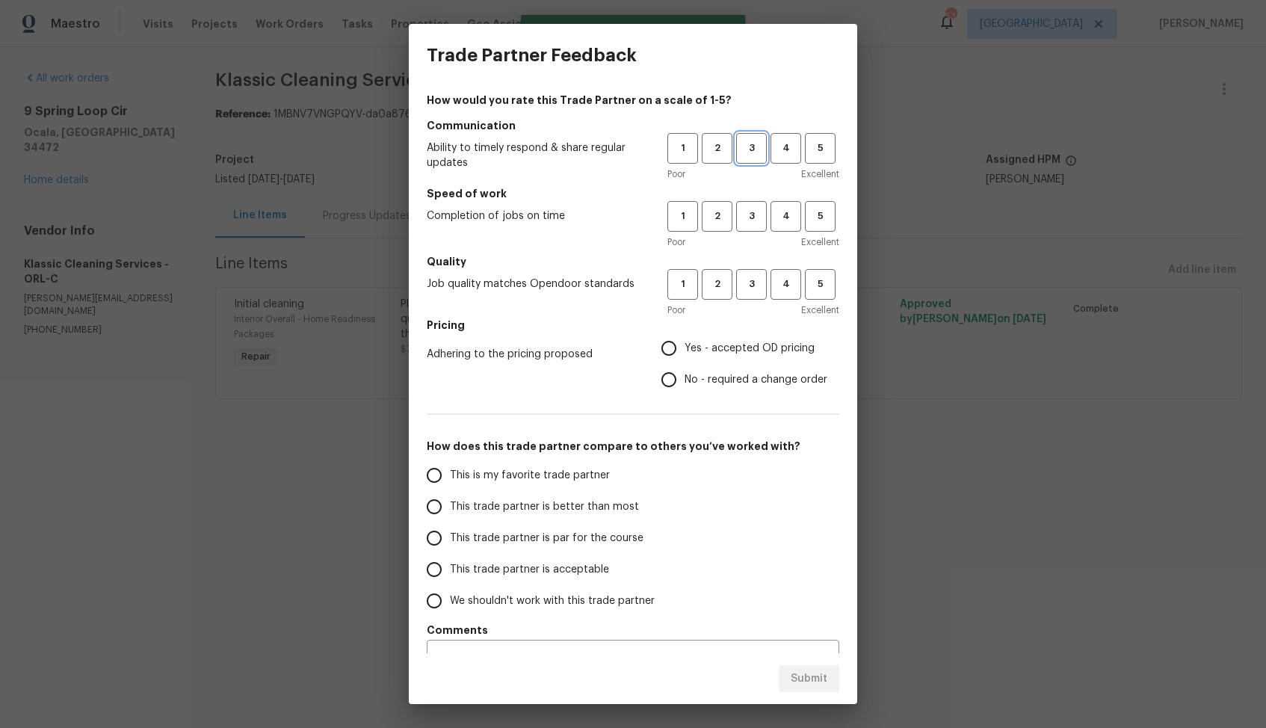
click at [752, 140] on span "3" at bounding box center [752, 148] width 28 height 17
click at [750, 200] on h5 "Speed of work" at bounding box center [633, 193] width 413 height 15
click at [751, 218] on span "3" at bounding box center [752, 216] width 28 height 17
click at [760, 282] on span "3" at bounding box center [752, 284] width 28 height 17
click at [670, 345] on input "Yes - accepted OD pricing" at bounding box center [668, 348] width 31 height 31
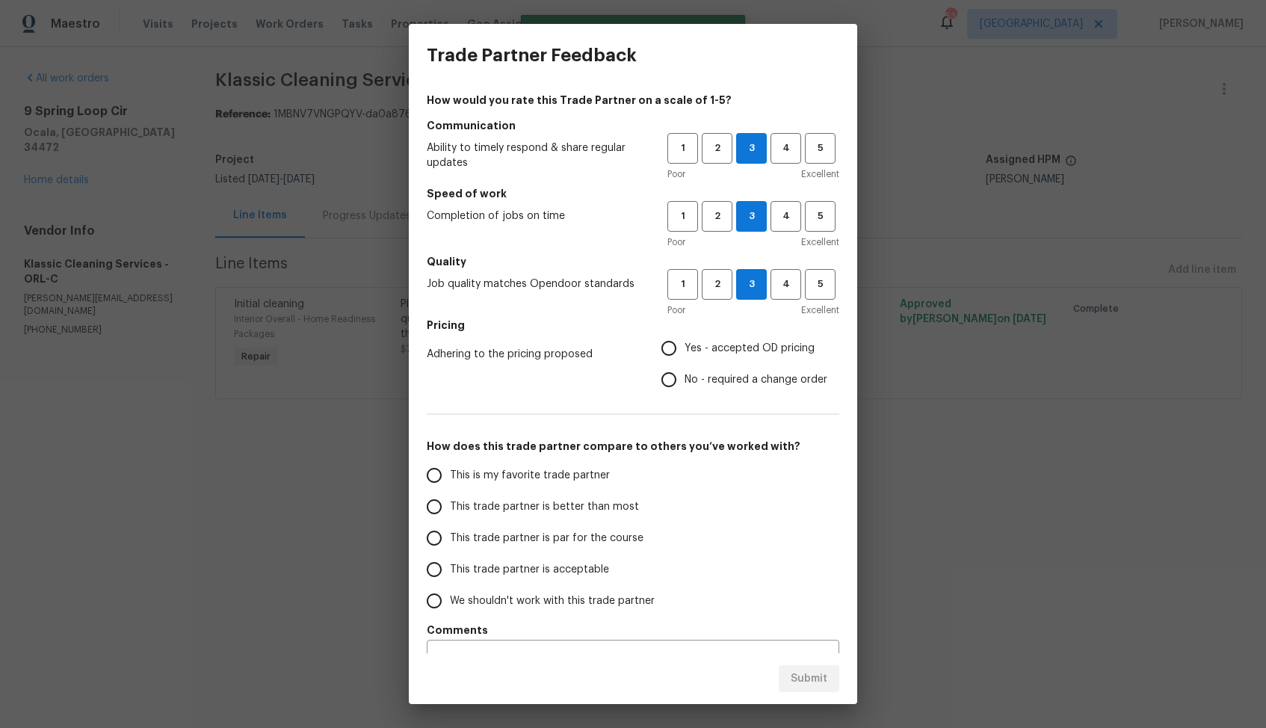
radio input "true"
click at [569, 500] on span "This trade partner is better than most" at bounding box center [544, 507] width 189 height 16
click at [450, 500] on input "This trade partner is better than most" at bounding box center [434, 506] width 31 height 31
click at [800, 674] on span "Submit" at bounding box center [809, 679] width 37 height 19
radio input "true"
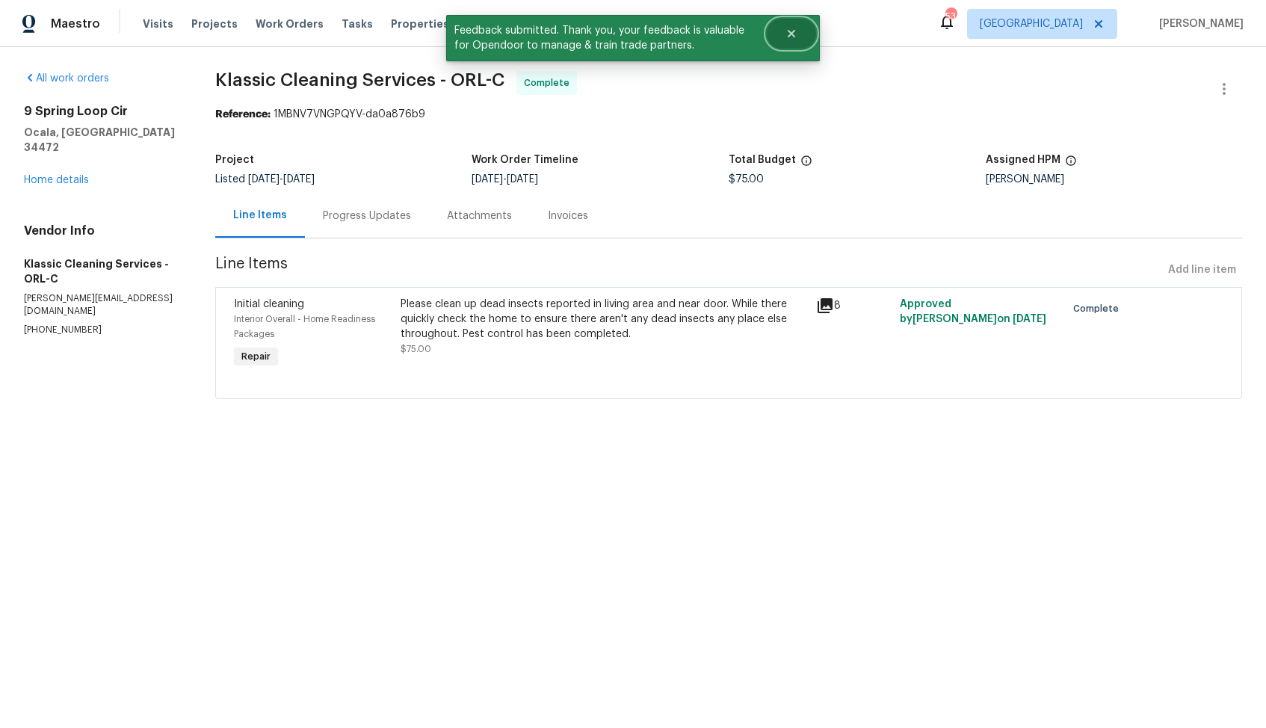
click at [791, 35] on icon "Close" at bounding box center [791, 34] width 12 height 12
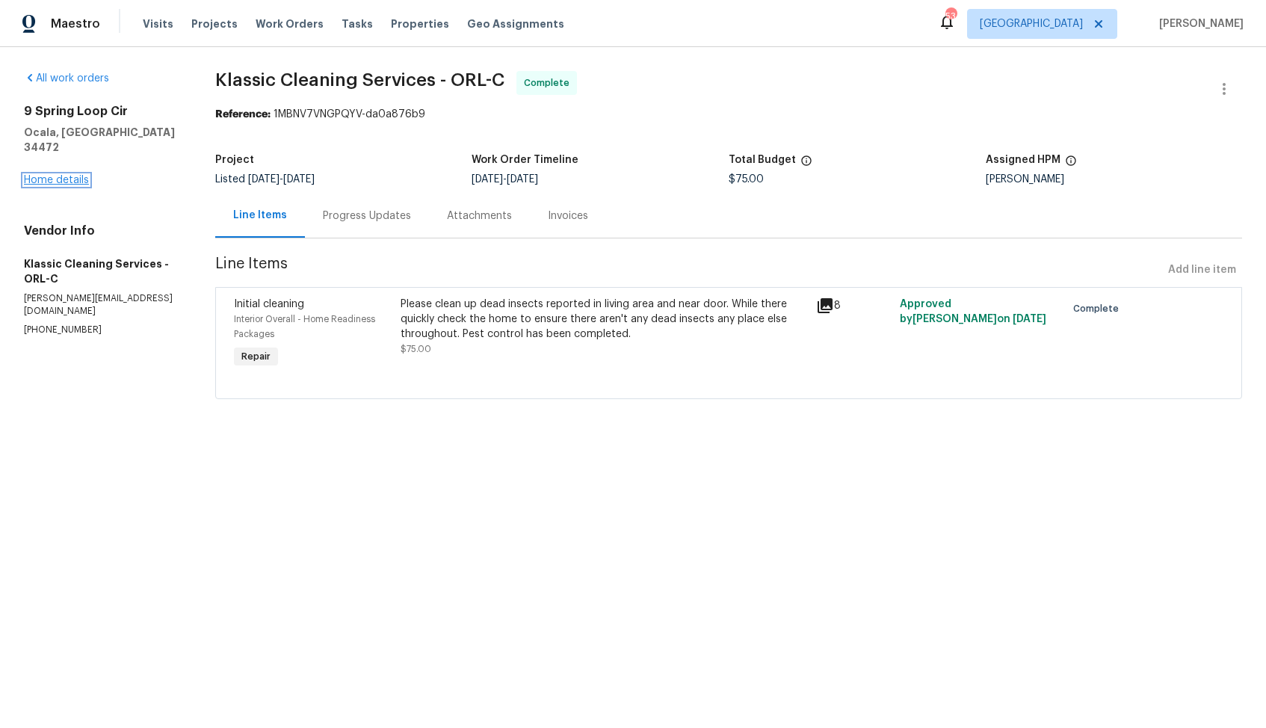
click at [76, 175] on link "Home details" at bounding box center [56, 180] width 65 height 10
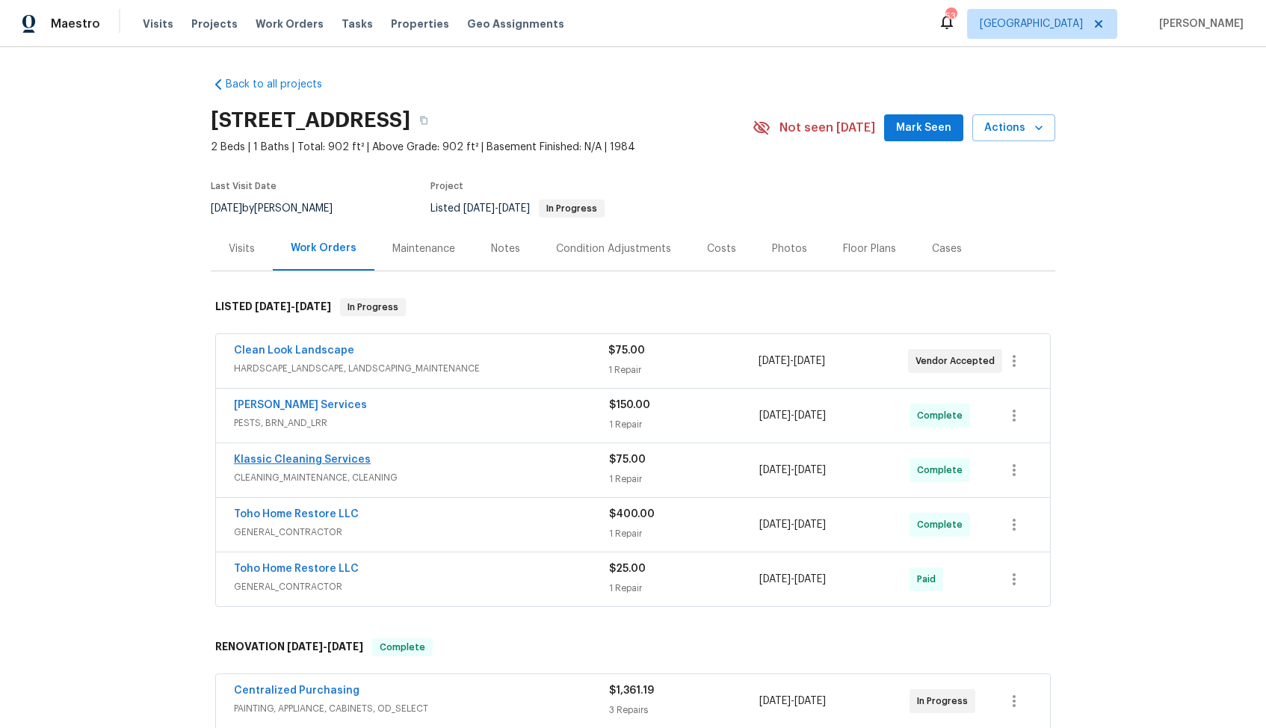
click at [277, 461] on link "Klassic Cleaning Services" at bounding box center [302, 459] width 137 height 10
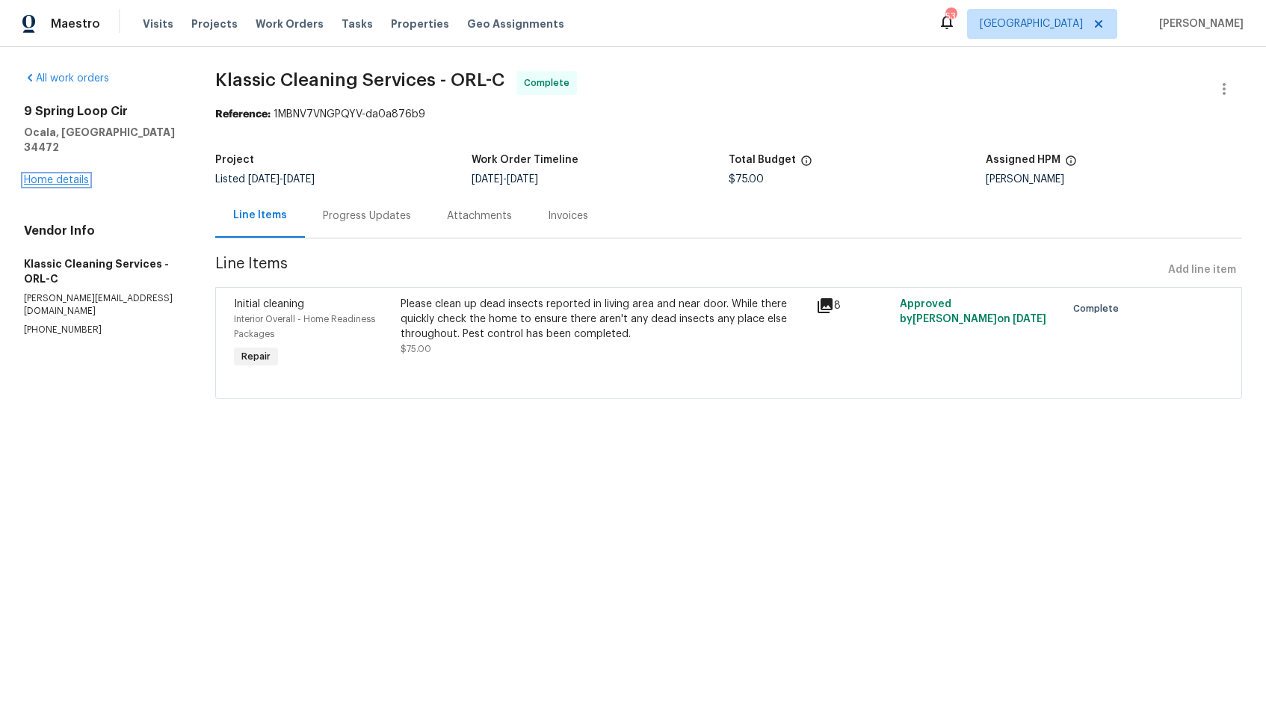
click at [57, 175] on link "Home details" at bounding box center [56, 180] width 65 height 10
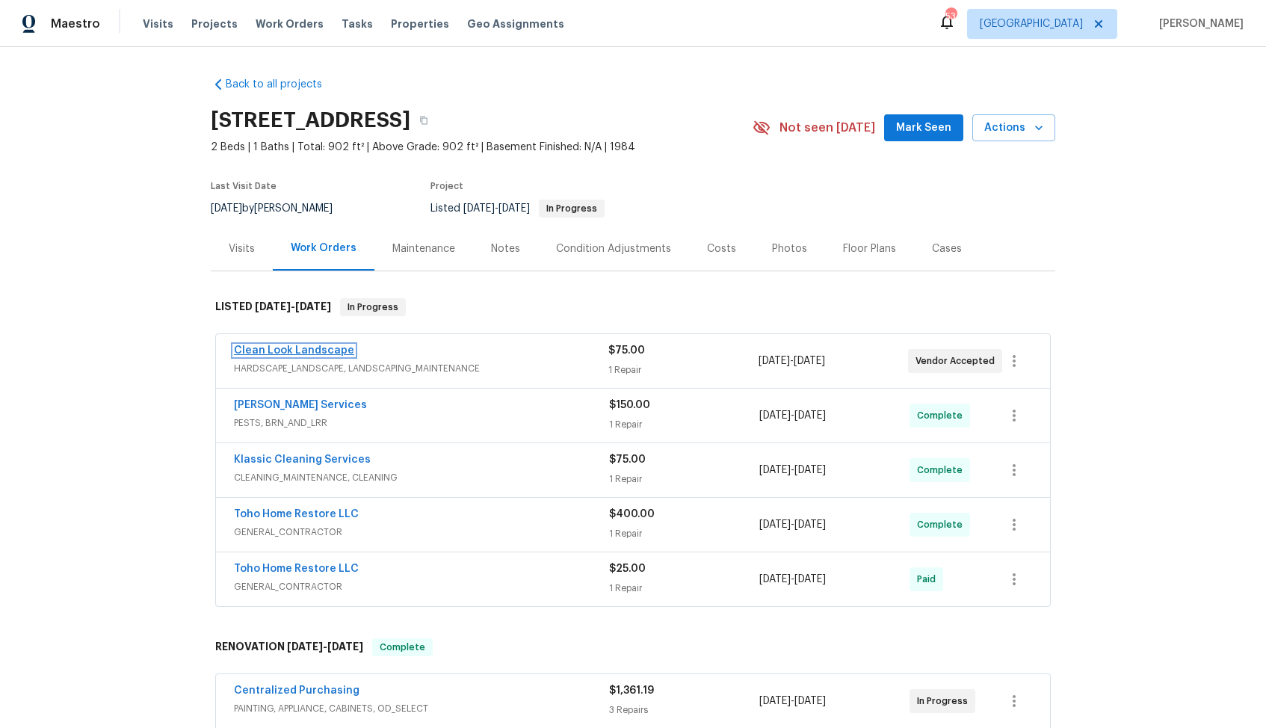
click at [257, 348] on link "Clean Look Landscape" at bounding box center [294, 350] width 120 height 10
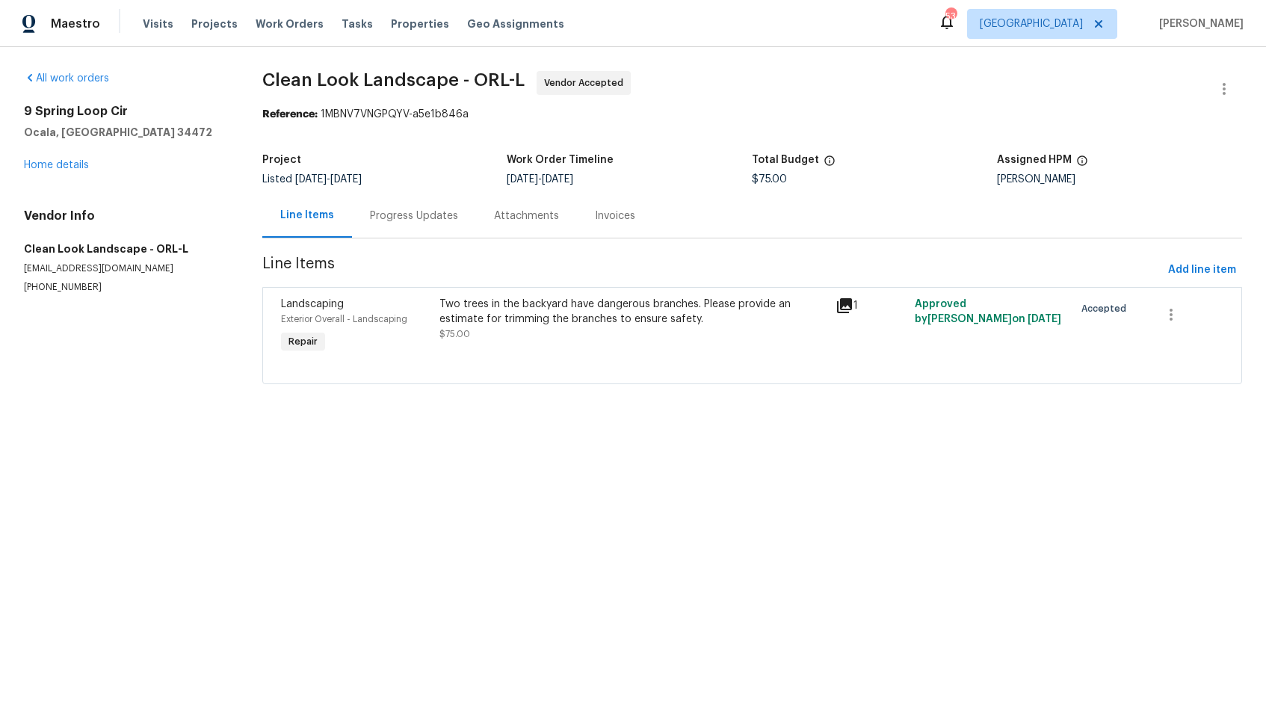
click at [558, 318] on div "Two trees in the backyard have dangerous branches. Please provide an estimate f…" at bounding box center [633, 312] width 388 height 30
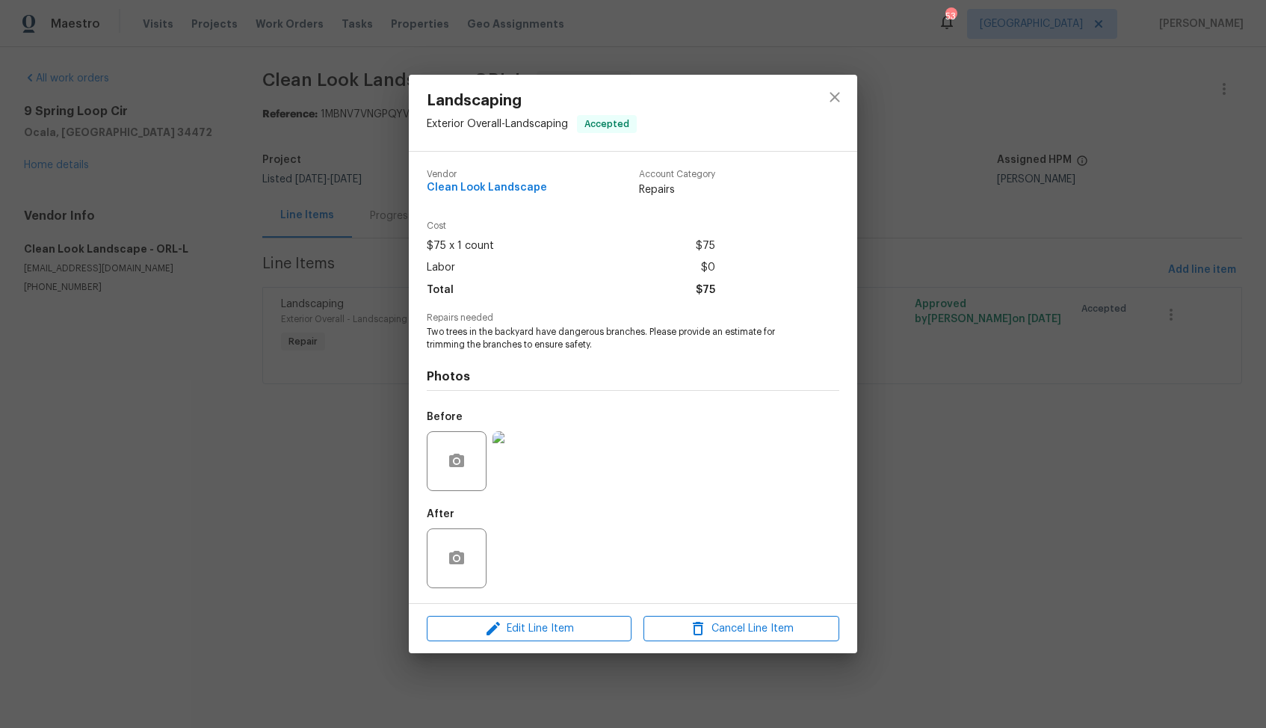
click at [523, 454] on img at bounding box center [522, 461] width 60 height 60
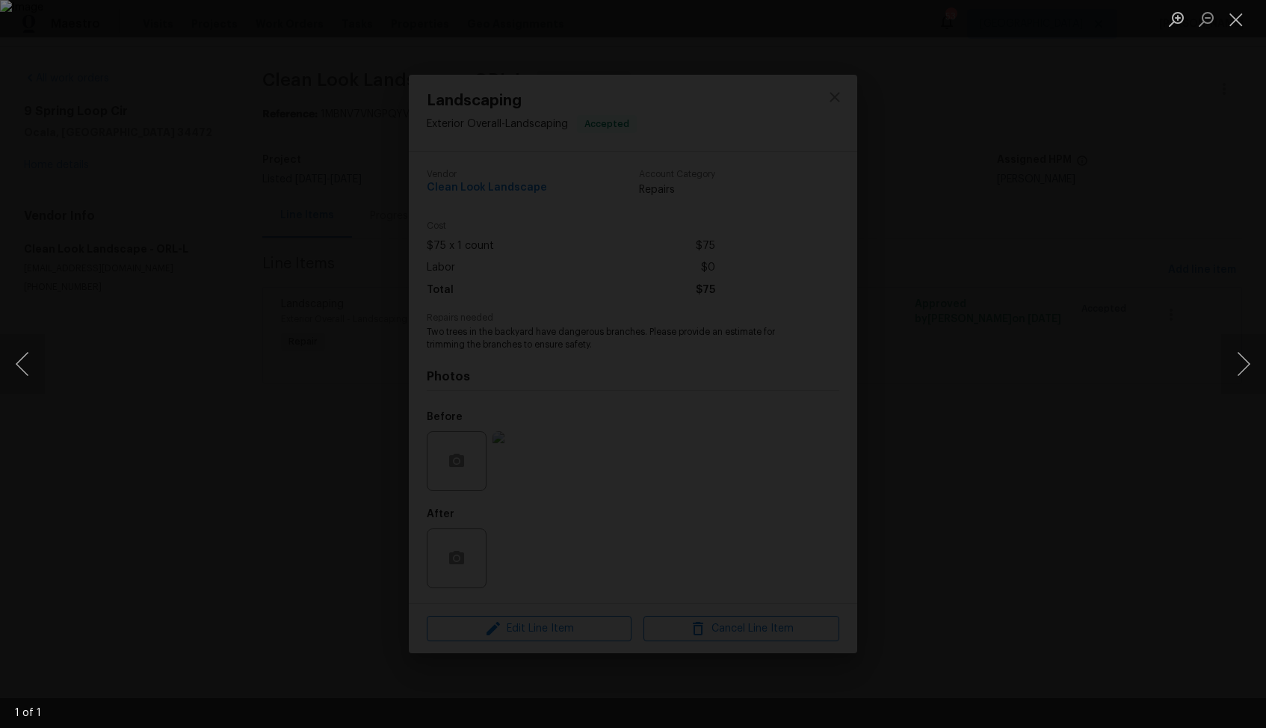
click at [1087, 220] on div "Lightbox" at bounding box center [633, 364] width 1266 height 728
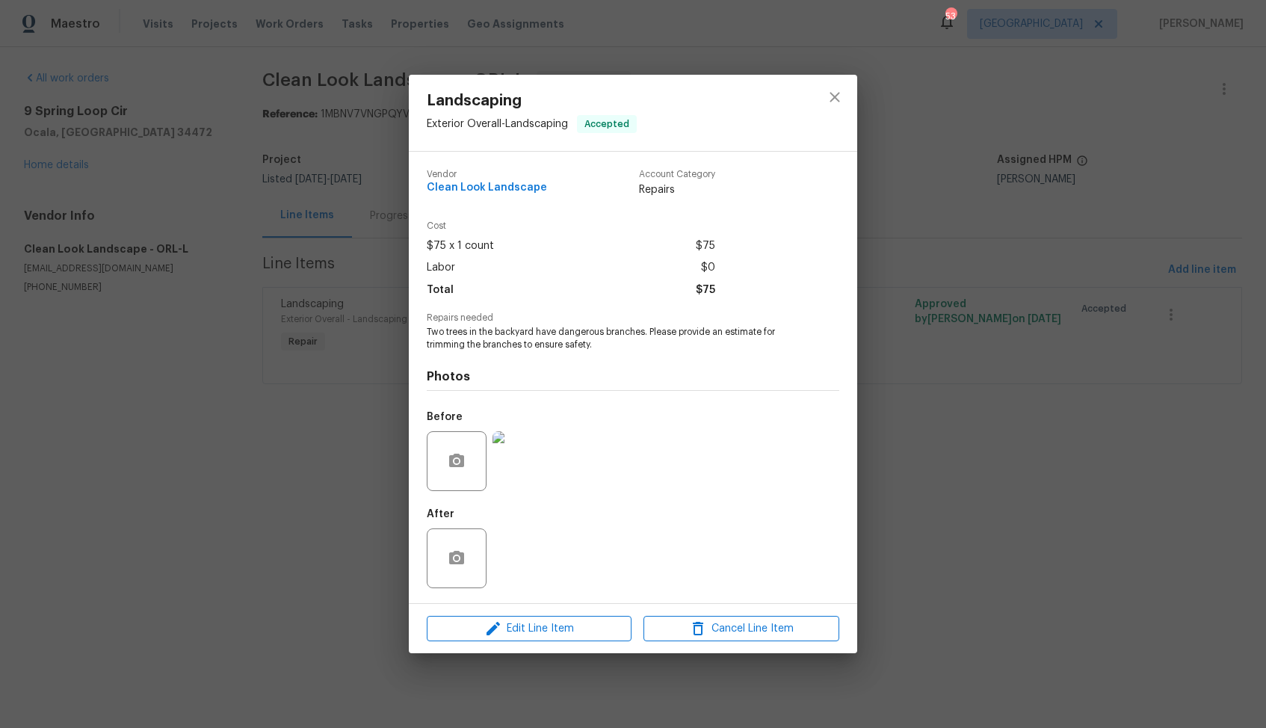
click at [521, 460] on img at bounding box center [522, 461] width 60 height 60
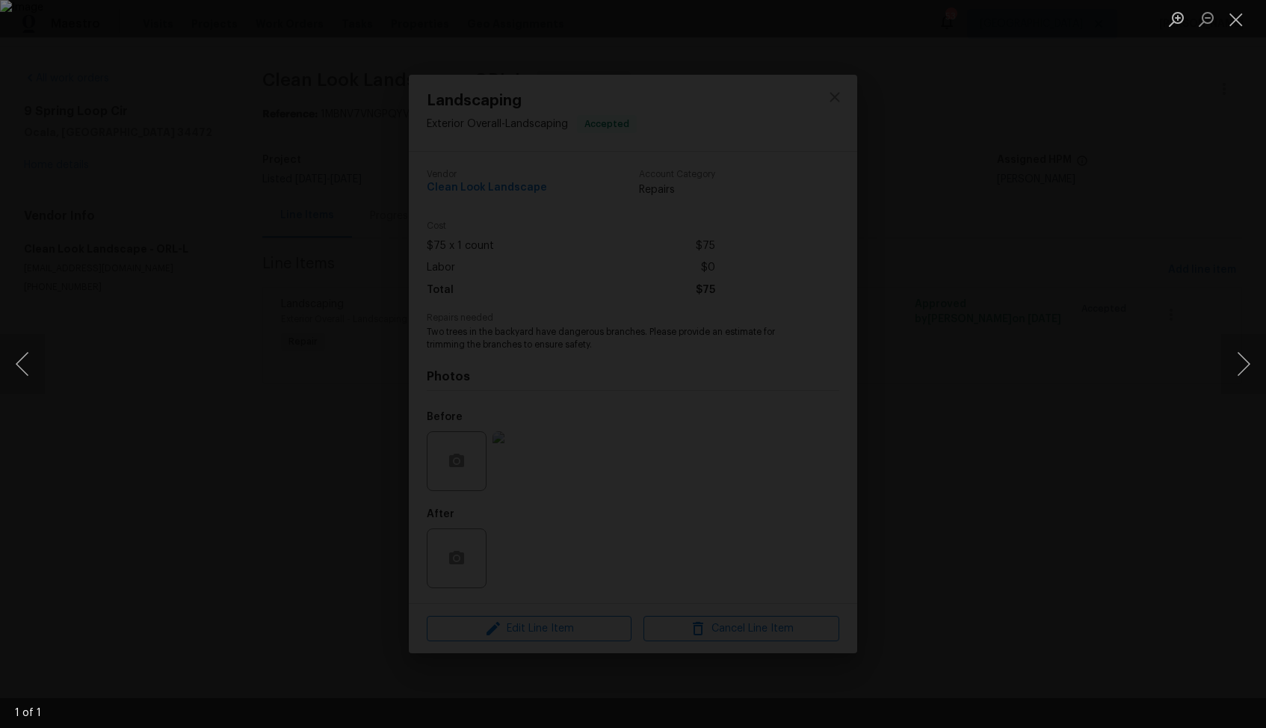
click at [1105, 212] on div "Lightbox" at bounding box center [633, 364] width 1266 height 728
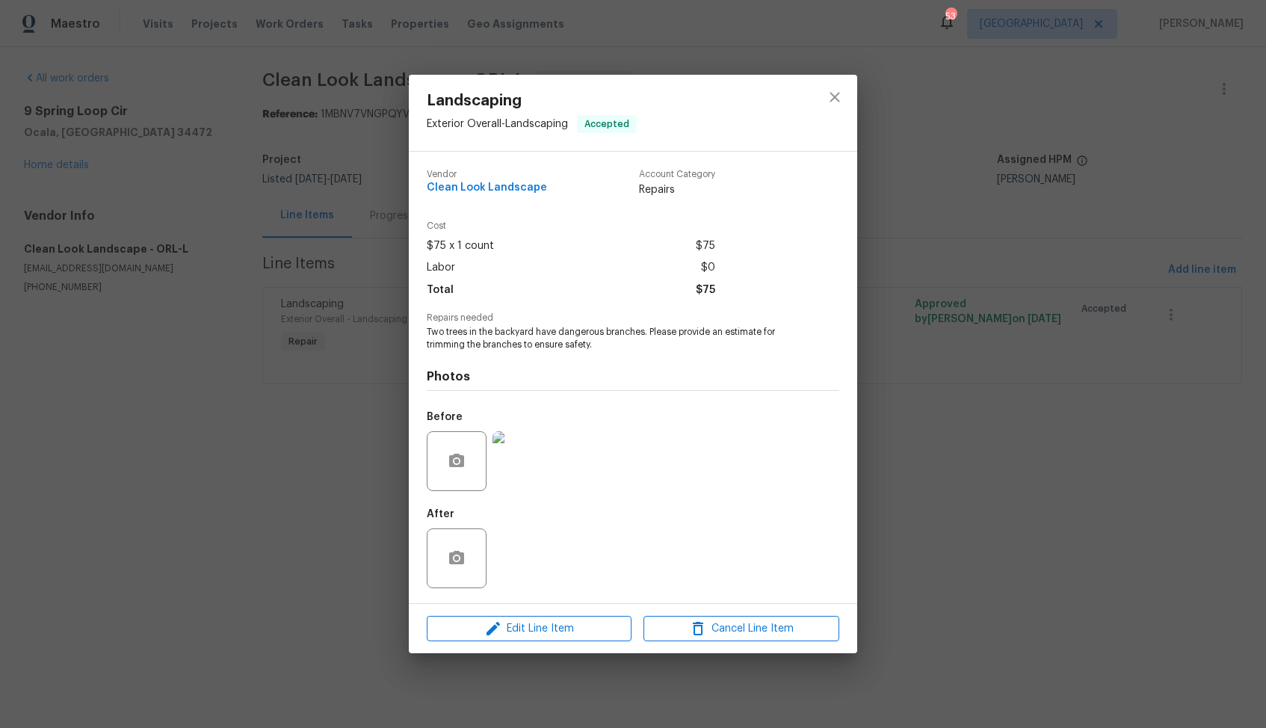
click at [959, 262] on div "Landscaping Exterior Overall - Landscaping Accepted Vendor Clean Look Landscape…" at bounding box center [633, 364] width 1266 height 728
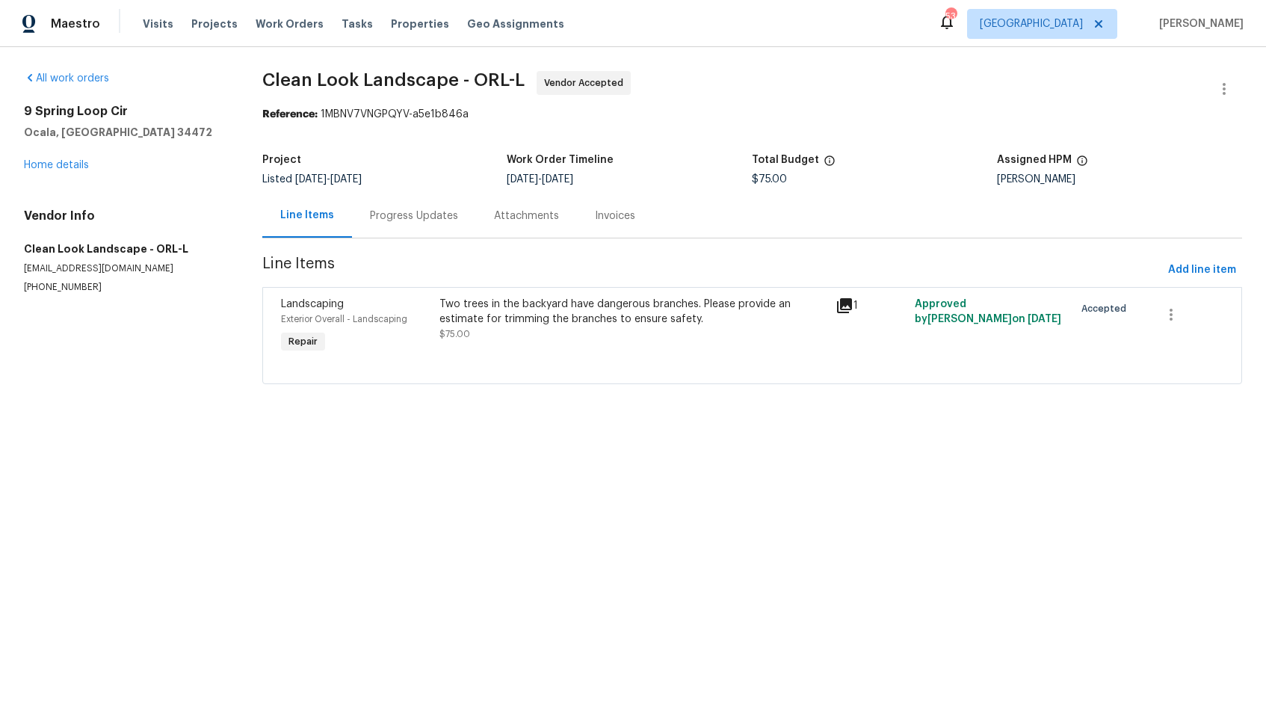
click at [406, 221] on div "Progress Updates" at bounding box center [414, 216] width 88 height 15
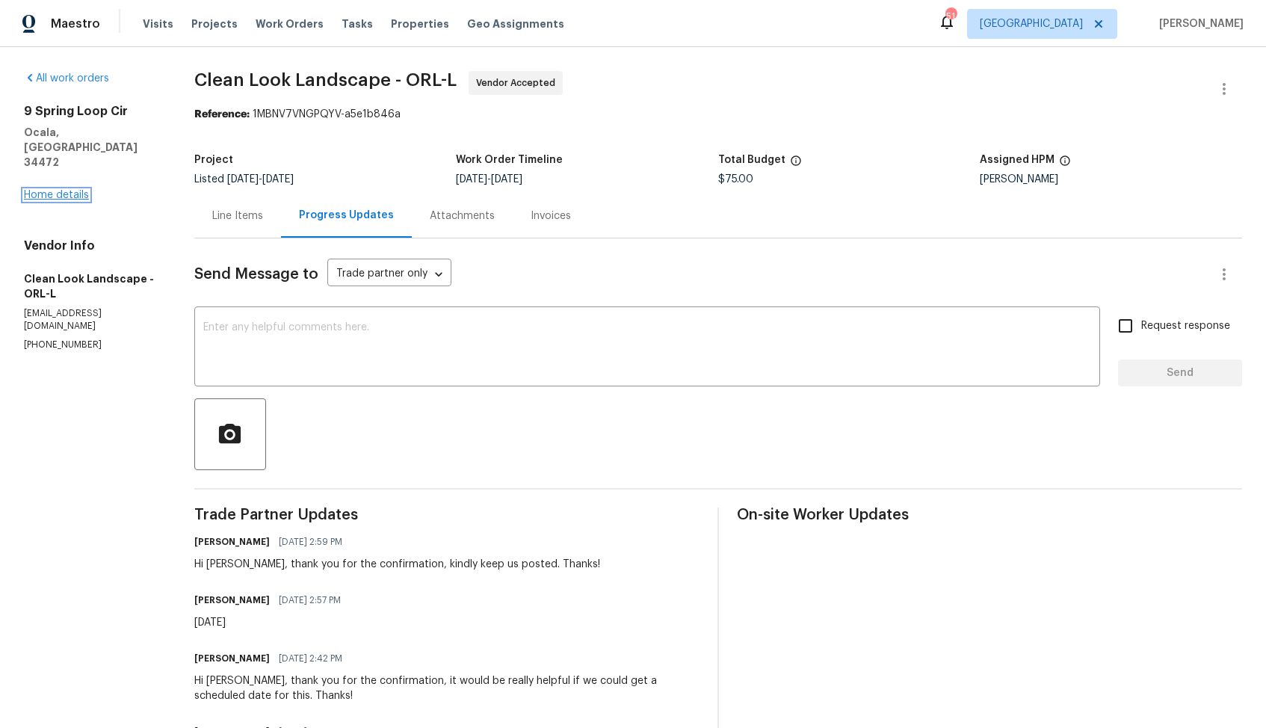
click at [60, 190] on link "Home details" at bounding box center [56, 195] width 65 height 10
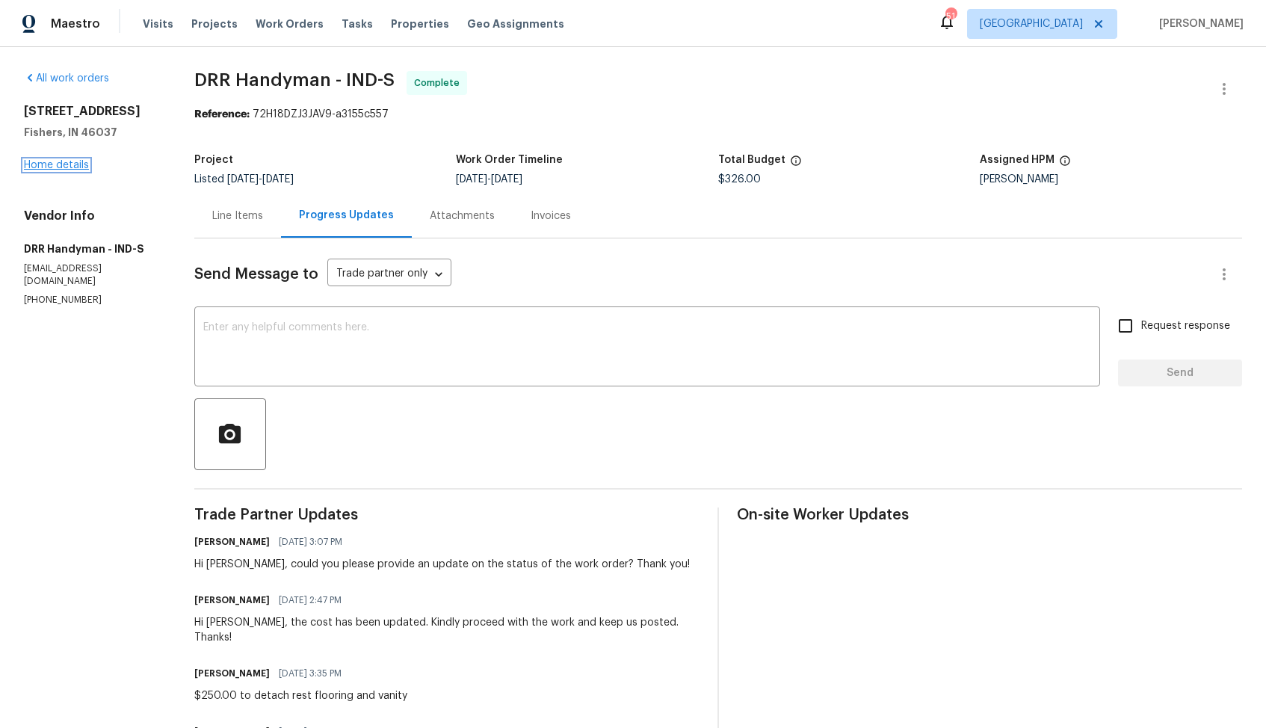
click at [72, 166] on link "Home details" at bounding box center [56, 165] width 65 height 10
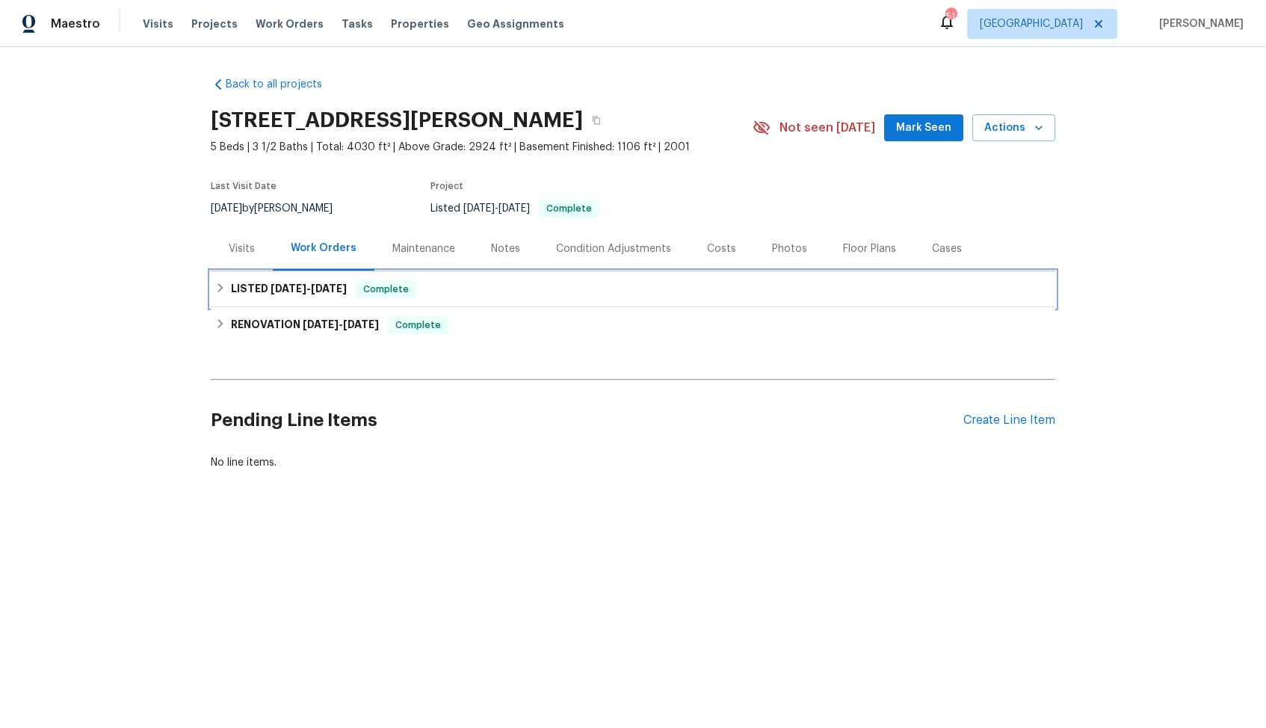
click at [277, 283] on span "[DATE]" at bounding box center [289, 288] width 36 height 10
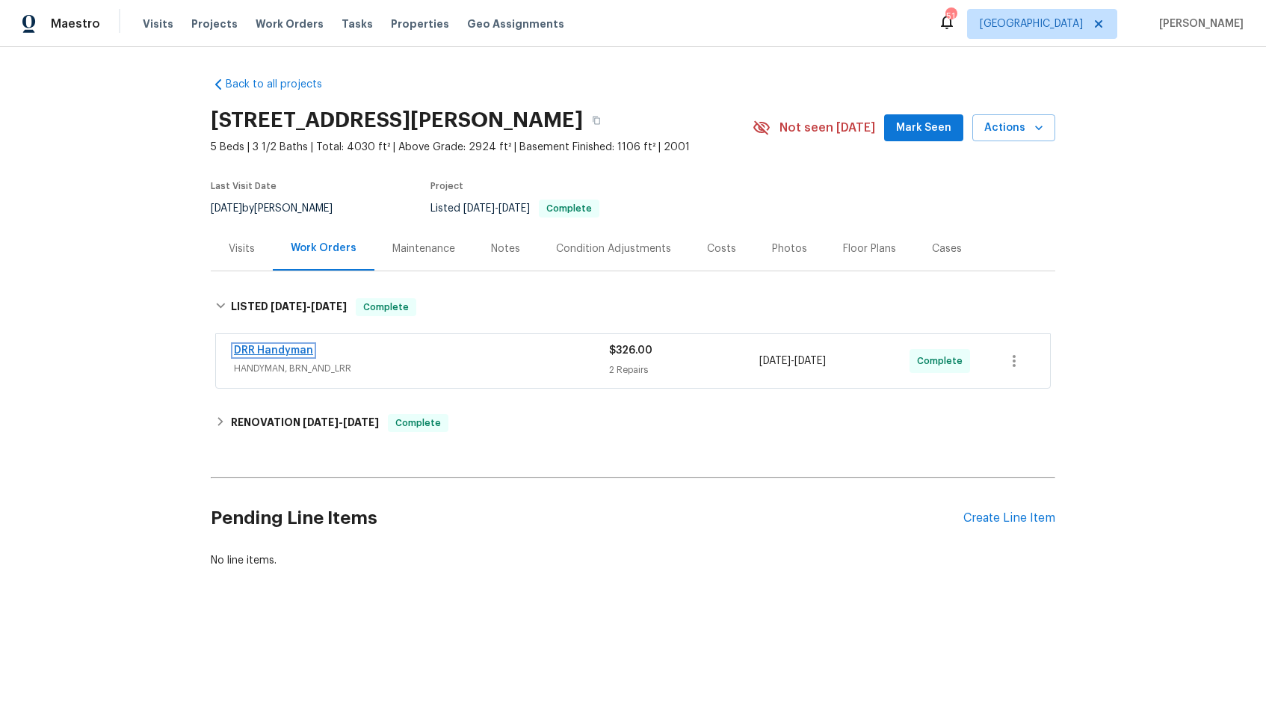
click at [277, 346] on link "DRR Handyman" at bounding box center [273, 350] width 79 height 10
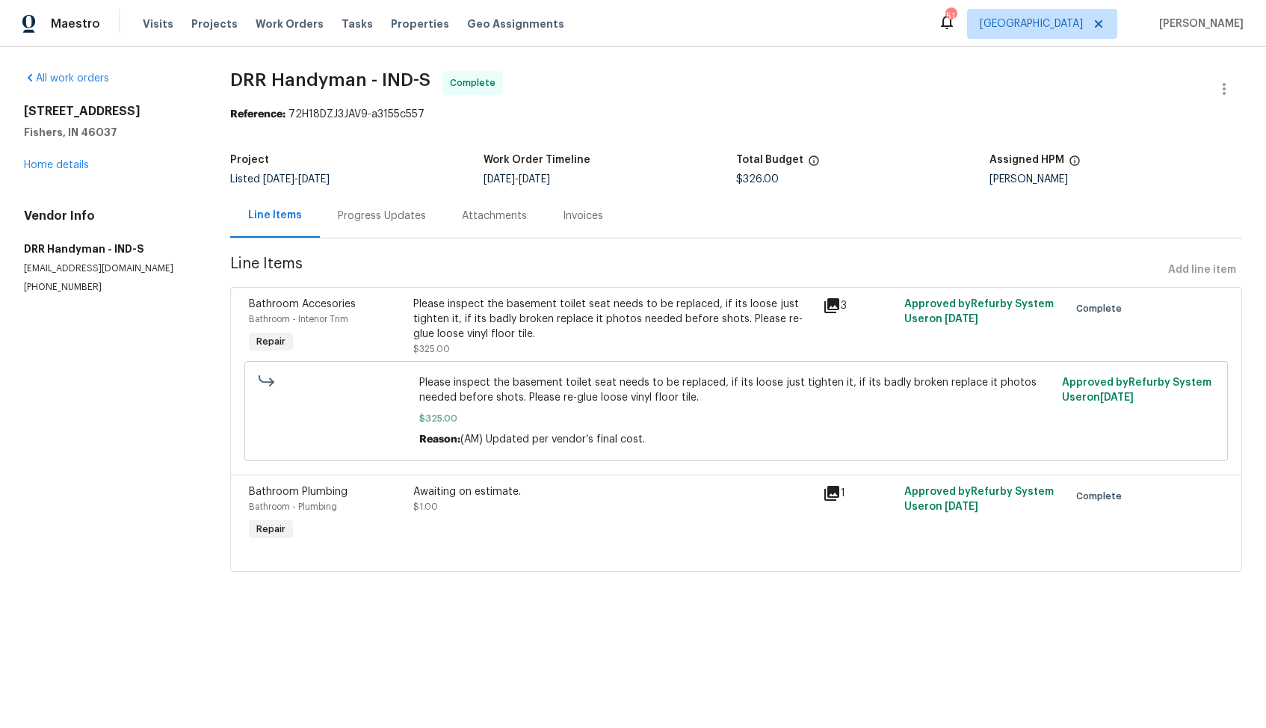
click at [1139, 519] on div "Complete" at bounding box center [1105, 514] width 82 height 69
click at [362, 217] on div "Progress Updates" at bounding box center [382, 216] width 88 height 15
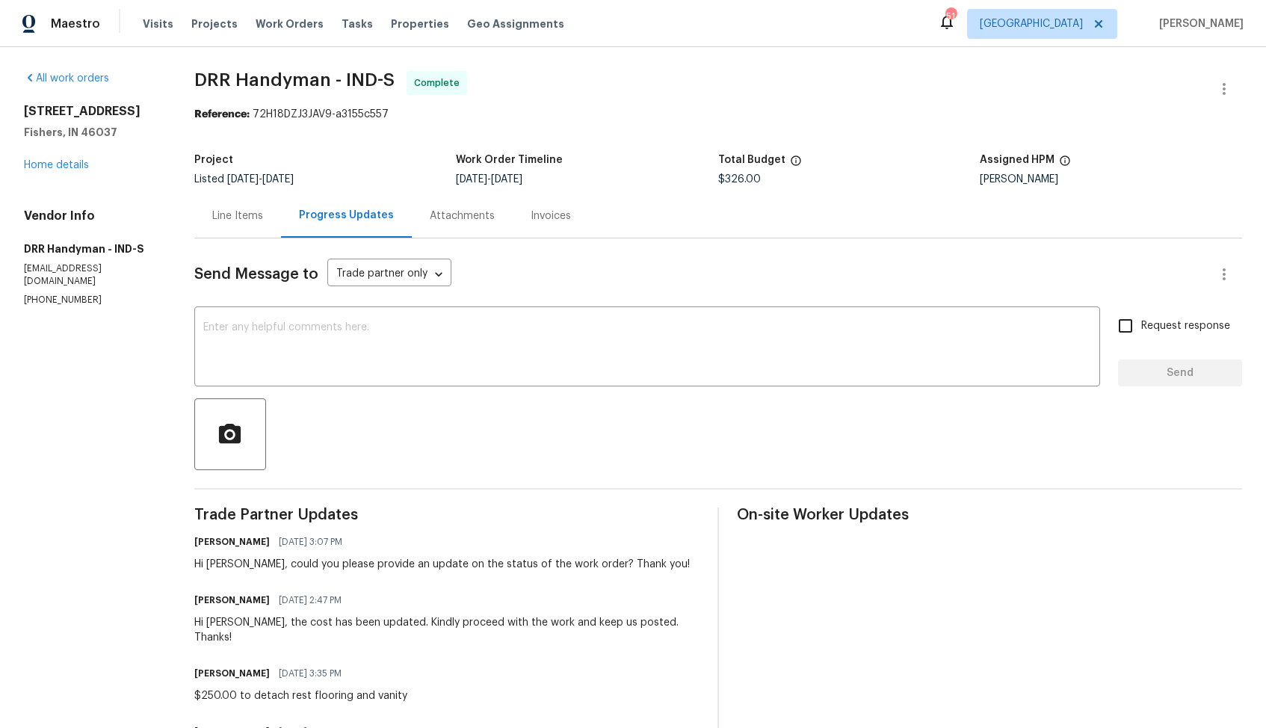
click at [218, 566] on div "Hi [PERSON_NAME], could you please provide an update on the status of the work …" at bounding box center [441, 564] width 495 height 15
copy div "[PERSON_NAME]"
click at [539, 356] on textarea at bounding box center [647, 348] width 888 height 52
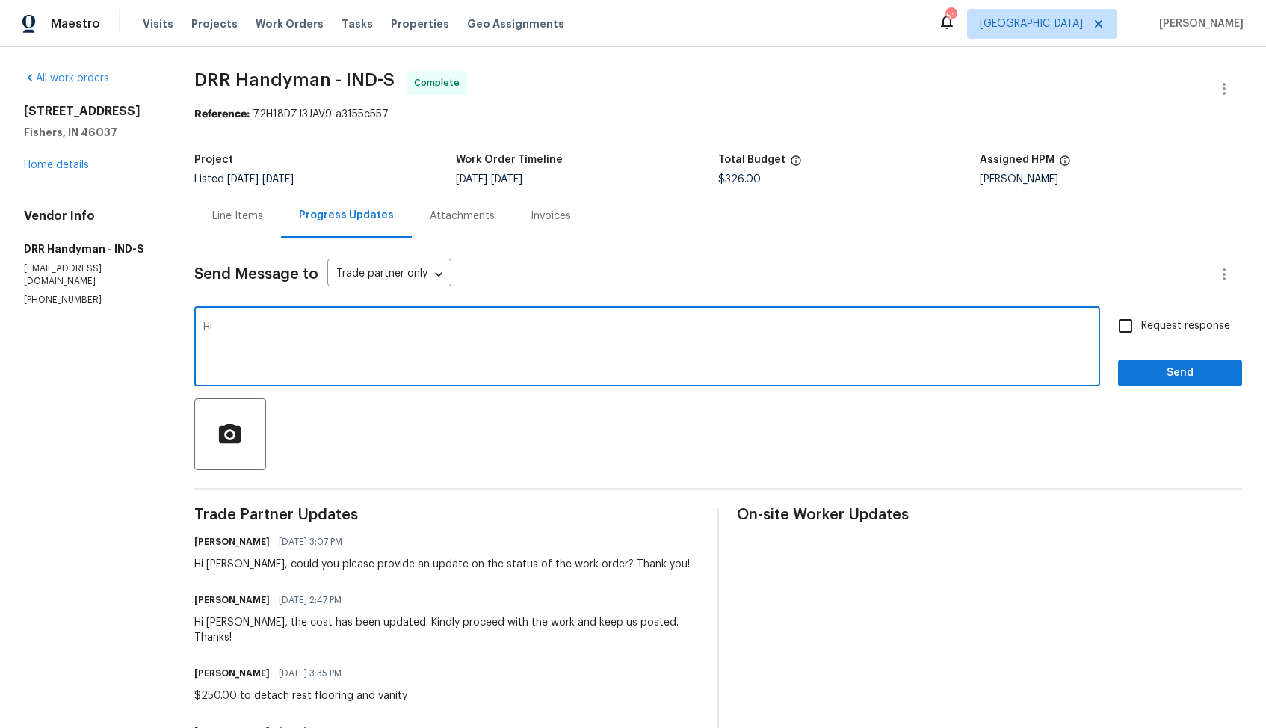
paste textarea "Erica"
click at [409, 331] on textarea "Hi Erica, thank you for completing the job. WO is approved. Thanks!" at bounding box center [647, 348] width 888 height 52
click at [556, 330] on textarea "Hi Erica, thank you for completing the job. WO is approved. Thanks!" at bounding box center [647, 348] width 888 height 52
type textarea "Hi Erica, thank you for completing the job. WO is approved. Thanks!"
click at [1192, 378] on span "Send" at bounding box center [1180, 373] width 100 height 19
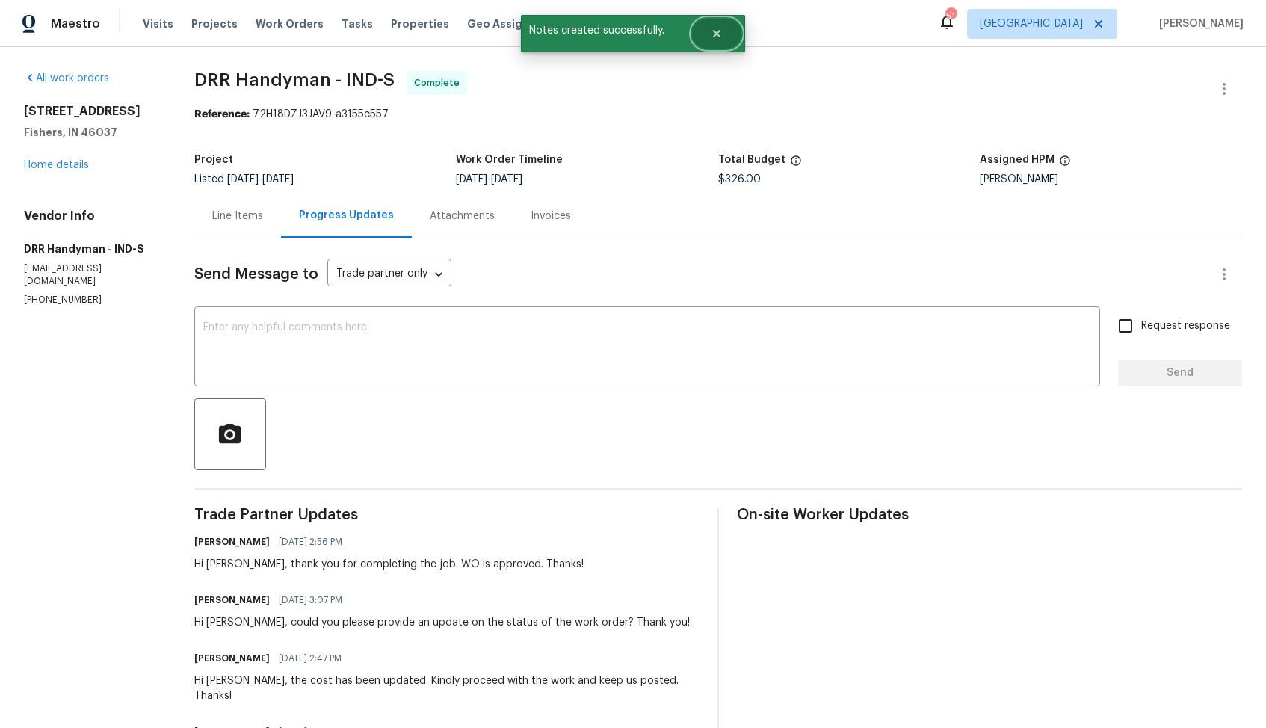
click at [717, 40] on button "Close" at bounding box center [716, 34] width 49 height 30
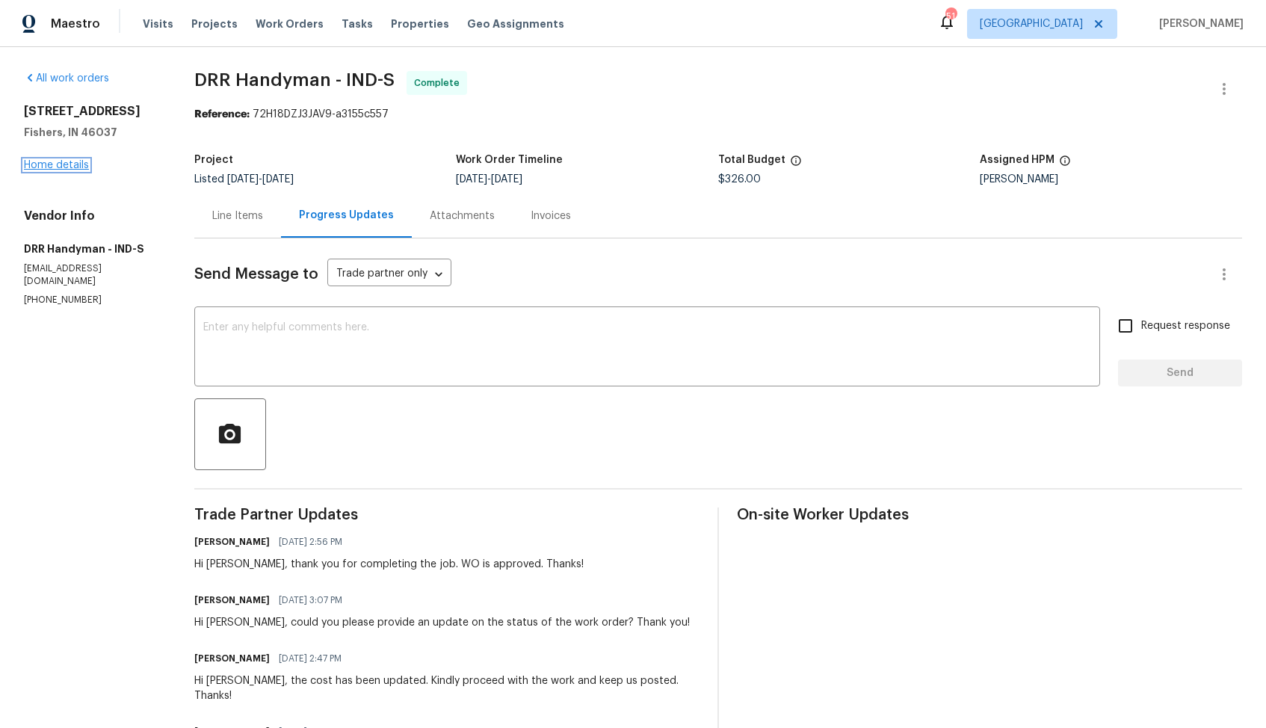
click at [75, 164] on link "Home details" at bounding box center [56, 165] width 65 height 10
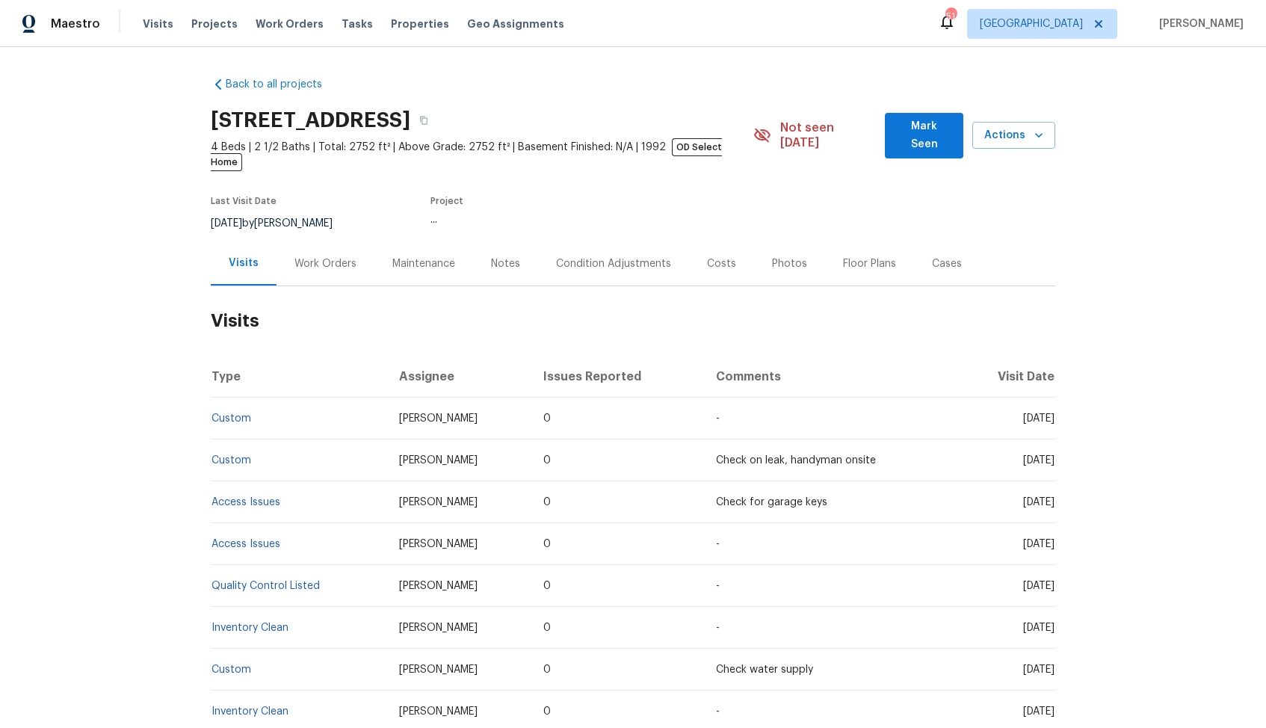
click at [334, 258] on div "Work Orders" at bounding box center [326, 263] width 98 height 44
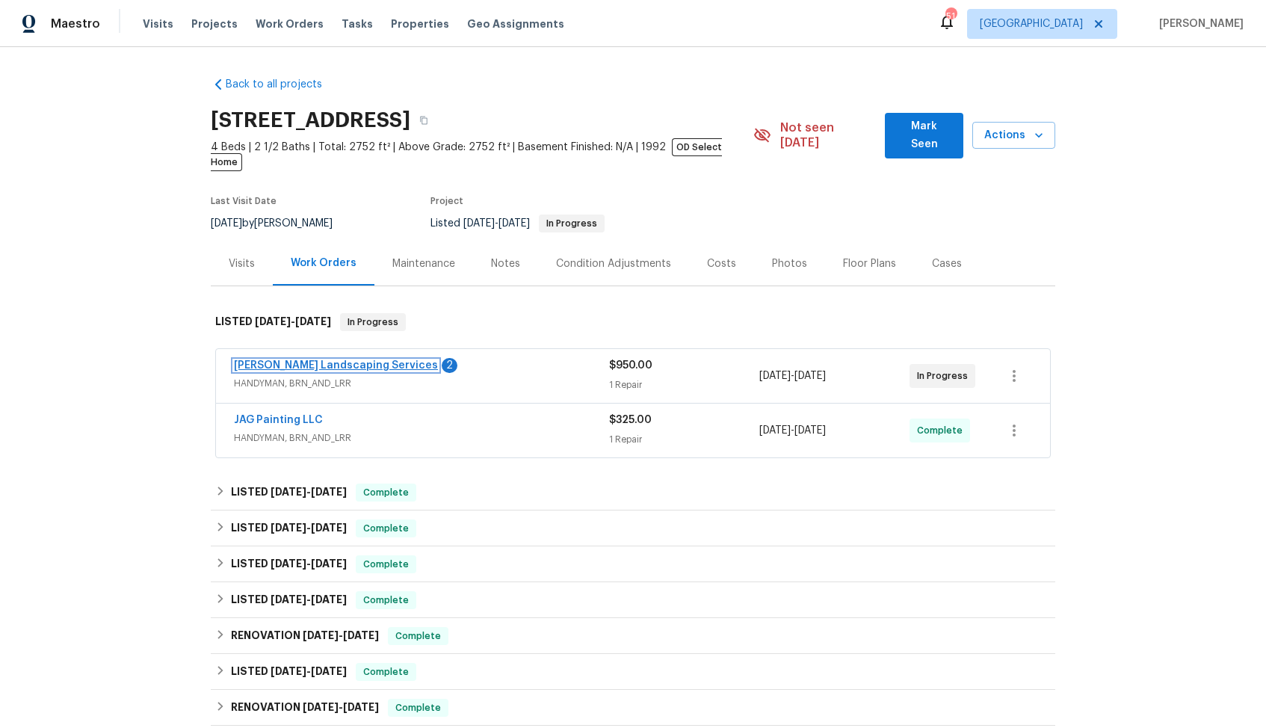
click at [263, 360] on link "[PERSON_NAME] Landscaping Services" at bounding box center [336, 365] width 204 height 10
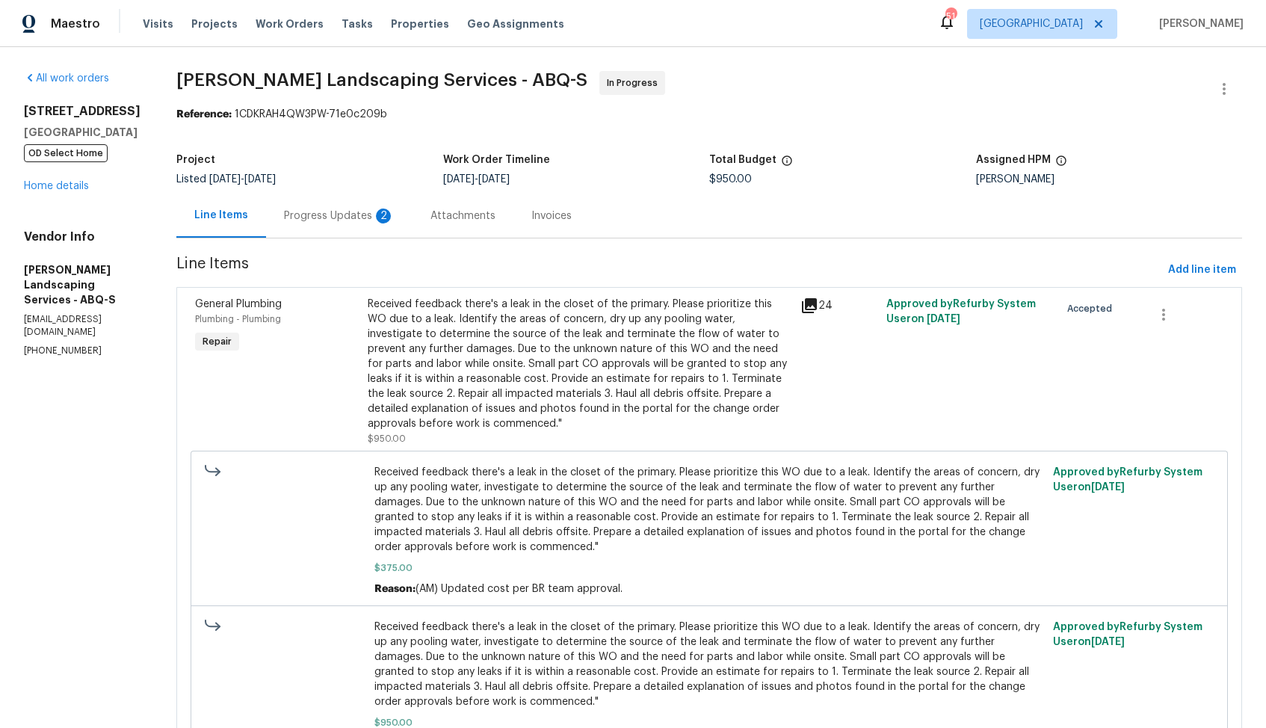
click at [349, 220] on div "Progress Updates 2" at bounding box center [339, 216] width 111 height 15
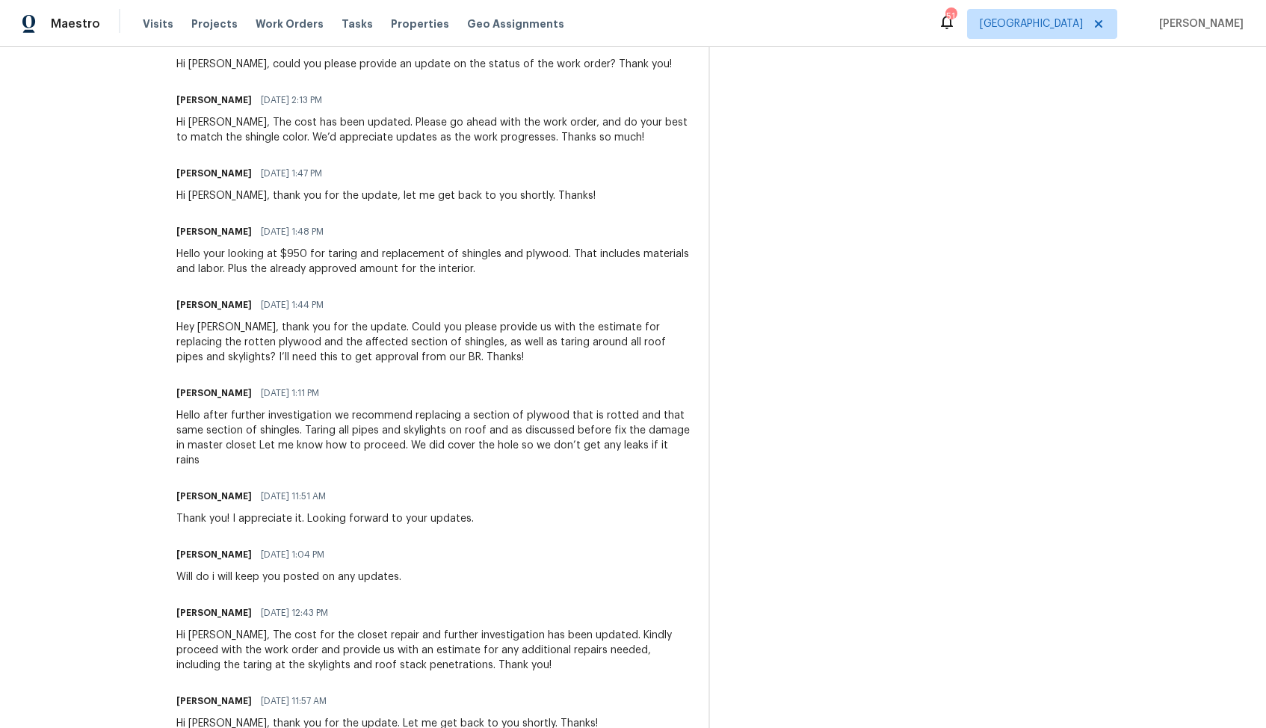
scroll to position [1024, 0]
drag, startPoint x: 291, startPoint y: 272, endPoint x: 369, endPoint y: 272, distance: 77.7
click at [369, 272] on div "Hello your looking at $950 for taring and replacement of shingles and plywood. …" at bounding box center [433, 264] width 514 height 30
click at [461, 269] on div "Hello your looking at $950 for taring and replacement of shingles and plywood. …" at bounding box center [433, 264] width 514 height 30
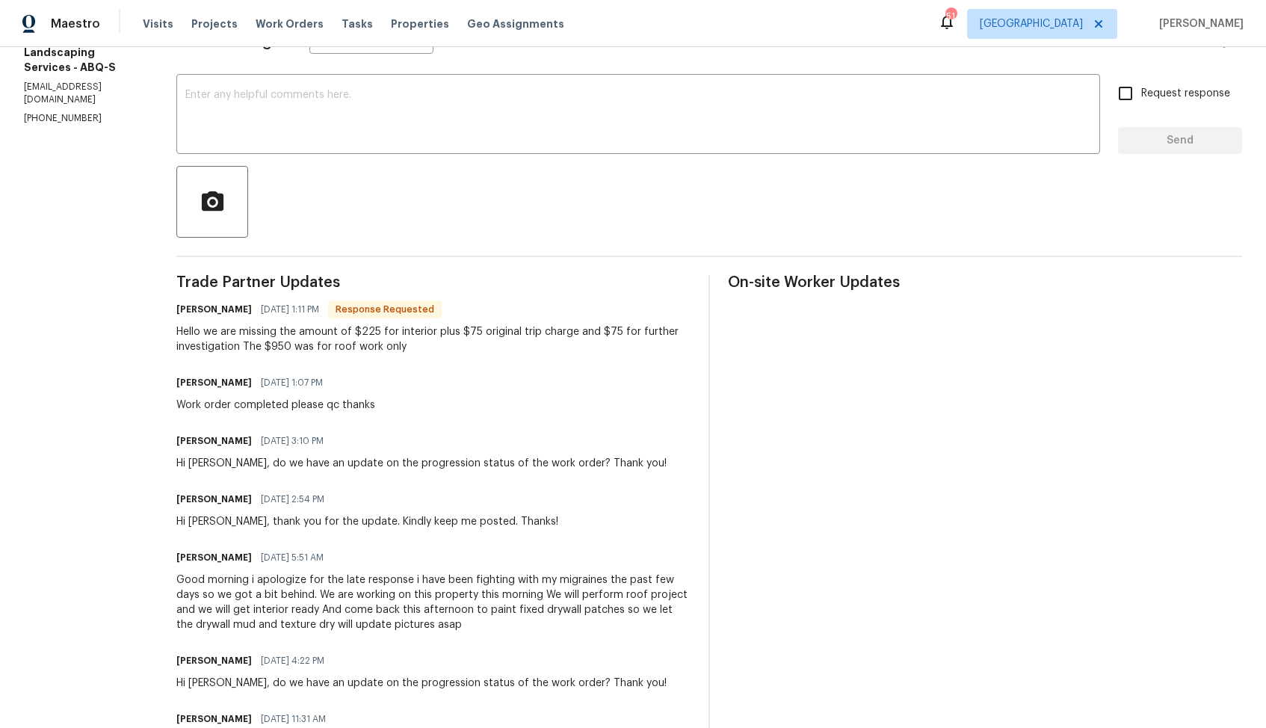
scroll to position [230, 0]
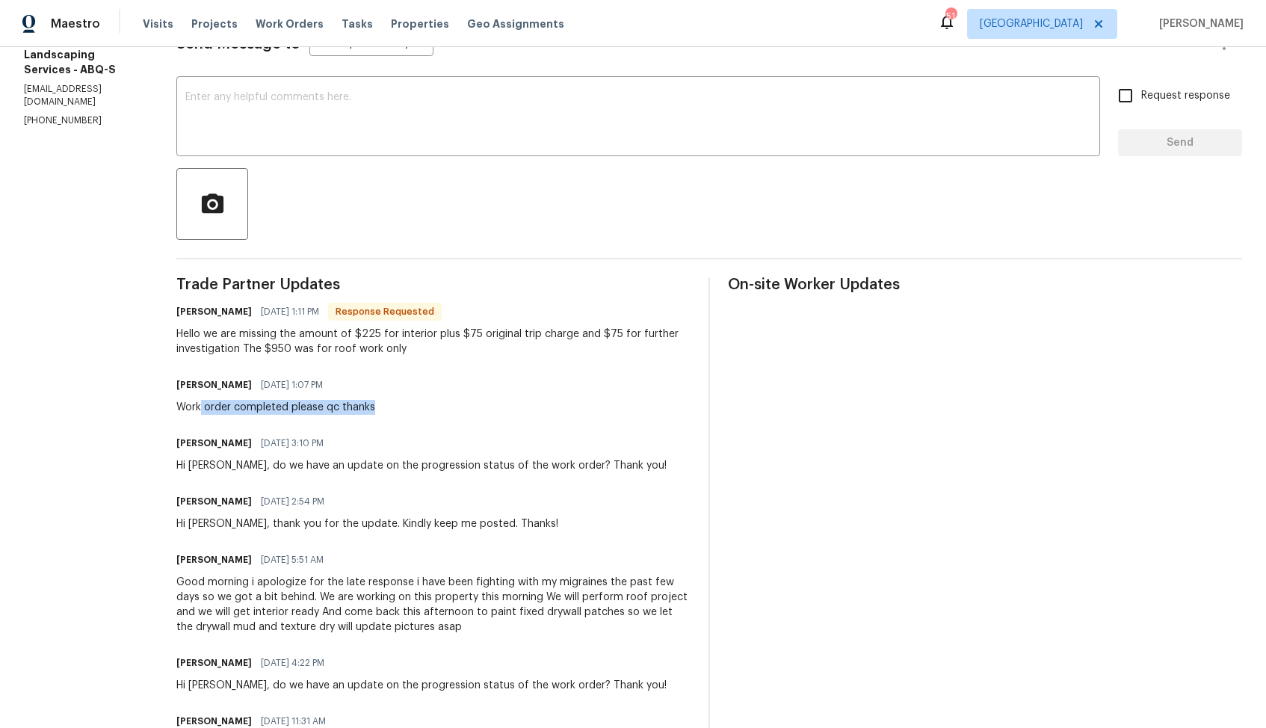
drag, startPoint x: 237, startPoint y: 409, endPoint x: 411, endPoint y: 409, distance: 174.1
click at [411, 409] on div "Josue Rodriguez 08/14/2025 1:07 PM Work order completed please qc thanks" at bounding box center [433, 394] width 514 height 40
drag, startPoint x: 392, startPoint y: 338, endPoint x: 430, endPoint y: 337, distance: 38.1
click at [430, 337] on div "Hello we are missing the amount of $225 for interior plus $75 original trip cha…" at bounding box center [433, 342] width 514 height 30
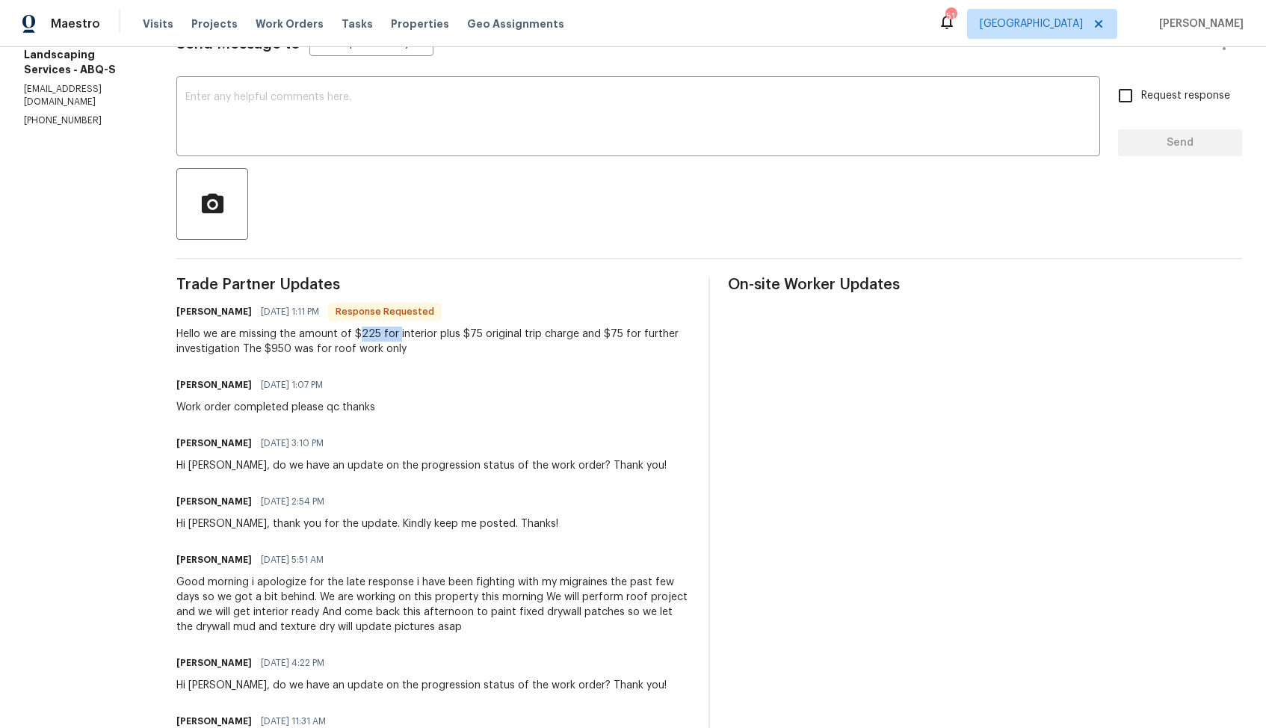
click at [430, 337] on div "Hello we are missing the amount of $225 for interior plus $75 original trip cha…" at bounding box center [433, 342] width 514 height 30
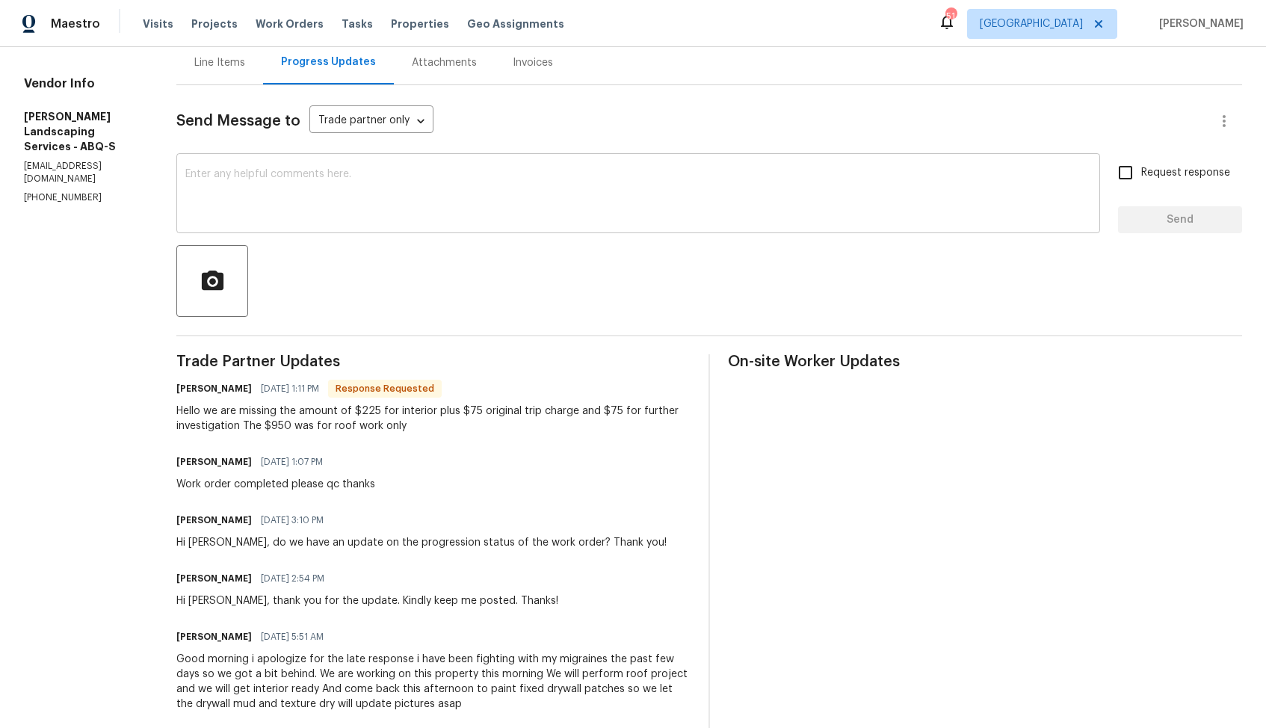
scroll to position [0, 0]
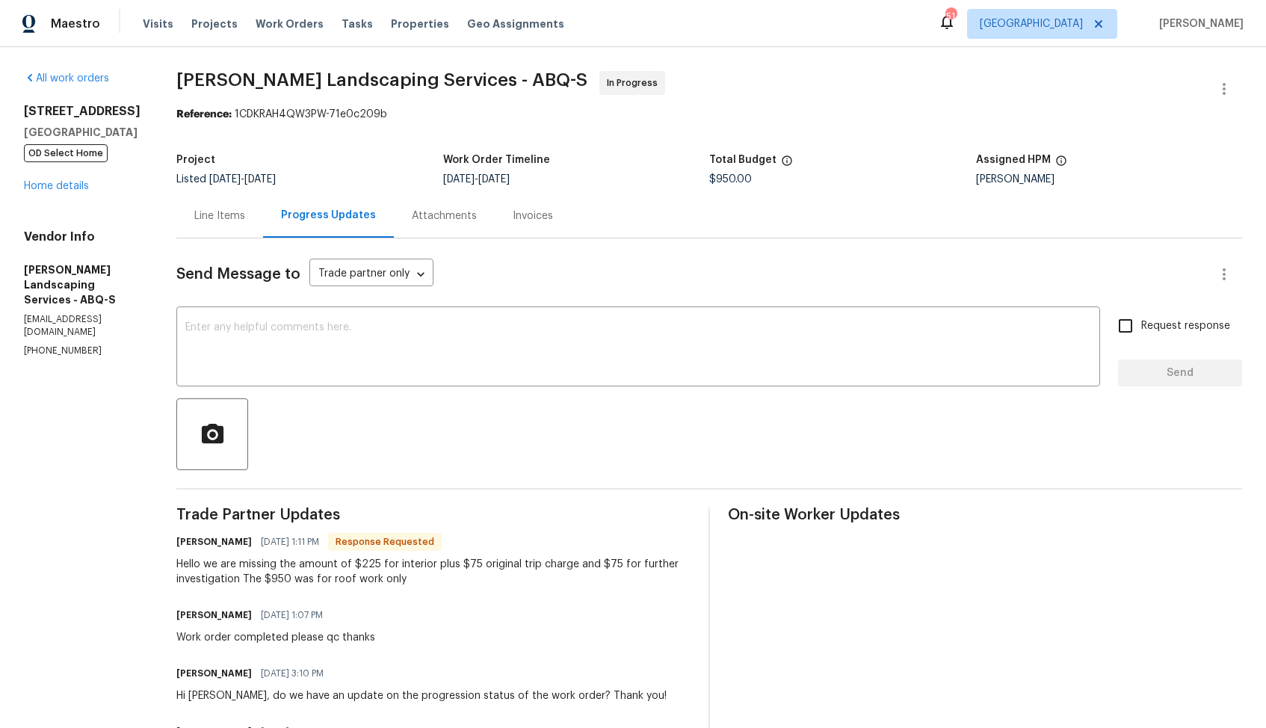
click at [243, 202] on div "Line Items" at bounding box center [219, 216] width 87 height 44
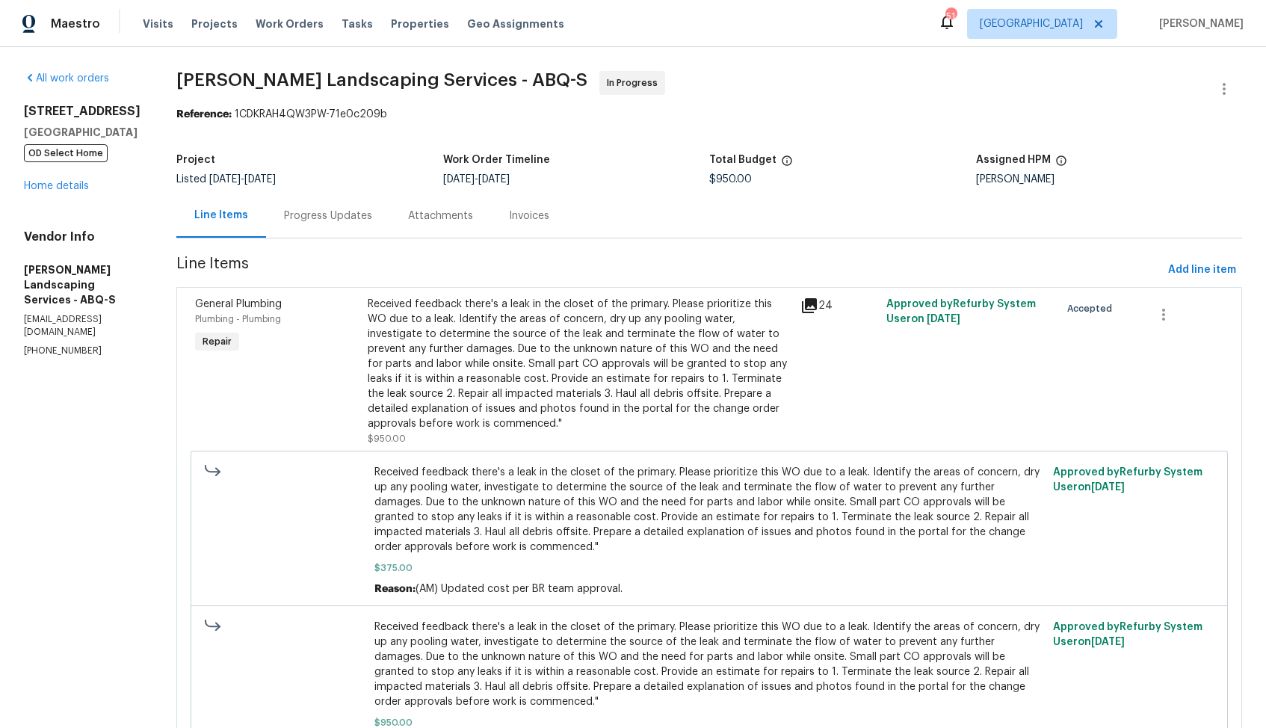
click at [492, 351] on div "Received feedback there's a leak in the closet of the primary. Please prioritiz…" at bounding box center [579, 364] width 423 height 135
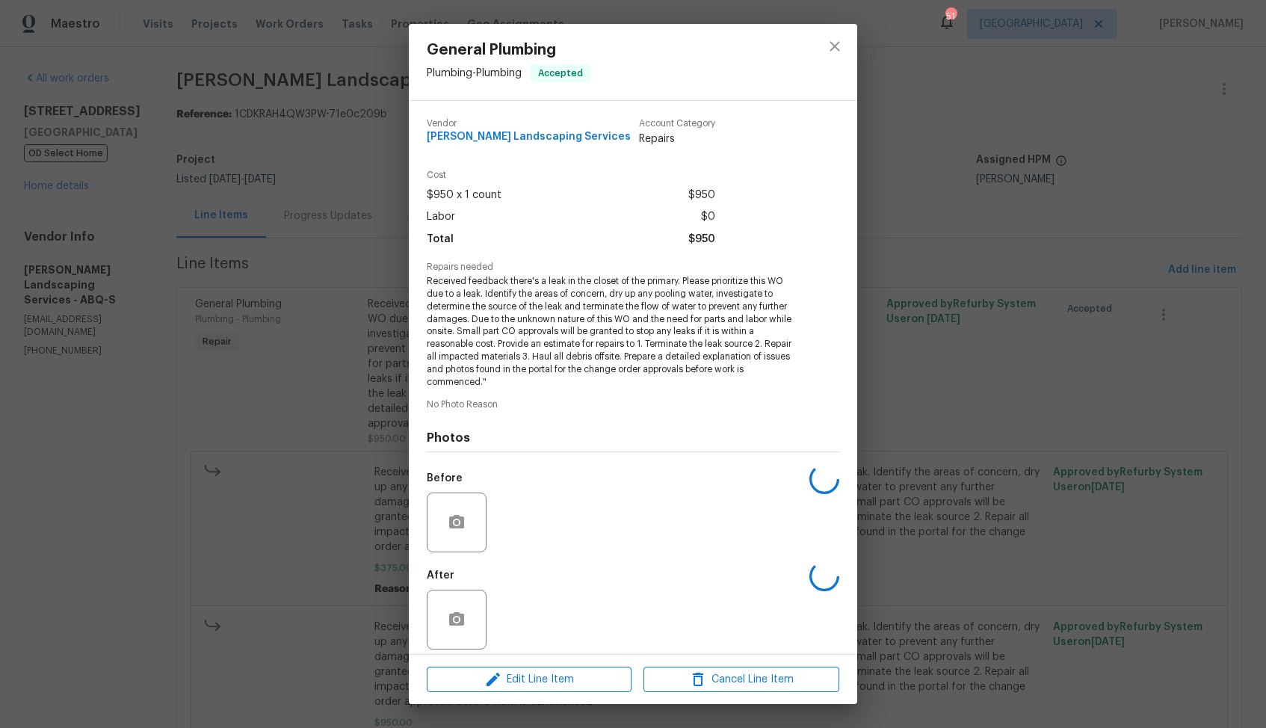
scroll to position [10, 0]
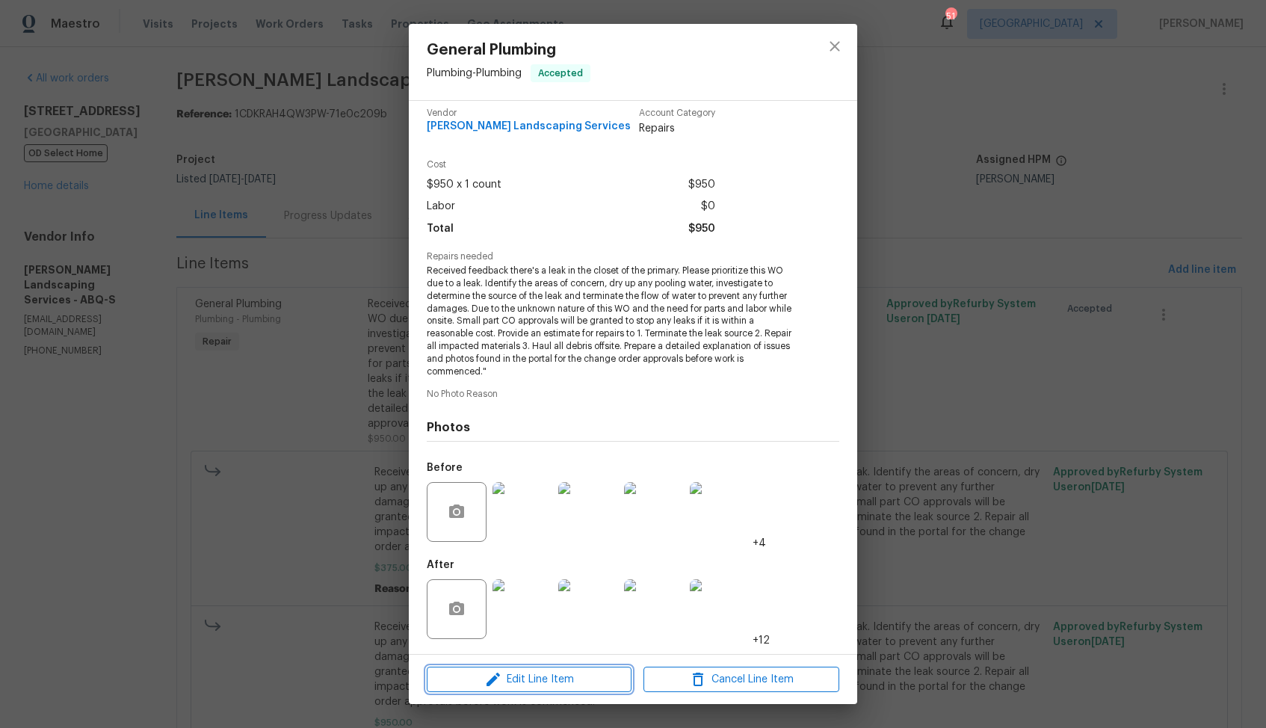
click at [521, 676] on span "Edit Line Item" at bounding box center [529, 679] width 196 height 19
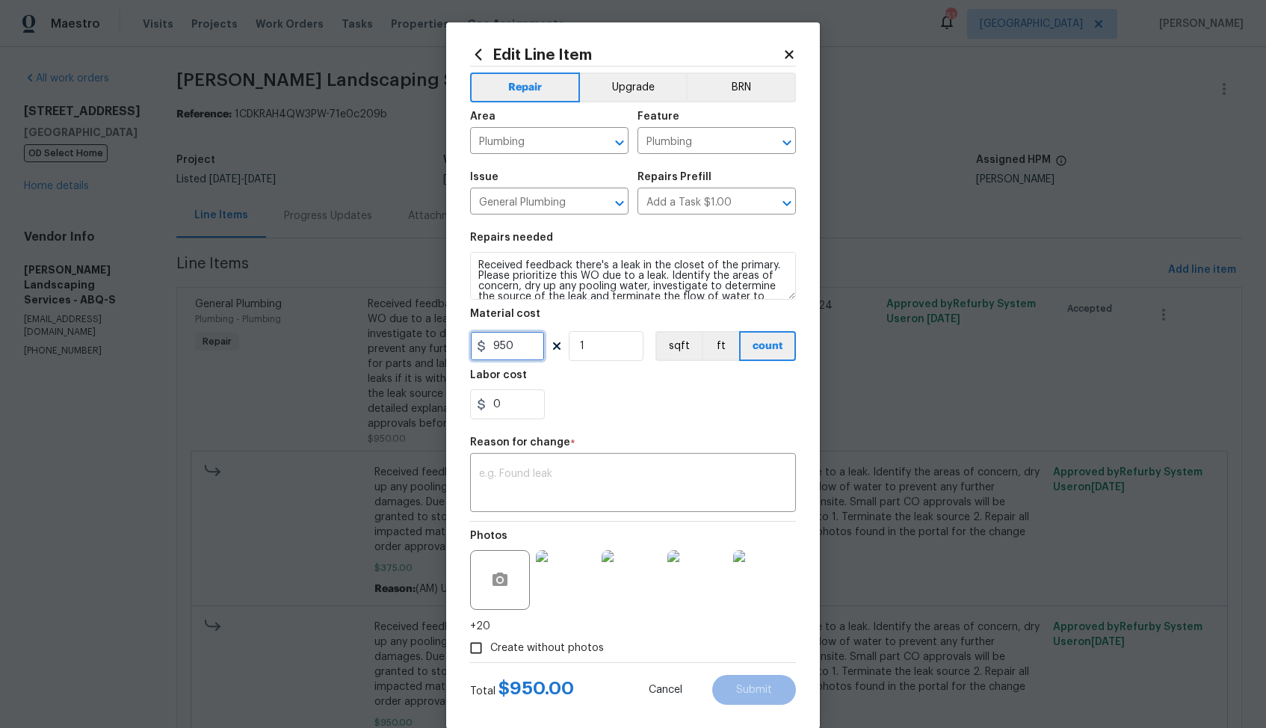
click at [501, 345] on input "950" at bounding box center [507, 346] width 75 height 30
type input "1325"
click at [640, 476] on textarea at bounding box center [633, 484] width 308 height 31
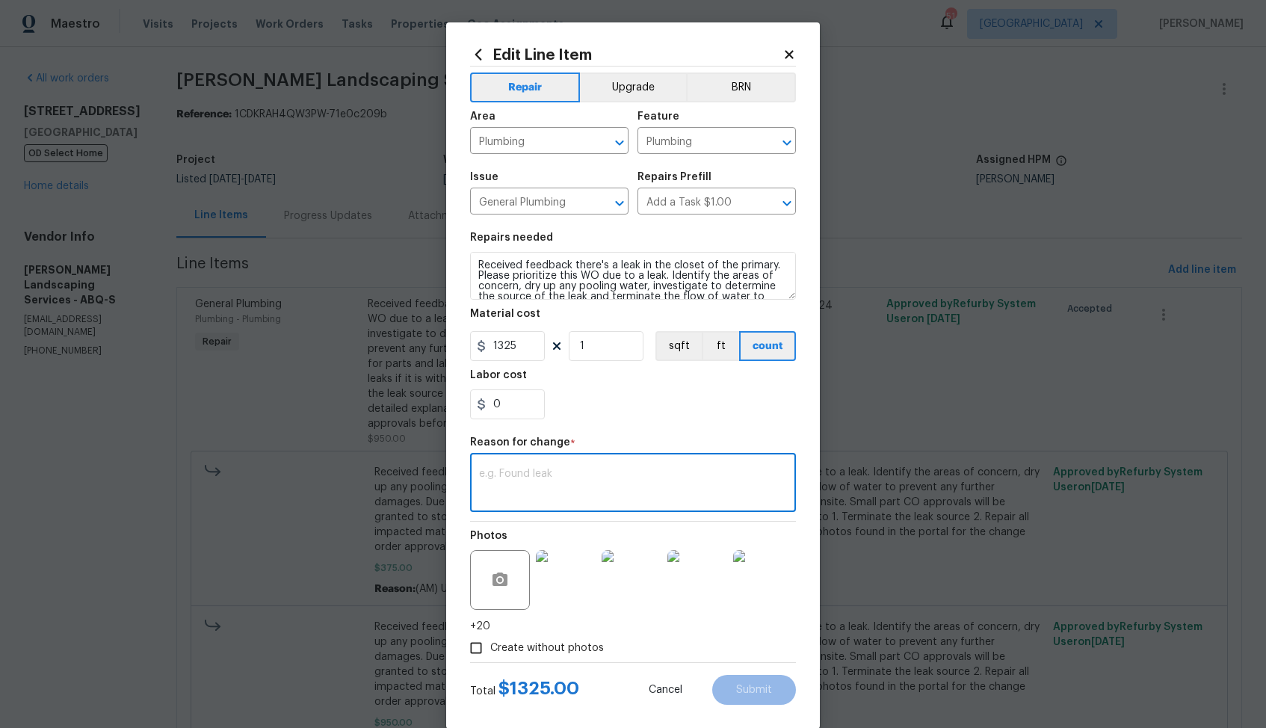
paste textarea "(AM) Updated per vendor’s final cost."
type textarea "(AM) Updated per vendor’s final cost."
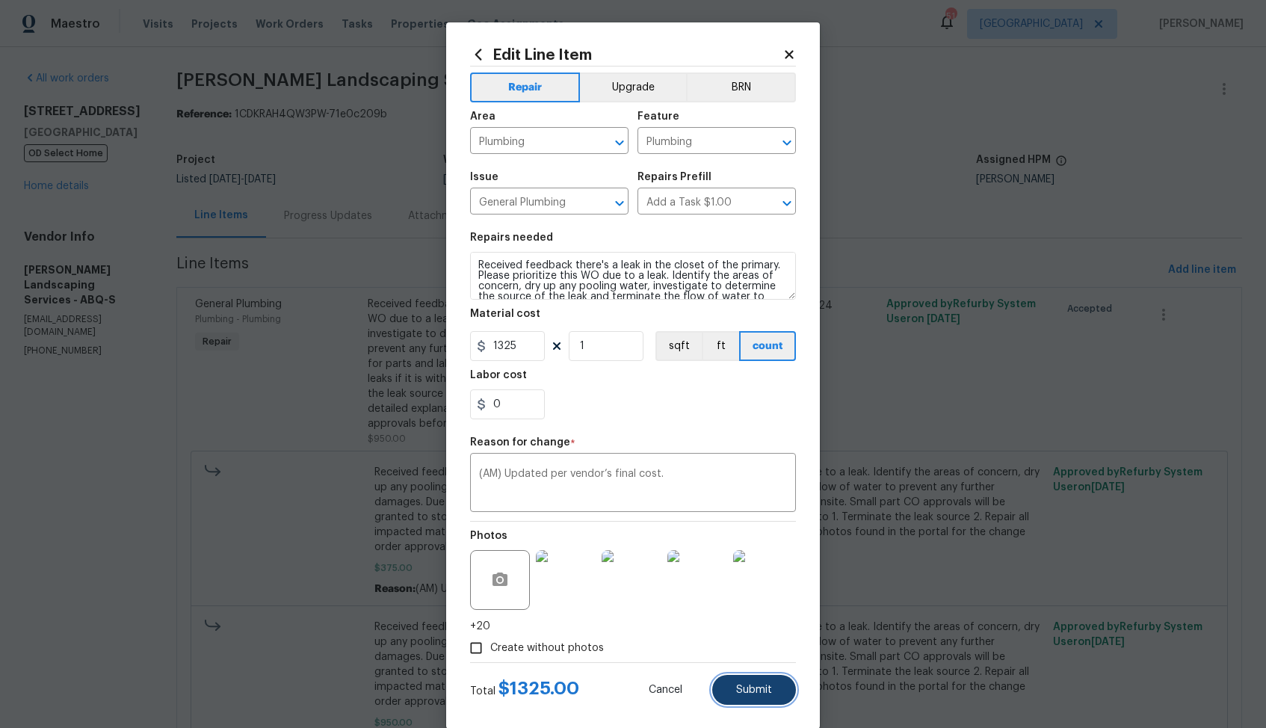
click at [782, 692] on button "Submit" at bounding box center [754, 690] width 84 height 30
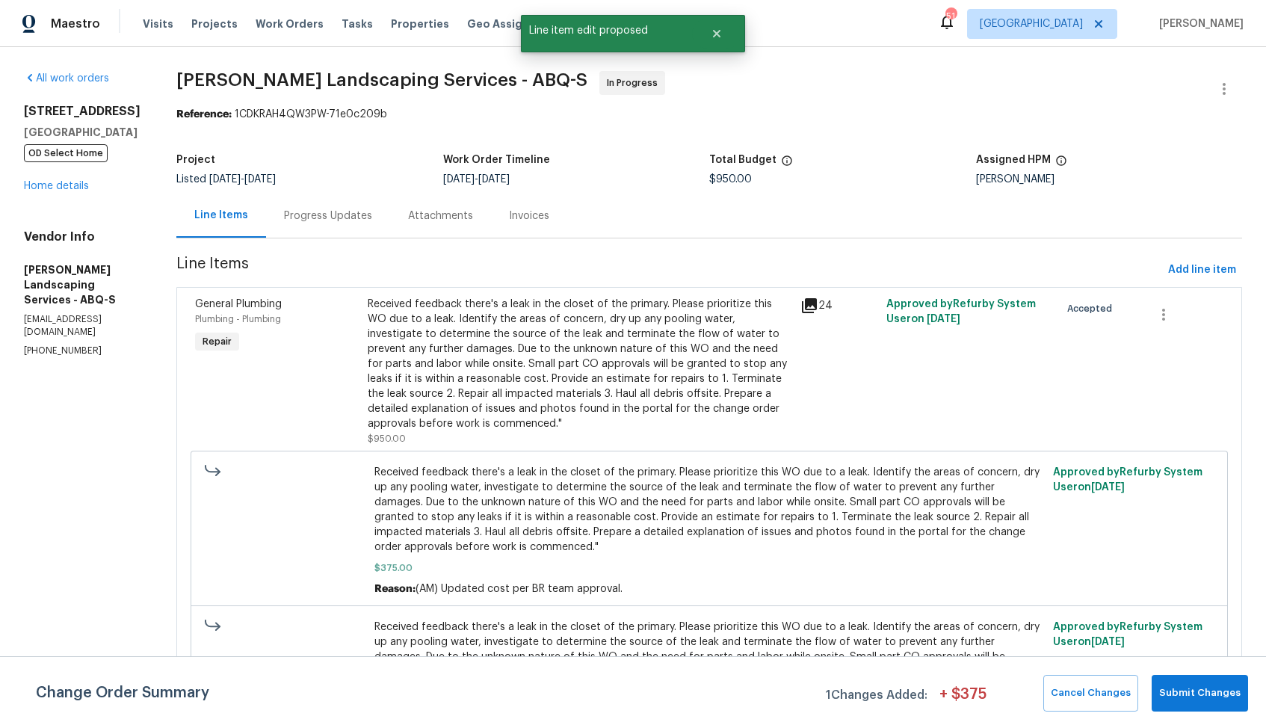
scroll to position [96, 0]
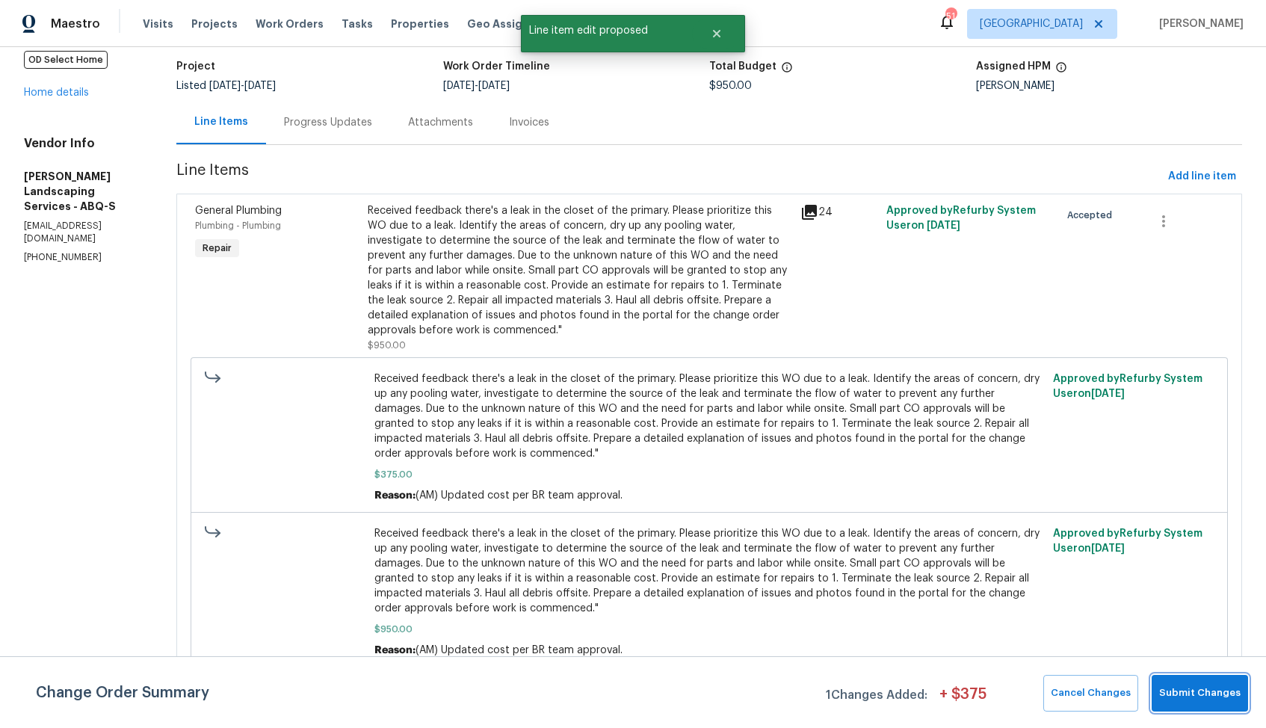
click at [1200, 707] on button "Submit Changes" at bounding box center [1200, 693] width 96 height 37
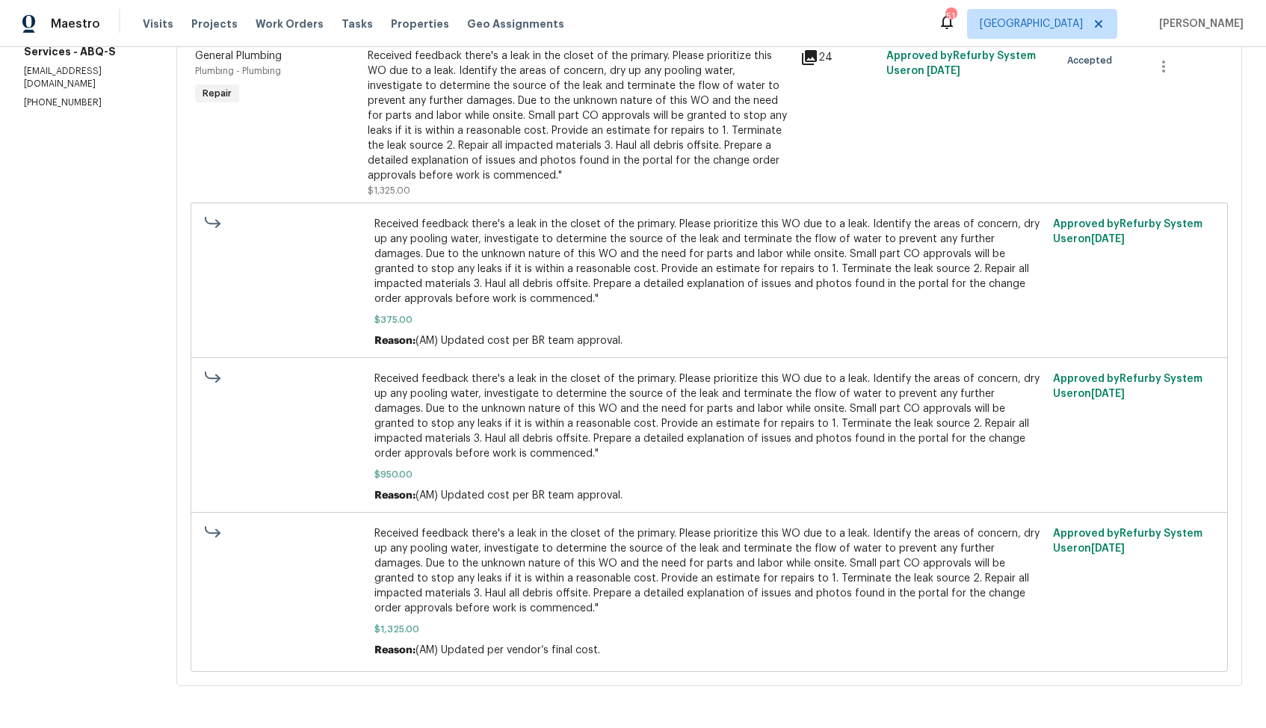
scroll to position [0, 0]
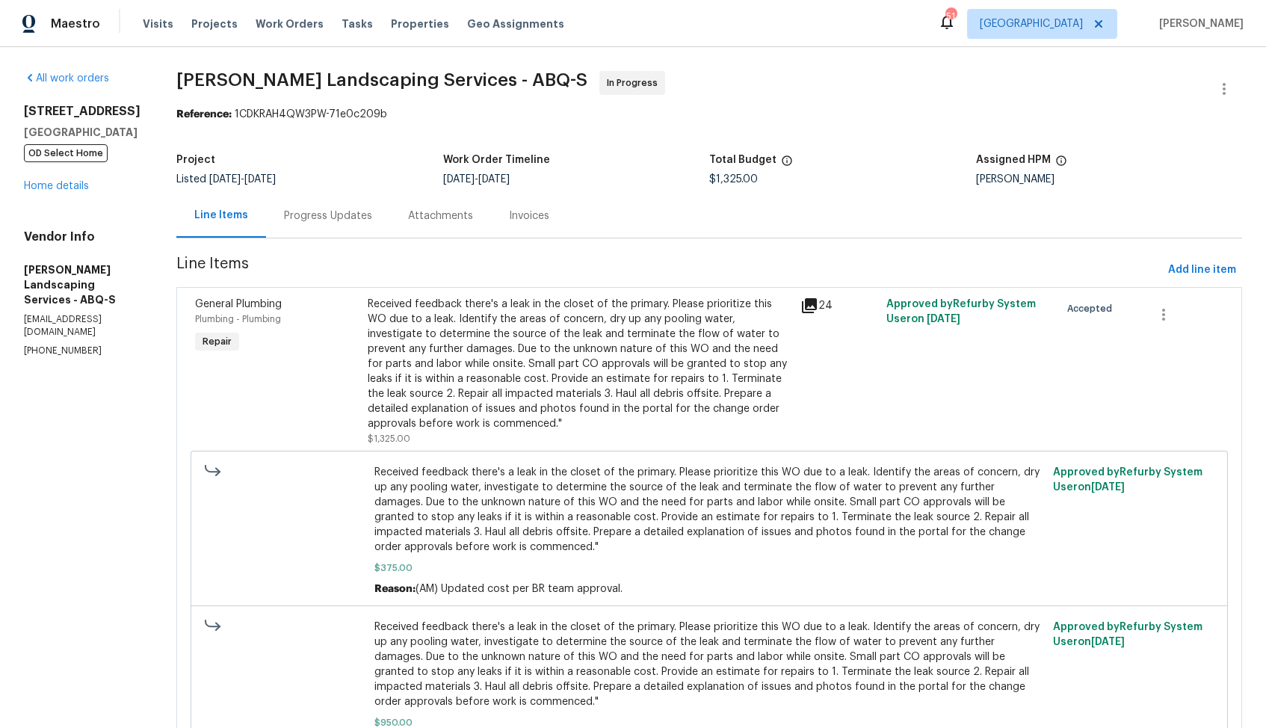
click at [362, 226] on div "Progress Updates" at bounding box center [328, 216] width 124 height 44
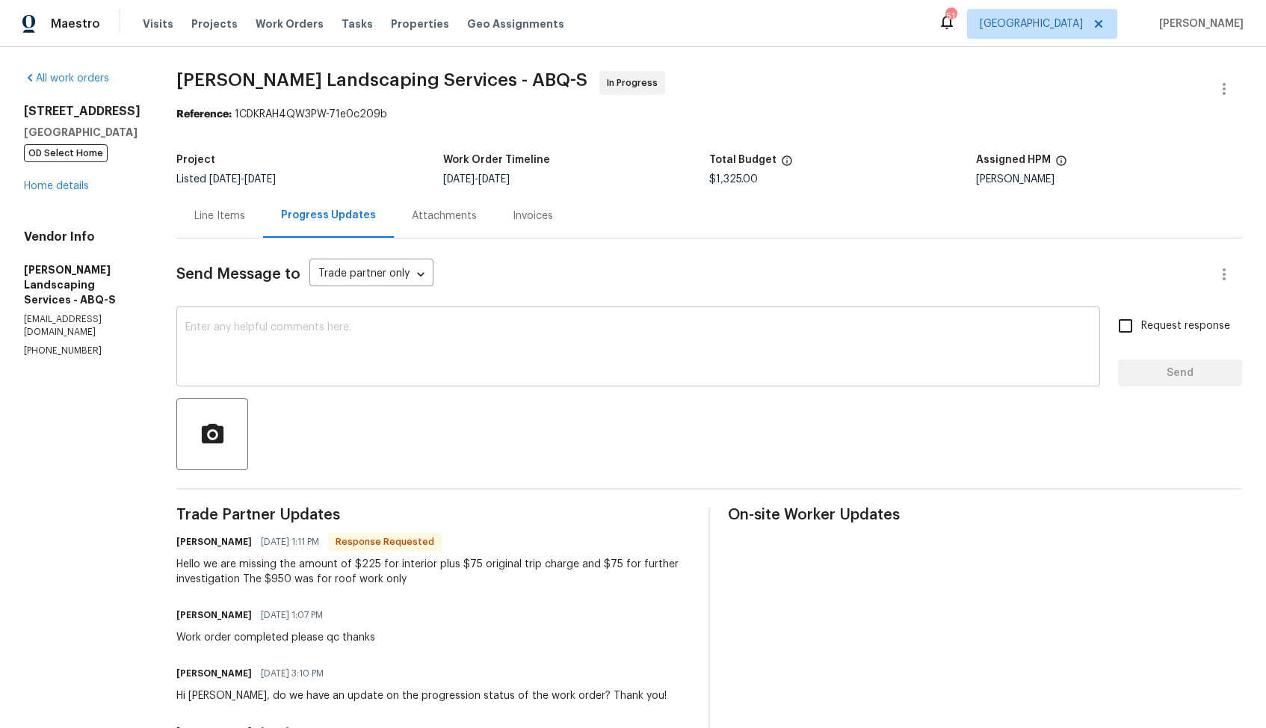
click at [362, 359] on textarea at bounding box center [638, 348] width 906 height 52
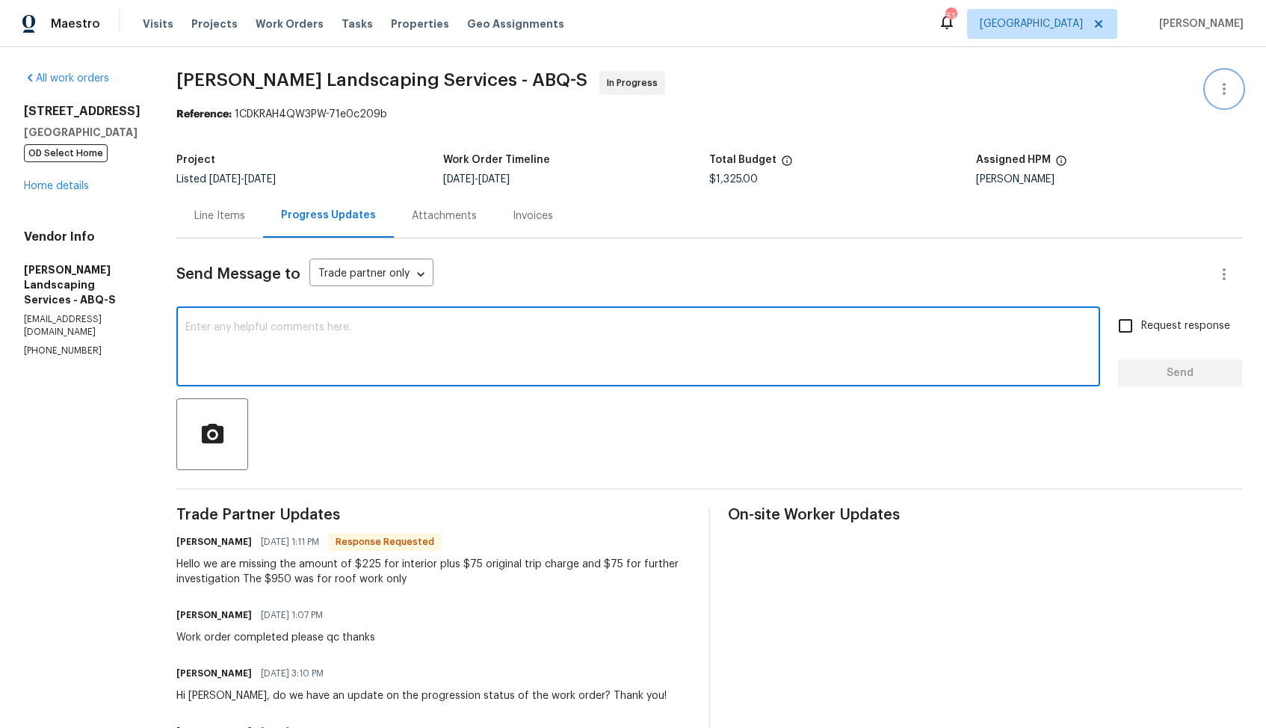
click at [1229, 83] on icon "button" at bounding box center [1224, 89] width 18 height 18
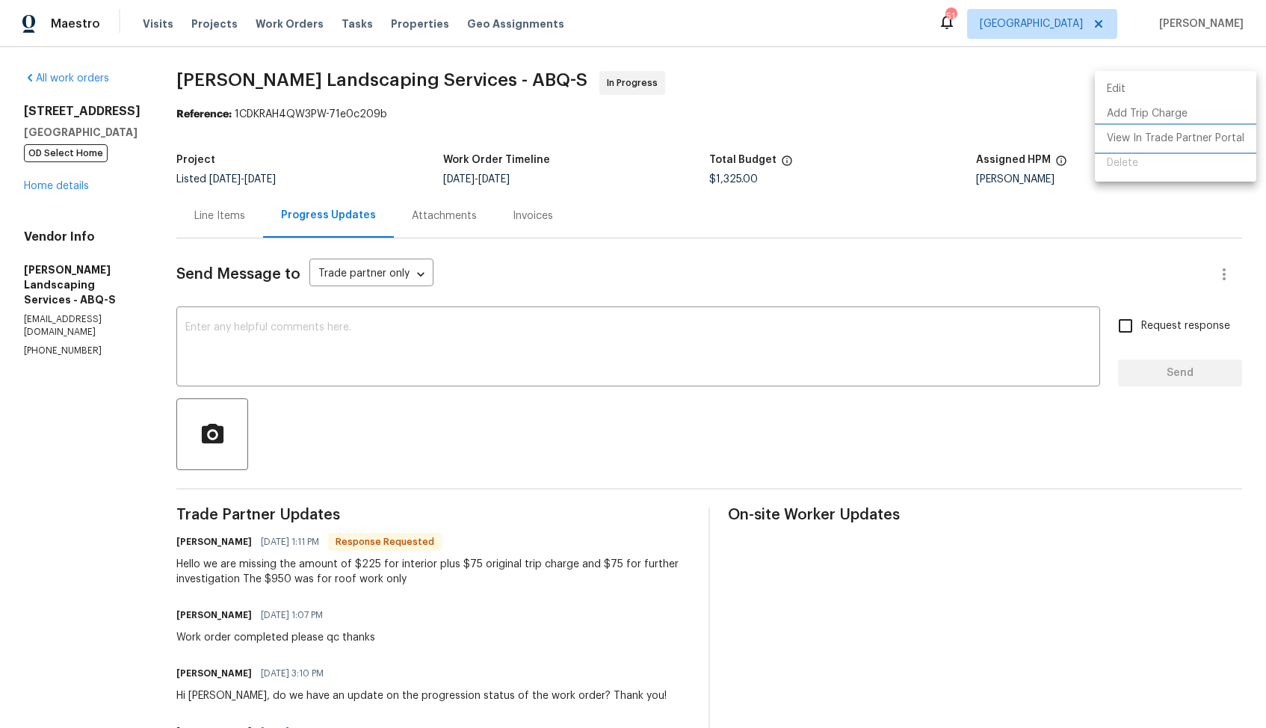
click at [1129, 140] on li "View In Trade Partner Portal" at bounding box center [1175, 138] width 161 height 25
click at [258, 204] on div at bounding box center [633, 364] width 1266 height 728
click at [247, 206] on div "Line Items" at bounding box center [219, 216] width 87 height 44
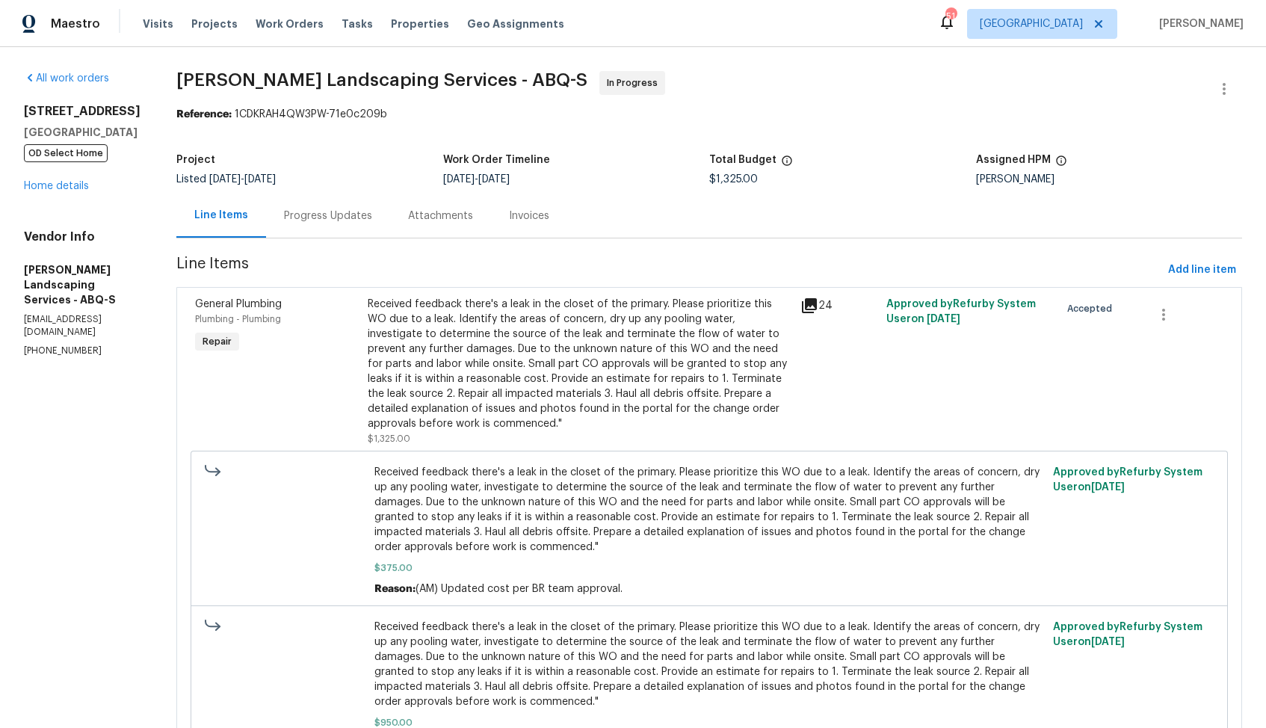
click at [480, 430] on div "Received feedback there's a leak in the closet of the primary. Please prioritiz…" at bounding box center [579, 364] width 423 height 135
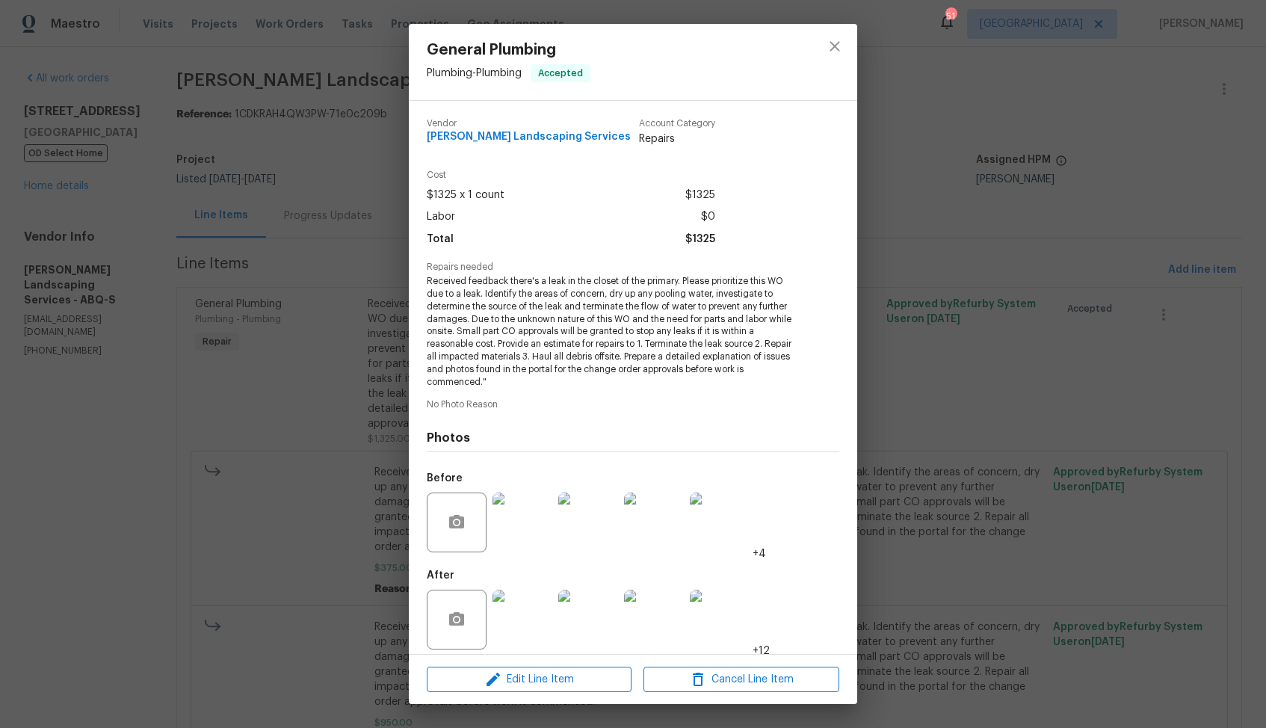
scroll to position [10, 0]
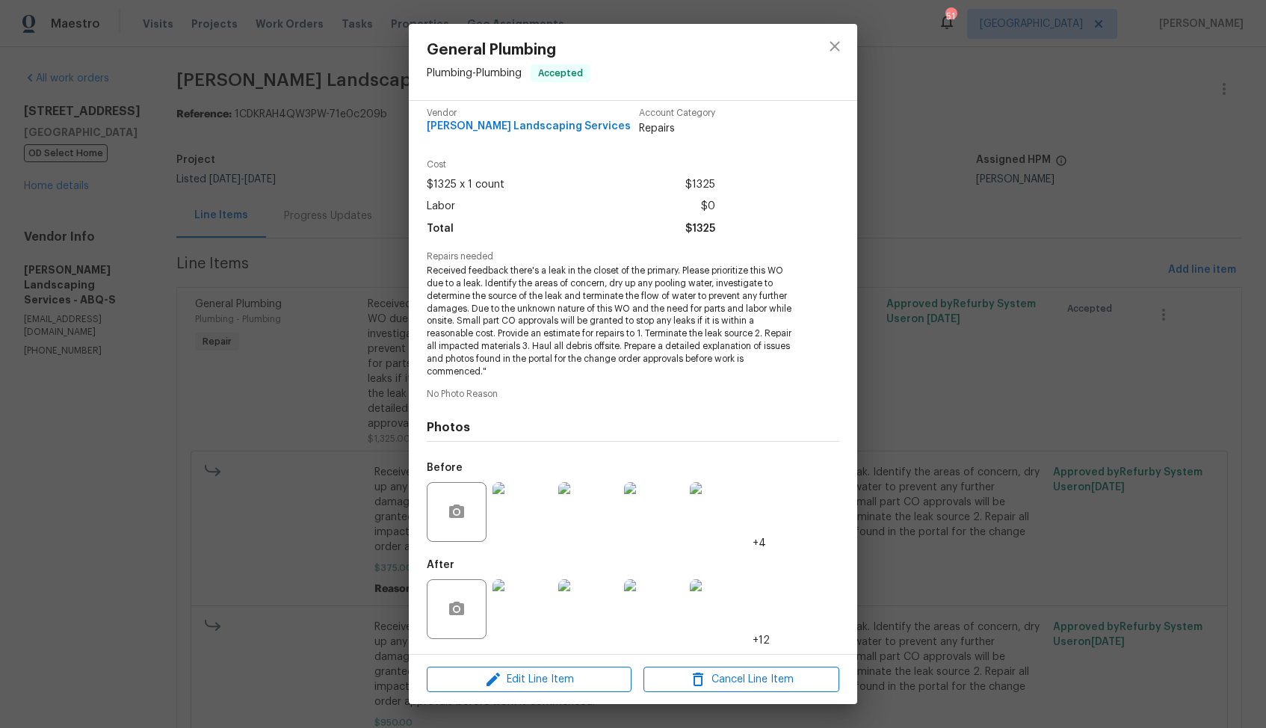
click at [510, 625] on img at bounding box center [522, 609] width 60 height 60
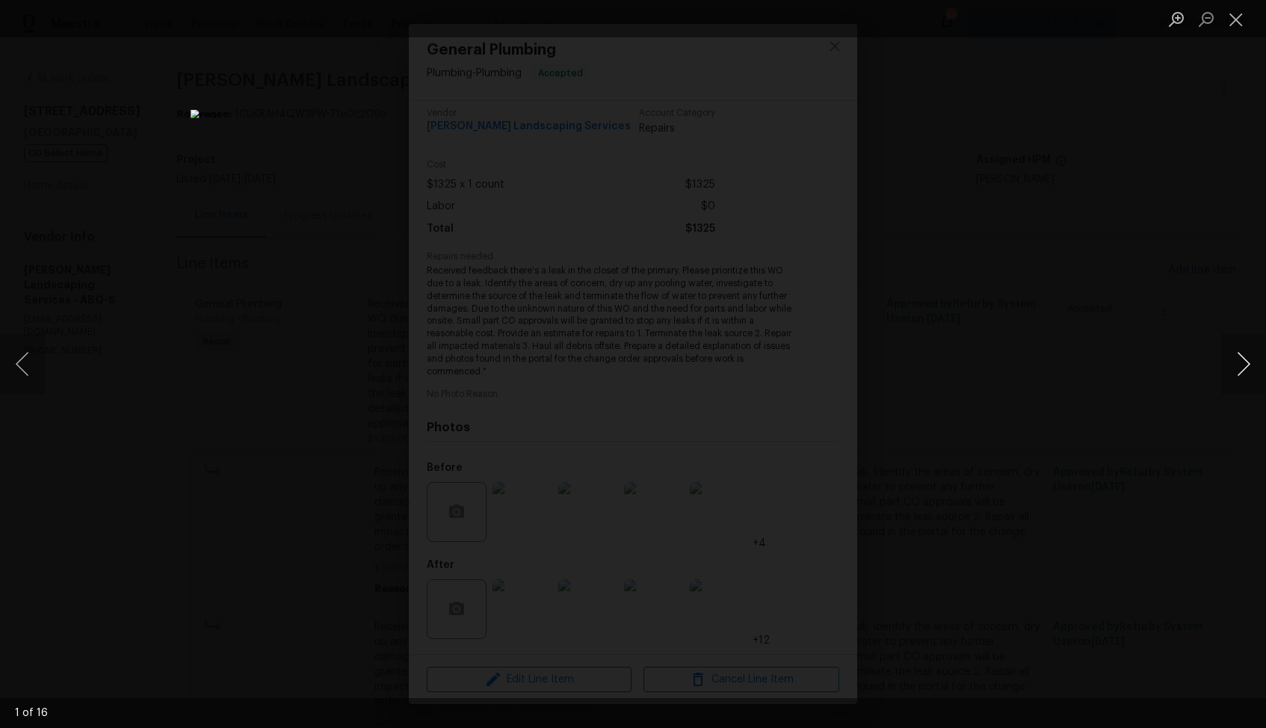
click at [1244, 362] on button "Next image" at bounding box center [1243, 364] width 45 height 60
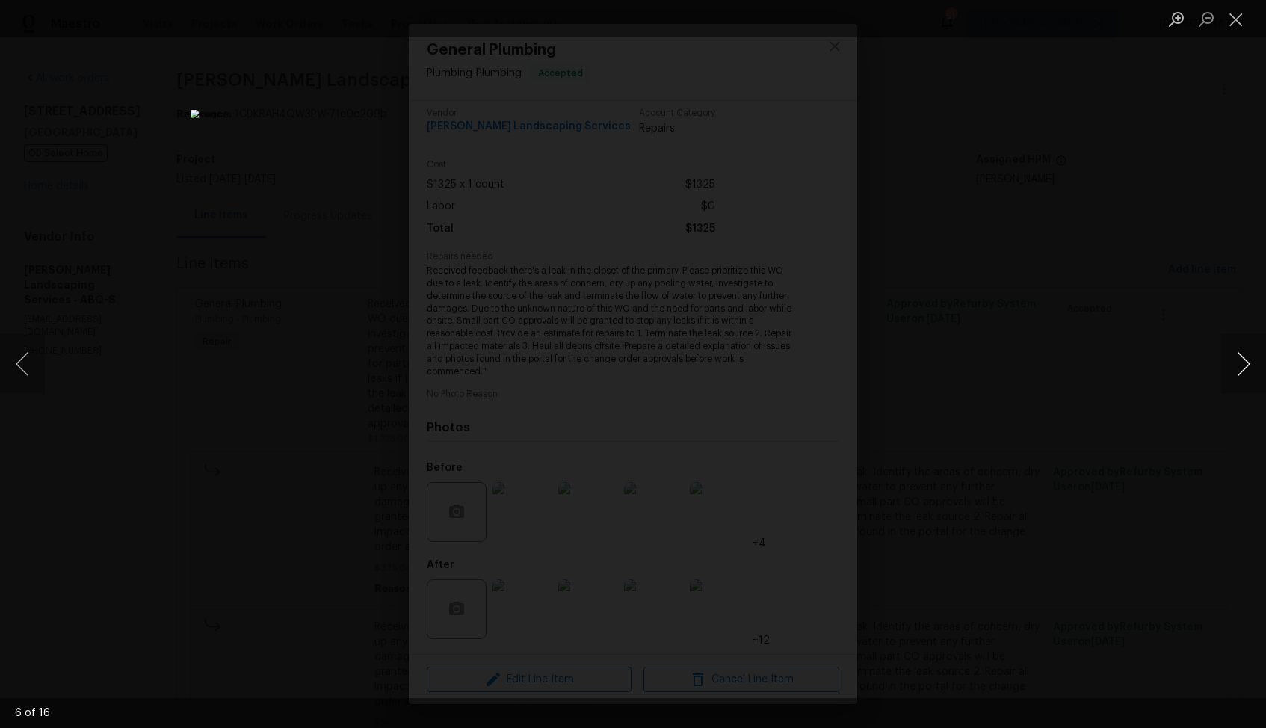
click at [1244, 362] on button "Next image" at bounding box center [1243, 364] width 45 height 60
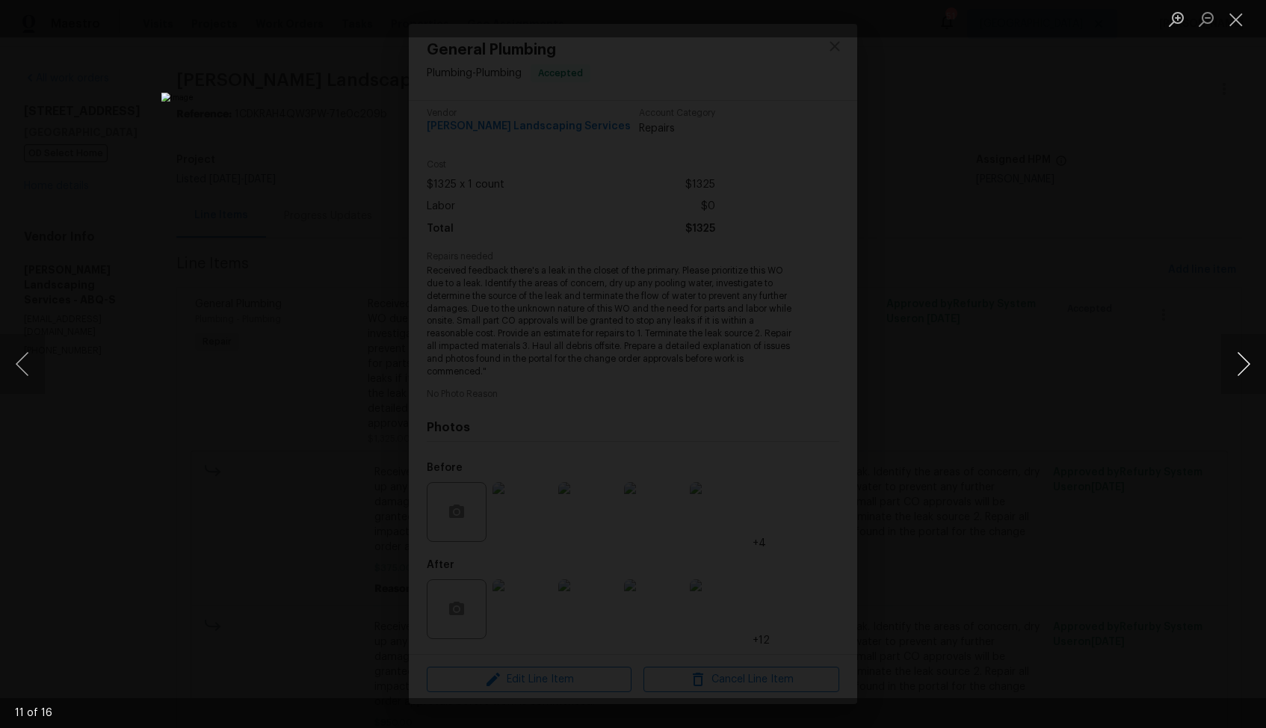
click at [1244, 362] on button "Next image" at bounding box center [1243, 364] width 45 height 60
click at [1094, 405] on div "Lightbox" at bounding box center [633, 364] width 1266 height 728
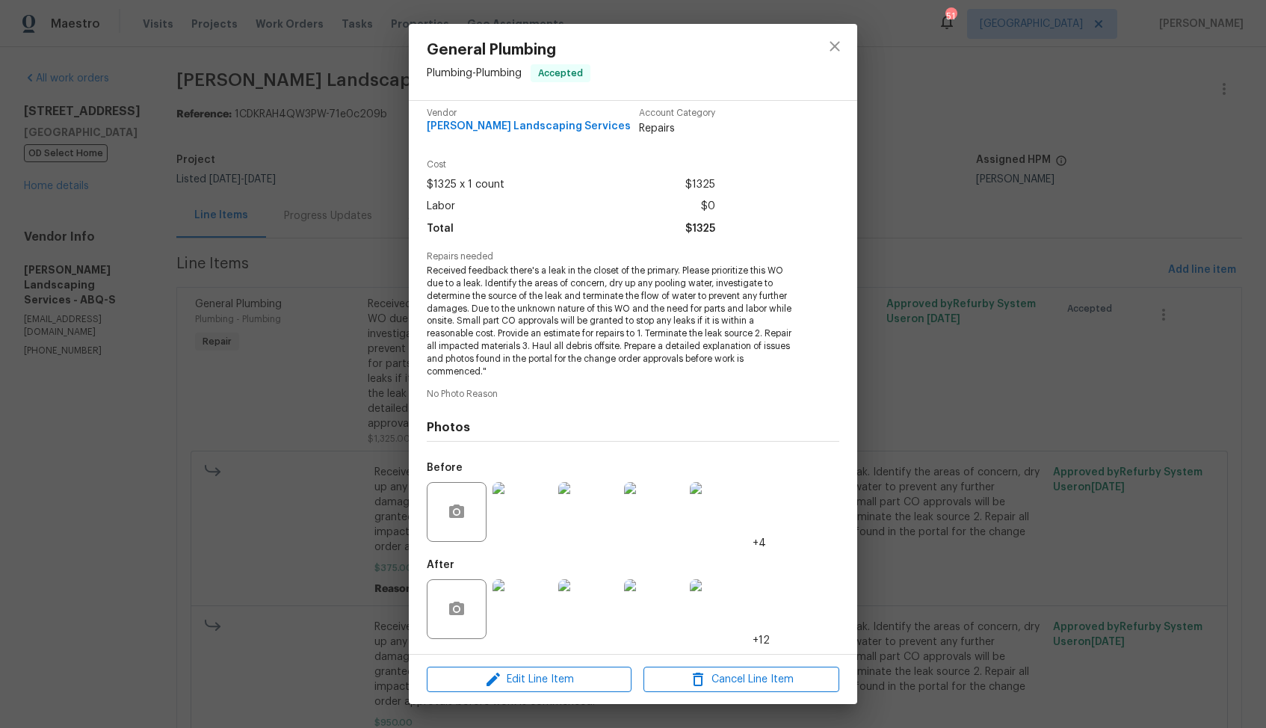
click at [1007, 437] on div "General Plumbing Plumbing - Plumbing Accepted Vendor Rodriguez Landscaping Serv…" at bounding box center [633, 364] width 1266 height 728
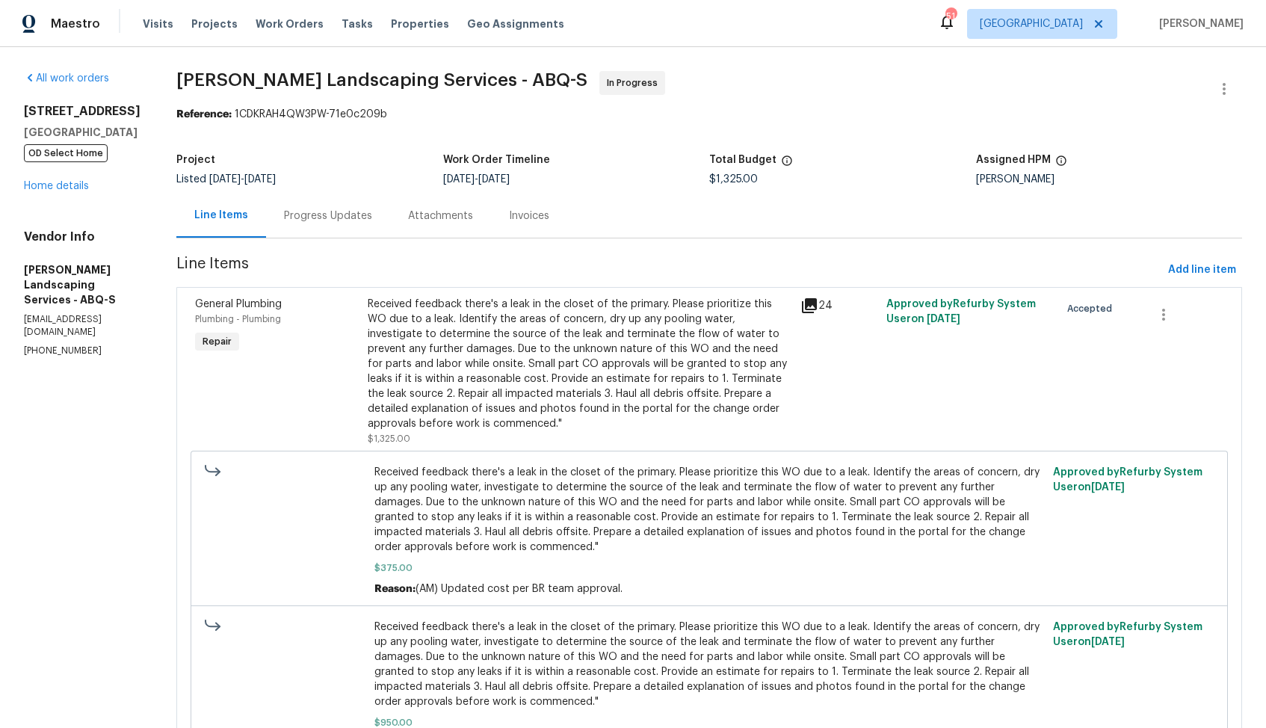
click at [329, 200] on div "Progress Updates" at bounding box center [328, 216] width 124 height 44
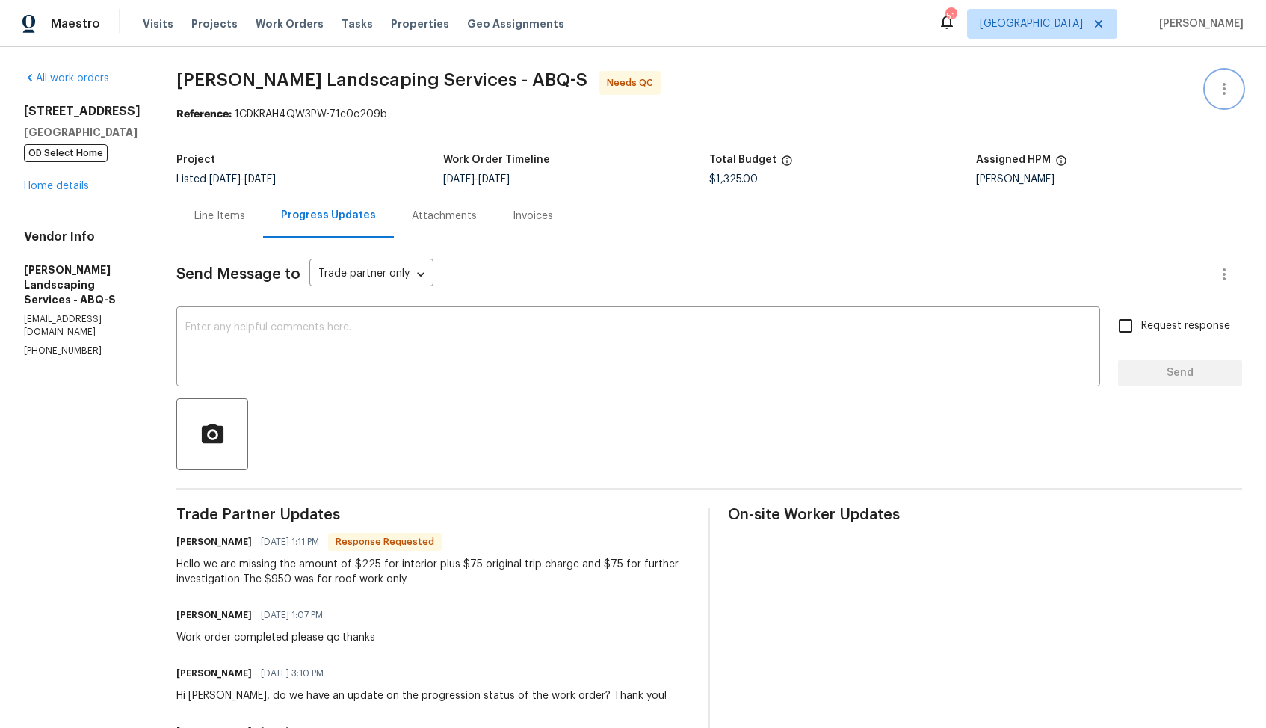
click at [1218, 90] on icon "button" at bounding box center [1224, 89] width 18 height 18
click at [1136, 86] on li "Edit" at bounding box center [1175, 89] width 161 height 25
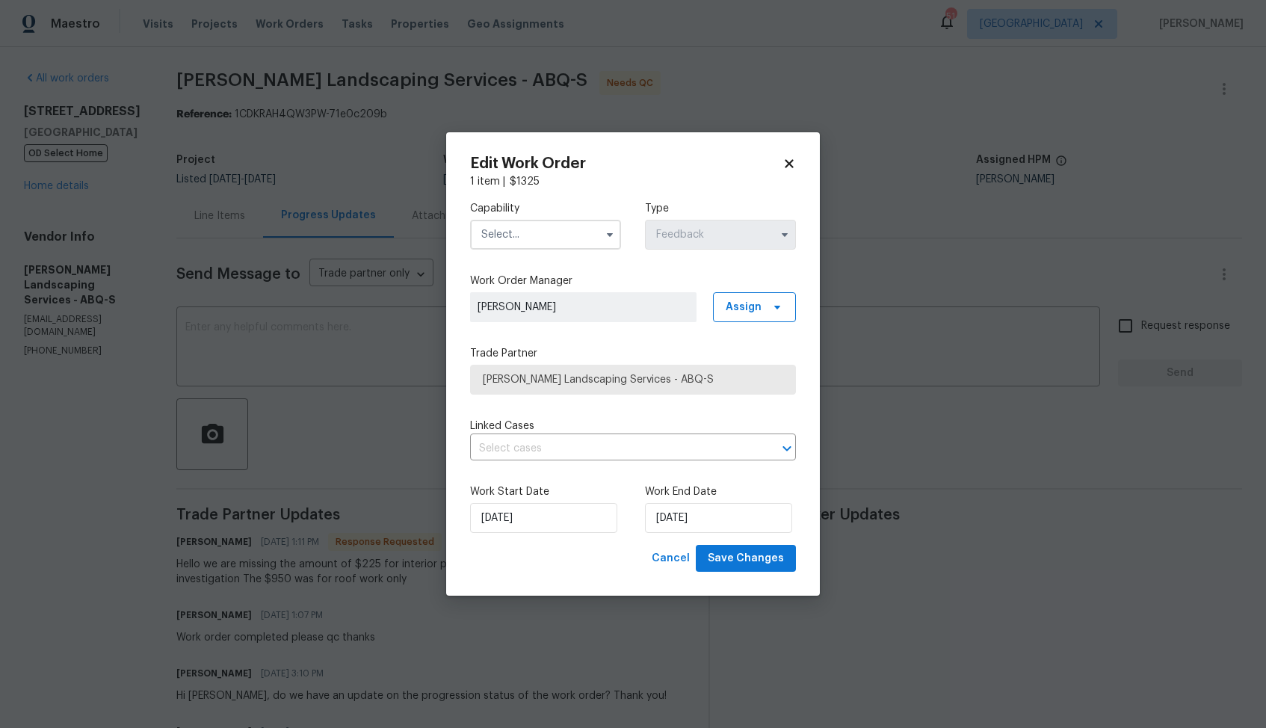
click at [507, 222] on input "text" at bounding box center [545, 235] width 151 height 30
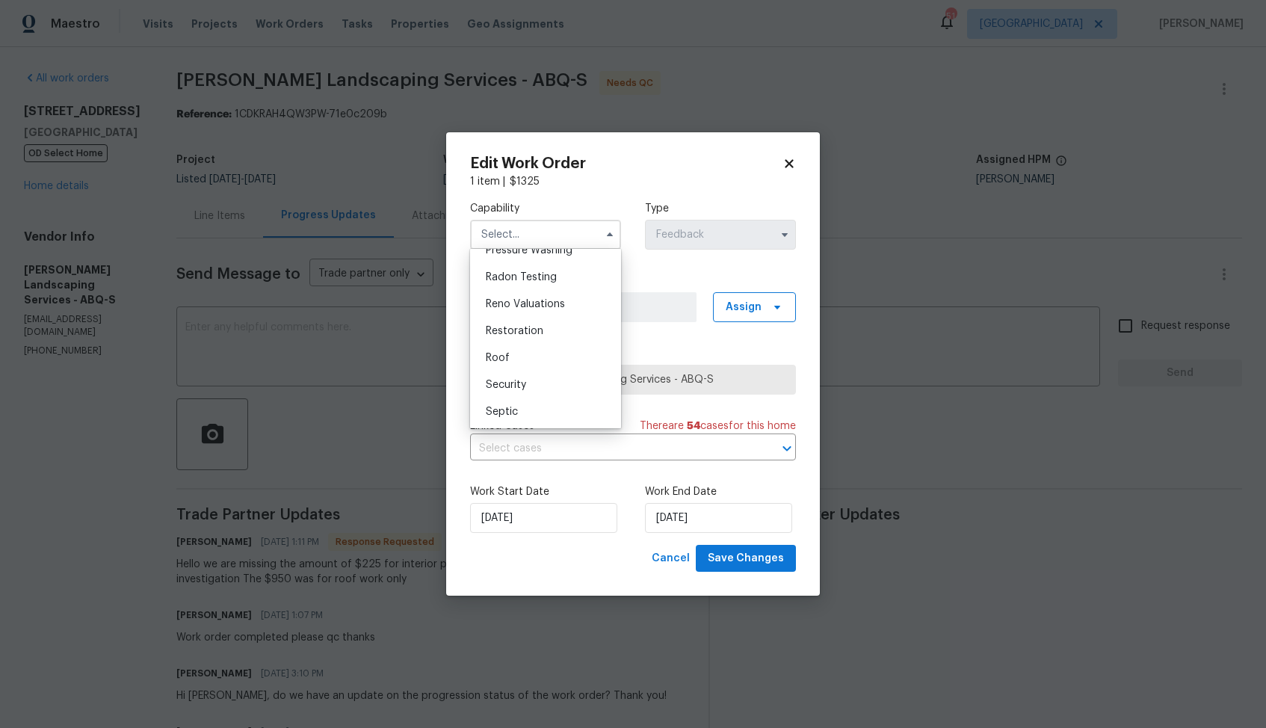
scroll to position [1428, 0]
click at [531, 359] on div "Roof" at bounding box center [545, 362] width 143 height 27
type input "Roof"
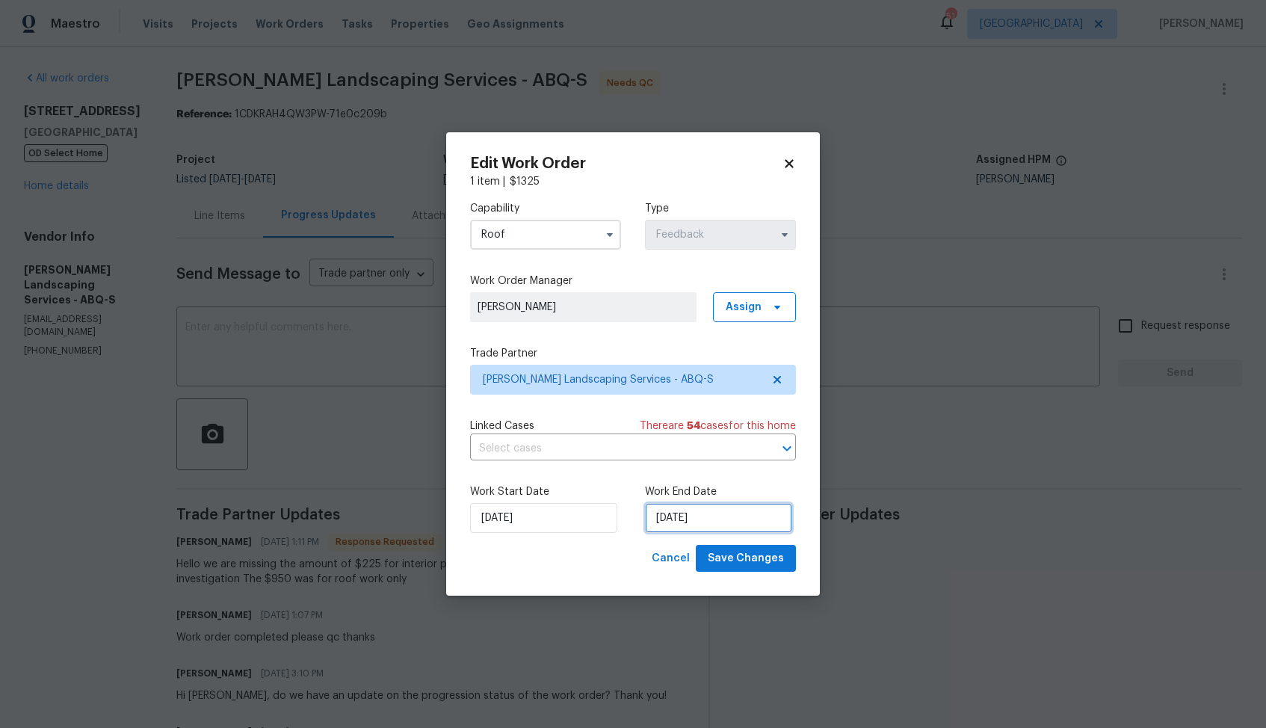
click at [688, 513] on input "[DATE]" at bounding box center [718, 518] width 147 height 30
select select "7"
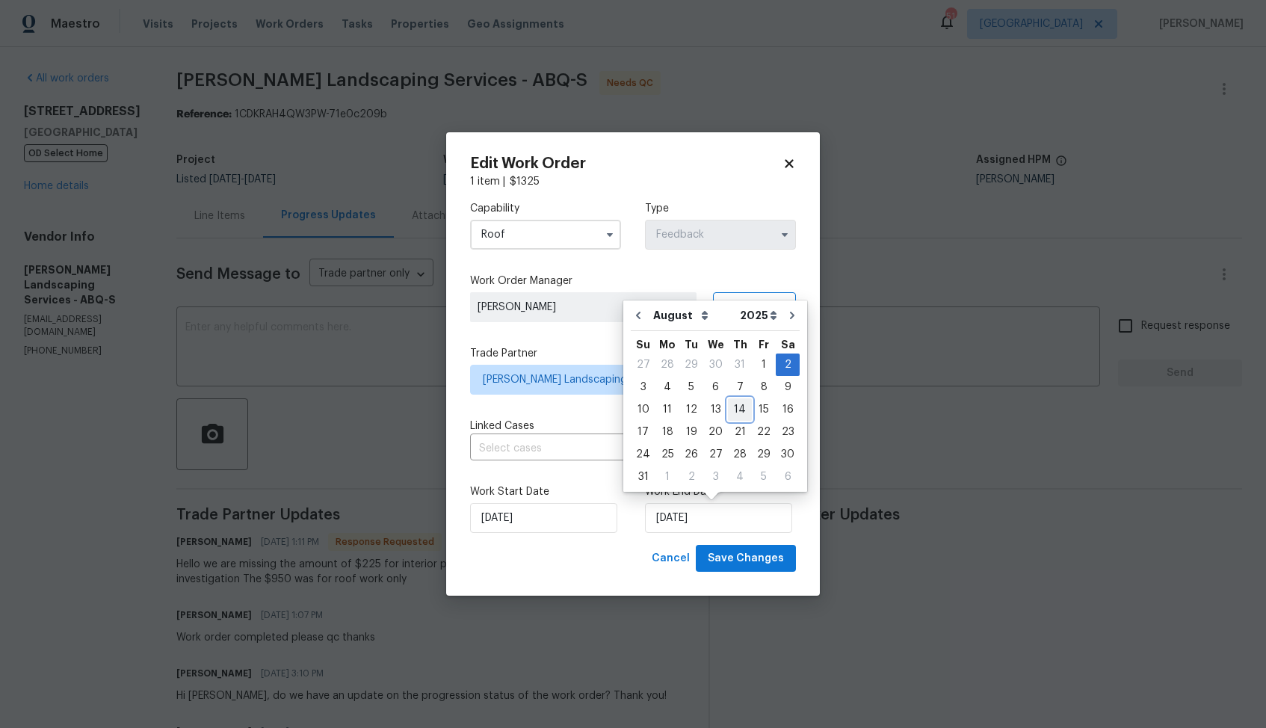
click at [739, 406] on div "14" at bounding box center [740, 409] width 24 height 21
type input "[DATE]"
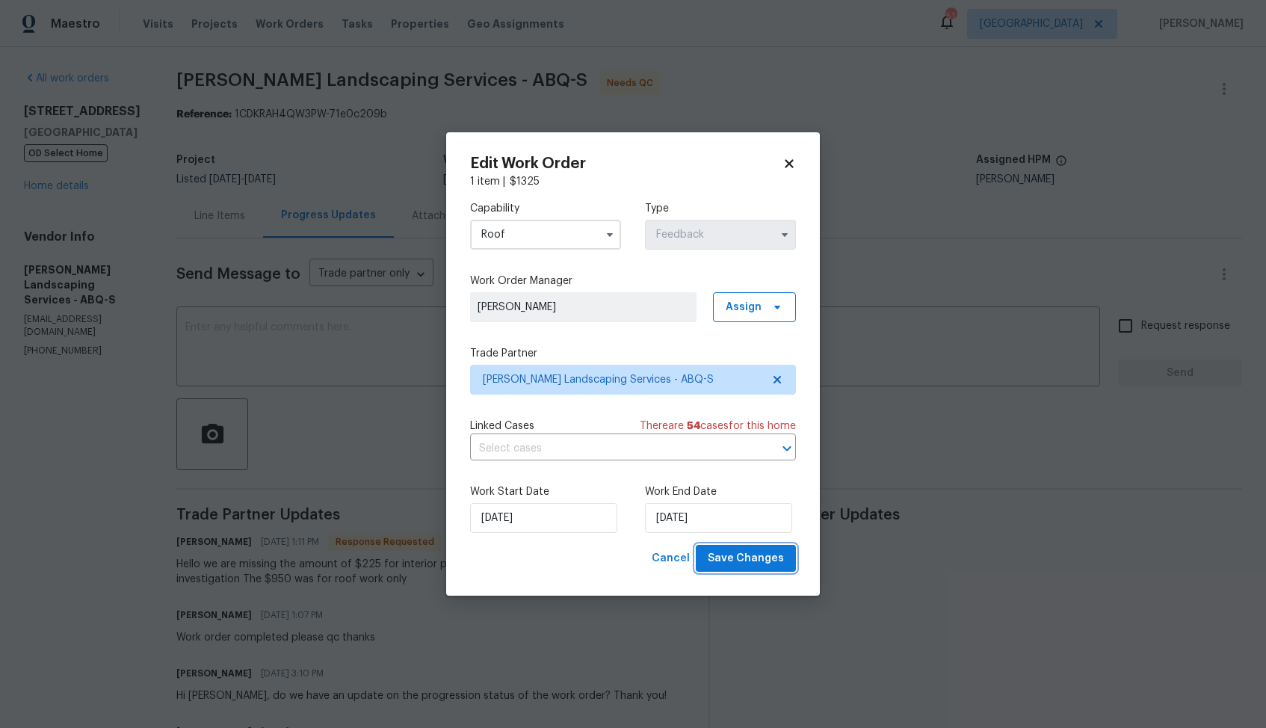
click at [731, 558] on span "Save Changes" at bounding box center [746, 558] width 76 height 19
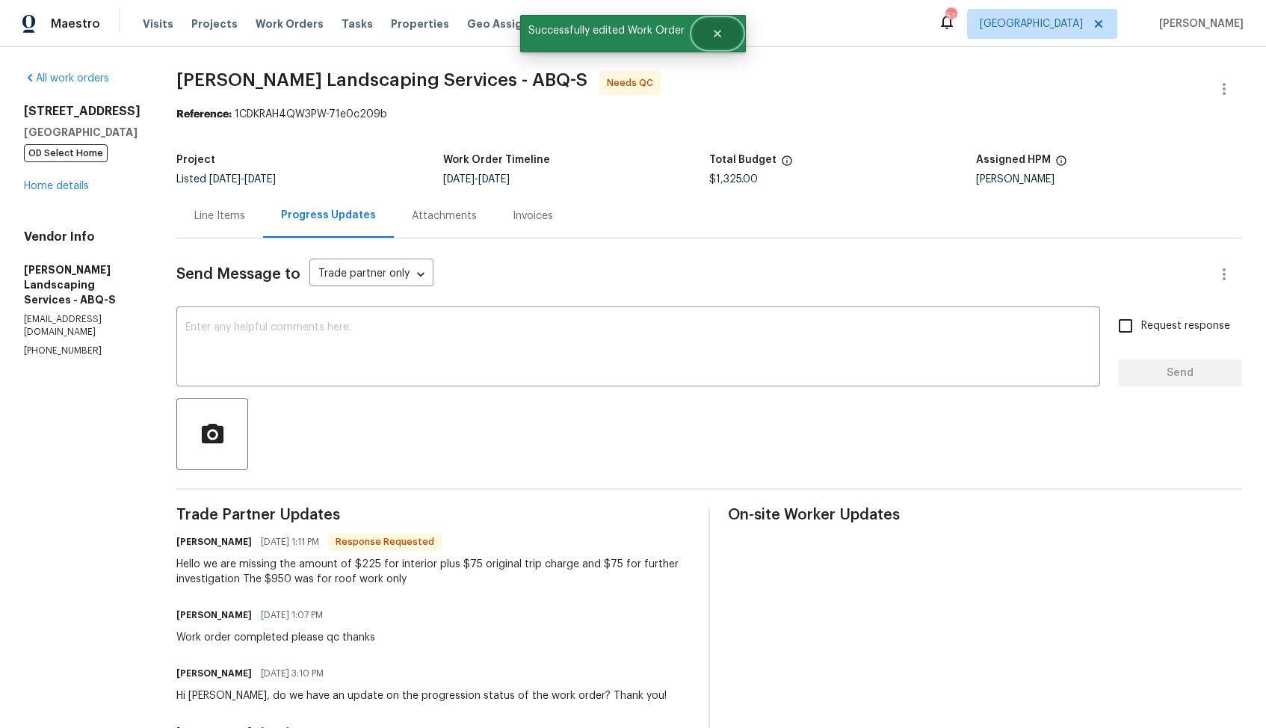
click at [715, 30] on icon "Close" at bounding box center [717, 34] width 12 height 12
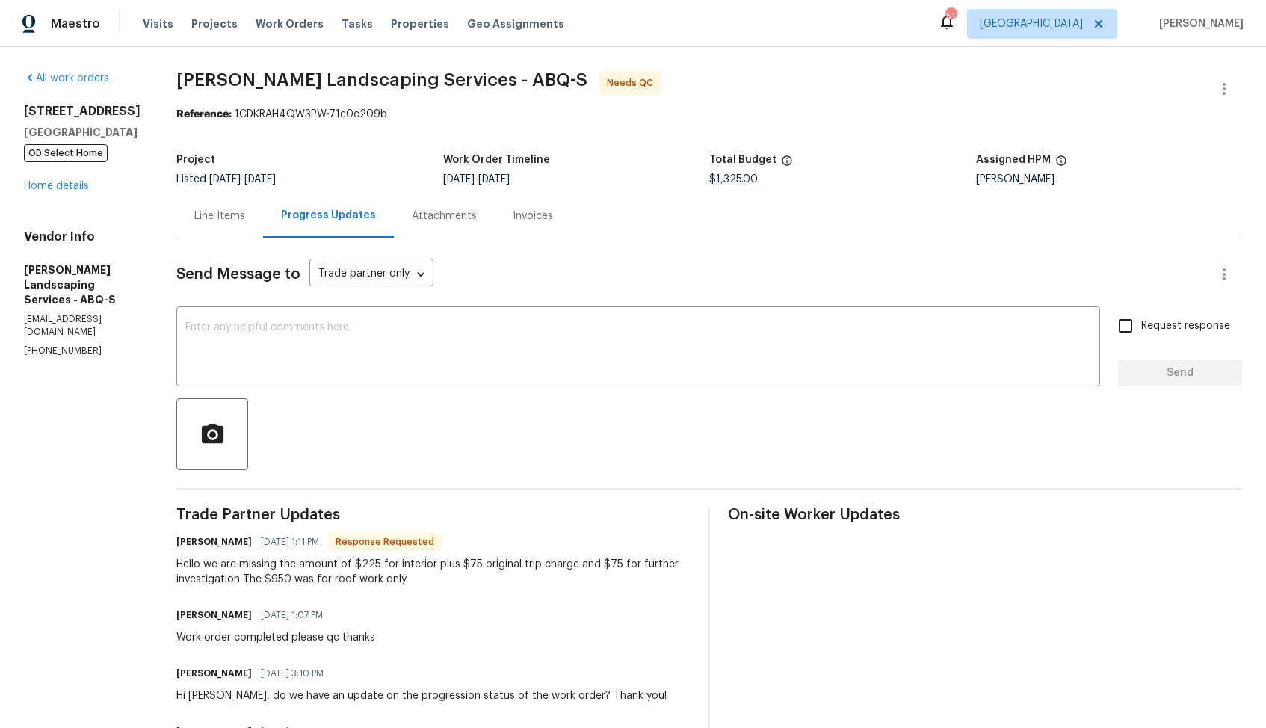
click at [226, 543] on h6 "[PERSON_NAME]" at bounding box center [213, 541] width 75 height 15
click at [226, 543] on h6 "Josue Rodriguez" at bounding box center [213, 541] width 75 height 15
copy h6 "Josue"
click at [481, 345] on textarea at bounding box center [638, 348] width 906 height 52
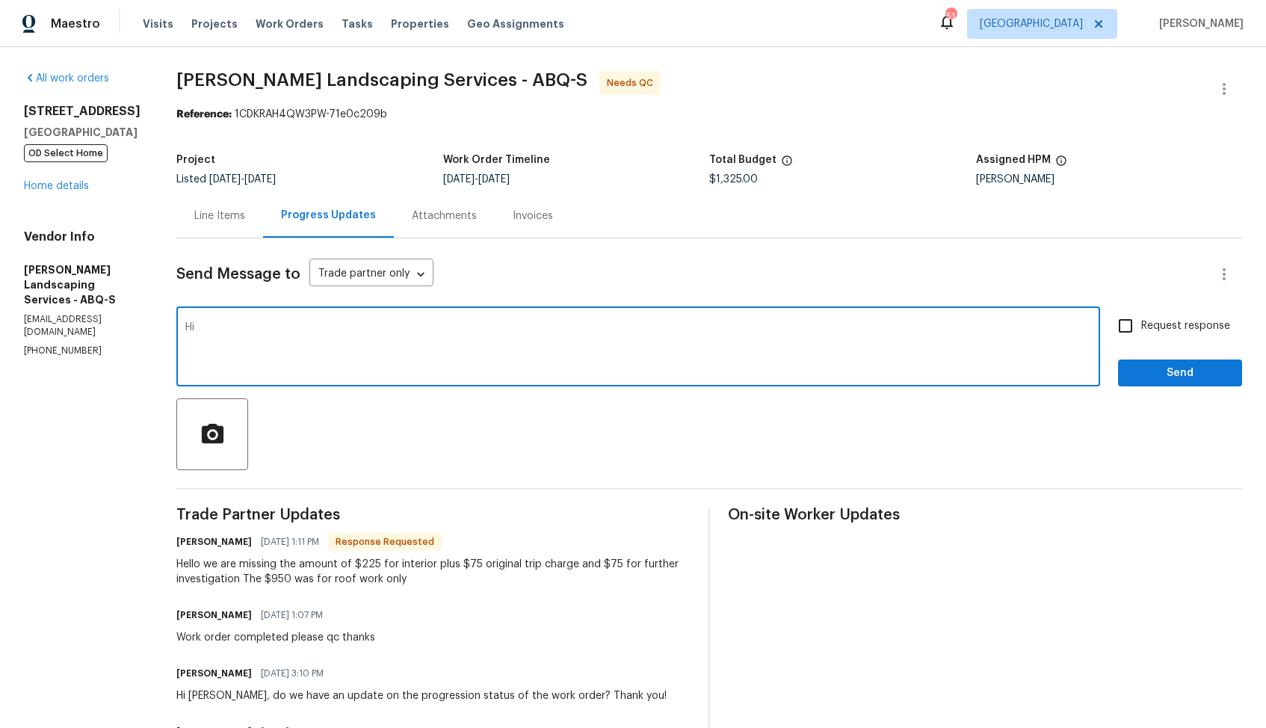
paste textarea "Josue"
click at [267, 326] on textarea "Hi Josue, the cost has been" at bounding box center [638, 348] width 906 height 52
click at [552, 322] on textarea "Hi Josue, thank you for completing the job. Cost has been" at bounding box center [638, 348] width 906 height 52
click at [540, 330] on textarea "Hi Josue, thank you for completing the job. Cost has been" at bounding box center [638, 348] width 906 height 52
type textarea "Hi Josue, thank you for completing the job. Cost has been updated and the WO is…"
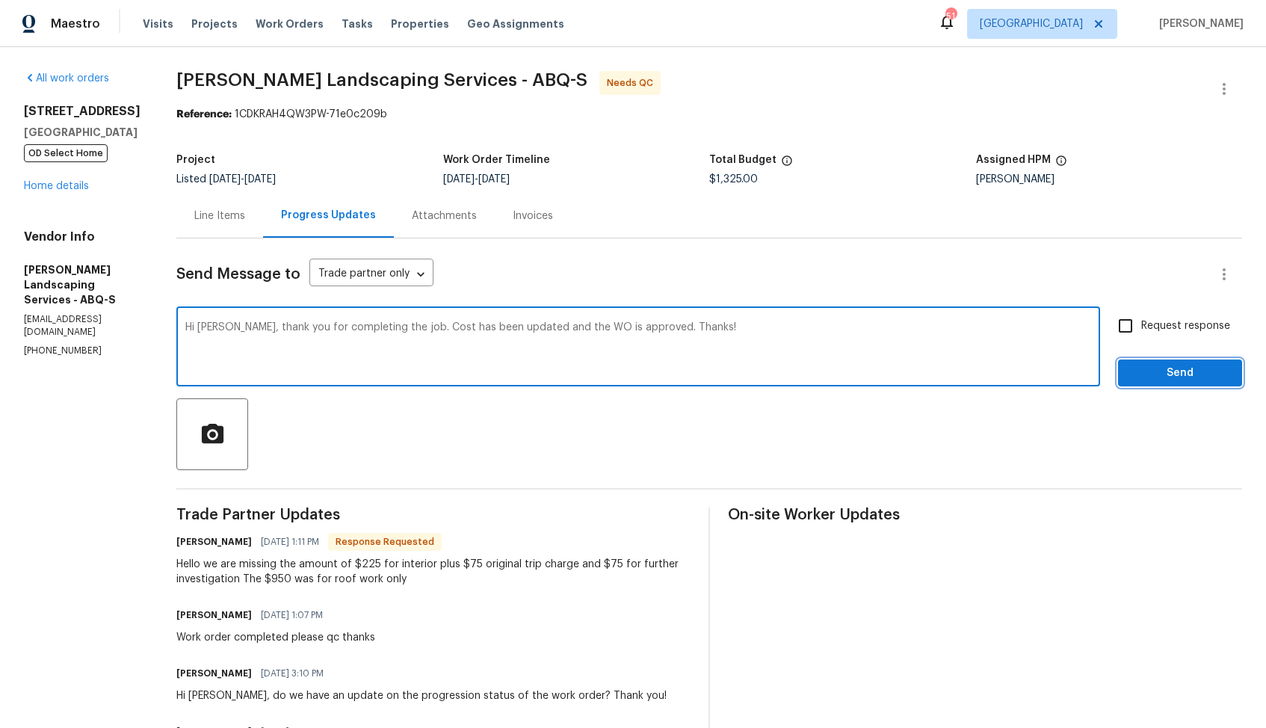
click at [1182, 382] on span "Send" at bounding box center [1180, 373] width 100 height 19
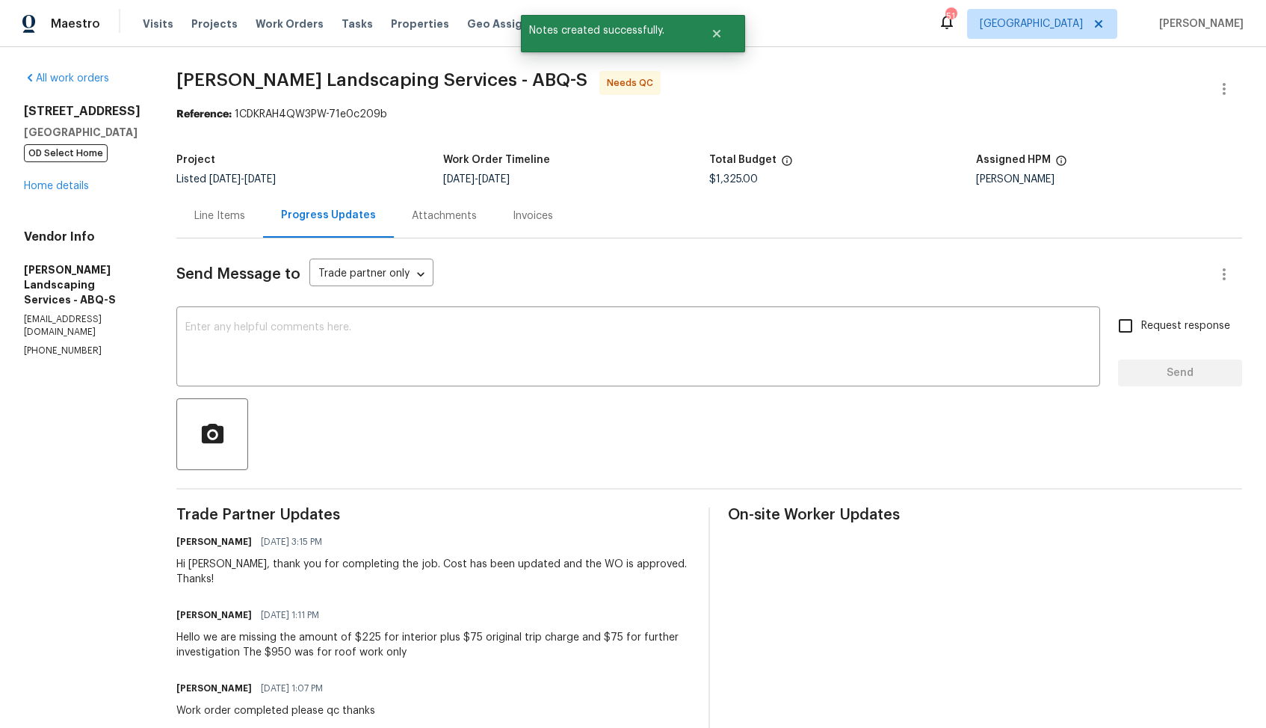
click at [253, 224] on div "Line Items" at bounding box center [219, 216] width 87 height 44
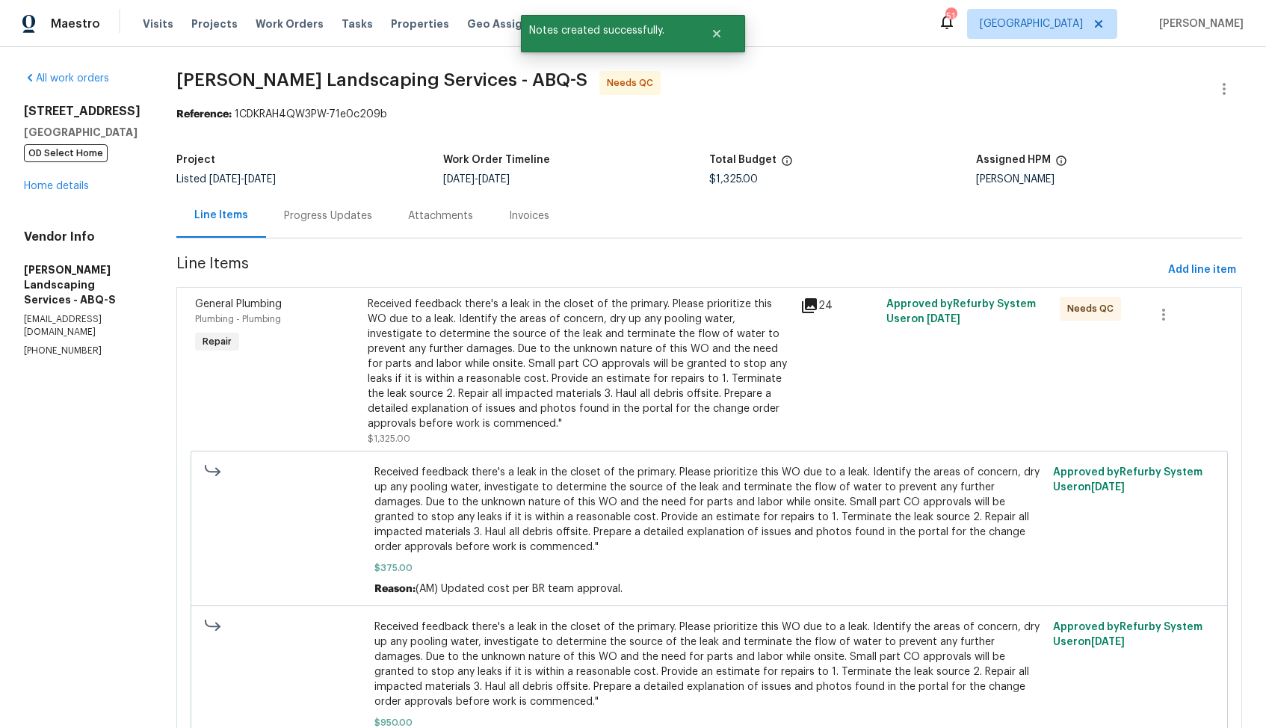
click at [576, 330] on div "Received feedback there's a leak in the closet of the primary. Please prioritiz…" at bounding box center [579, 364] width 423 height 135
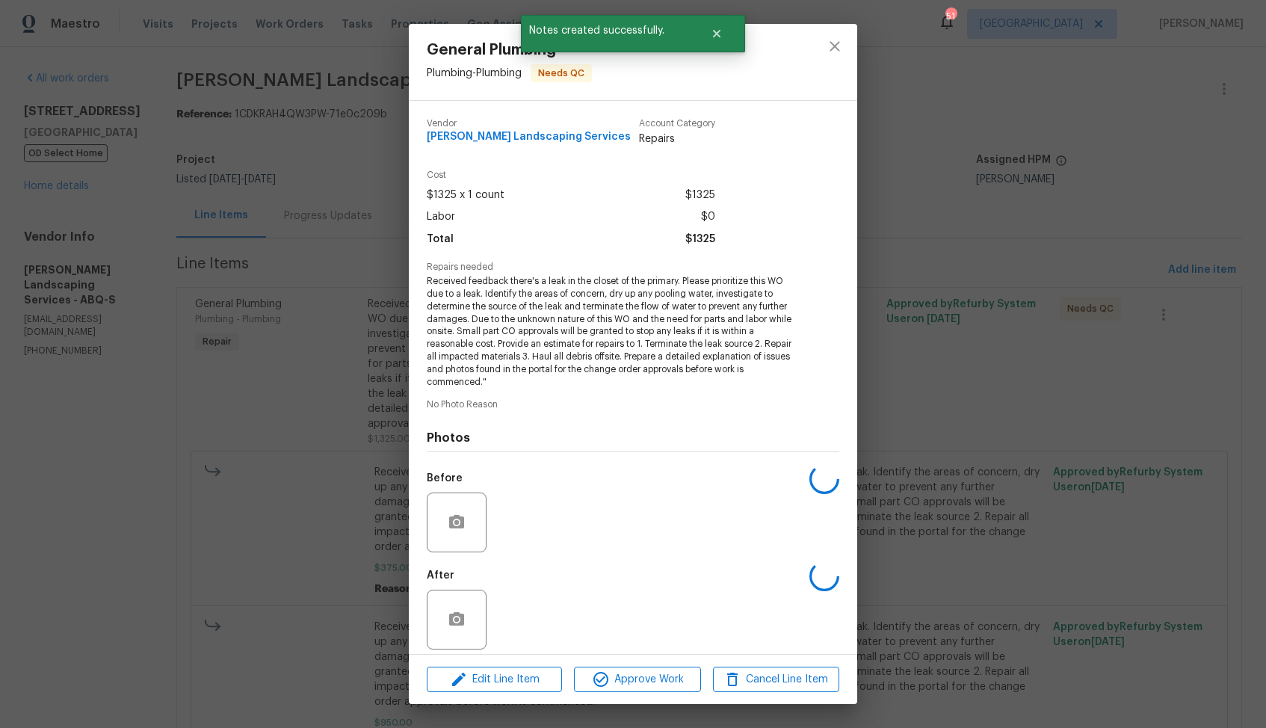
scroll to position [10, 0]
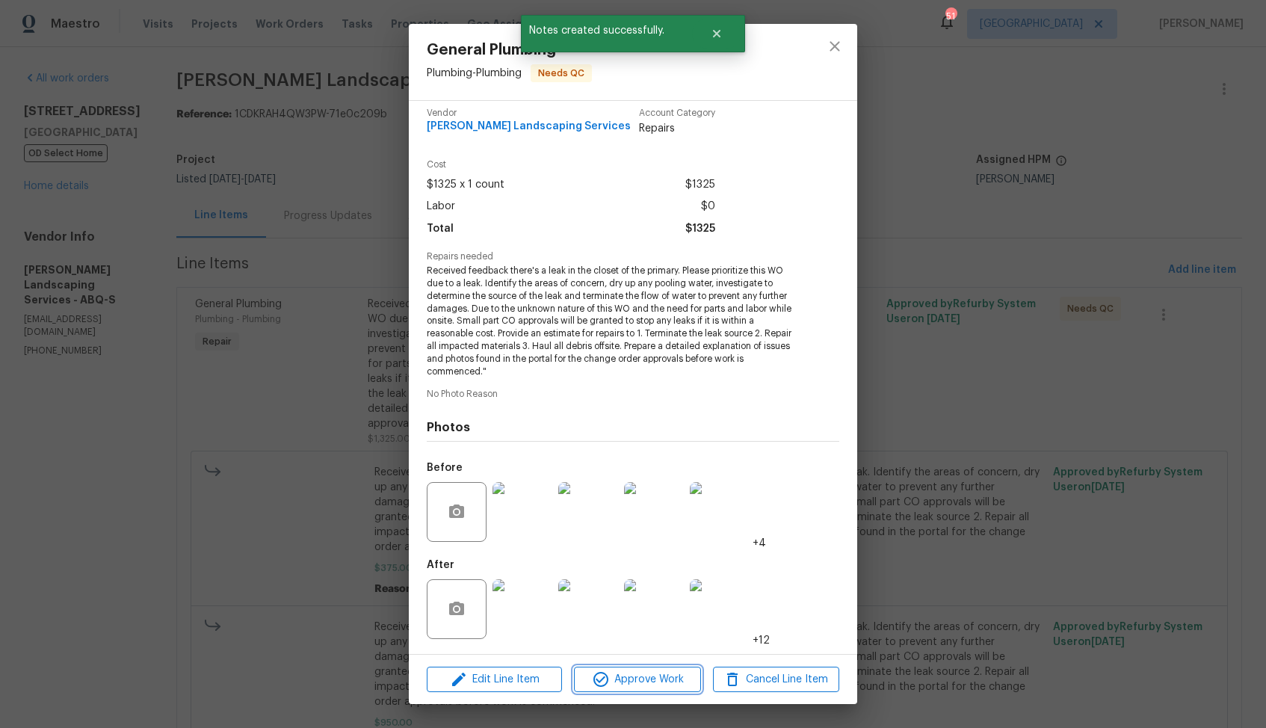
click at [624, 686] on span "Approve Work" at bounding box center [636, 679] width 117 height 19
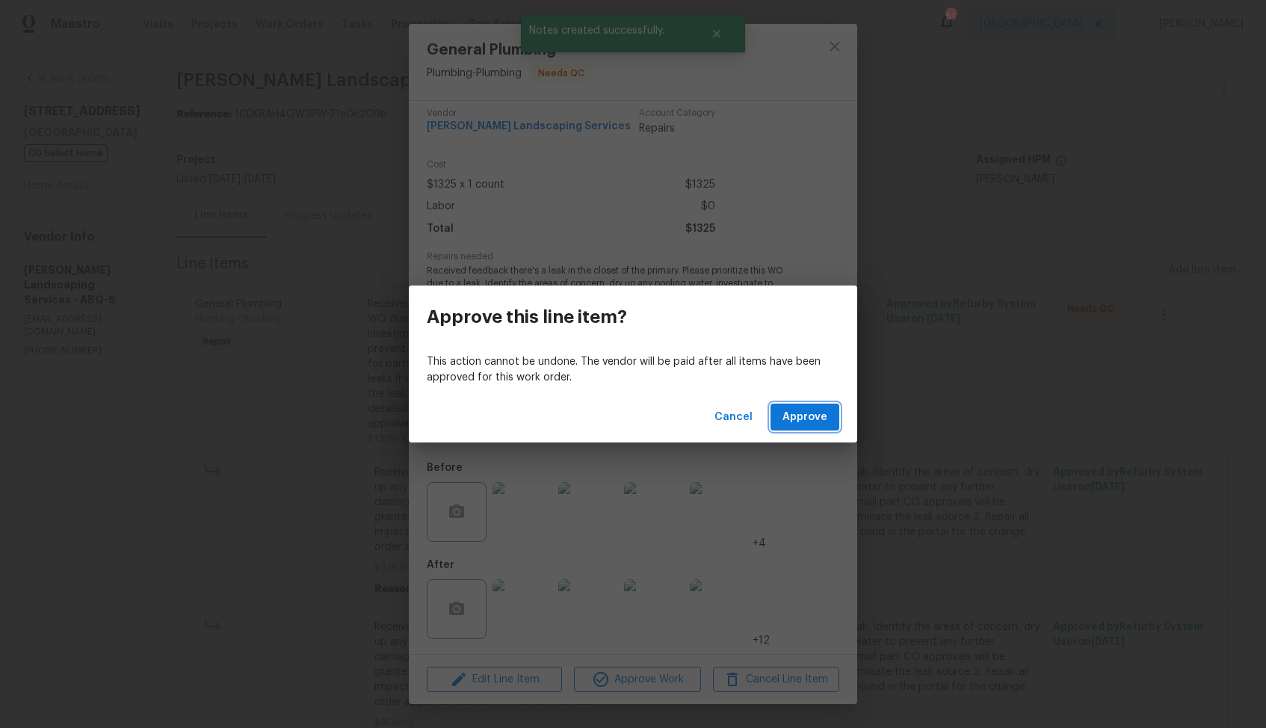
click at [803, 411] on span "Approve" at bounding box center [804, 417] width 45 height 19
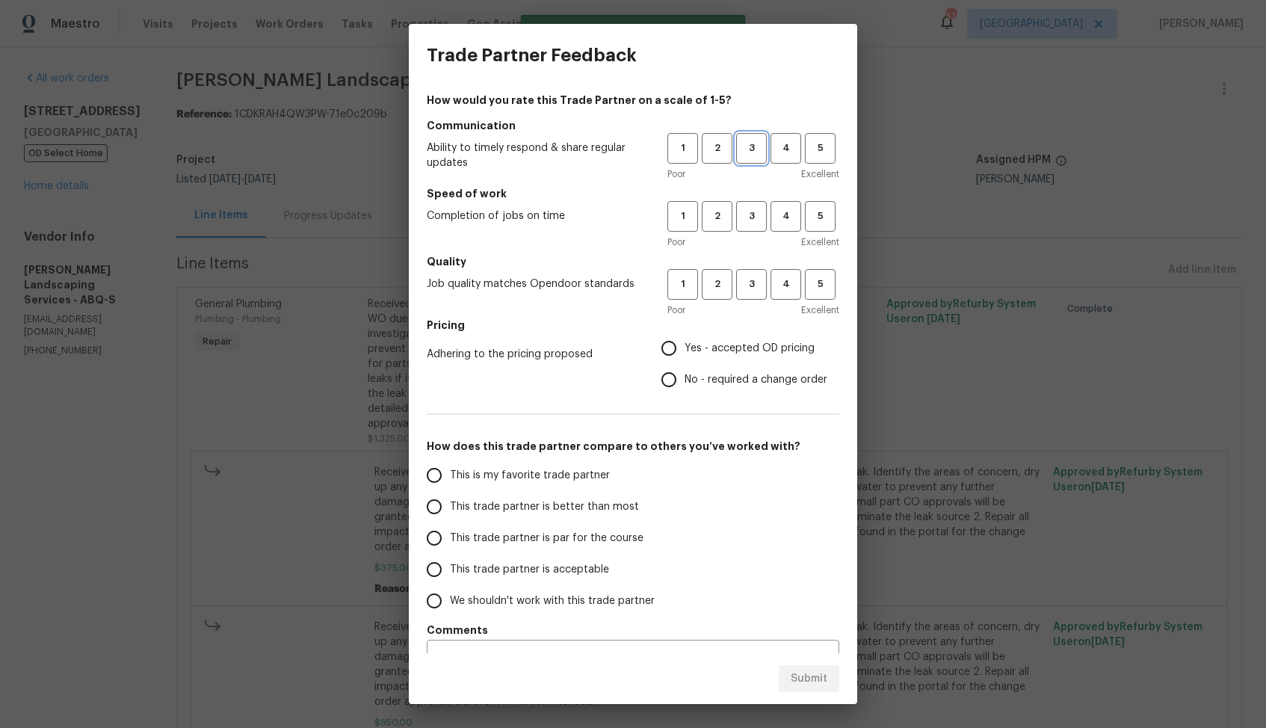
click at [745, 145] on span "3" at bounding box center [752, 148] width 28 height 17
click at [759, 212] on span "3" at bounding box center [752, 216] width 28 height 17
click at [755, 280] on span "3" at bounding box center [752, 284] width 28 height 17
click at [702, 365] on label "No - required a change order" at bounding box center [740, 379] width 174 height 31
click at [685, 365] on input "No - required a change order" at bounding box center [668, 379] width 31 height 31
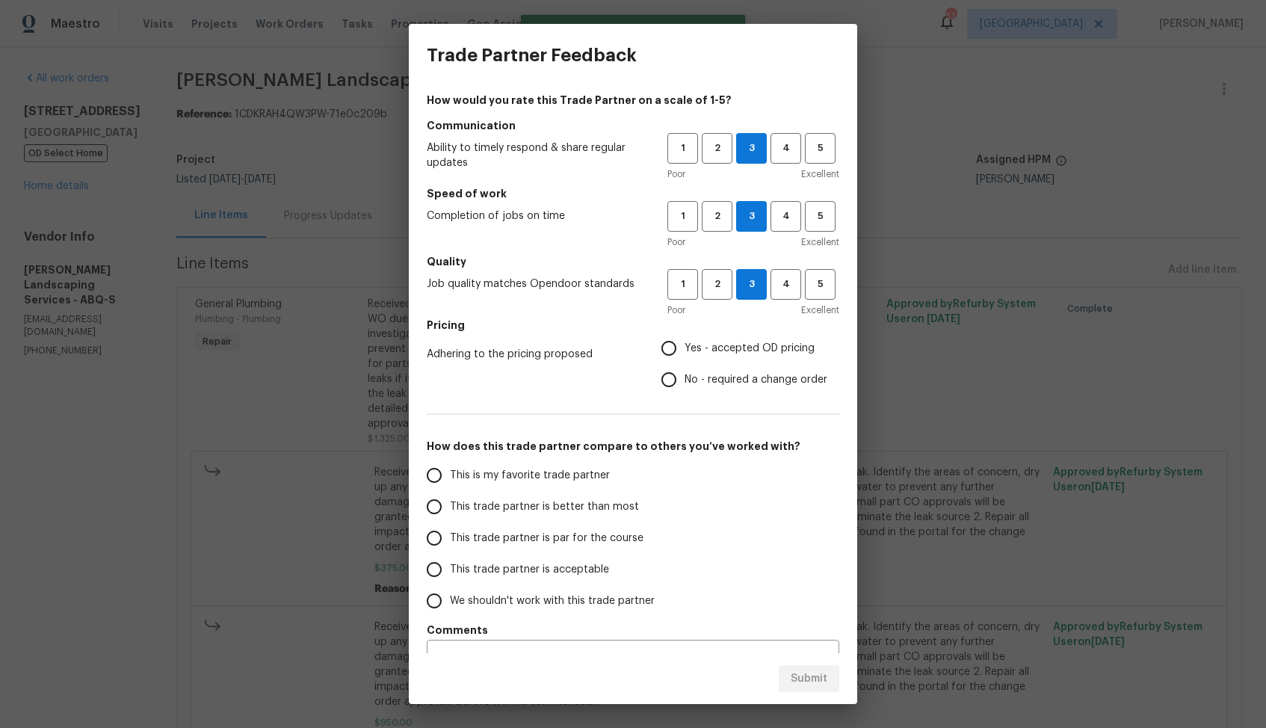
radio input "true"
click at [604, 506] on span "This trade partner is better than most" at bounding box center [544, 507] width 189 height 16
click at [450, 506] on input "This trade partner is better than most" at bounding box center [434, 506] width 31 height 31
click at [805, 675] on span "Submit" at bounding box center [809, 679] width 37 height 19
radio input "true"
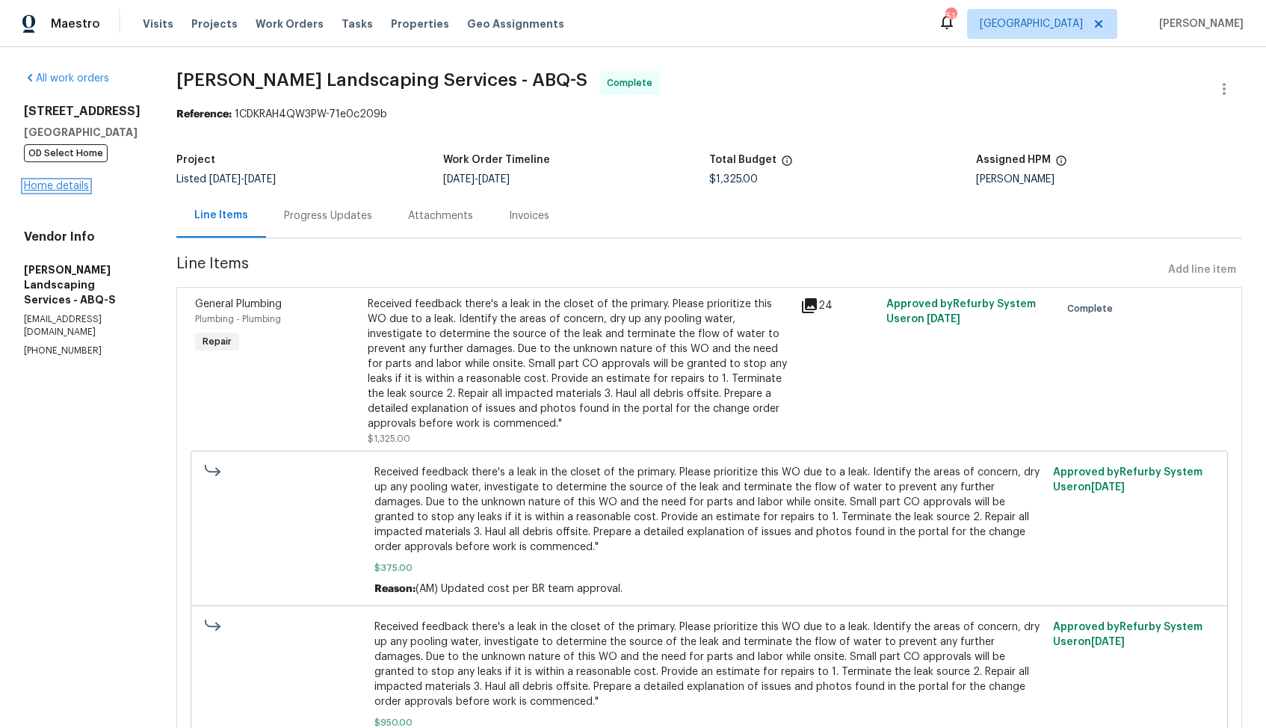
click at [76, 189] on link "Home details" at bounding box center [56, 186] width 65 height 10
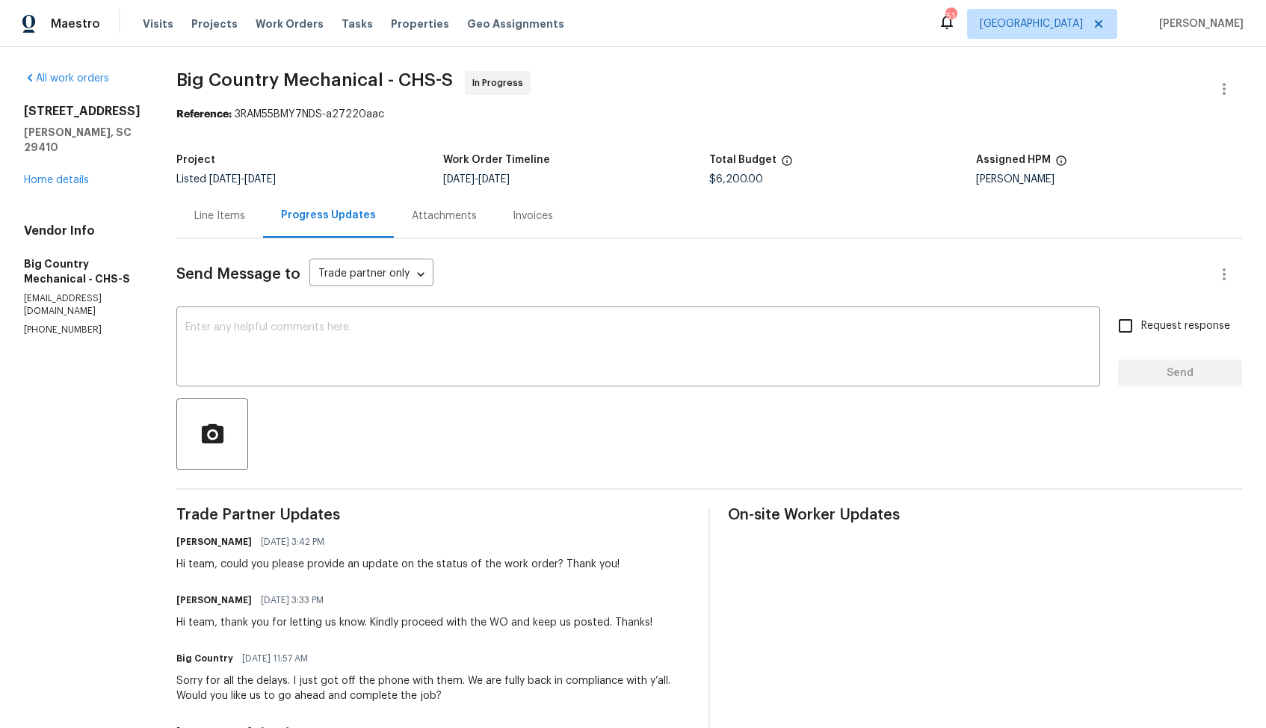
click at [212, 213] on div "Line Items" at bounding box center [219, 216] width 51 height 15
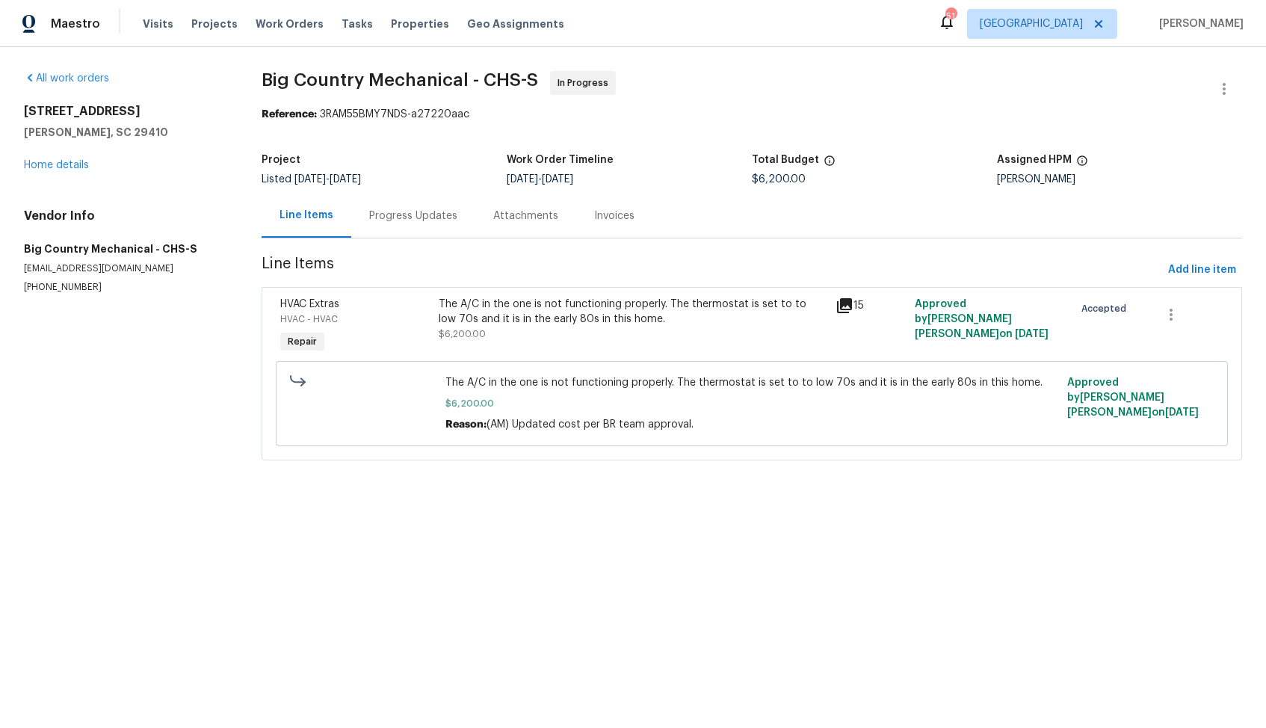
click at [390, 220] on div "Progress Updates" at bounding box center [413, 216] width 88 height 15
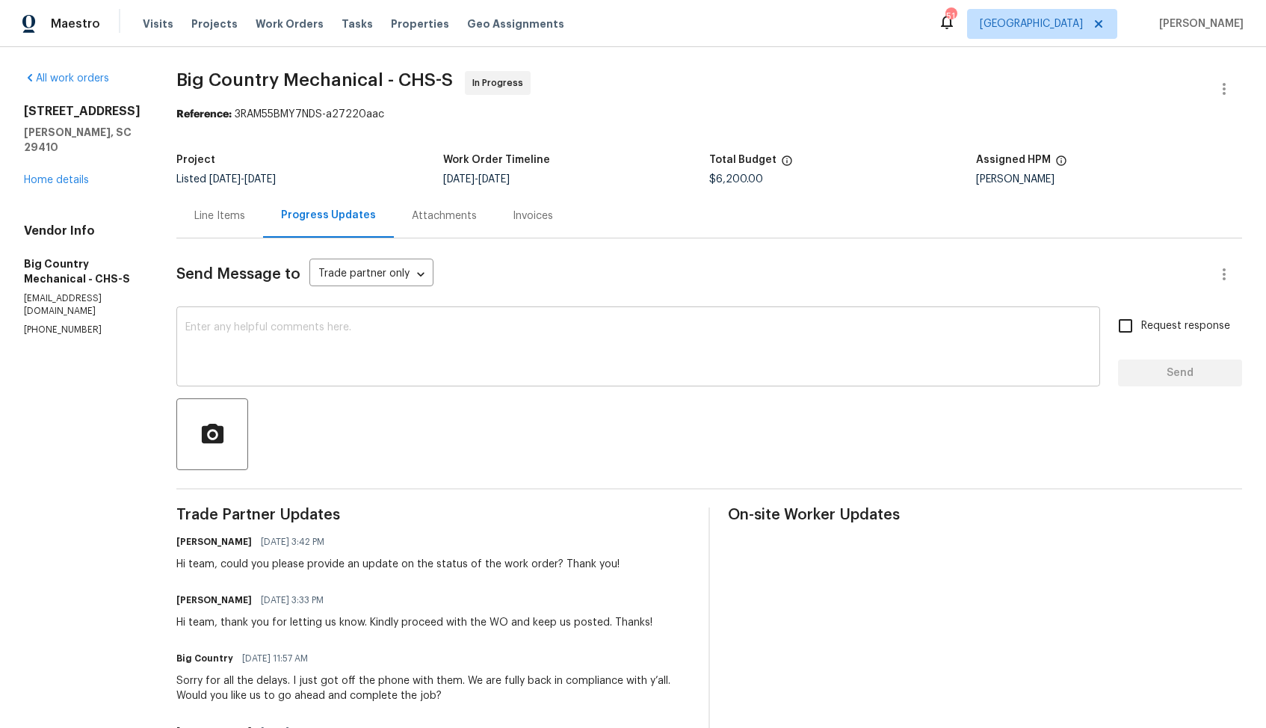
click at [425, 368] on textarea at bounding box center [638, 348] width 906 height 52
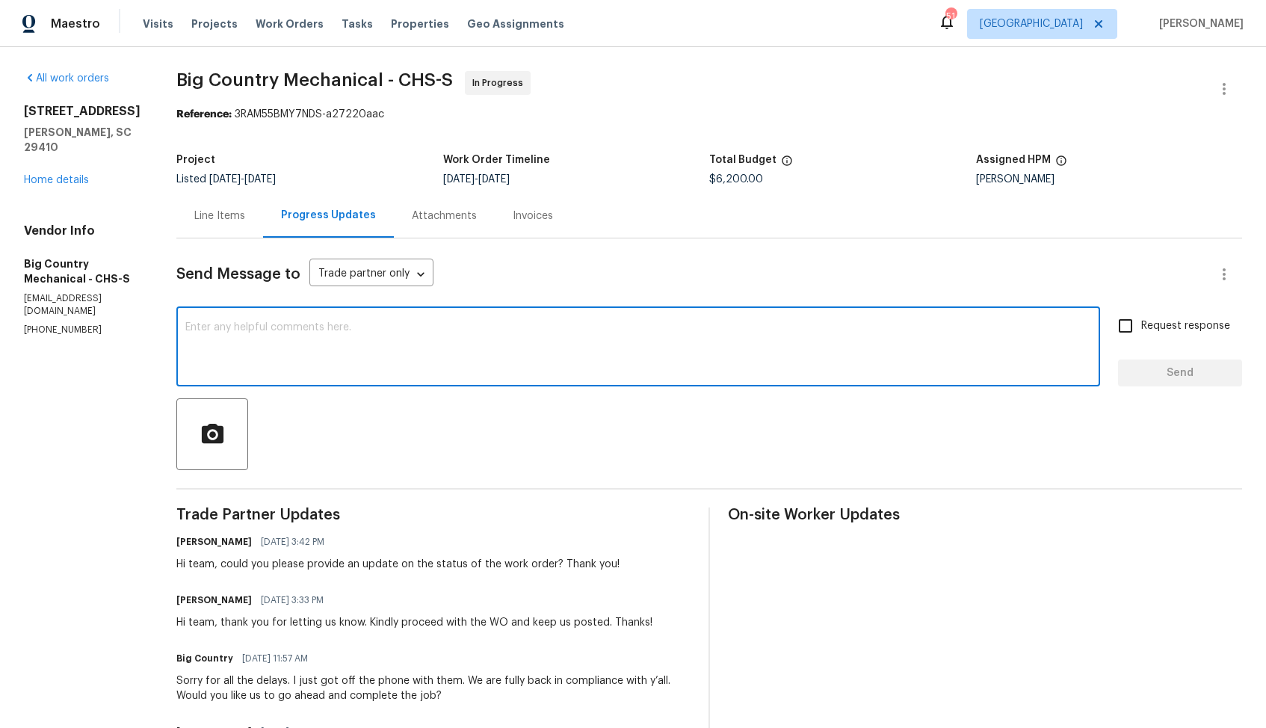
click at [47, 324] on p "[PHONE_NUMBER]" at bounding box center [82, 330] width 117 height 13
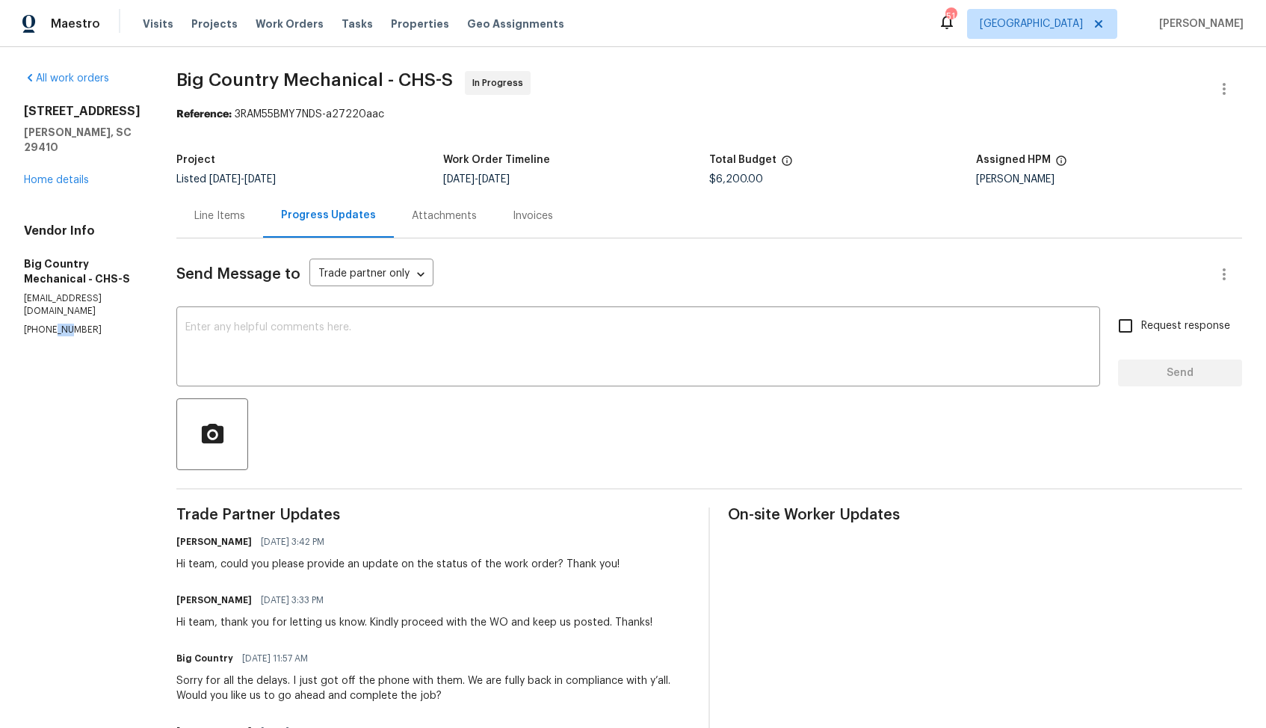
click at [47, 324] on p "[PHONE_NUMBER]" at bounding box center [82, 330] width 117 height 13
copy p "[PHONE_NUMBER]"
drag, startPoint x: 167, startPoint y: 560, endPoint x: 622, endPoint y: 566, distance: 455.2
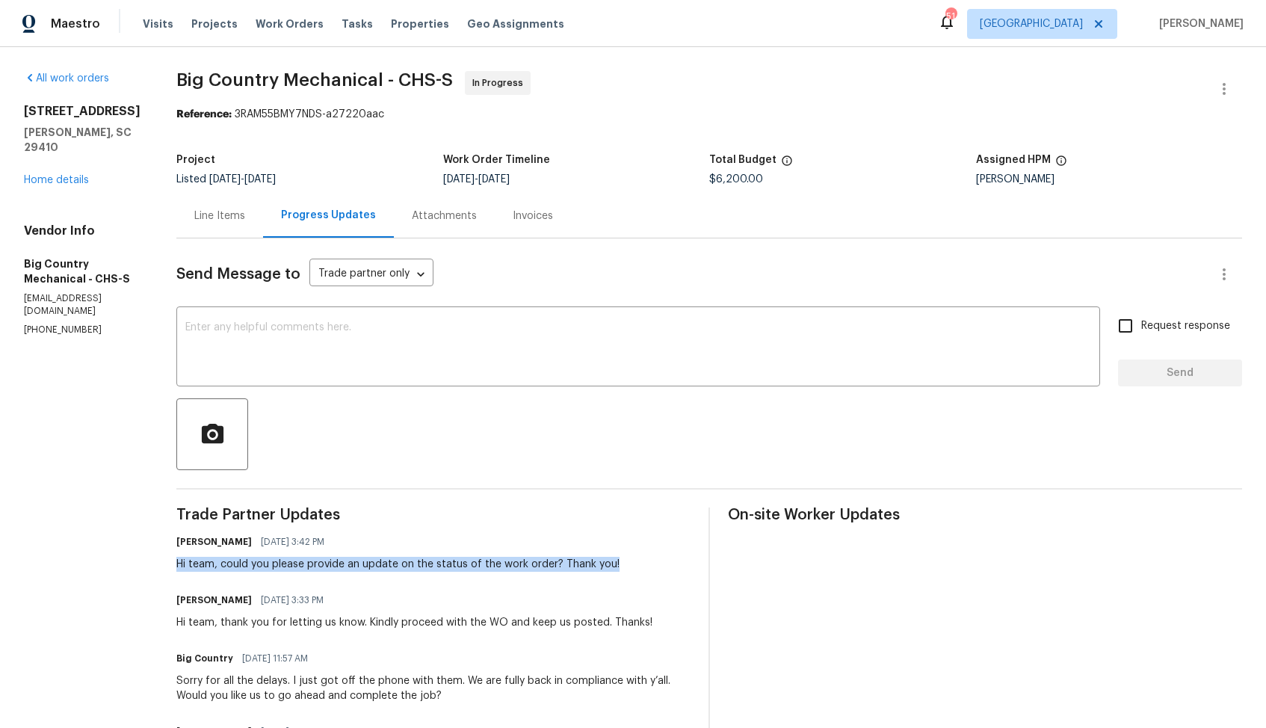
copy div "Hi team, could you please provide an update on the status of the work order? Th…"
click at [586, 339] on textarea at bounding box center [638, 348] width 906 height 52
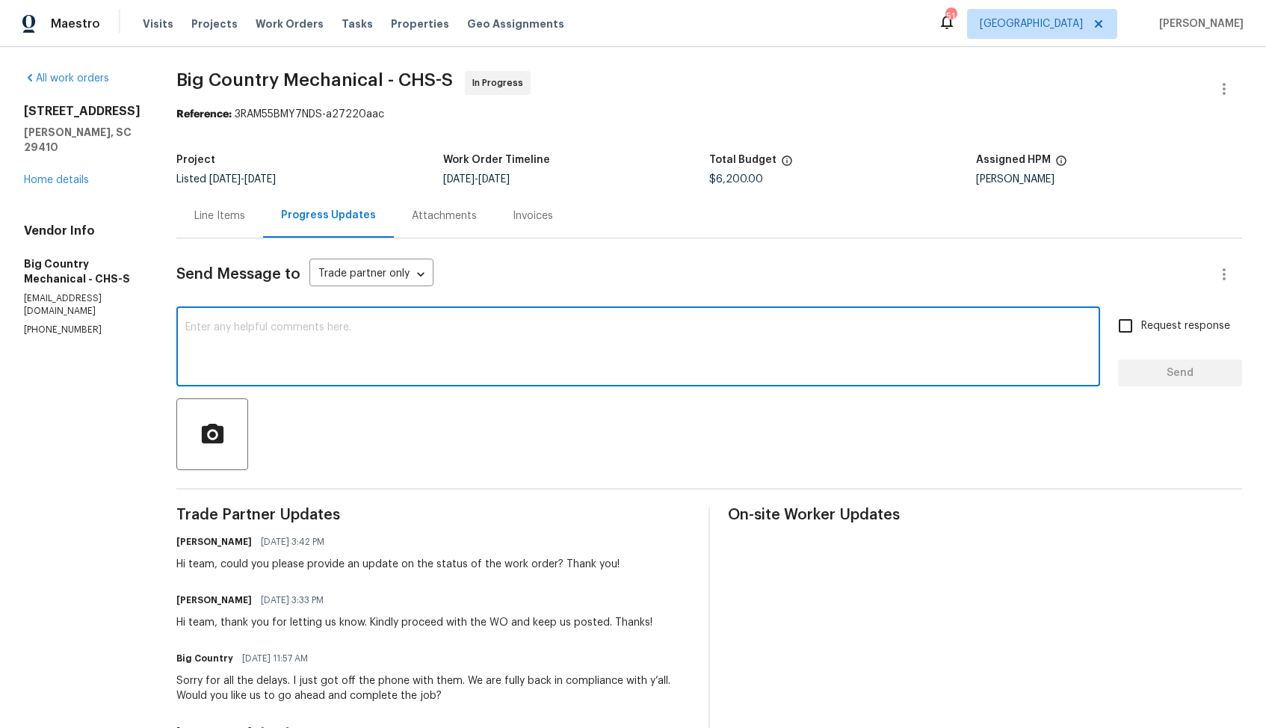
paste textarea "We've sent you a text to get an update on the work order. Could you please get …"
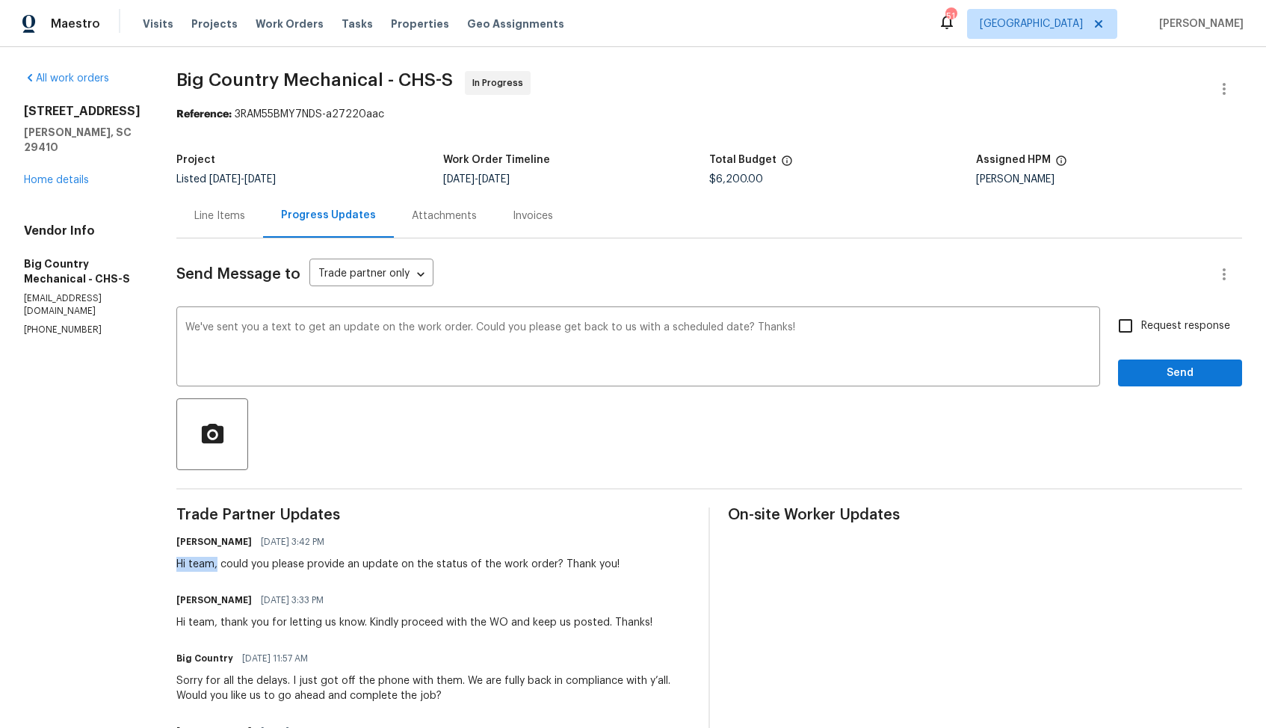
drag, startPoint x: 210, startPoint y: 566, endPoint x: 155, endPoint y: 565, distance: 54.6
copy div "Hi team,"
click at [185, 324] on textarea "We've sent you a text to get an update on the work order. Could you please get …" at bounding box center [638, 348] width 906 height 52
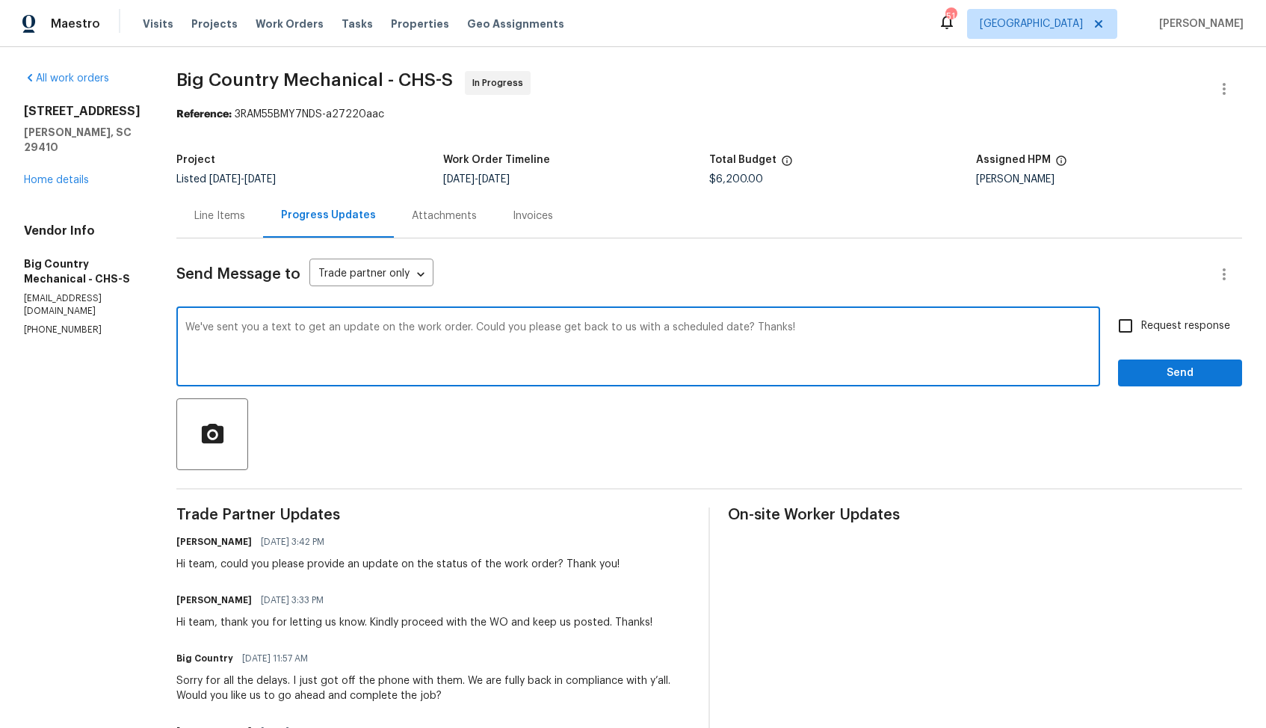
paste textarea "Hi team,"
drag, startPoint x: 691, startPoint y: 327, endPoint x: 750, endPoint y: 327, distance: 59.0
click at [750, 327] on textarea "Hi team, we've sent you a text to get an update on the work order. Could you pl…" at bounding box center [638, 348] width 906 height 52
click at [807, 326] on textarea "Hi team, we've sent you a text to get an update on the work order. Could you pl…" at bounding box center [638, 348] width 906 height 52
type textarea "Hi team, we've sent you a text to get an update on the work order. Could you pl…"
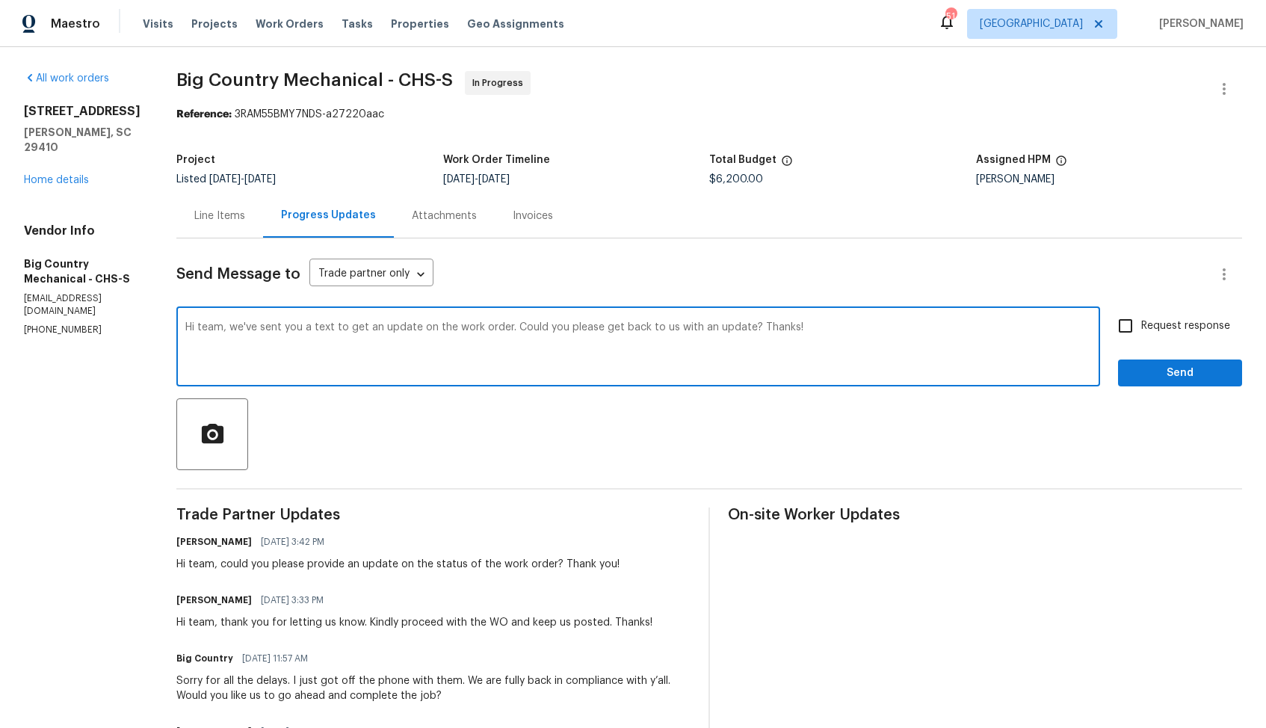
click at [1131, 330] on input "Request response" at bounding box center [1125, 325] width 31 height 31
checkbox input "true"
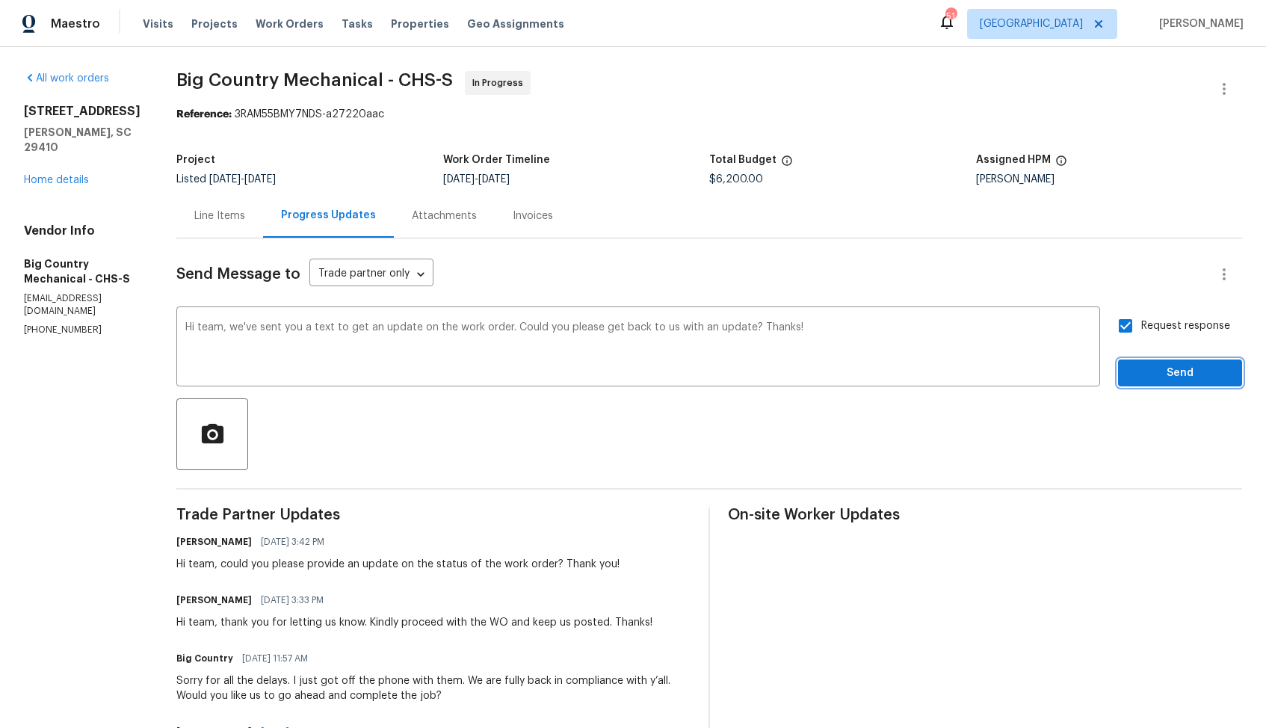
click at [1147, 369] on span "Send" at bounding box center [1180, 373] width 100 height 19
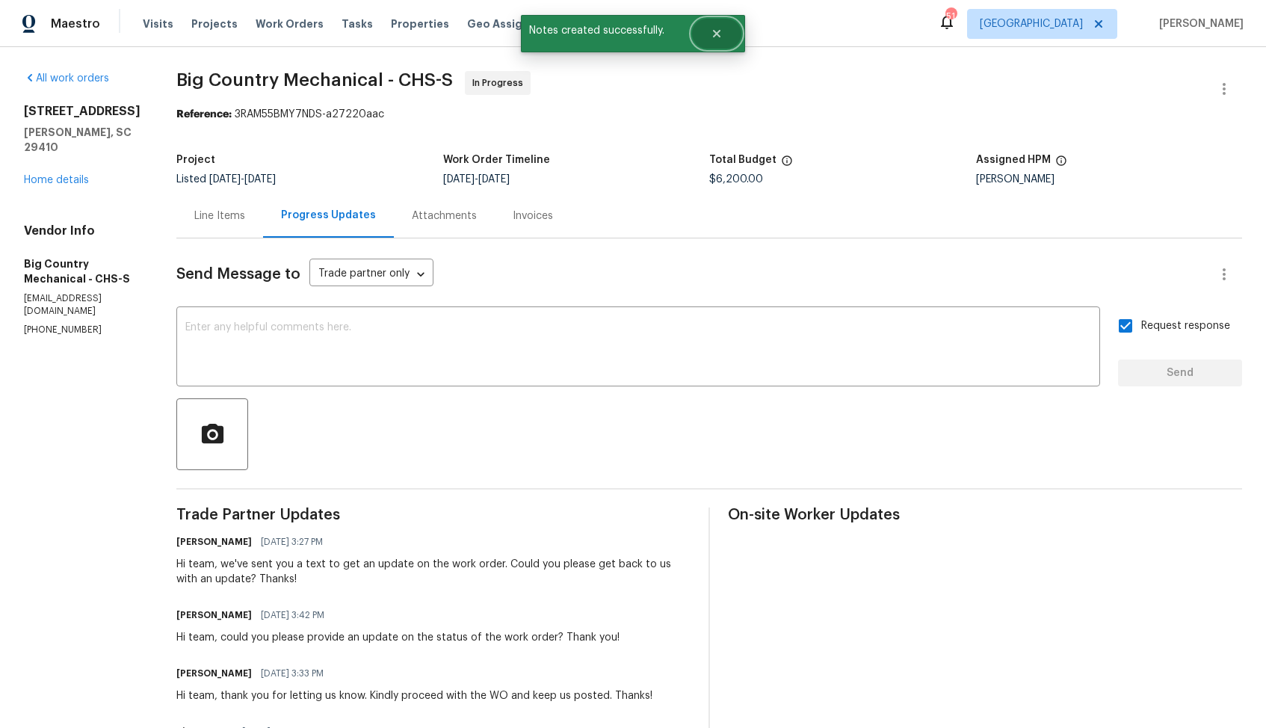
click at [714, 35] on icon "Close" at bounding box center [716, 33] width 7 height 7
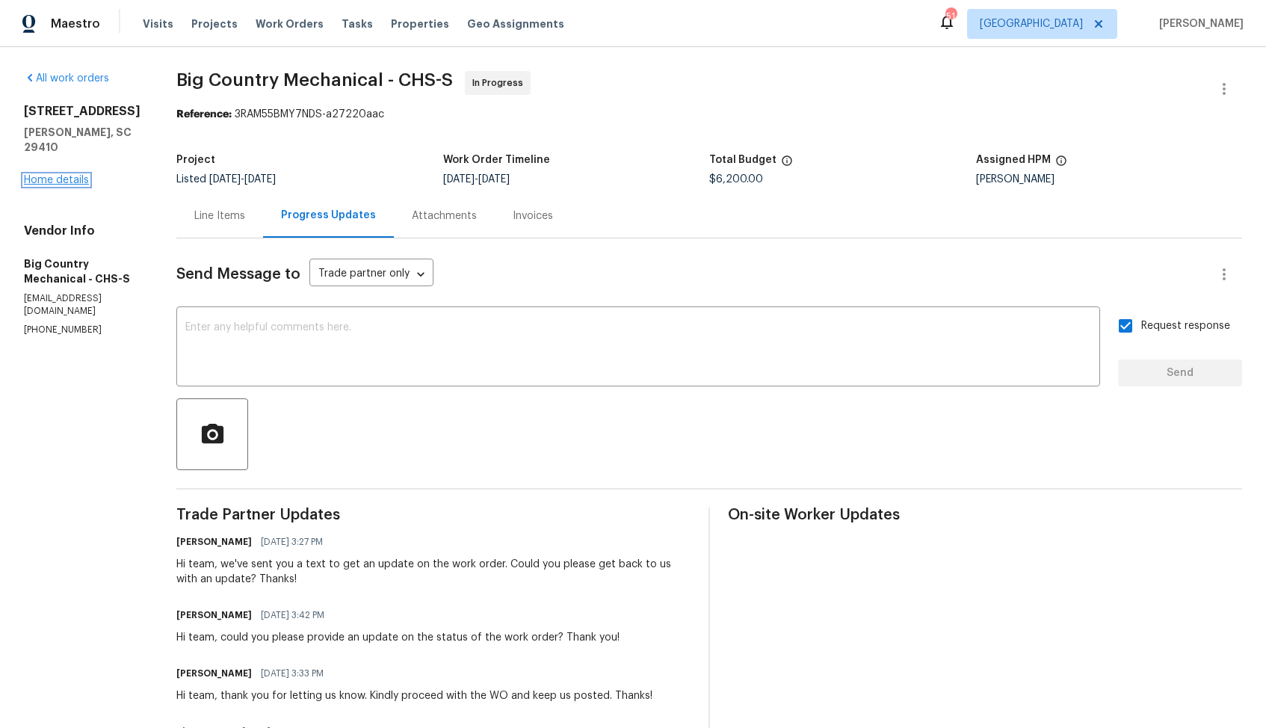
click at [73, 180] on link "Home details" at bounding box center [56, 180] width 65 height 10
